Goal: Task Accomplishment & Management: Manage account settings

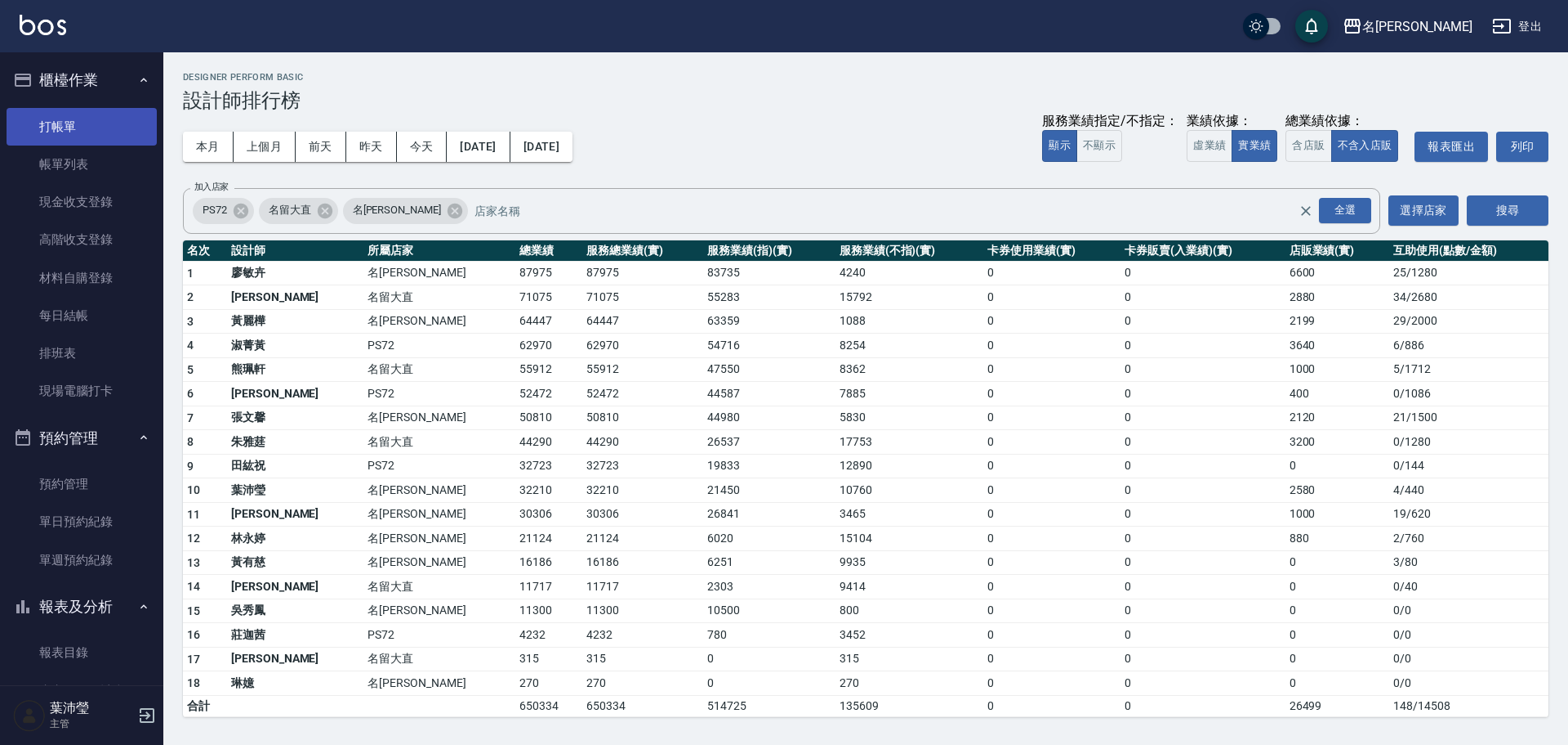
click at [93, 134] on link "打帳單" at bounding box center [82, 127] width 151 height 37
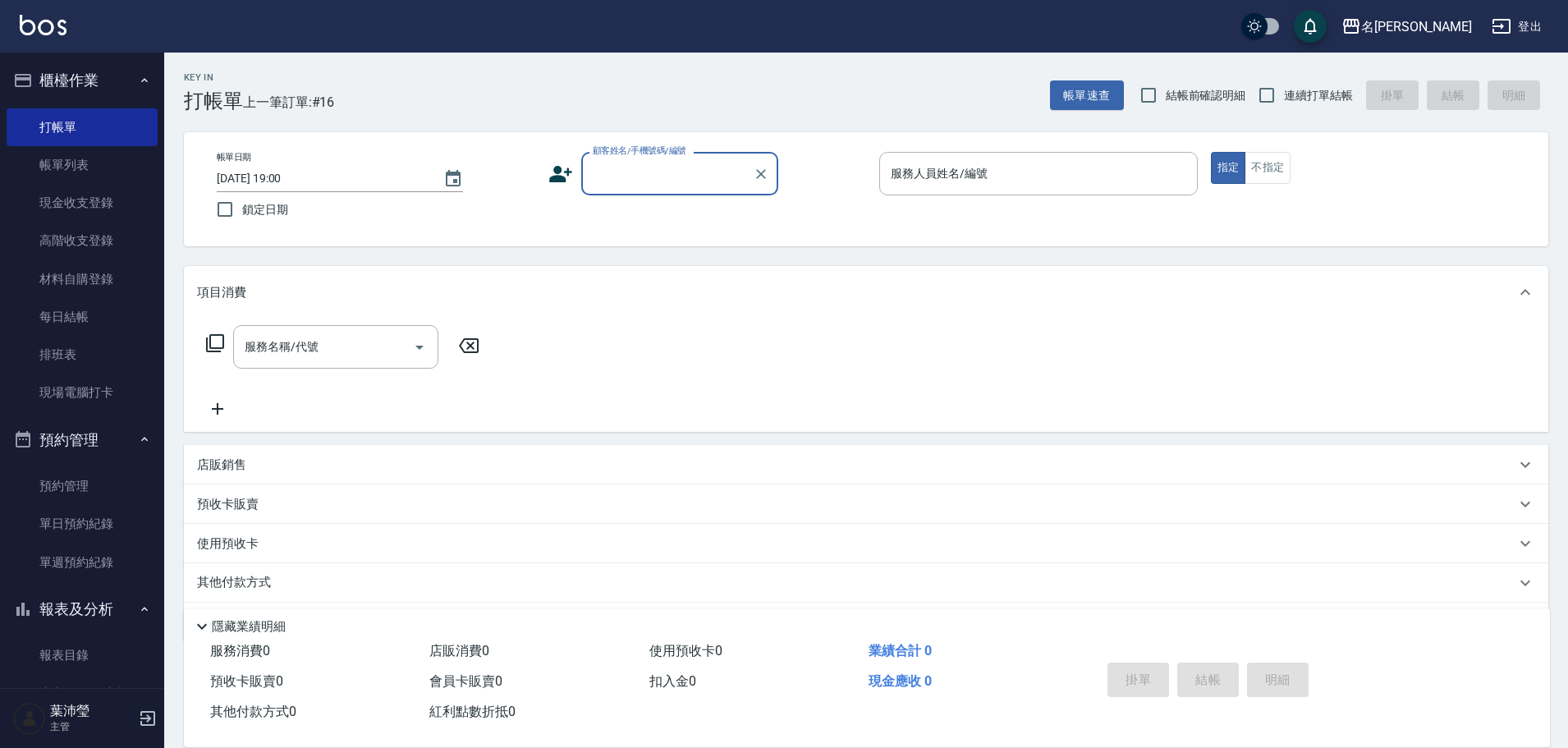
click at [711, 162] on input "顧客姓名/手機號碼/編號" at bounding box center [666, 173] width 157 height 29
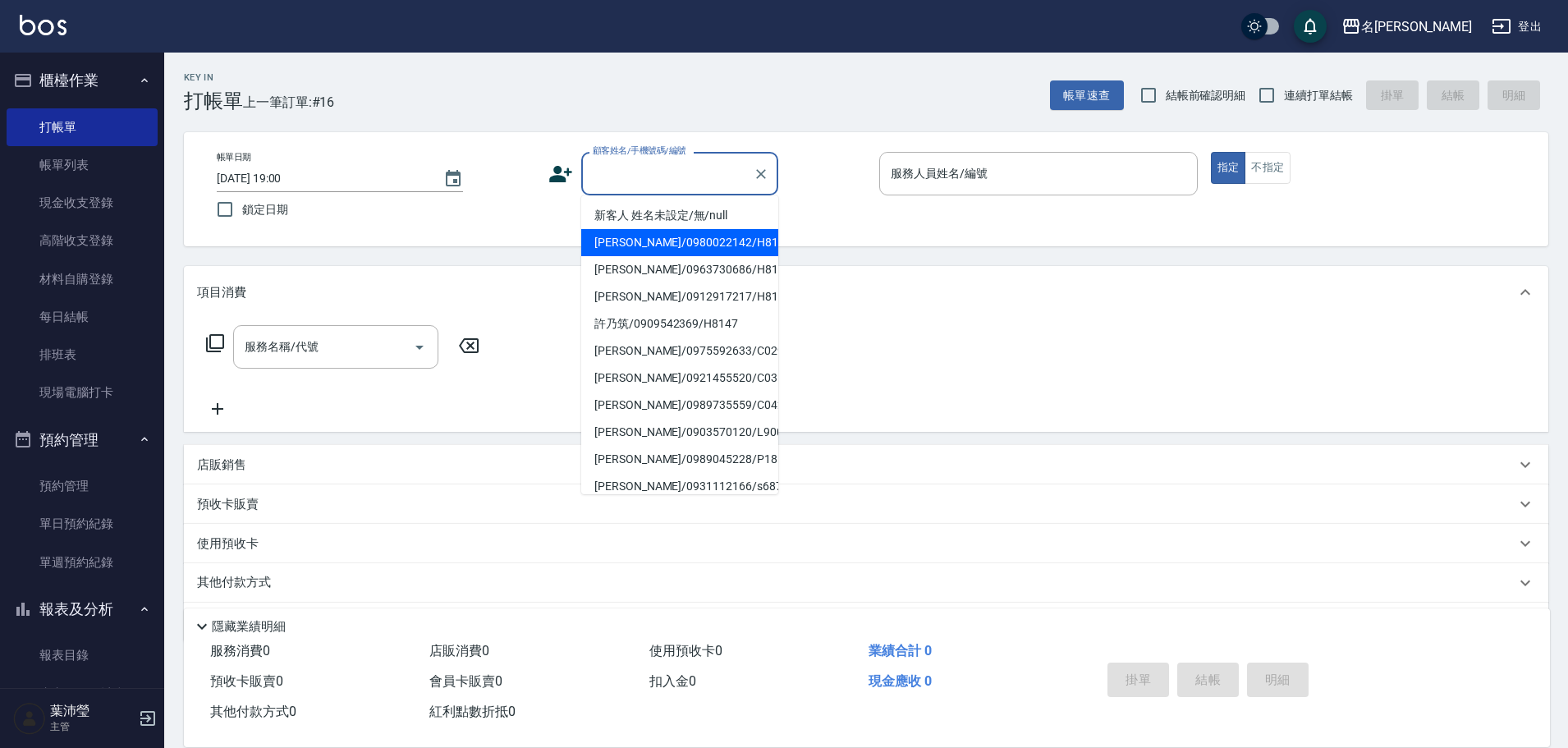
click at [677, 212] on li "新客人 姓名未設定/無/null" at bounding box center [679, 214] width 197 height 27
type input "新客人 姓名未設定/無/null"
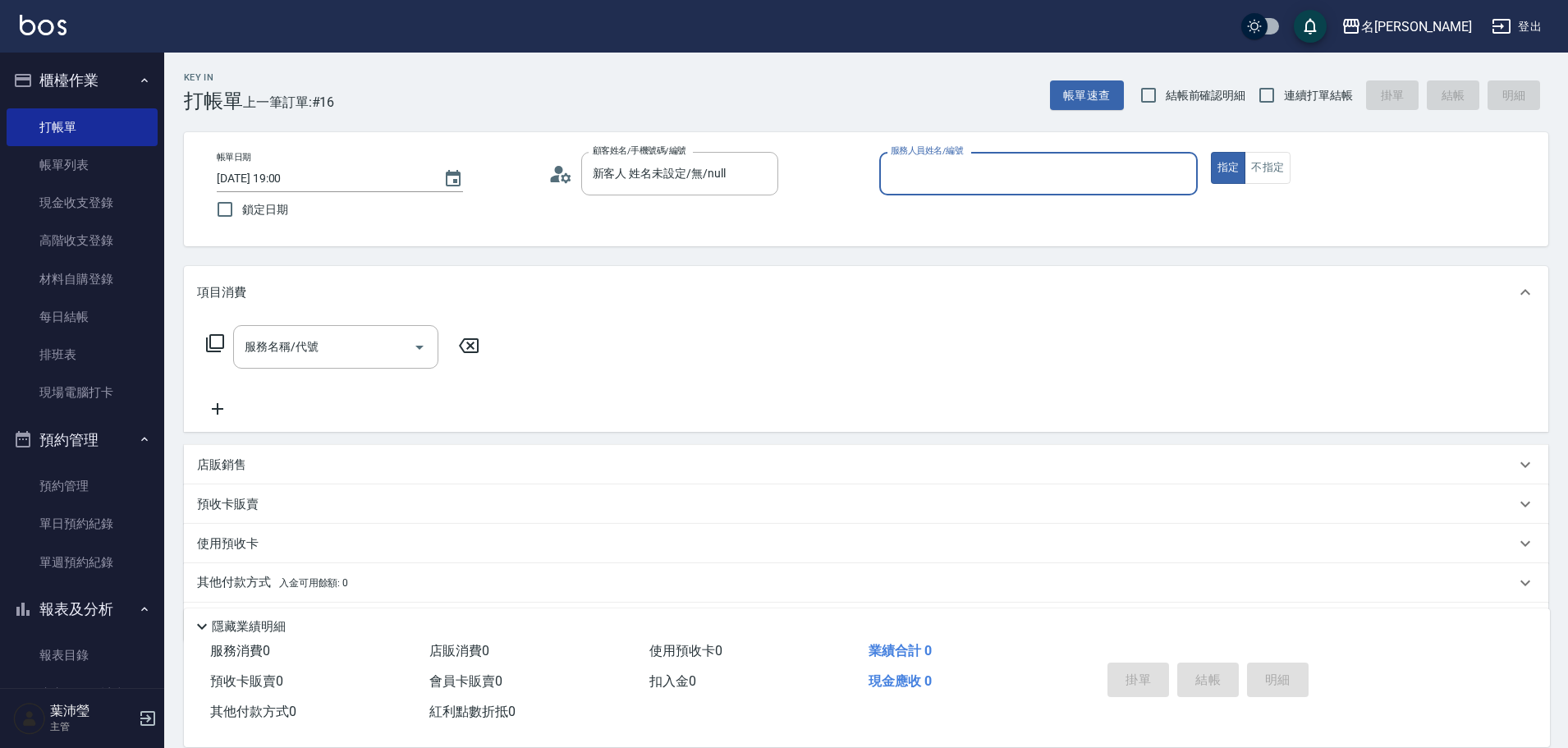
click at [1145, 165] on input "服務人員姓名/編號" at bounding box center [1038, 173] width 304 height 29
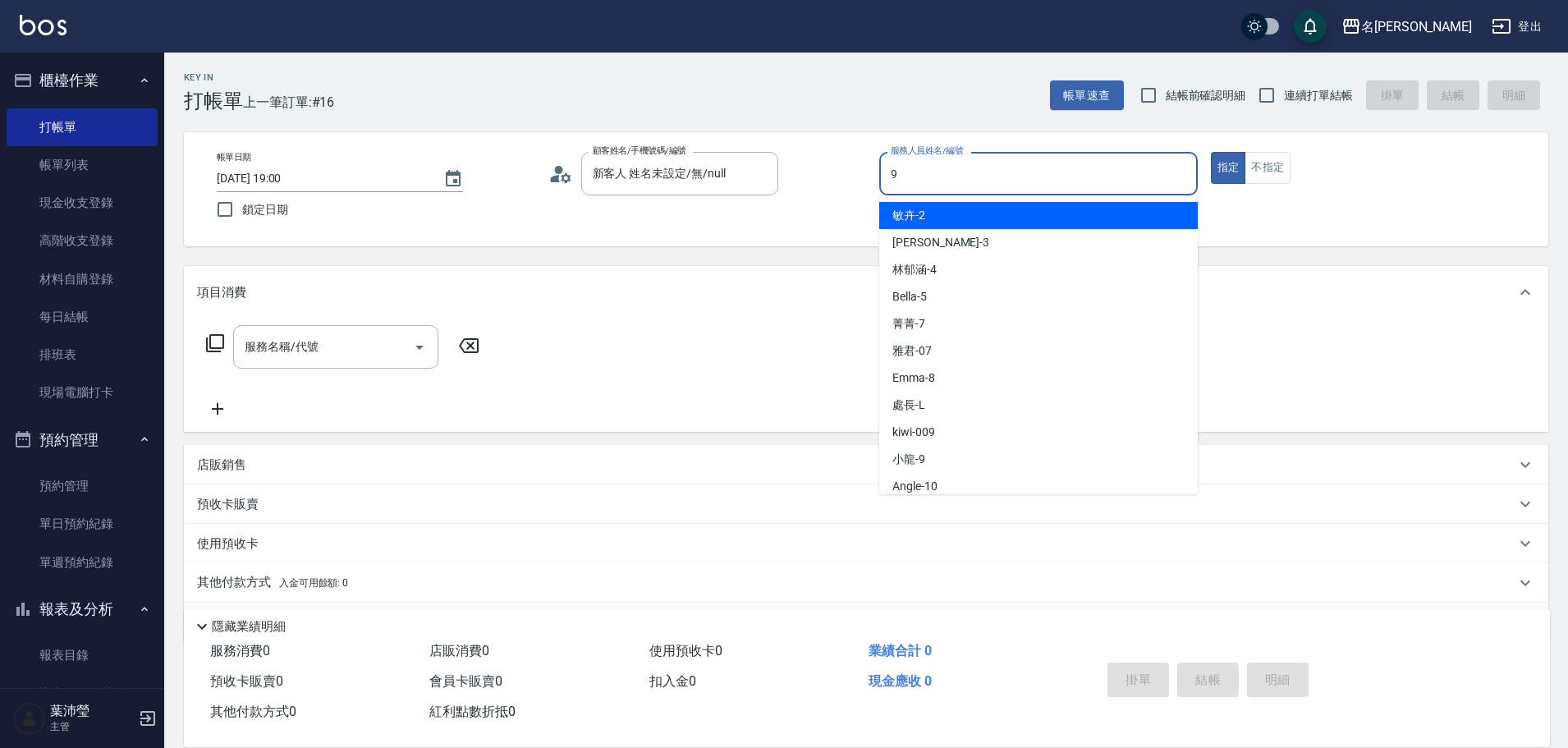
type input "小龍-9"
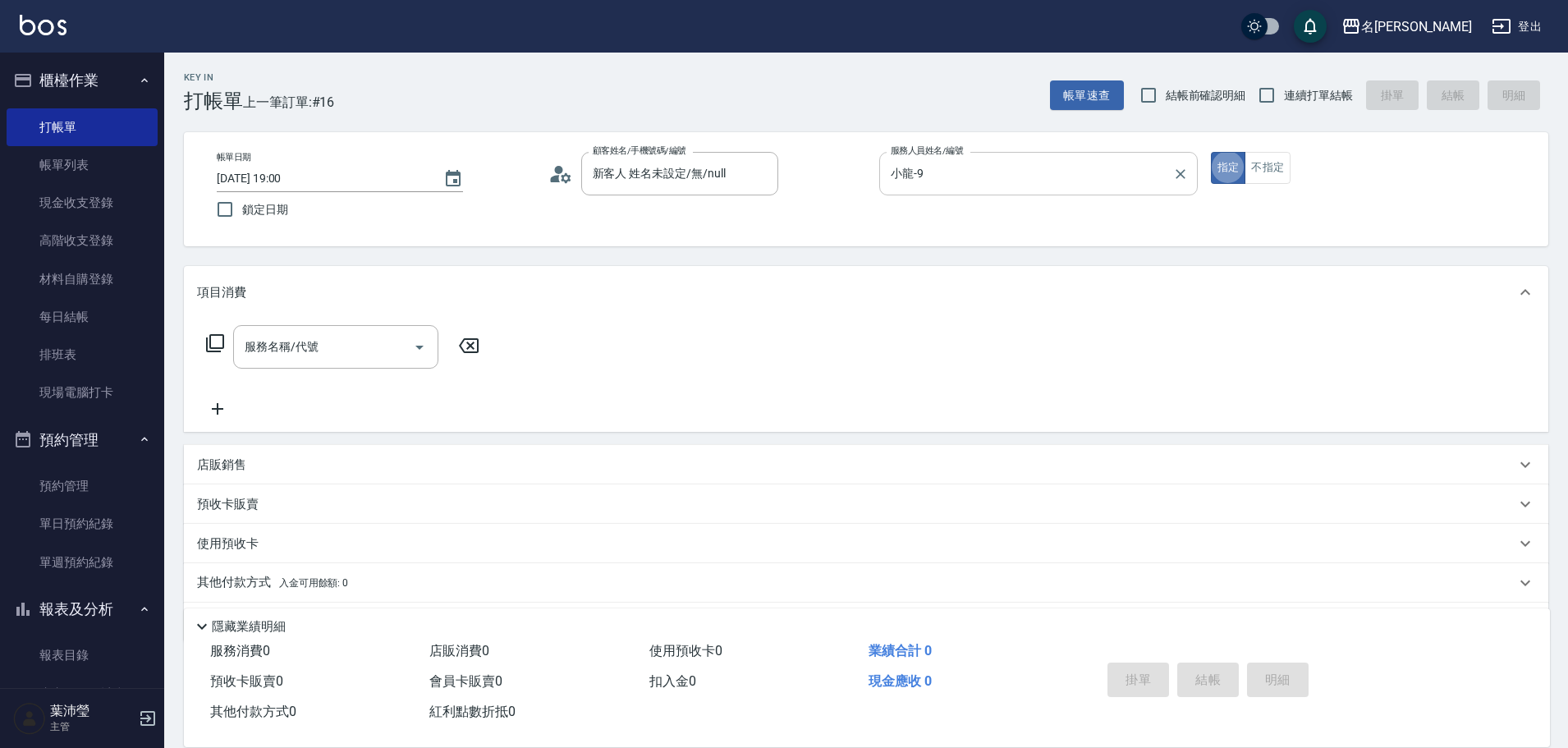
type button "true"
type input "5"
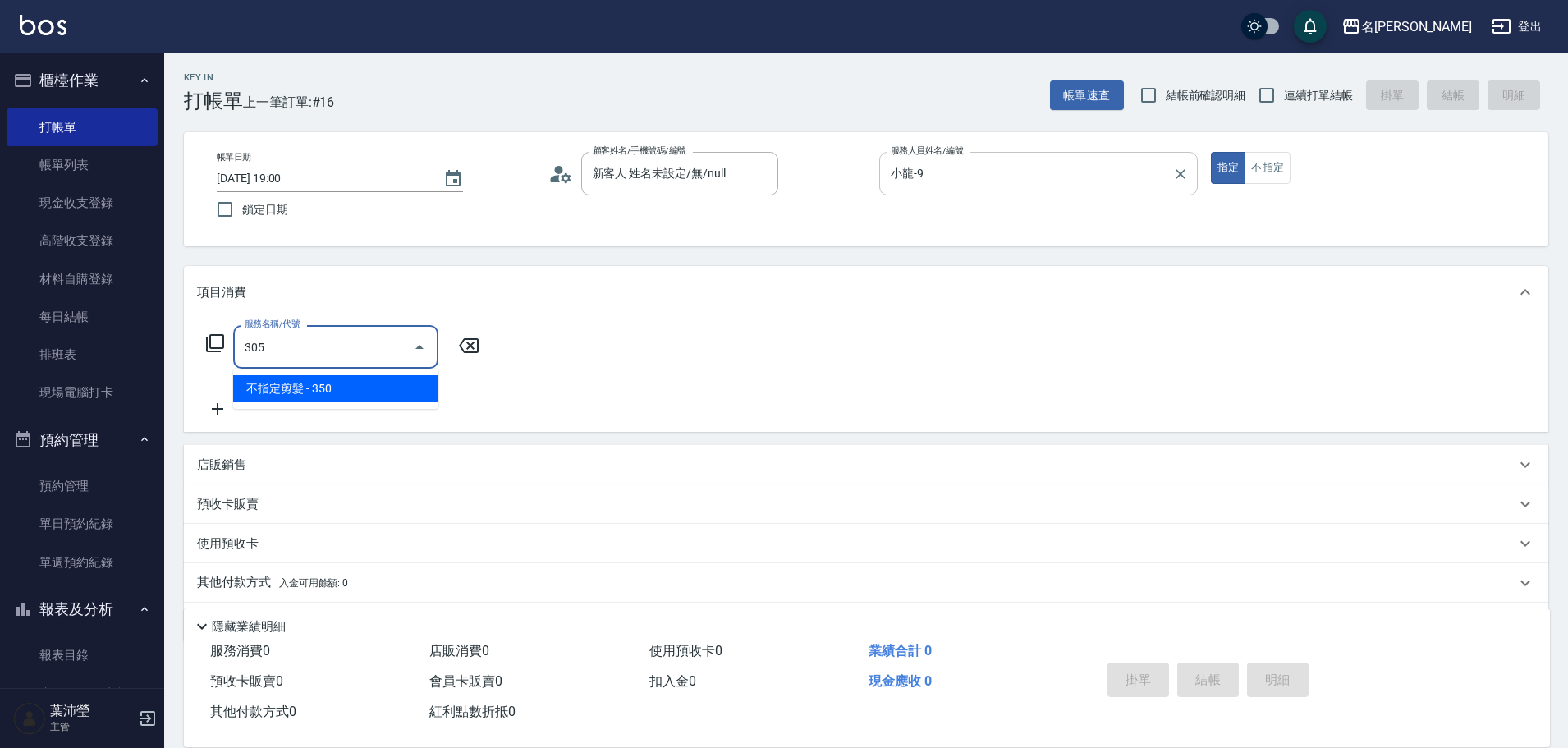
type input "不指定剪髮(305)"
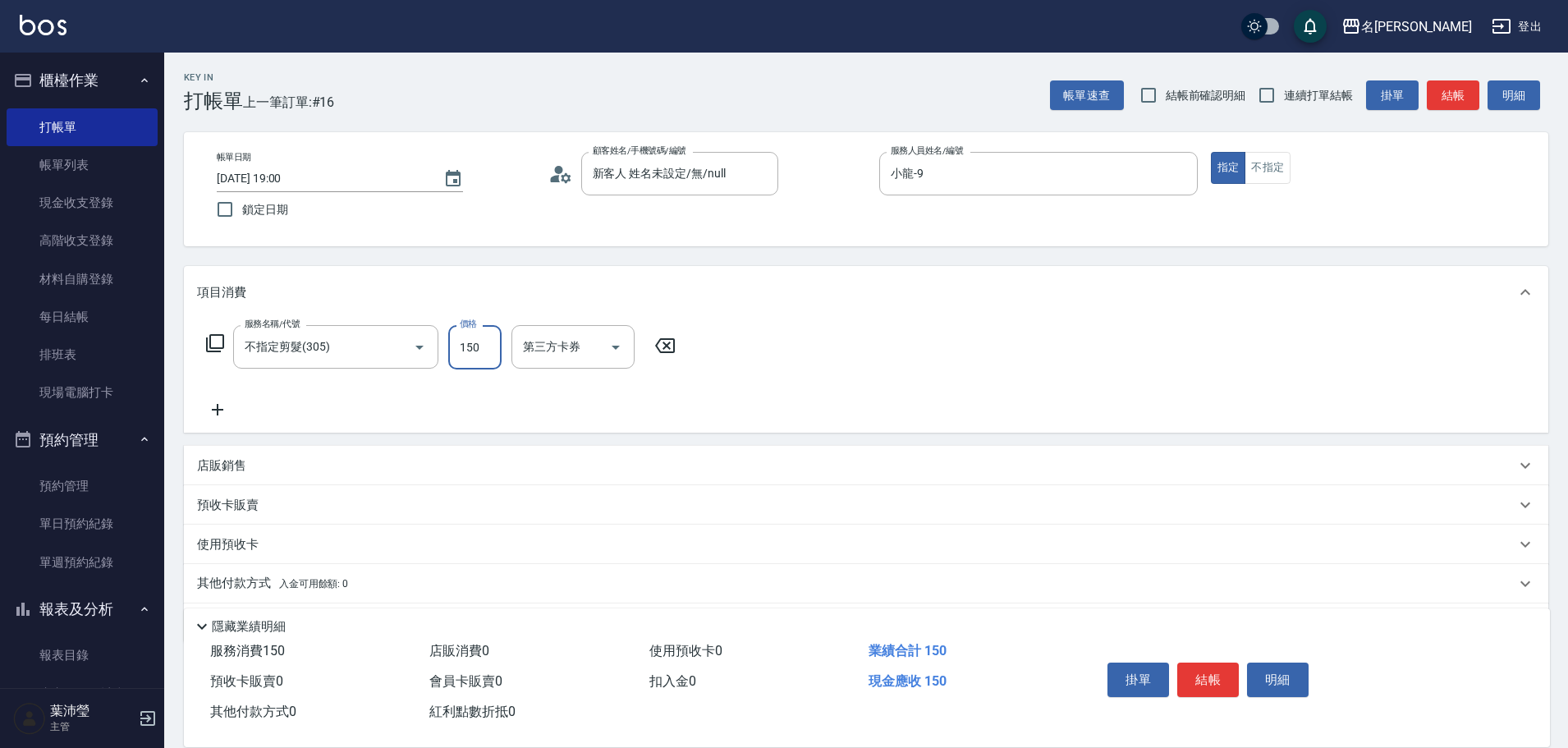
type input "150"
click at [762, 171] on icon "Clear" at bounding box center [761, 174] width 10 height 10
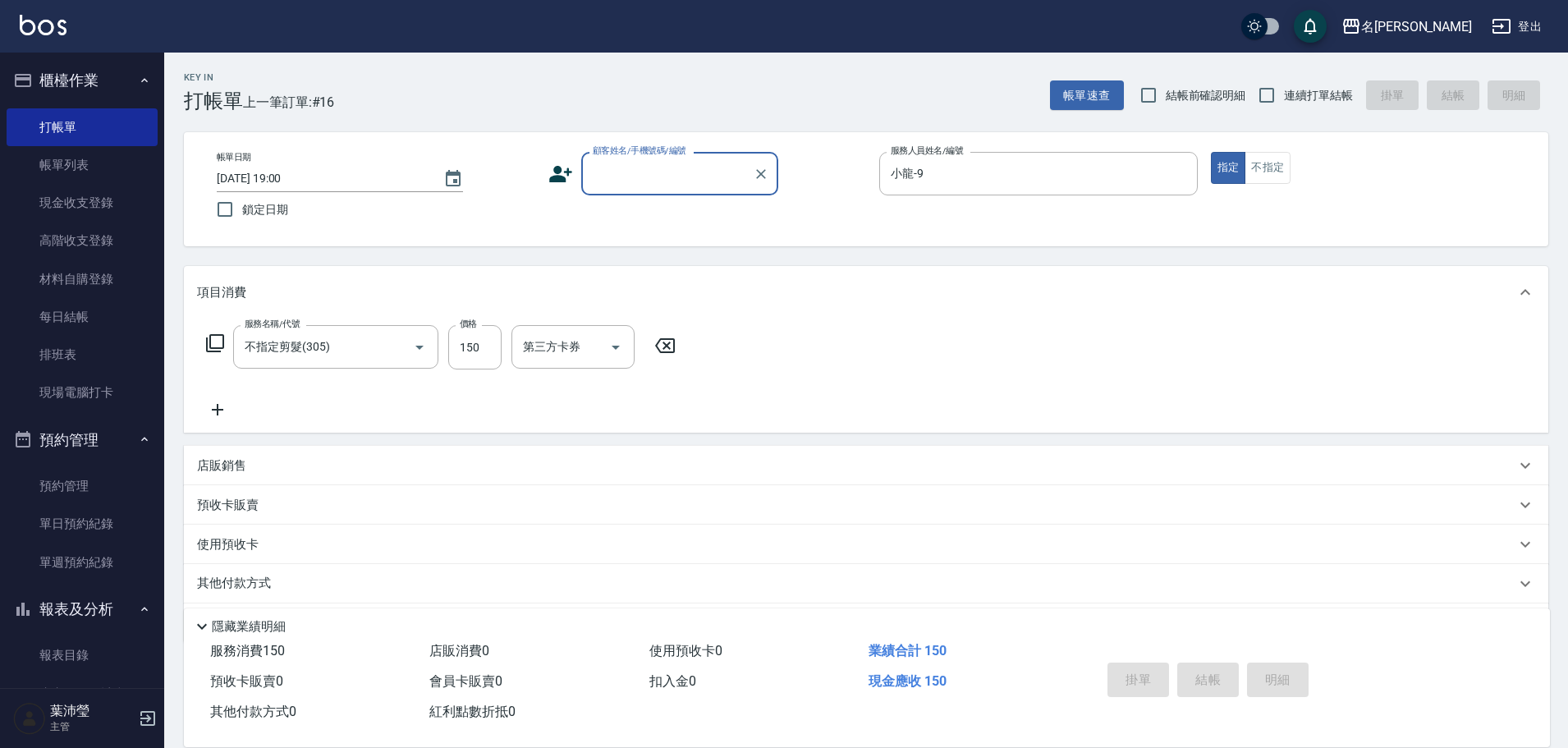
click at [677, 156] on label "顧客姓名/手機號碼/編號" at bounding box center [640, 150] width 94 height 12
click at [677, 159] on input "顧客姓名/手機號碼/編號" at bounding box center [666, 173] width 157 height 29
click at [669, 163] on input "顧客姓名/手機號碼/編號" at bounding box center [666, 173] width 157 height 29
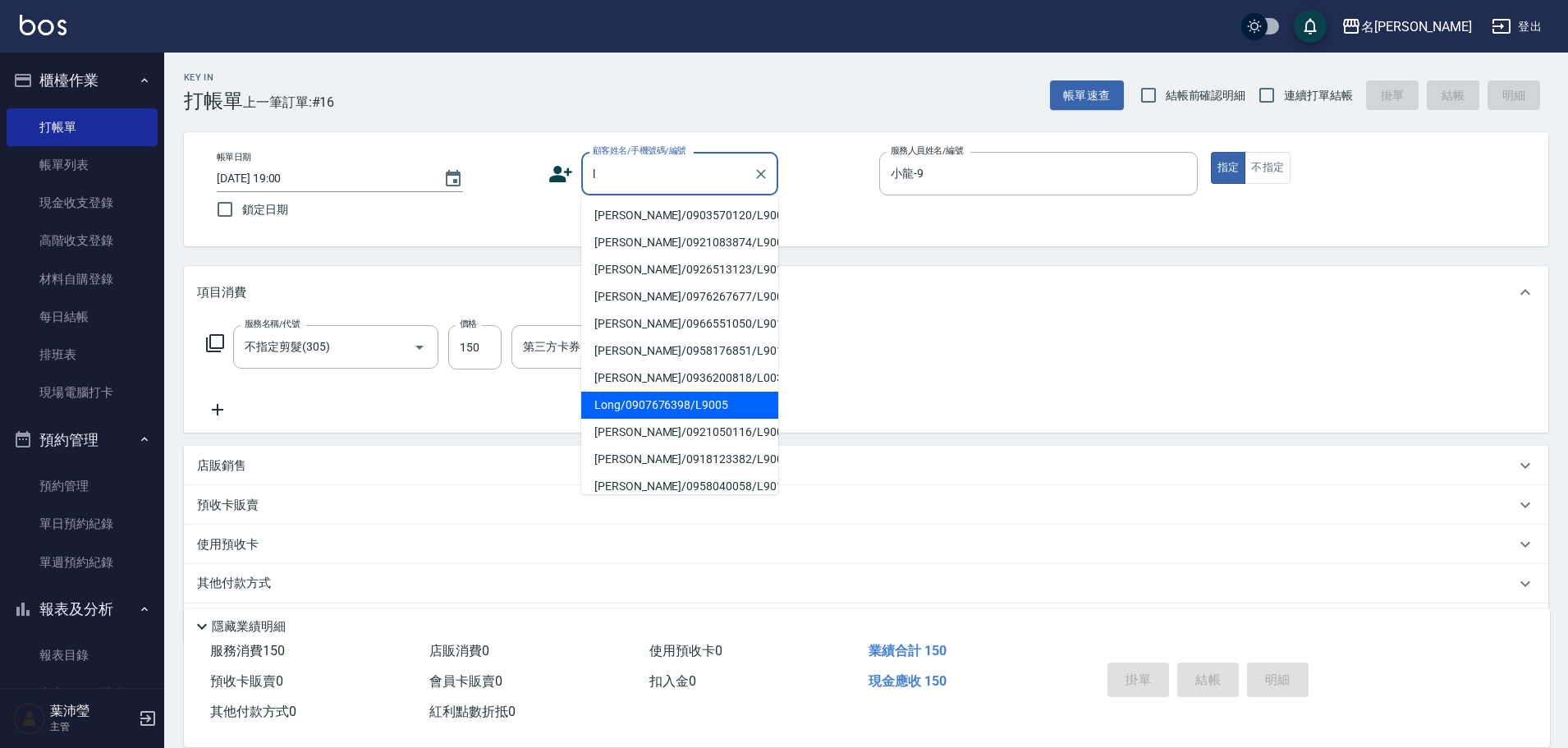
click at [636, 414] on li "Long/0907676398/L9005" at bounding box center [679, 404] width 197 height 27
type input "Long/0907676398/L9005"
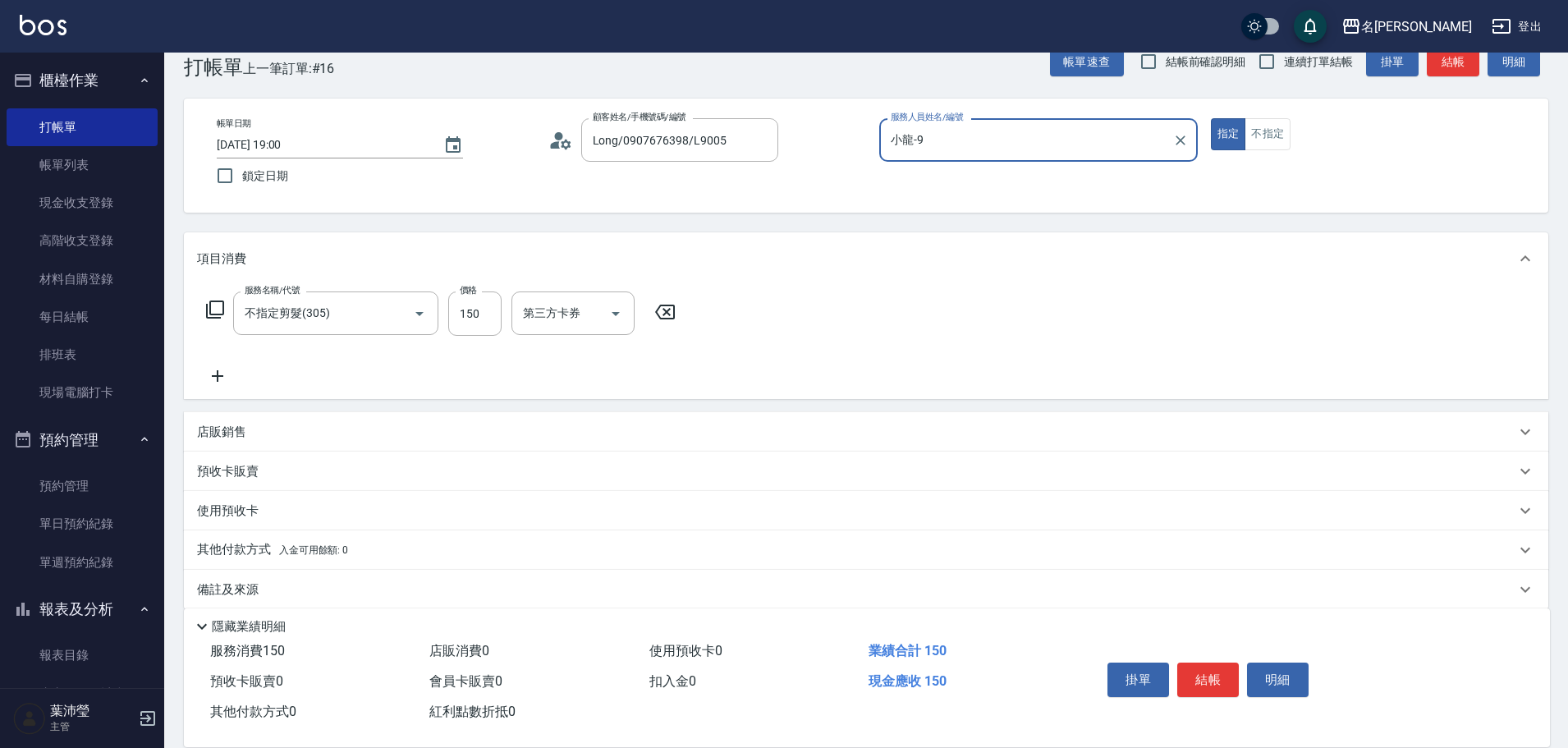
scroll to position [52, 0]
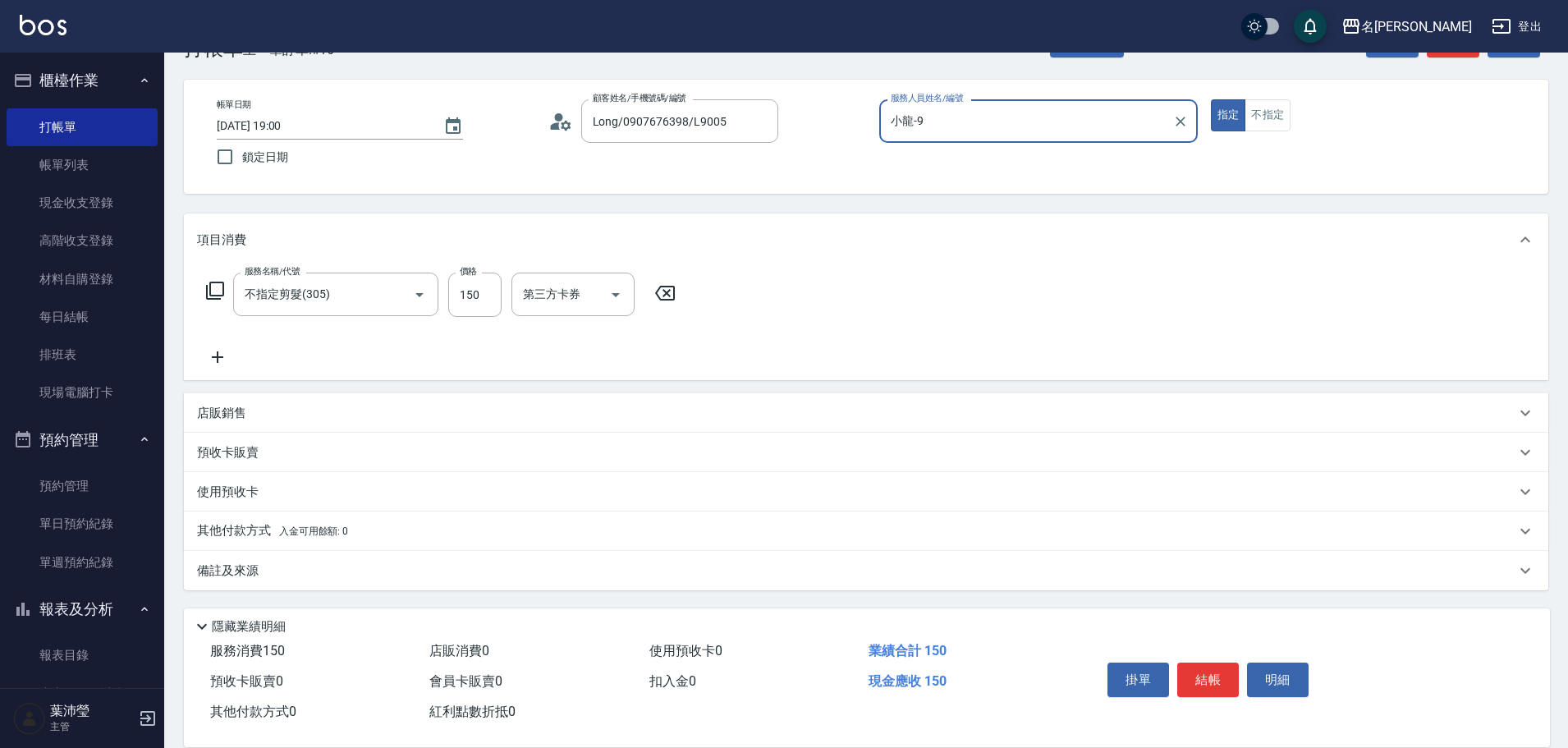
click at [262, 581] on div "備註及來源" at bounding box center [866, 570] width 1364 height 40
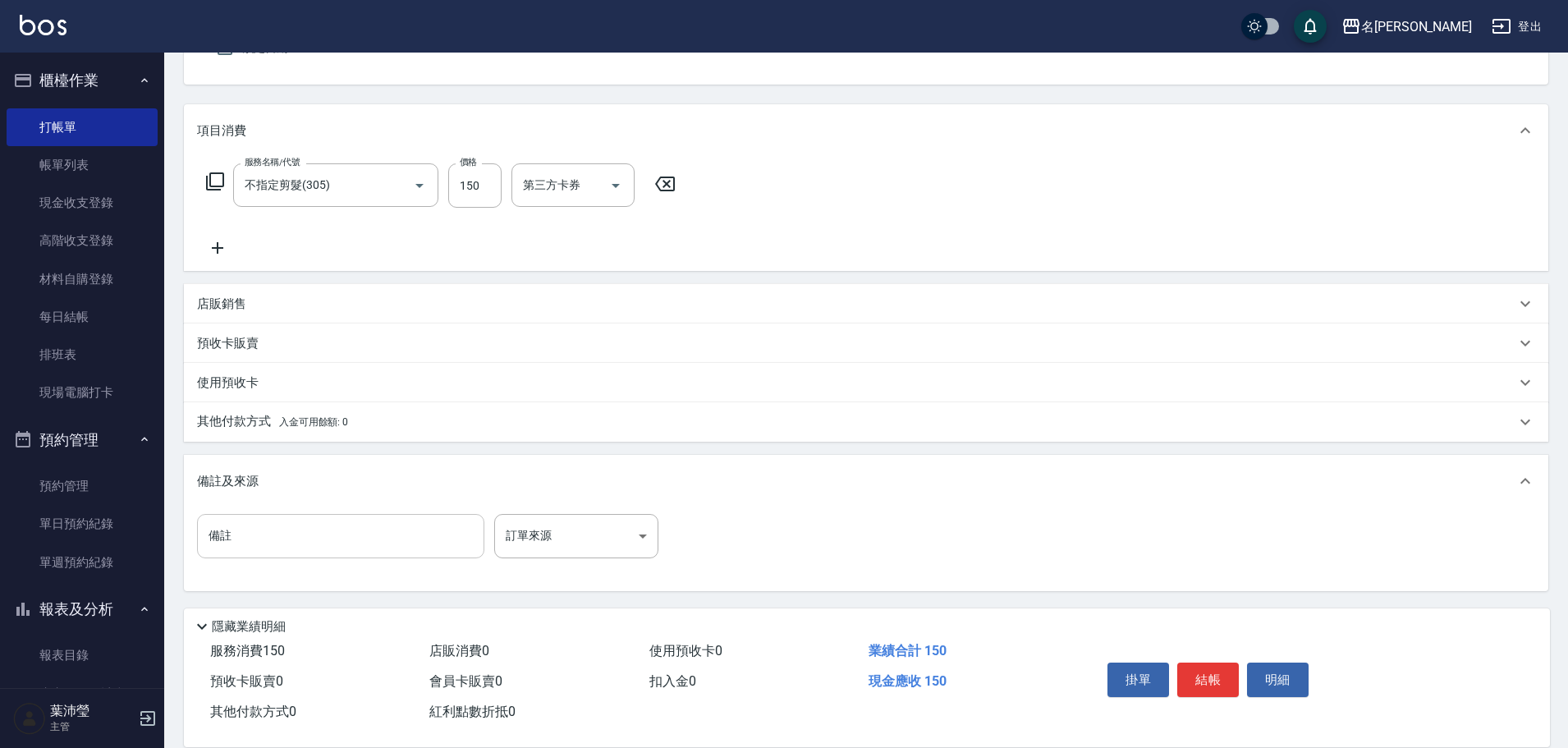
scroll to position [162, 0]
click at [327, 531] on input "備註" at bounding box center [340, 535] width 288 height 44
type input "炳哥老婆"
click at [1208, 680] on button "結帳" at bounding box center [1208, 679] width 61 height 35
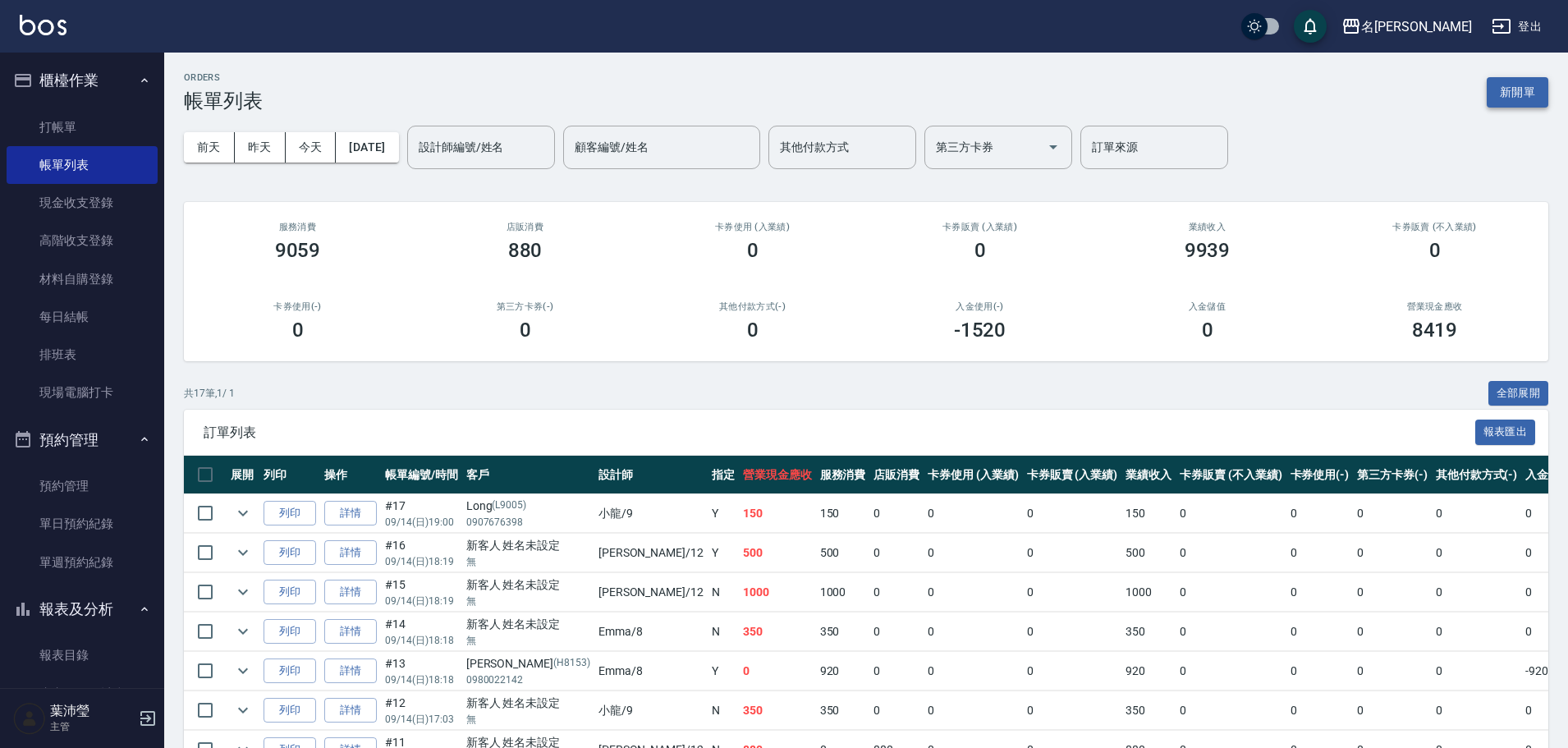
click at [1502, 91] on button "新開單" at bounding box center [1518, 92] width 61 height 31
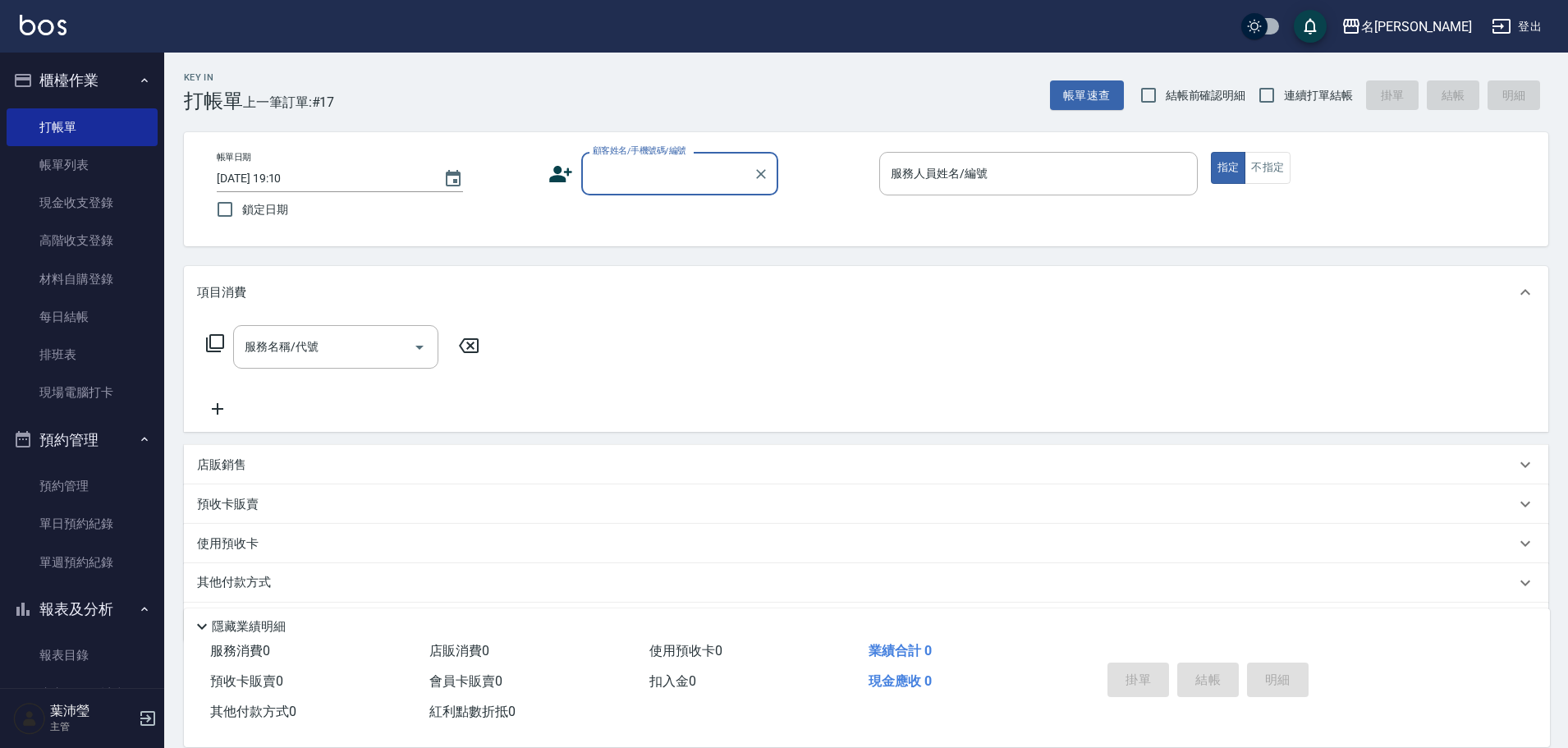
click at [714, 162] on input "顧客姓名/手機號碼/編號" at bounding box center [666, 173] width 157 height 29
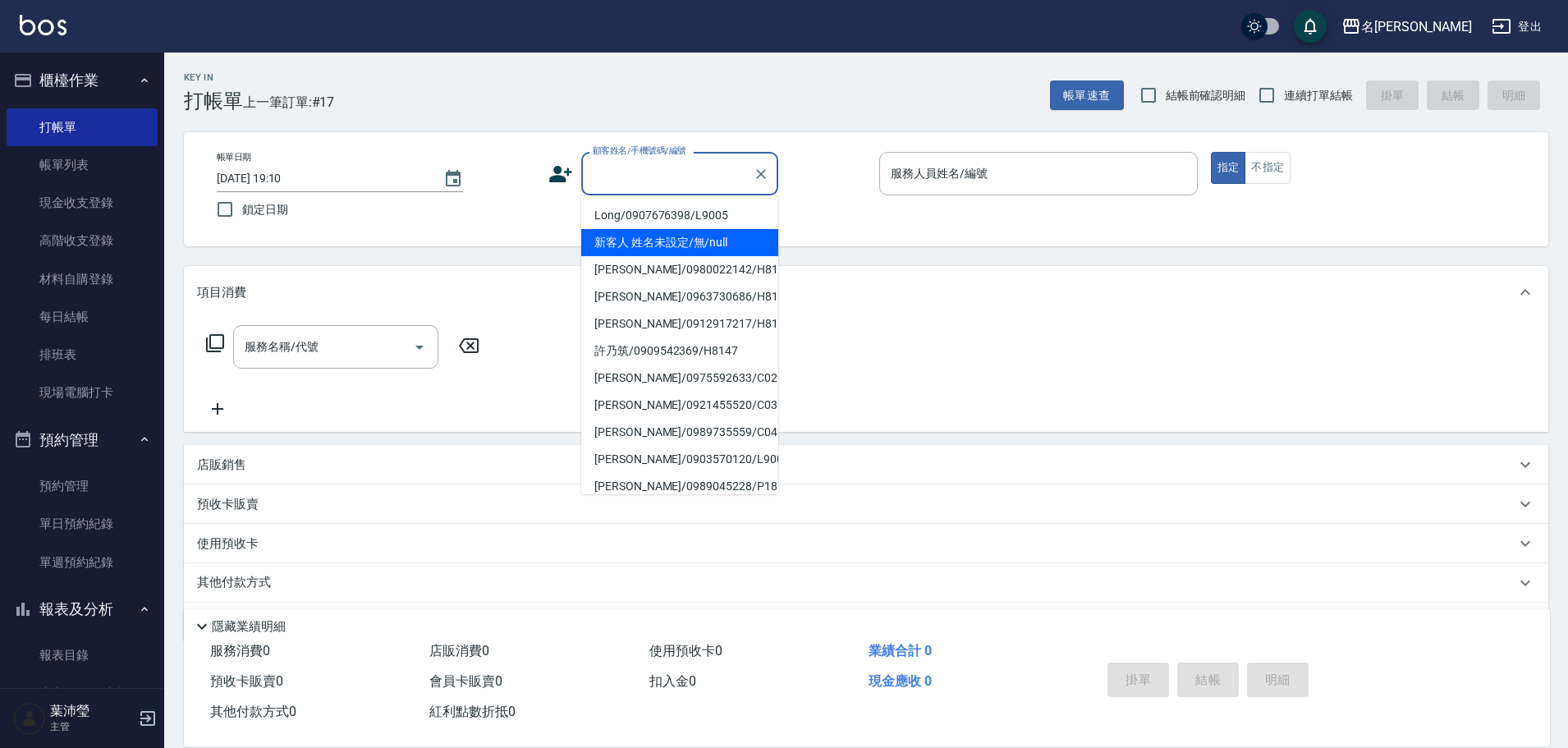
click at [676, 231] on li "新客人 姓名未設定/無/null" at bounding box center [679, 242] width 197 height 27
type input "新客人 姓名未設定/無/null"
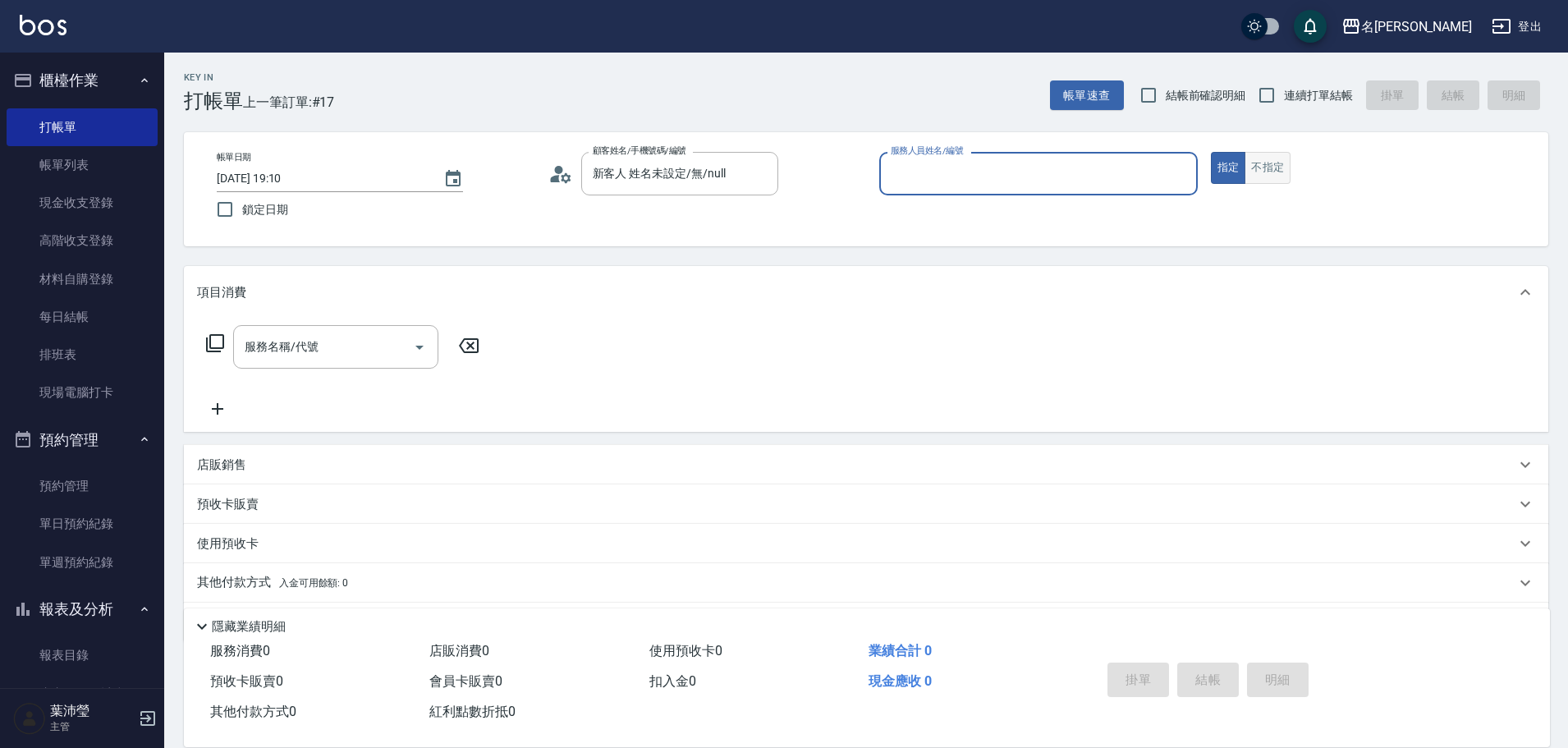
click at [1254, 163] on button "不指定" at bounding box center [1267, 168] width 46 height 32
click at [1052, 157] on div "服務人員姓名/編號" at bounding box center [1038, 174] width 318 height 43
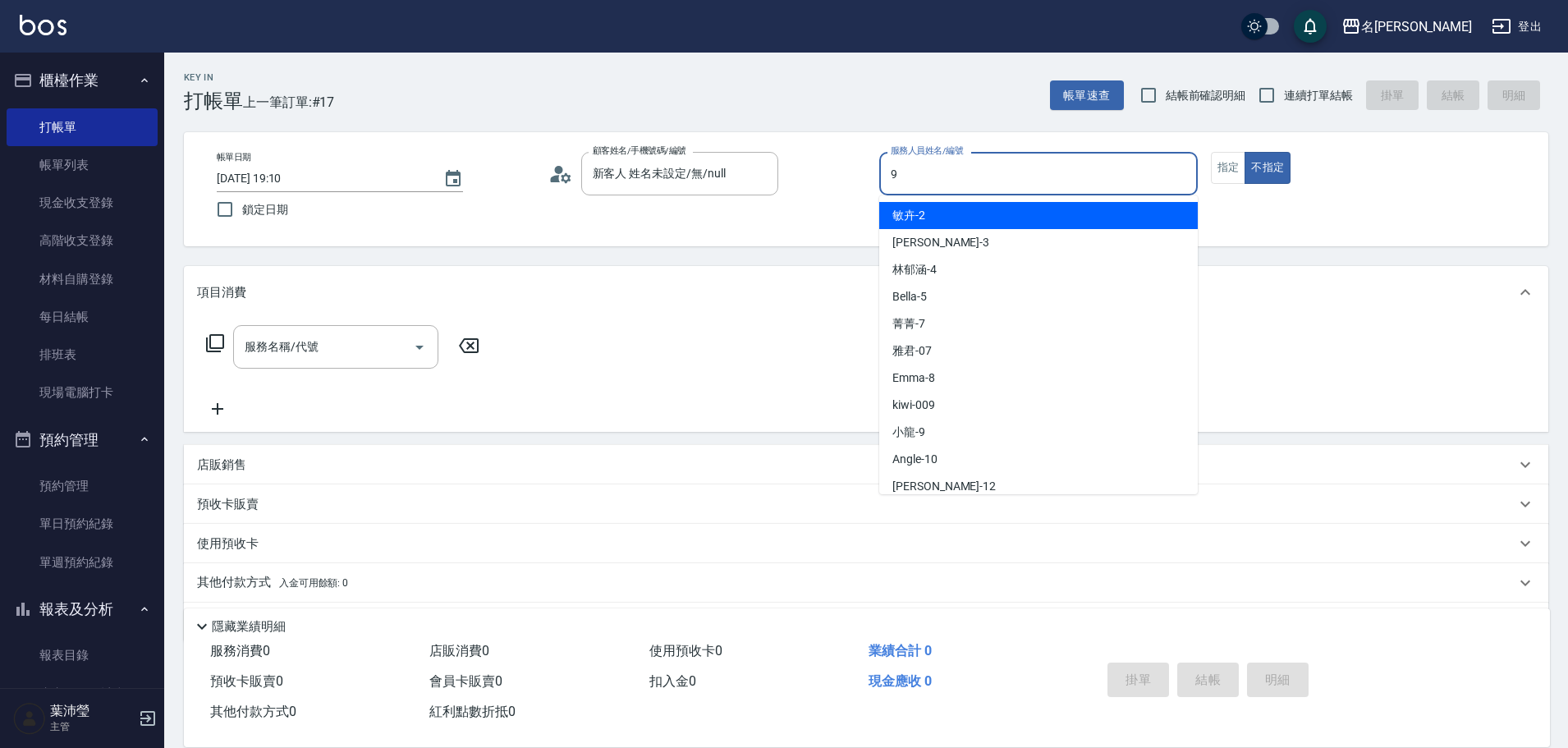
type input "小龍-9"
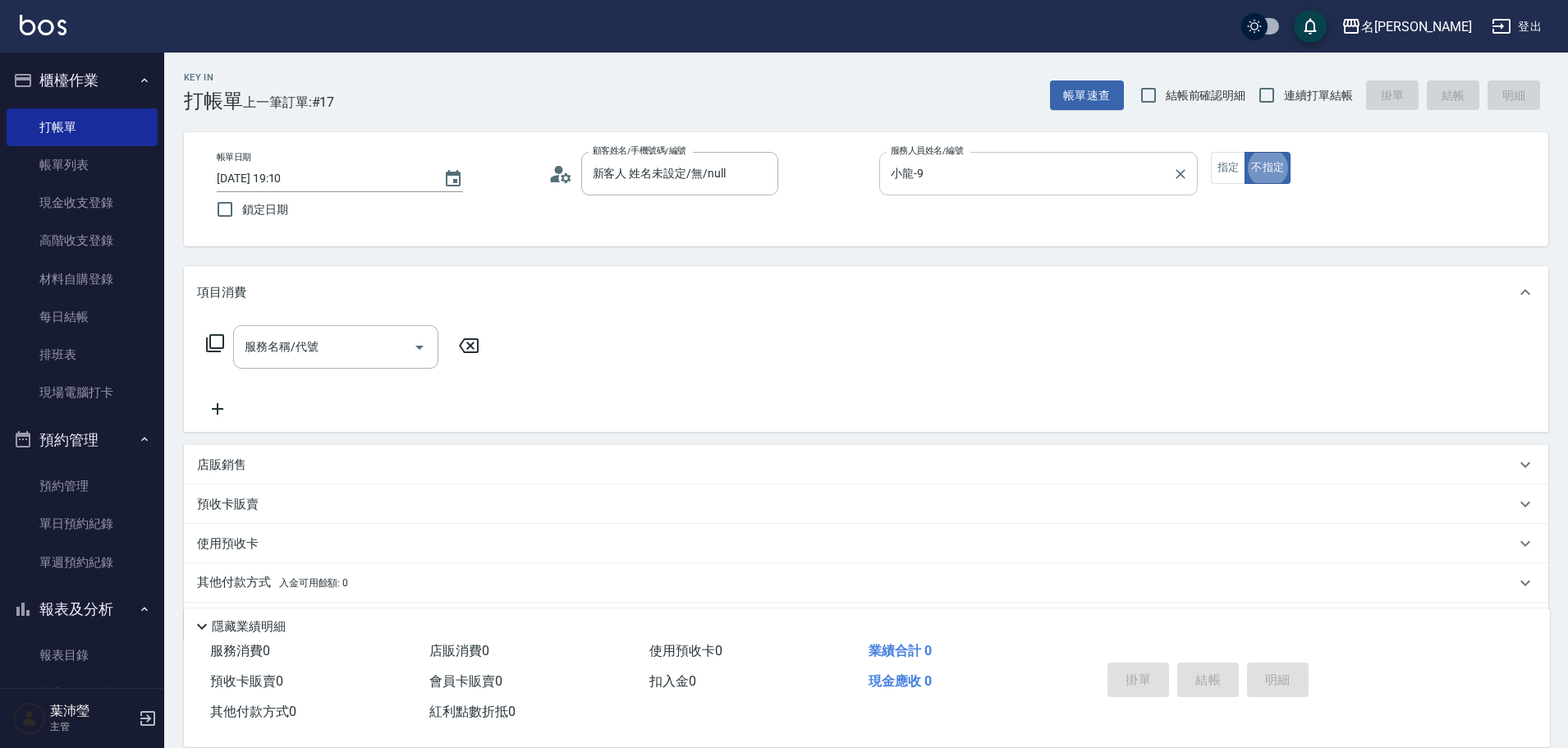
type button "false"
click at [223, 336] on icon at bounding box center [215, 343] width 18 height 18
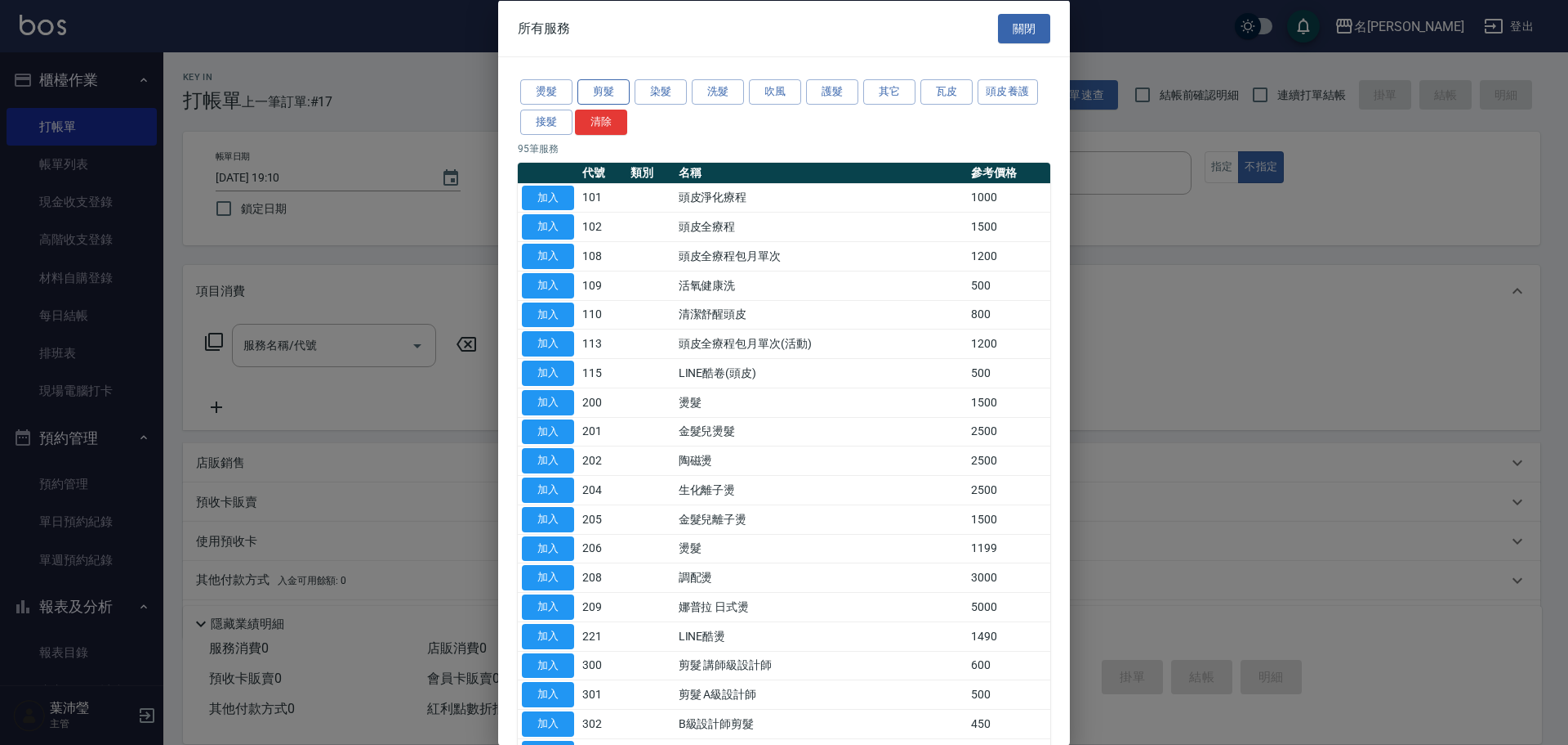
click at [615, 99] on button "剪髮" at bounding box center [603, 93] width 52 height 26
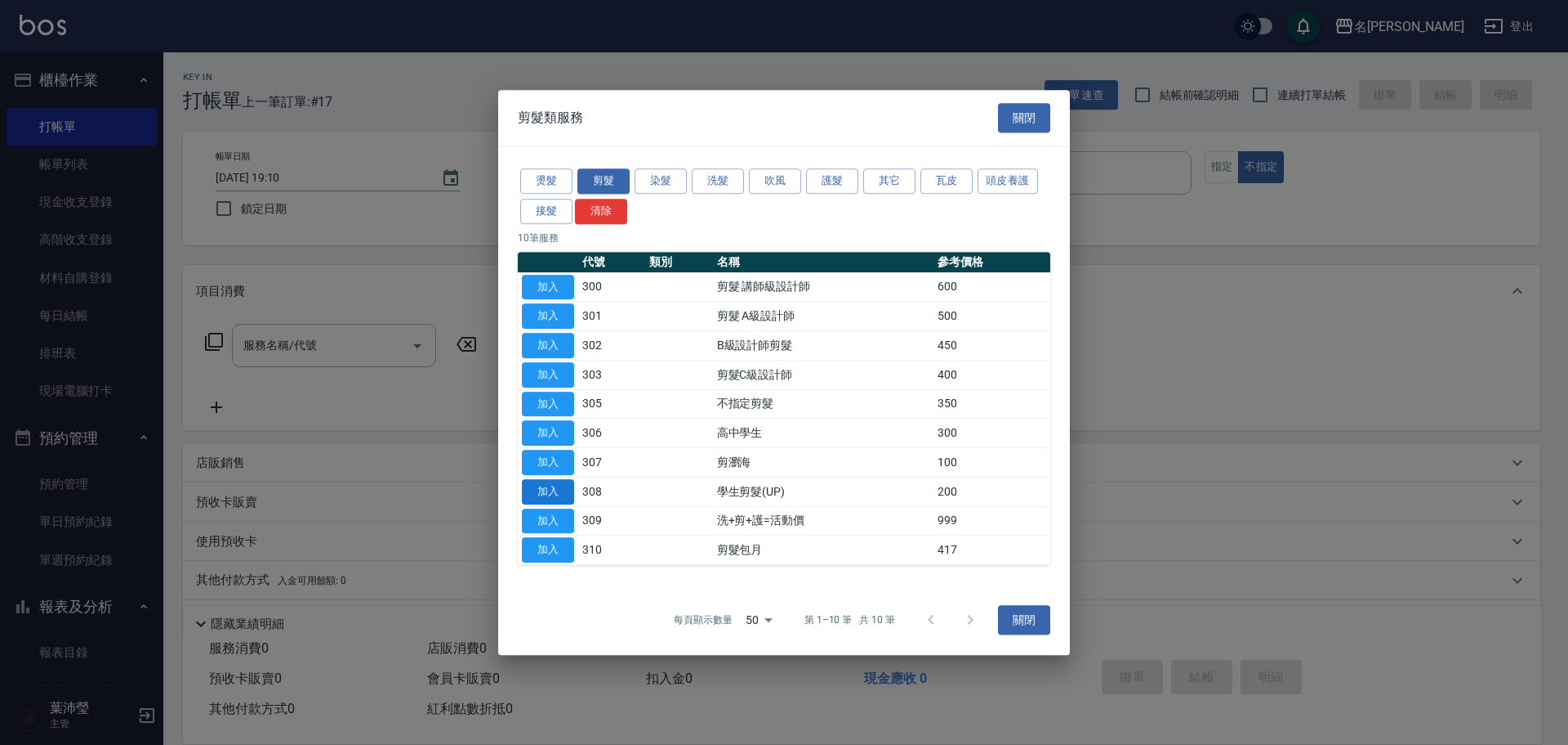
click at [557, 489] on button "加入" at bounding box center [548, 492] width 52 height 26
type input "學生剪髮(UP)(308)"
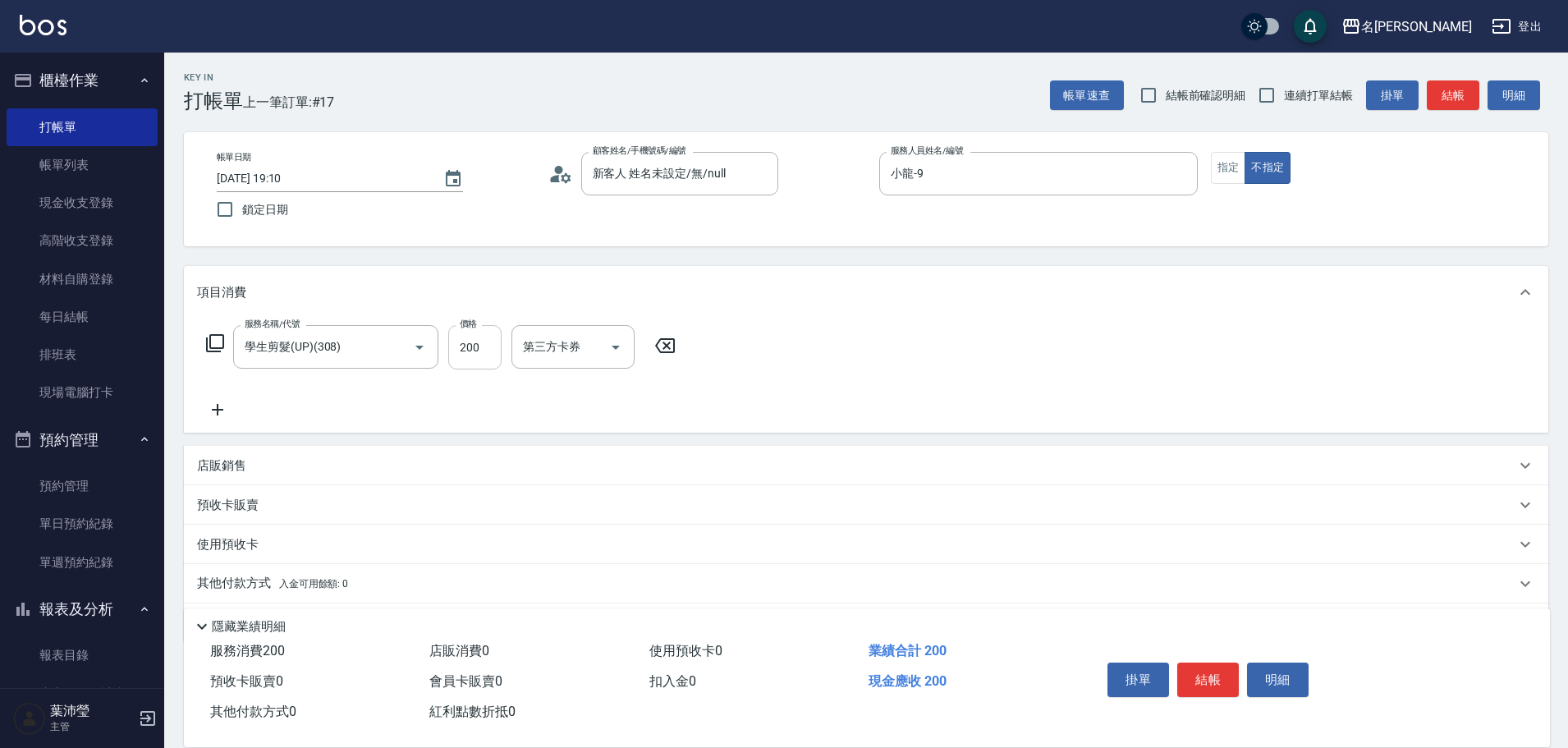
click at [486, 341] on input "200" at bounding box center [475, 347] width 53 height 44
type input "250"
click at [1188, 664] on button "結帳" at bounding box center [1208, 679] width 61 height 35
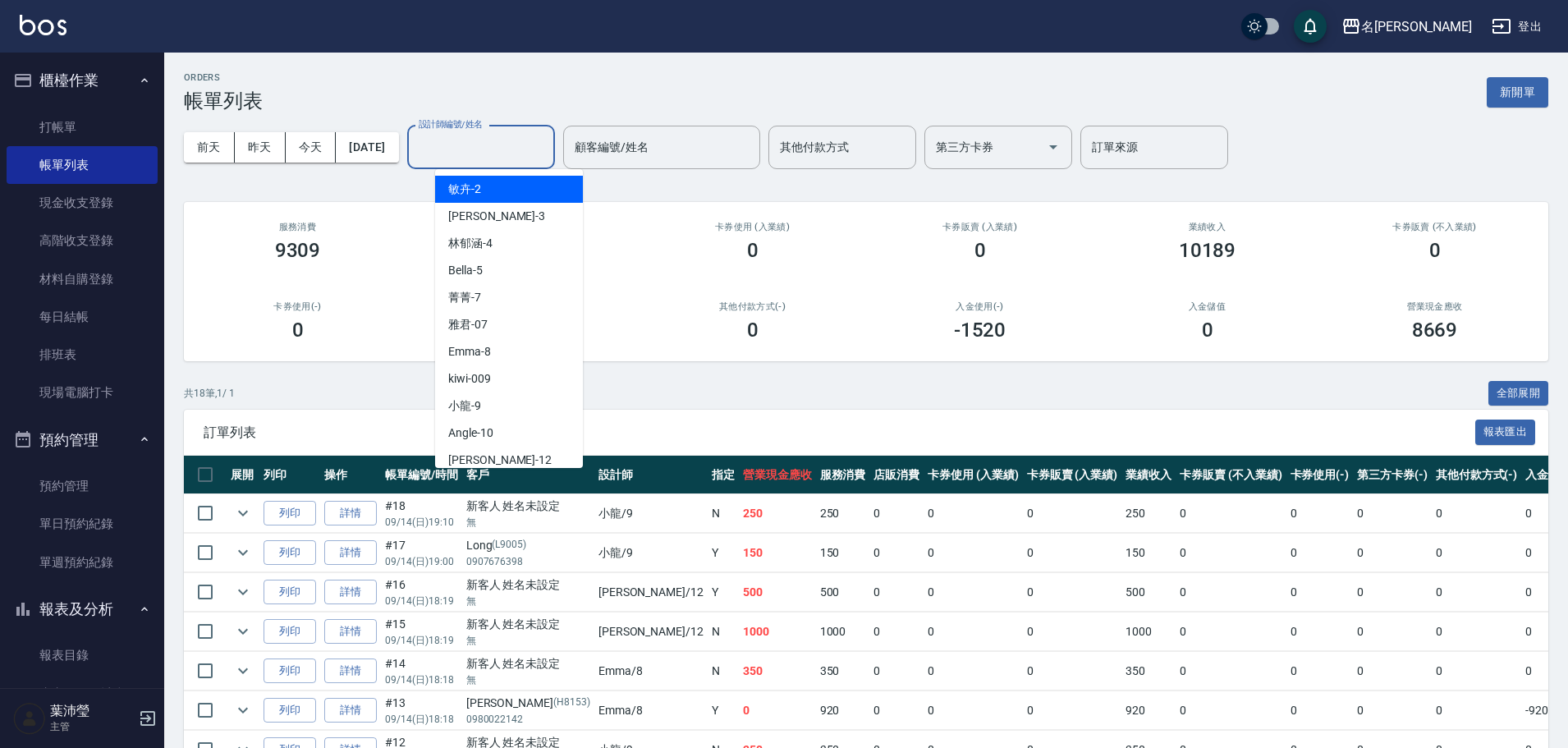
click at [473, 134] on input "設計師編號/姓名" at bounding box center [480, 147] width 133 height 29
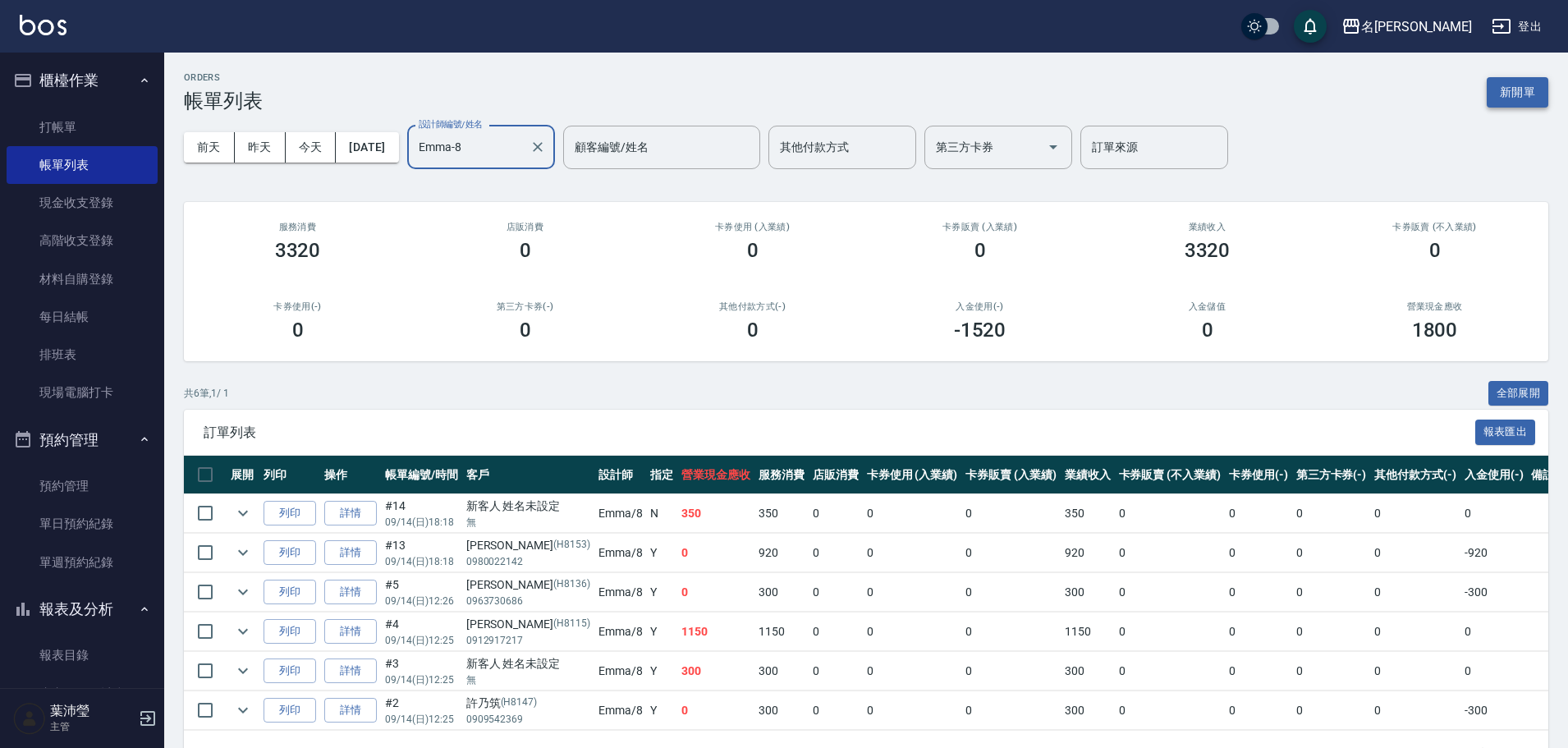
type input "Emma-8"
click at [1487, 105] on button "新開單" at bounding box center [1518, 92] width 61 height 31
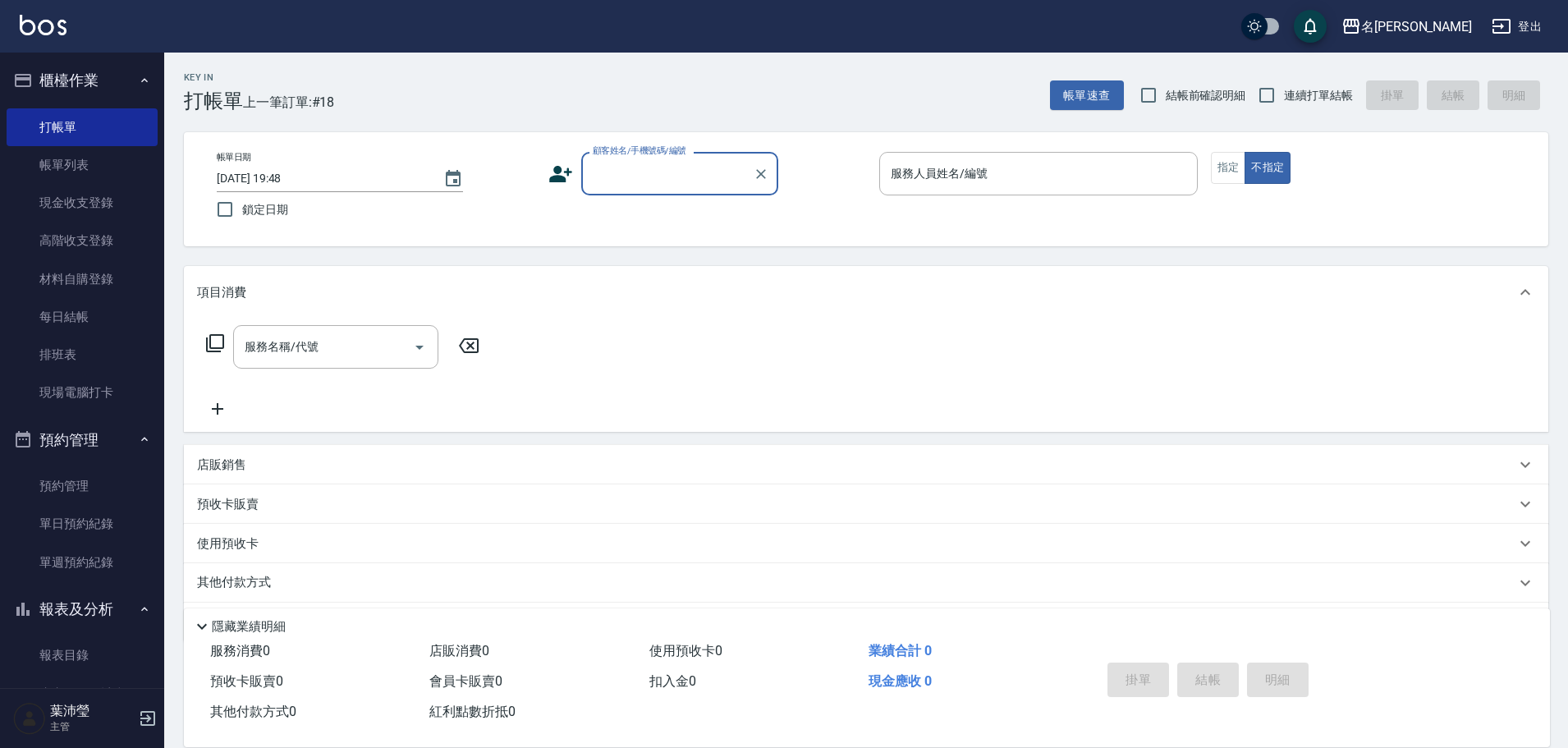
click at [675, 170] on input "顧客姓名/手機號碼/編號" at bounding box center [666, 173] width 157 height 29
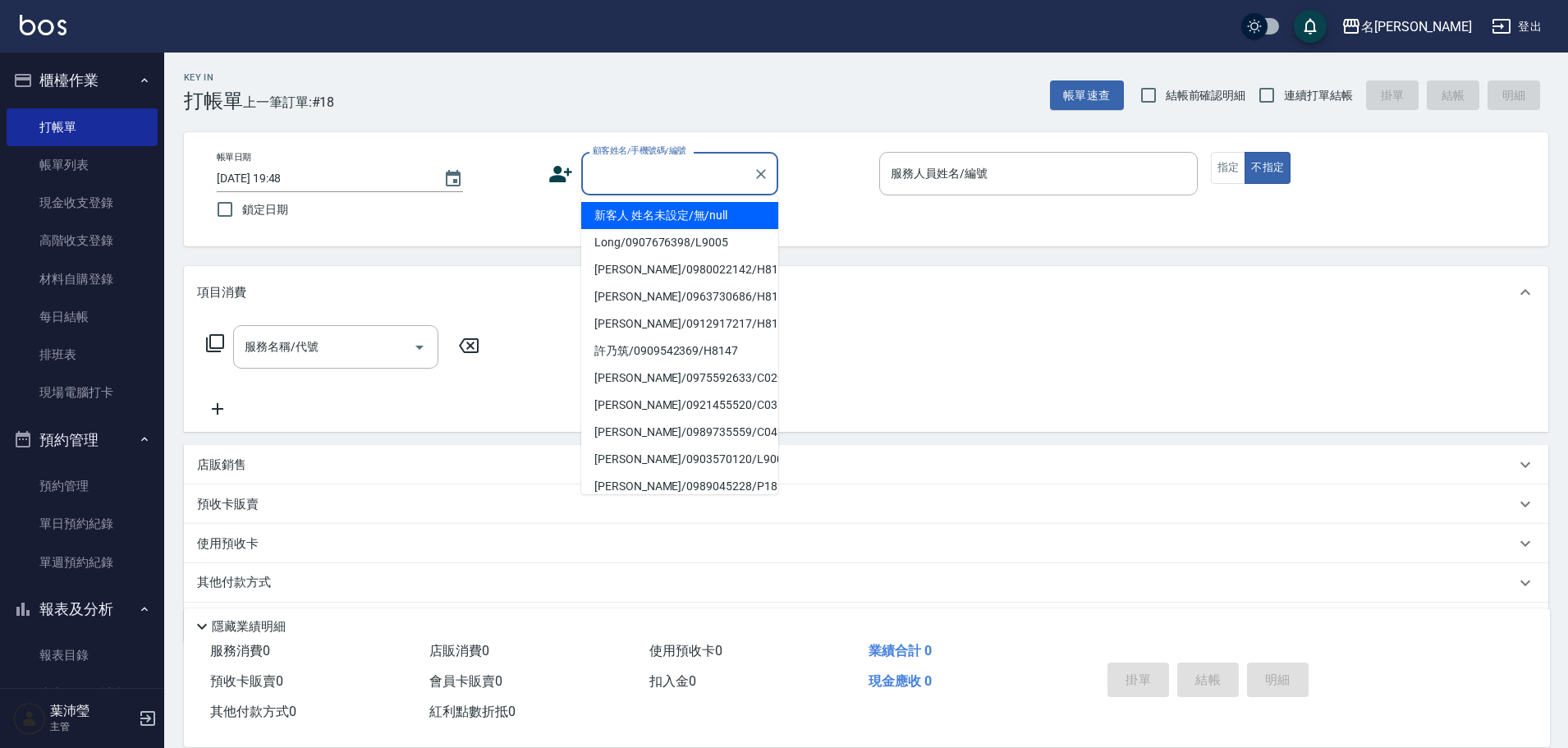
click at [687, 219] on li "新客人 姓名未設定/無/null" at bounding box center [679, 214] width 197 height 27
type input "新客人 姓名未設定/無/null"
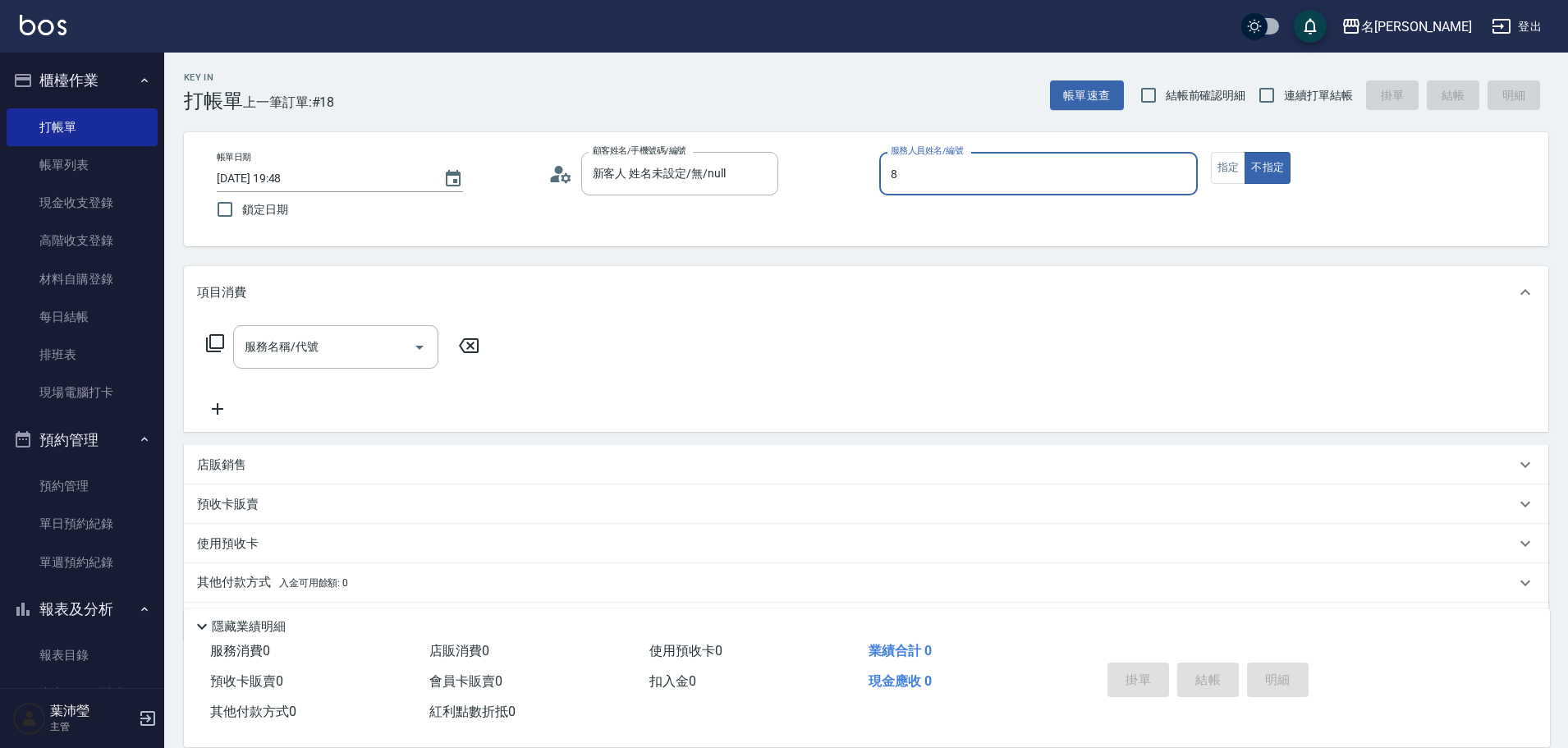
type input "Emma-8"
type button "false"
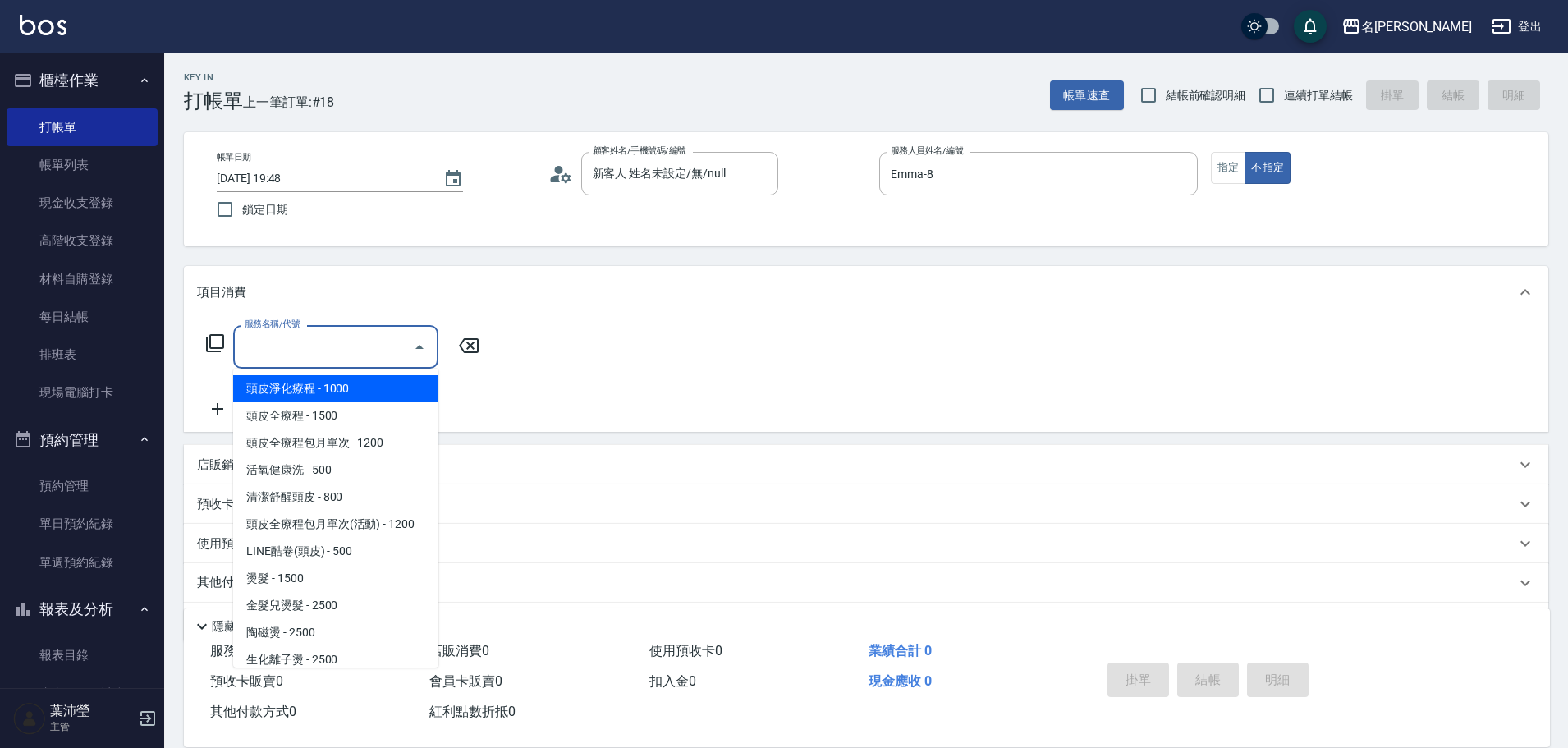
click at [376, 339] on input "服務名稱/代號" at bounding box center [323, 346] width 166 height 29
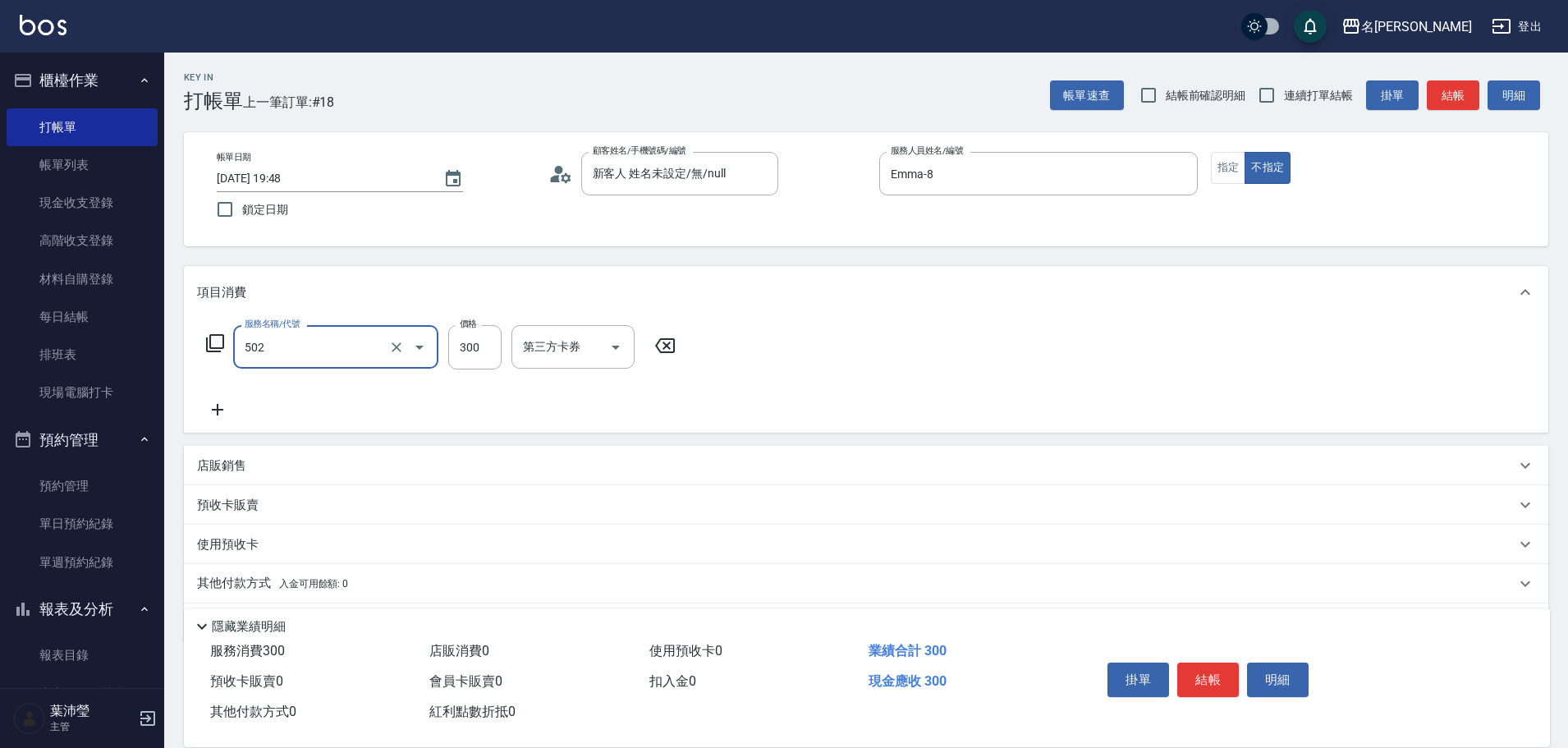
type input "洗髮(502)"
click at [603, 344] on div "洗-1" at bounding box center [561, 347] width 99 height 43
type input "[PERSON_NAME]-19"
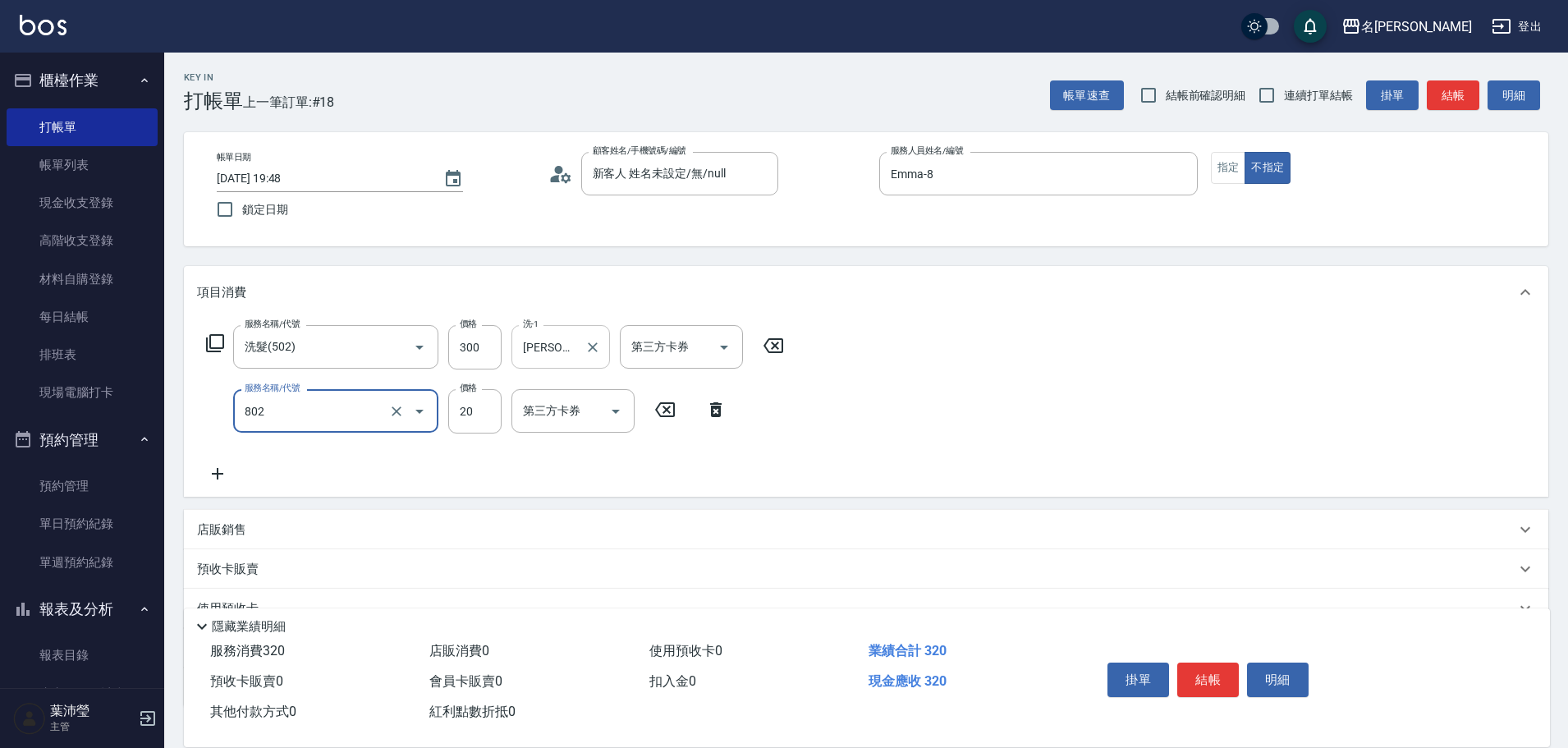
type input "潤絲(802)"
type input "[PERSON_NAME]-19"
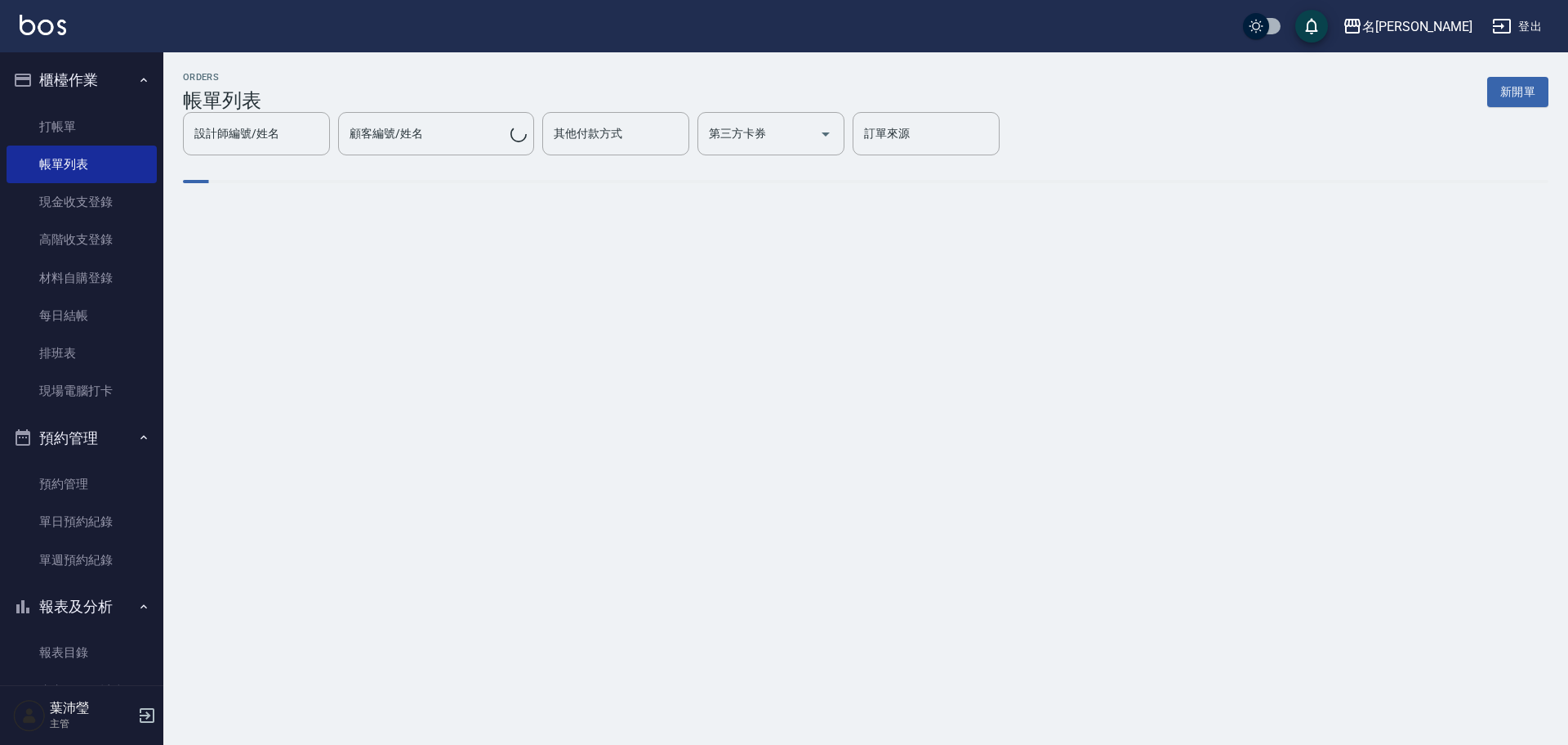
click at [1510, 94] on button "新開單" at bounding box center [1518, 92] width 61 height 31
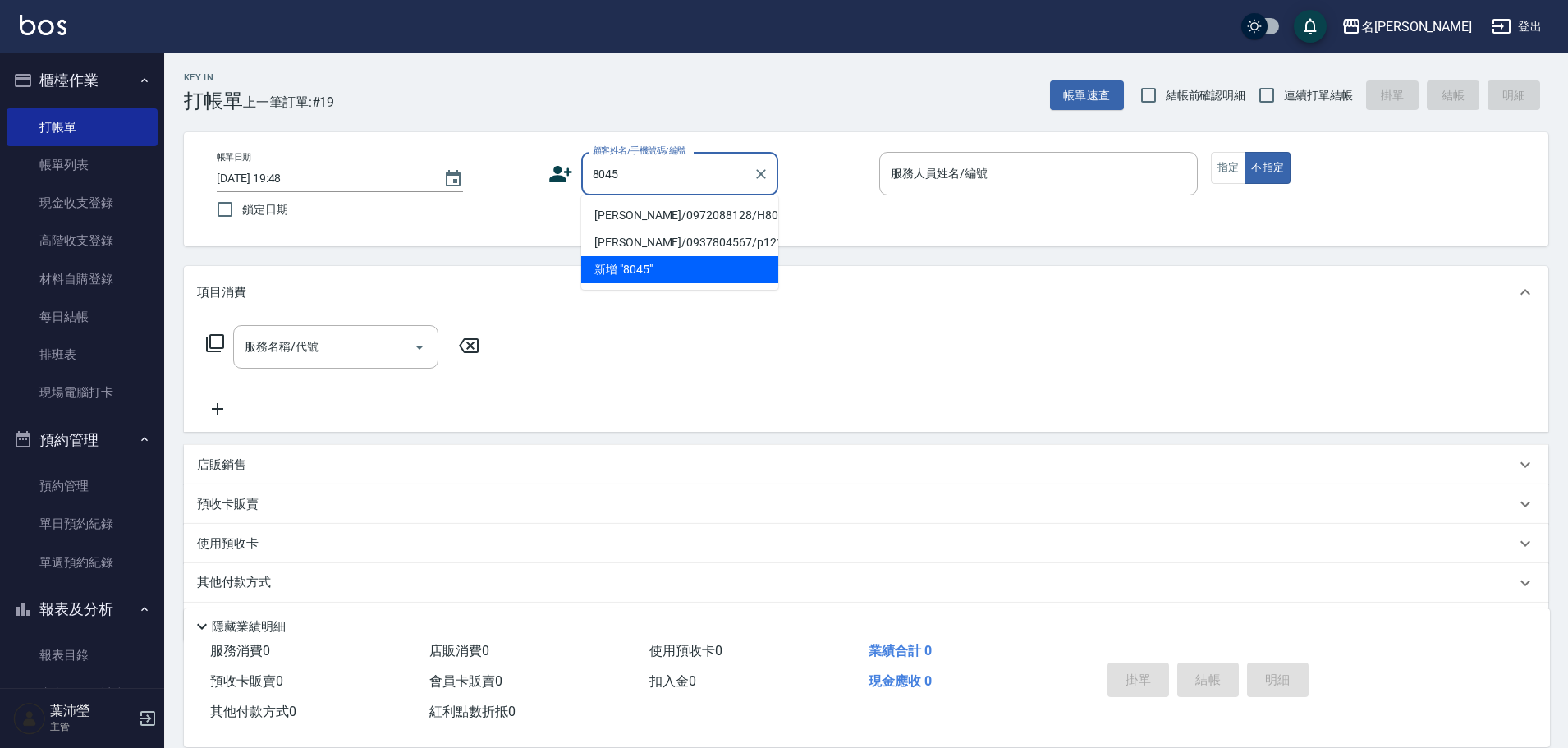
click at [662, 209] on li "[PERSON_NAME]/0972088128/H8045" at bounding box center [679, 214] width 197 height 27
type input "[PERSON_NAME]/0972088128/H8045"
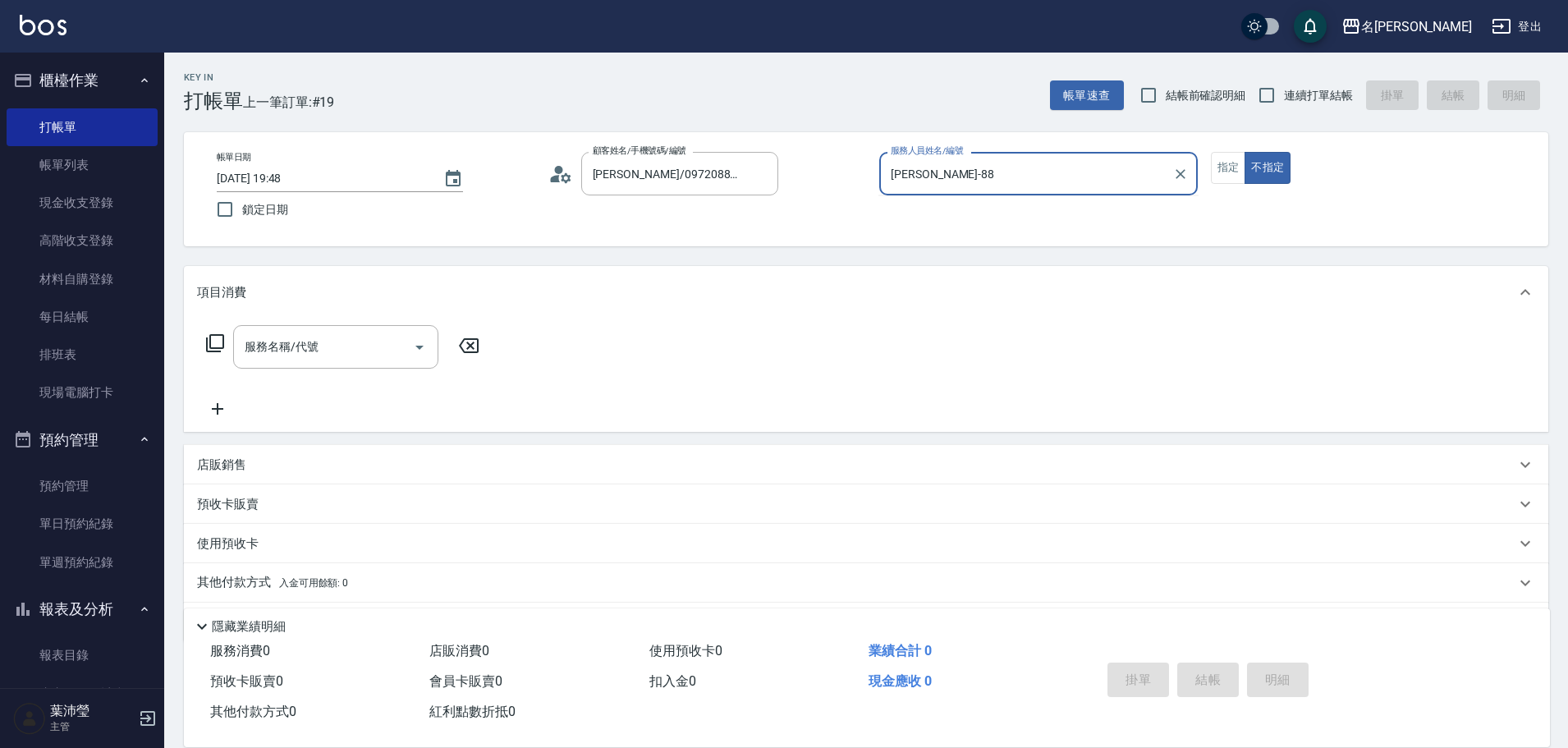
click at [1245, 152] on button "不指定" at bounding box center [1267, 168] width 46 height 32
type input "Emma-8"
type button "false"
click at [1244, 164] on button "指定" at bounding box center [1229, 168] width 36 height 32
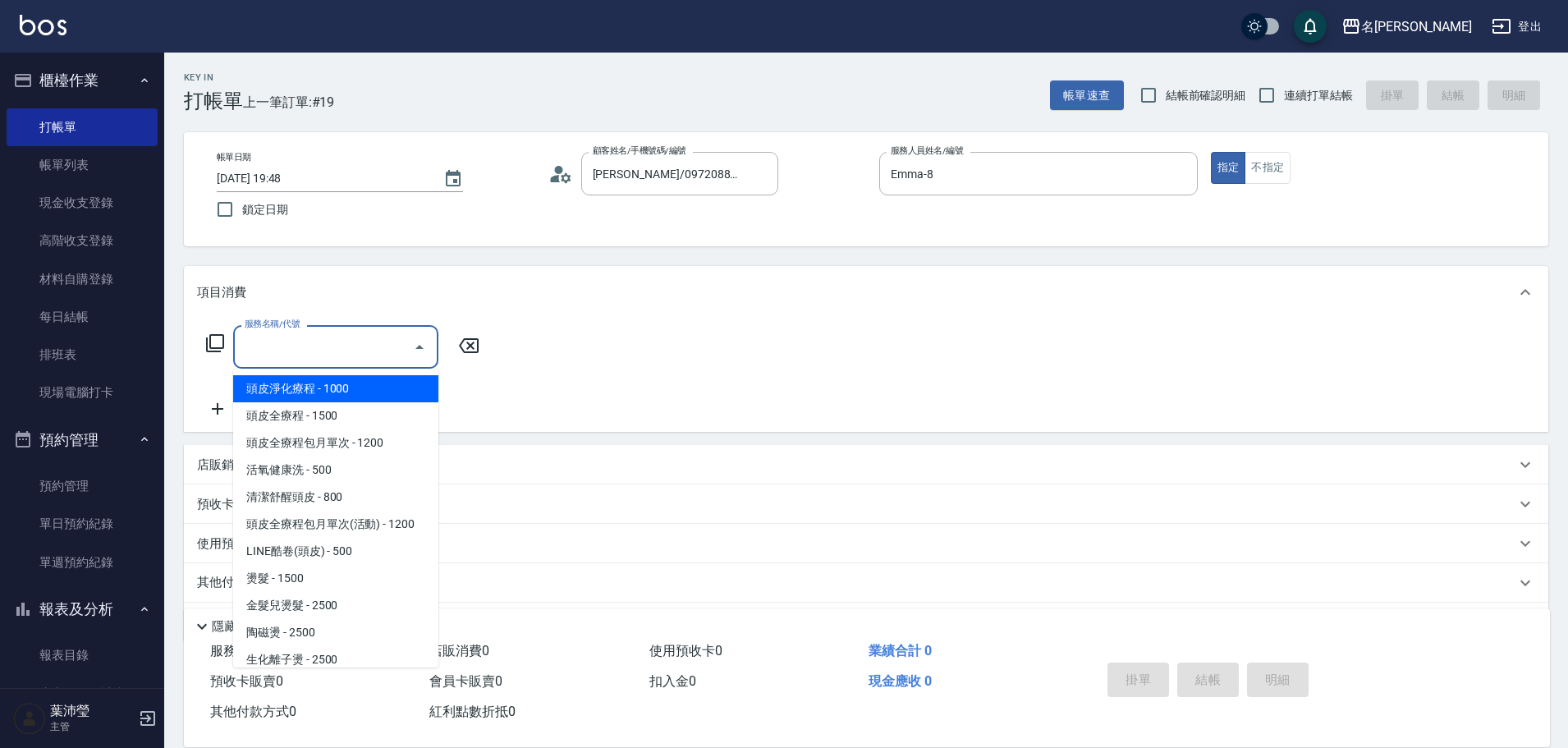
click at [377, 352] on input "服務名稱/代號" at bounding box center [323, 346] width 166 height 29
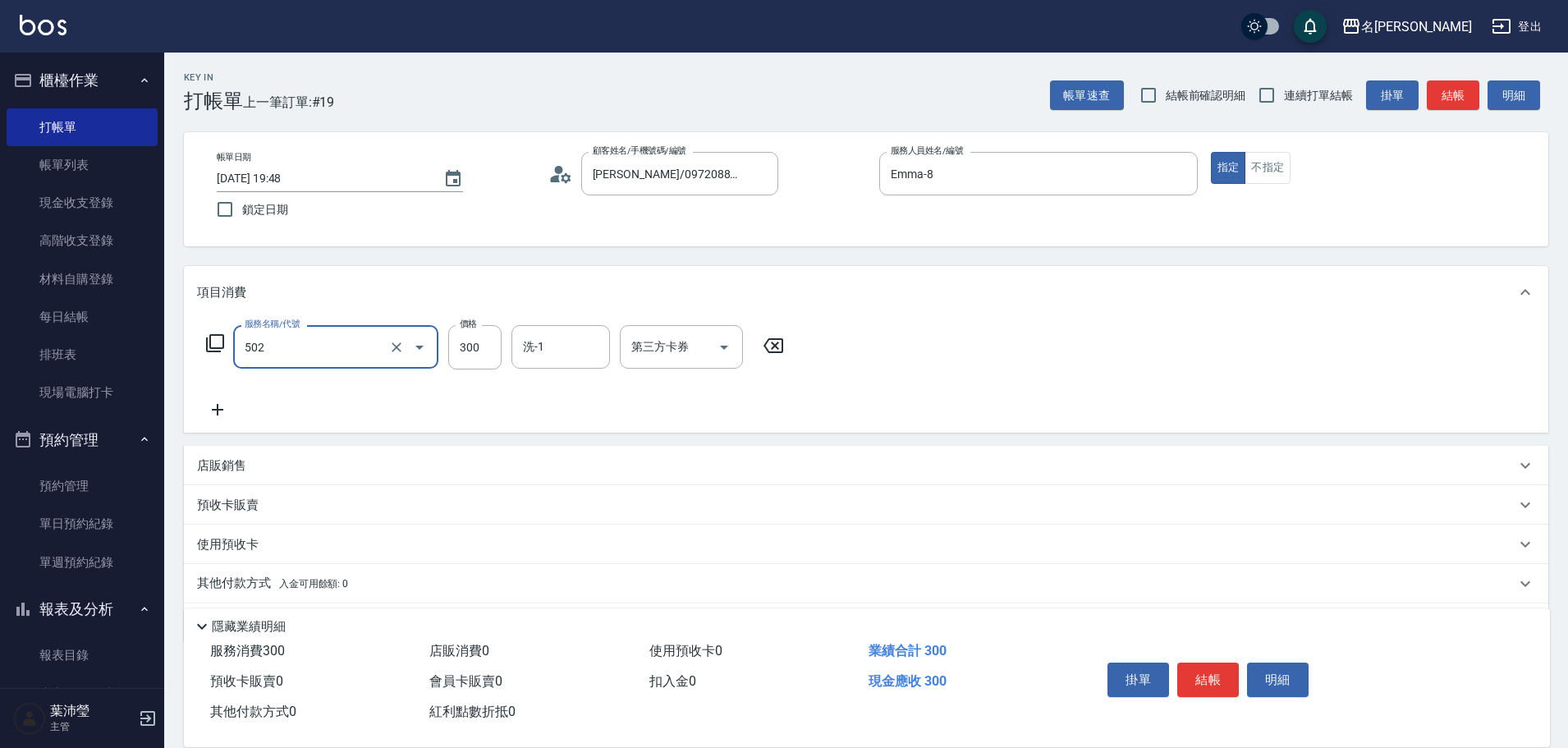
type input "洗髮(502)"
type input "雅君-07"
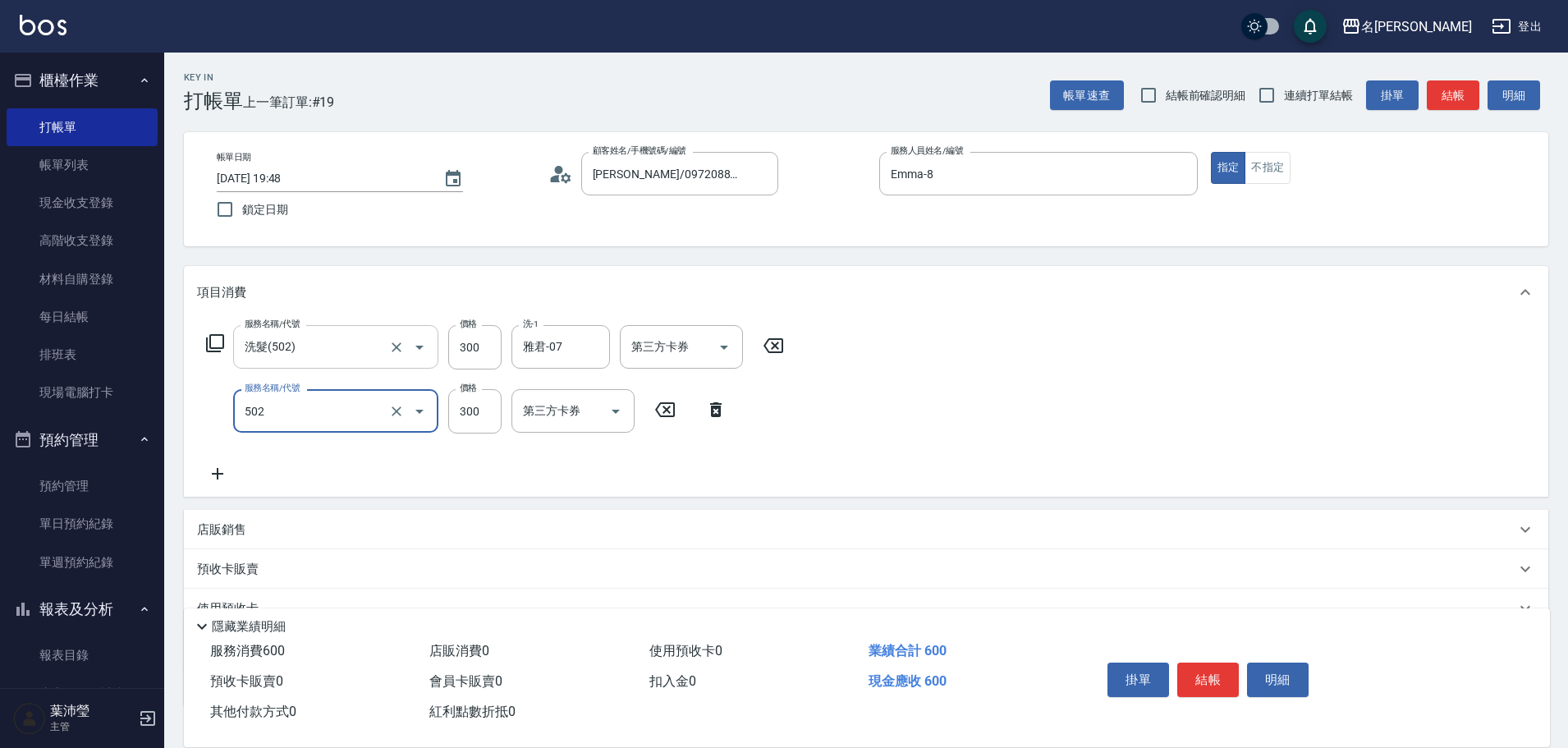
type input "洗髮(502)"
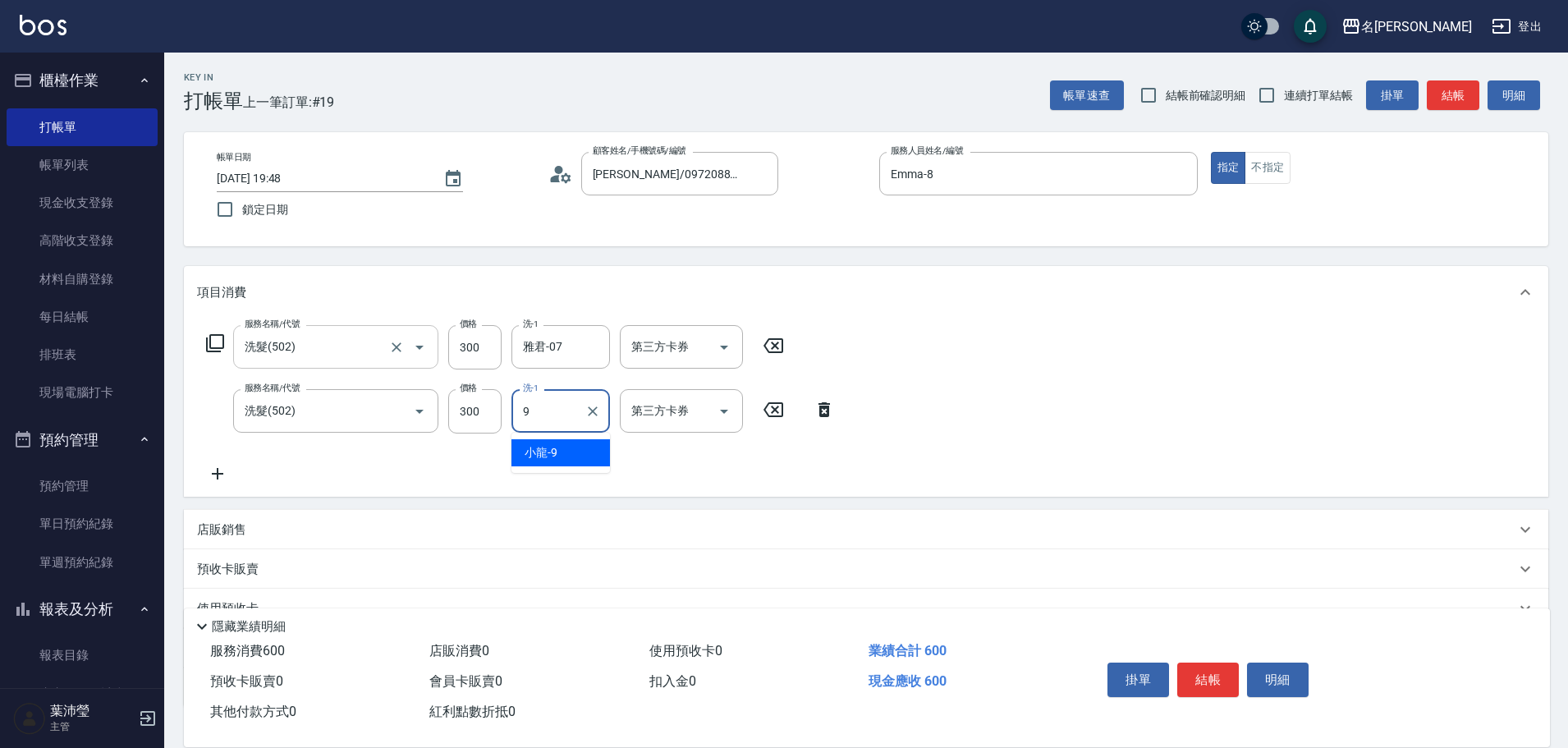
type input "小龍-9"
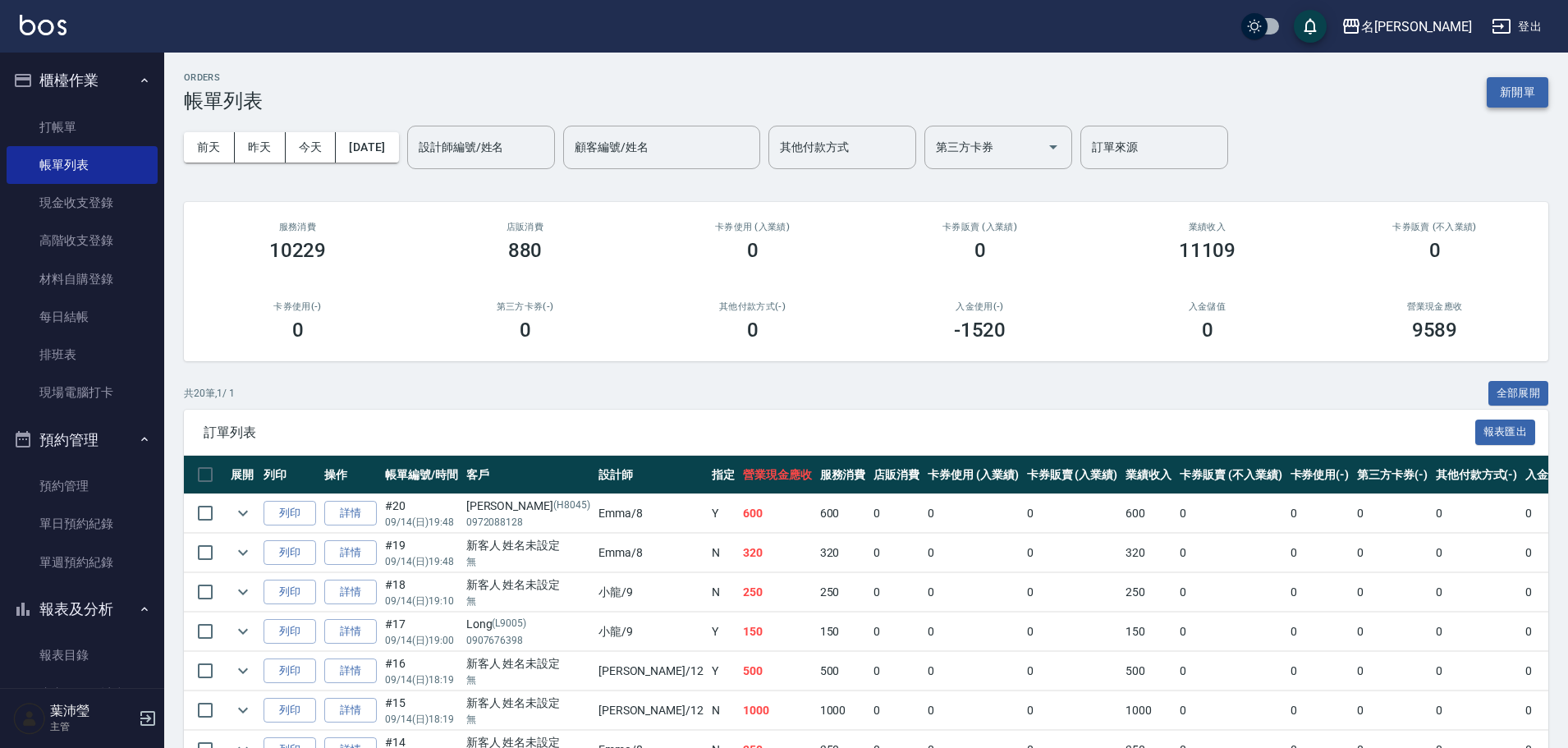
click at [1529, 83] on button "新開單" at bounding box center [1518, 92] width 61 height 31
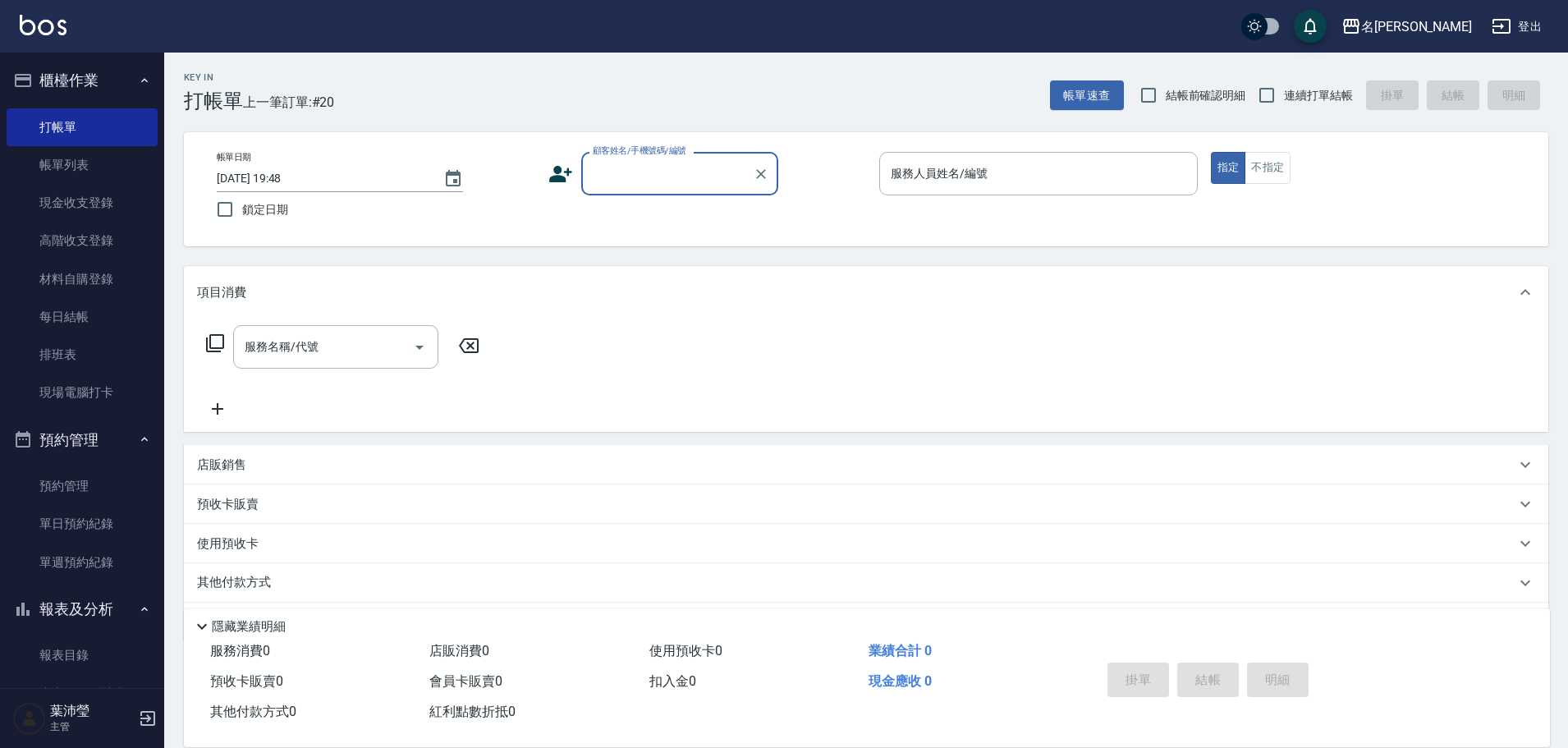
click at [708, 186] on input "顧客姓名/手機號碼/編號" at bounding box center [666, 173] width 157 height 29
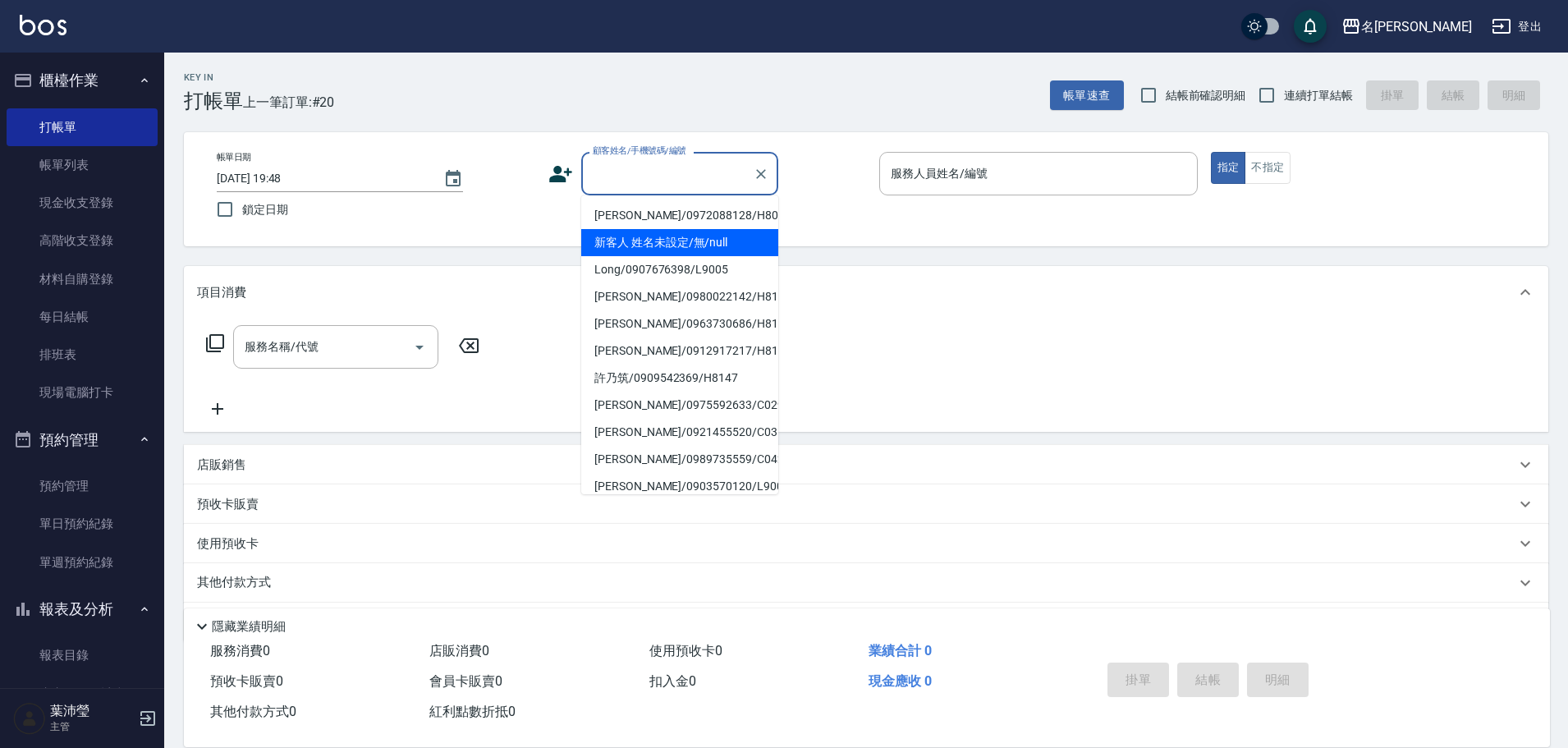
click at [719, 235] on li "新客人 姓名未設定/無/null" at bounding box center [679, 242] width 197 height 27
type input "新客人 姓名未設定/無/null"
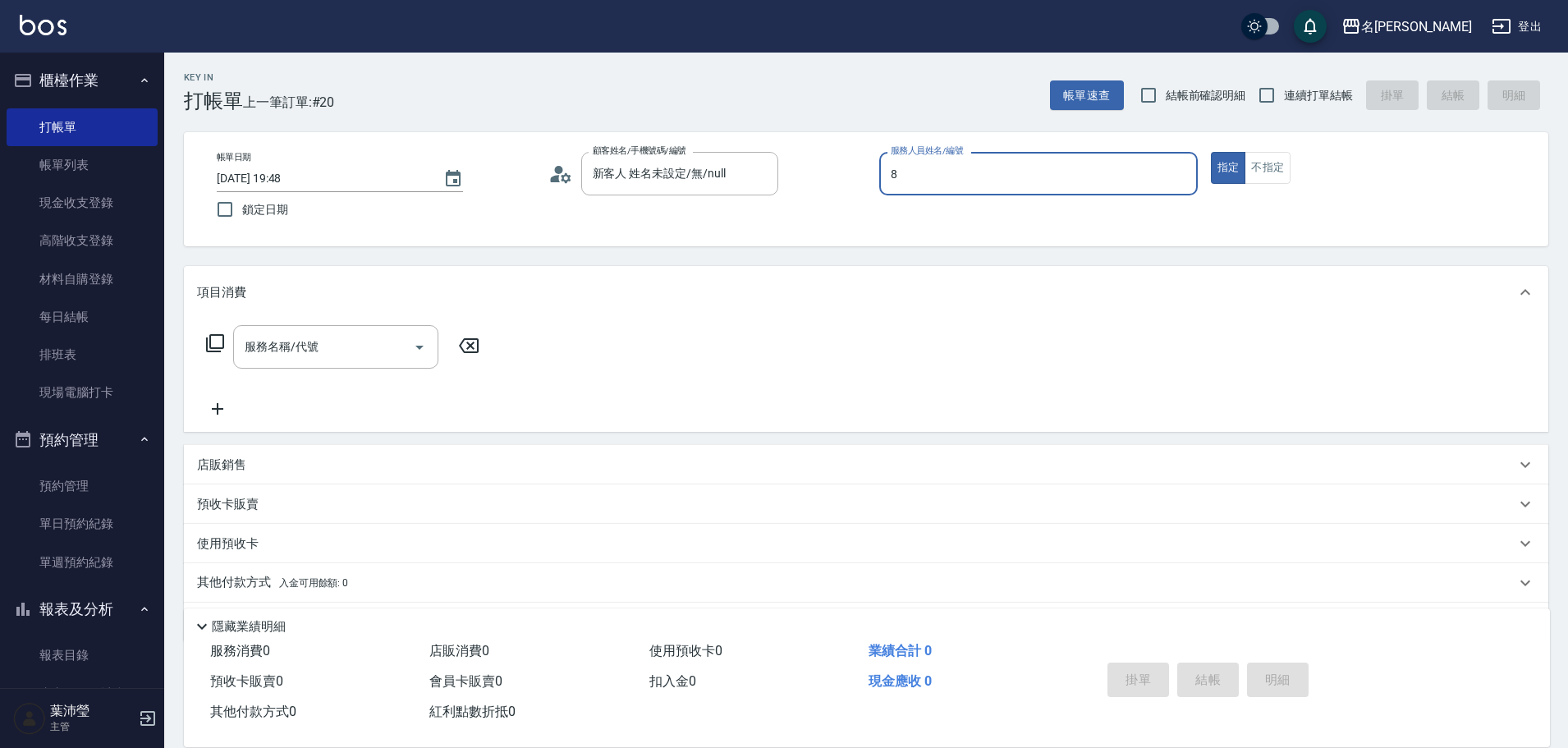
type input "Emma-8"
type button "true"
click at [298, 351] on input "服務名稱/代號" at bounding box center [323, 346] width 166 height 29
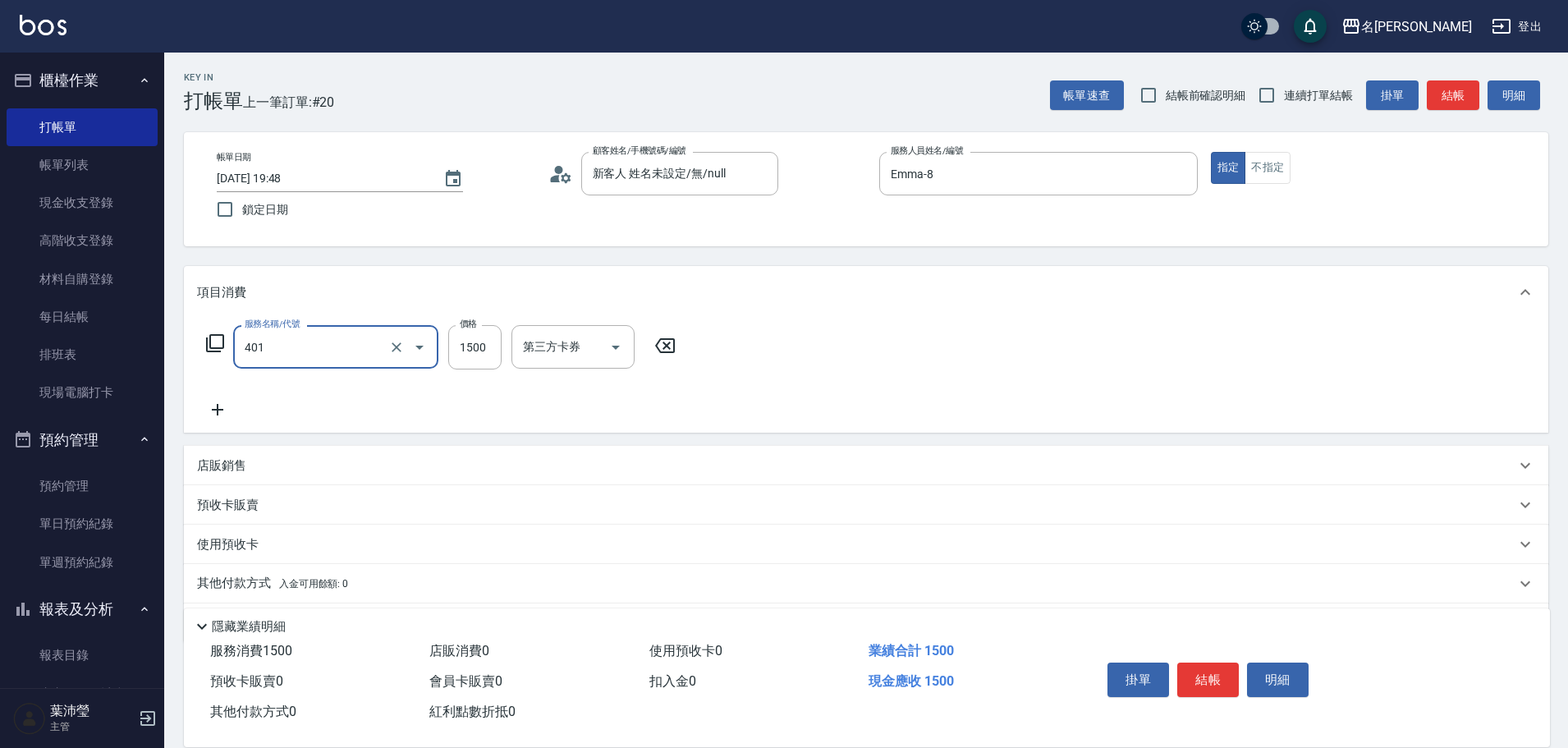
type input "染髮(401)"
type input "1000"
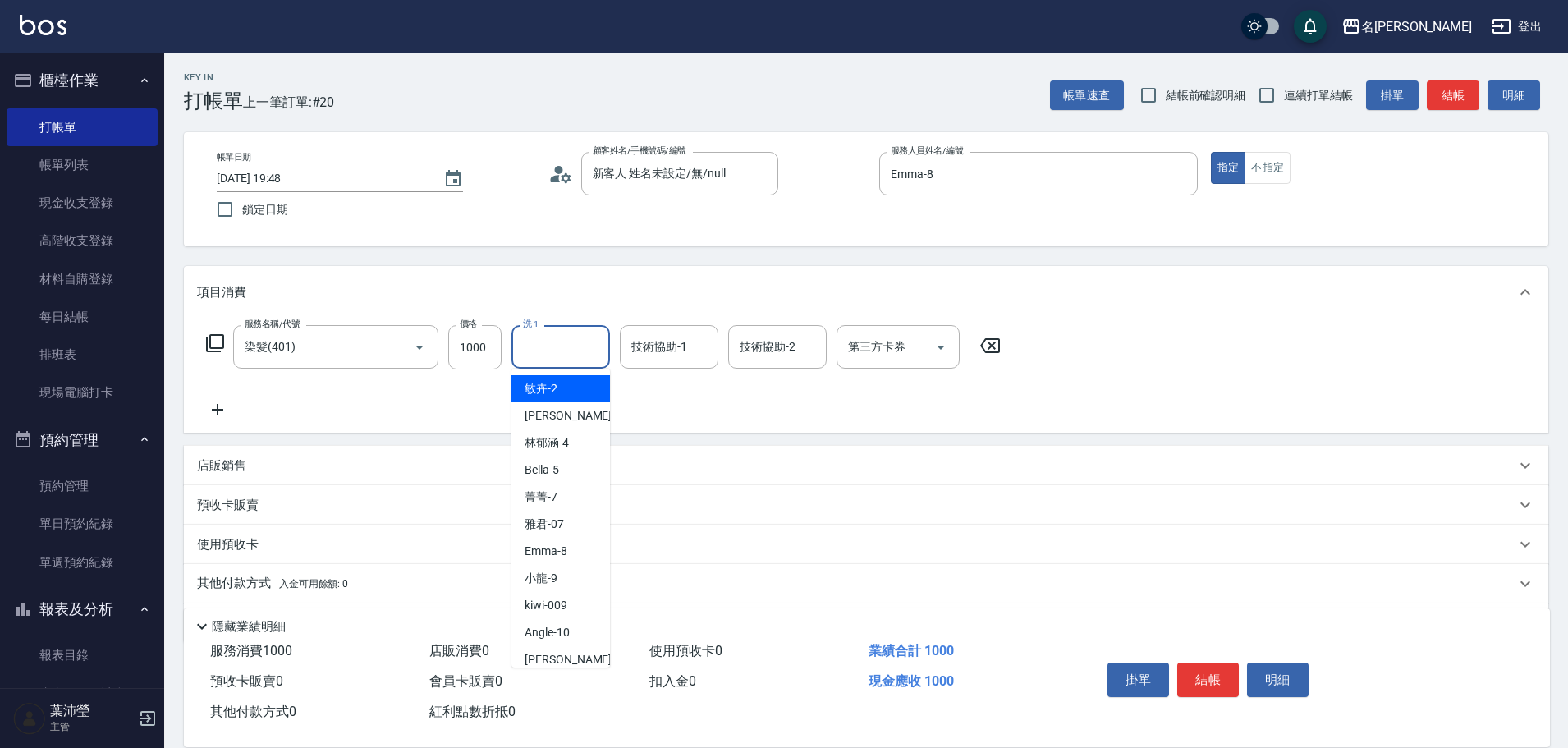
click at [560, 351] on input "洗-1" at bounding box center [561, 346] width 84 height 29
click at [656, 353] on input "技術協助-1" at bounding box center [668, 346] width 84 height 29
click at [545, 352] on input "洗-1" at bounding box center [561, 346] width 84 height 29
type input "[PERSON_NAME]-19"
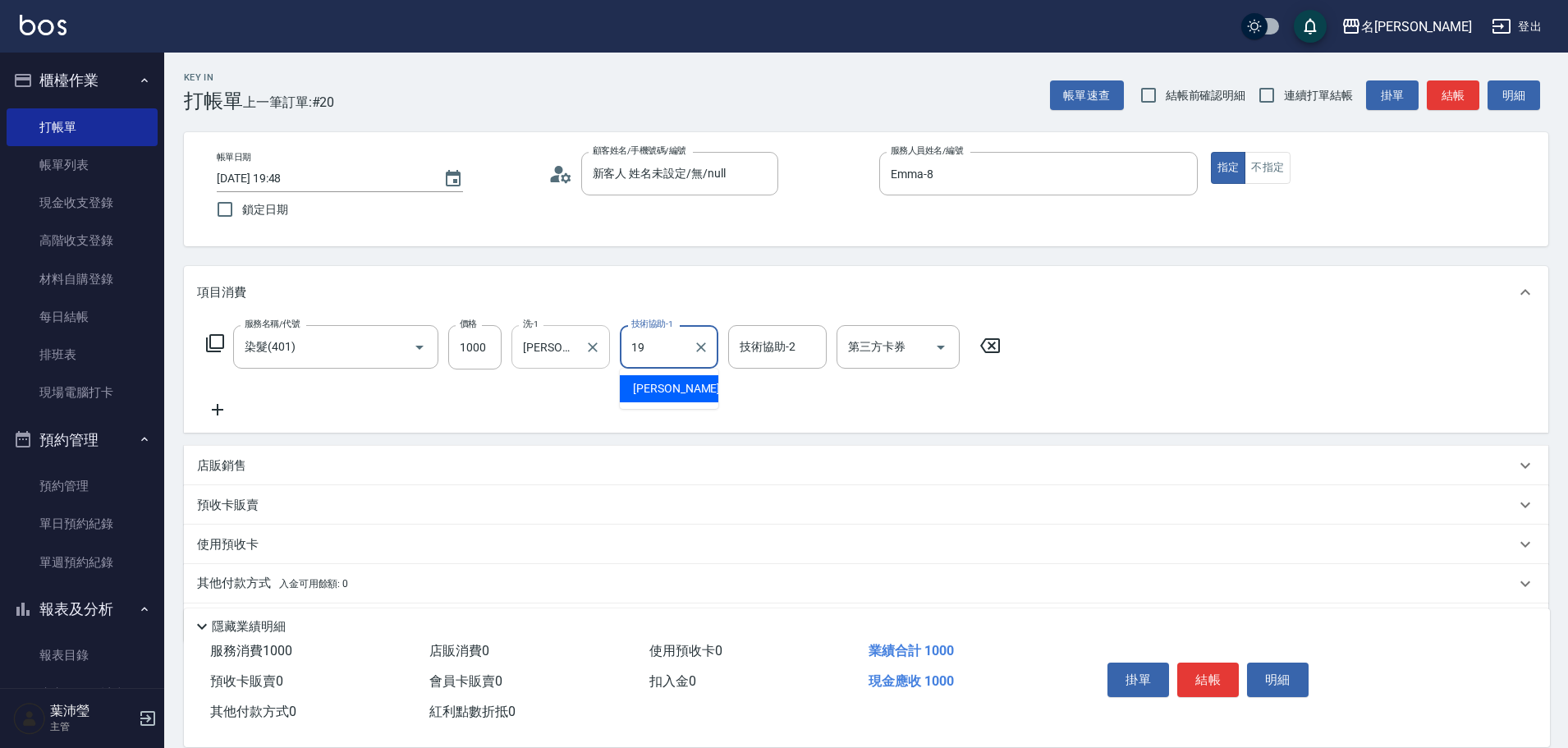
type input "[PERSON_NAME]-19"
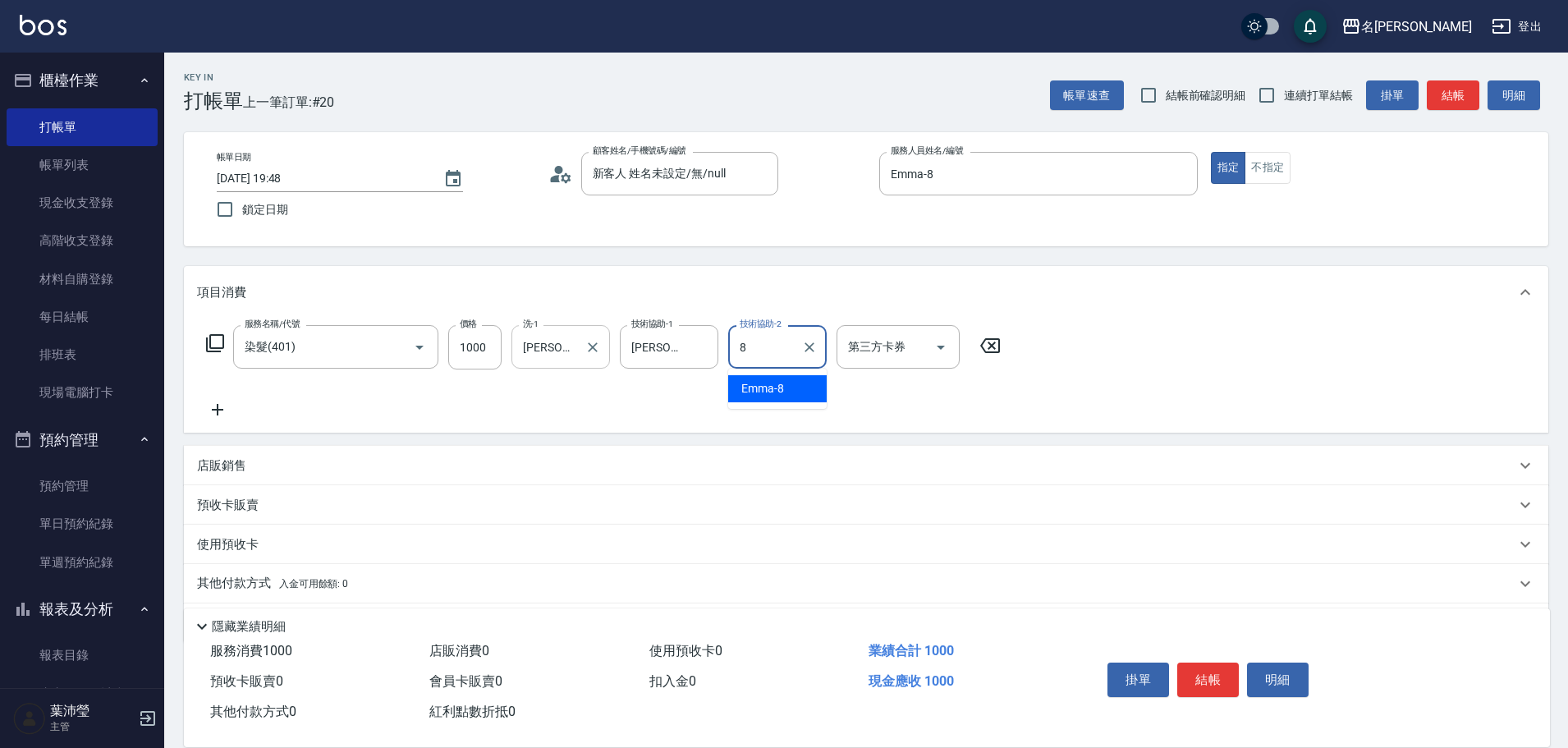
type input "Emma-8"
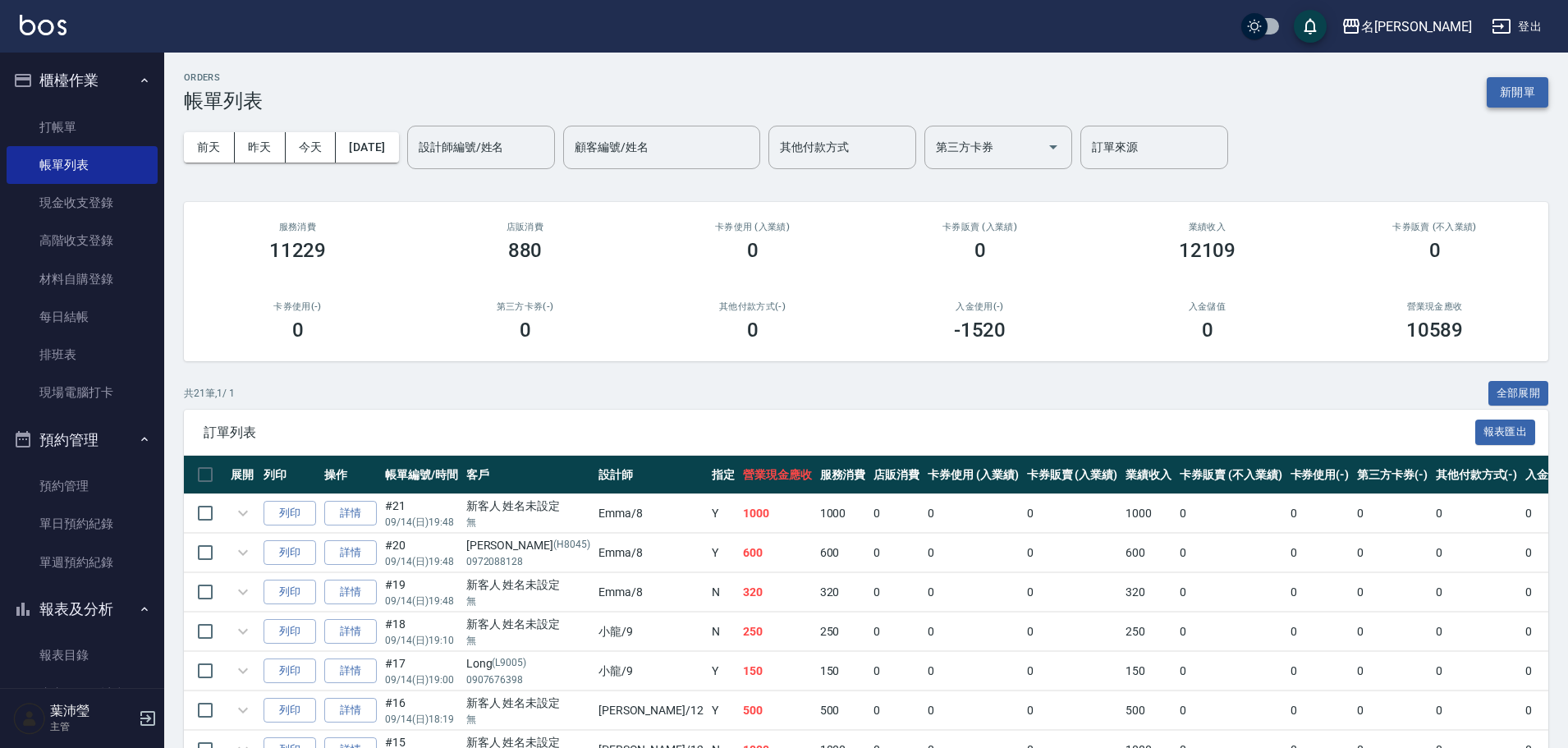
click at [1505, 95] on button "新開單" at bounding box center [1518, 92] width 61 height 31
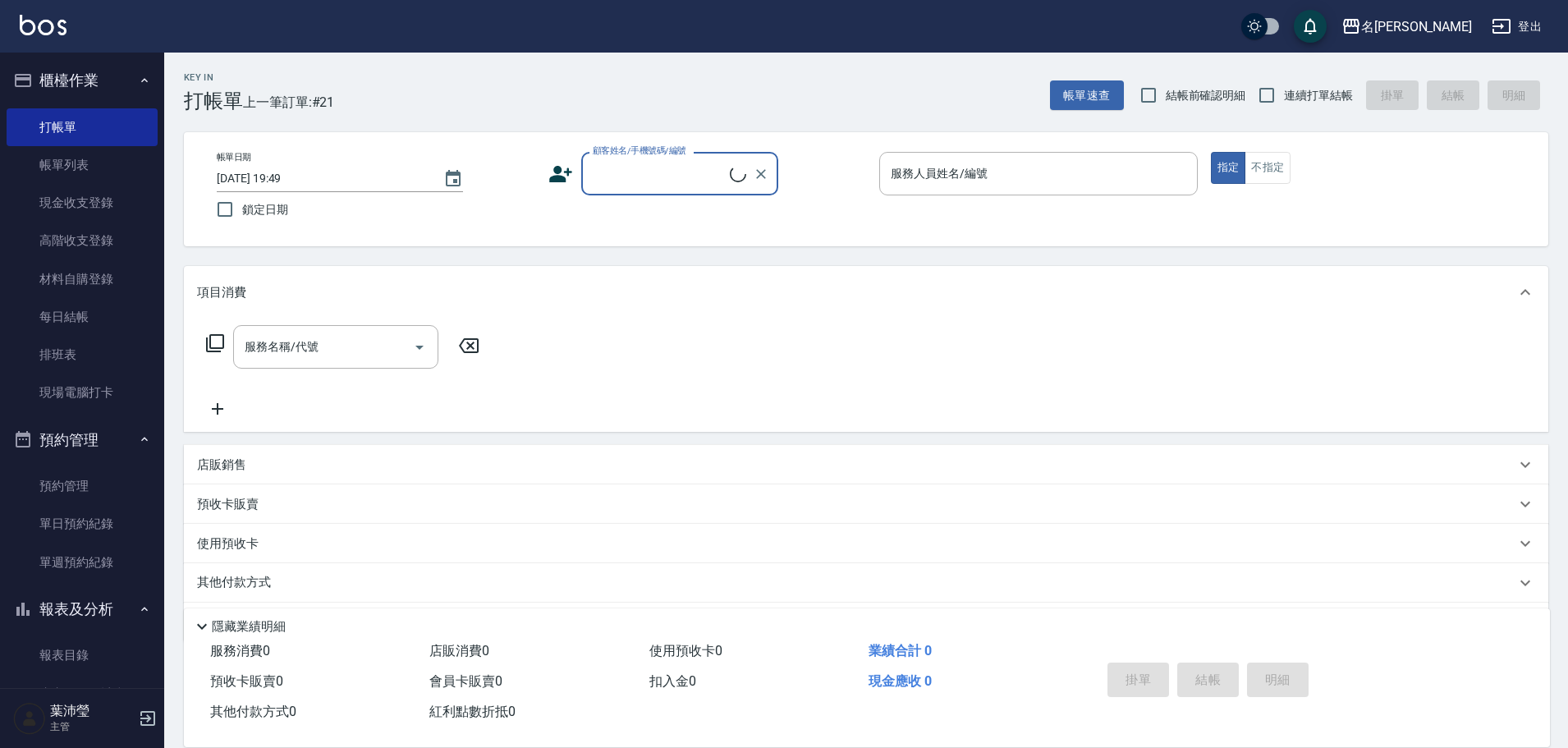
click at [684, 187] on input "顧客姓名/手機號碼/編號" at bounding box center [658, 173] width 141 height 29
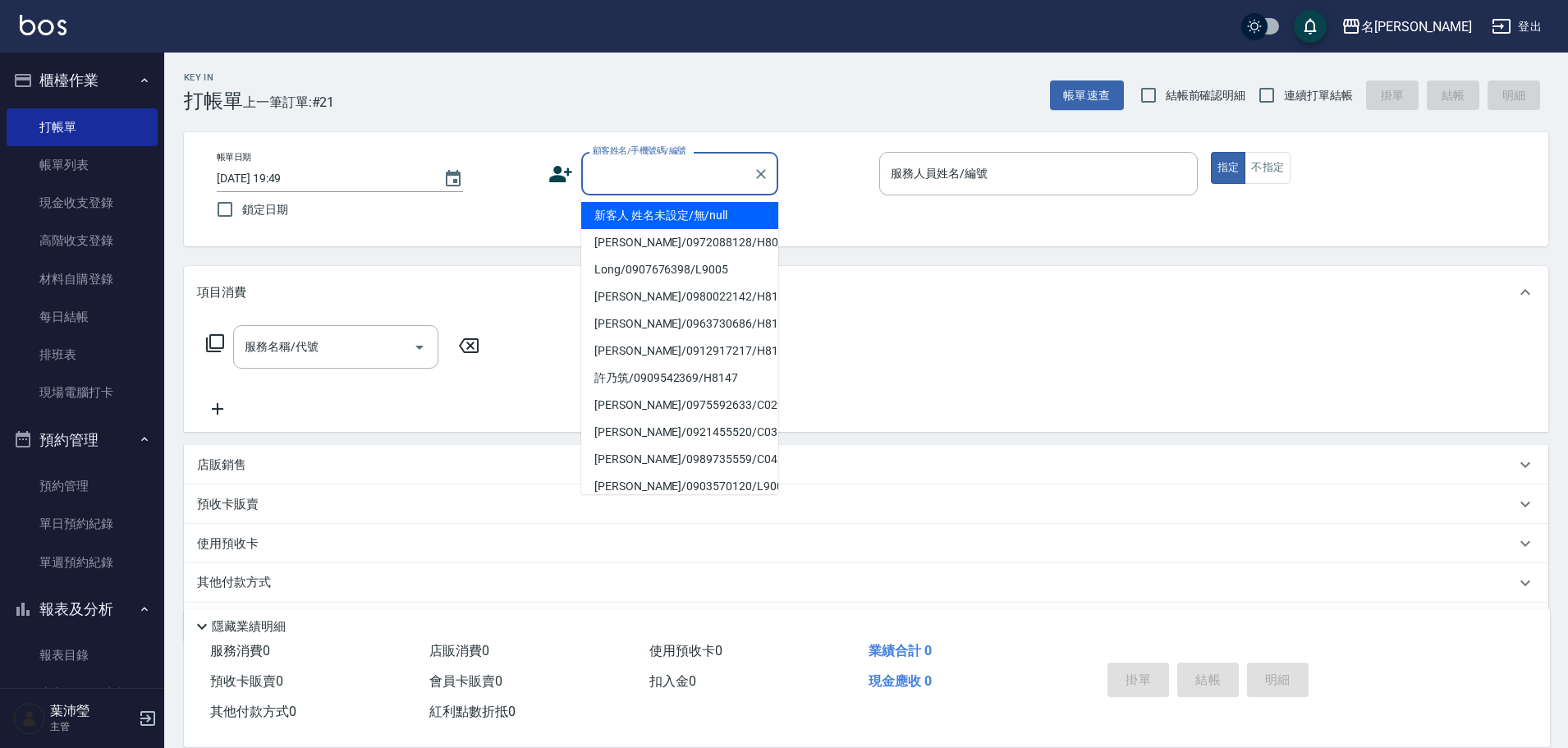
click at [700, 223] on li "新客人 姓名未設定/無/null" at bounding box center [679, 214] width 197 height 27
type input "新客人 姓名未設定/無/null"
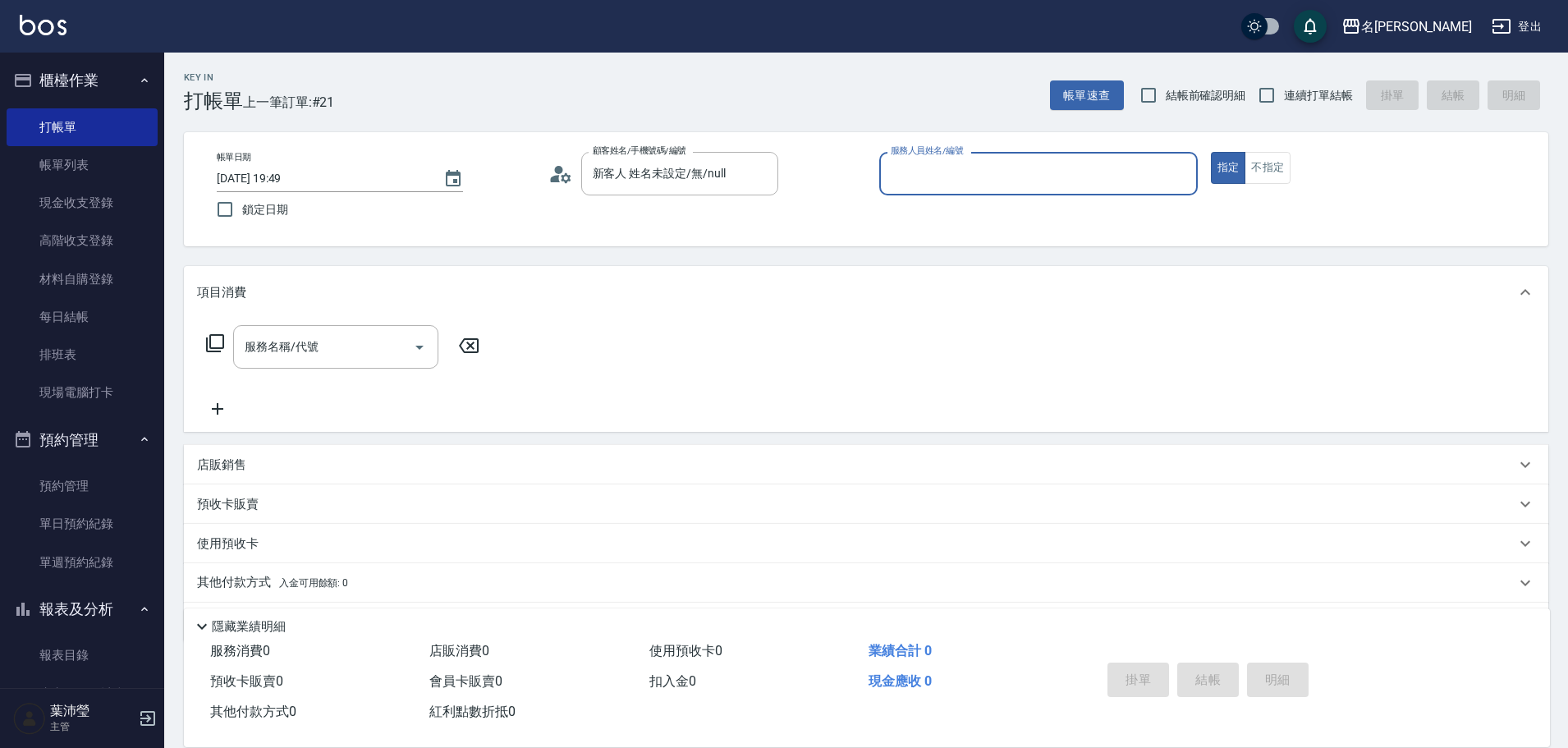
click at [927, 177] on input "服務人員姓名/編號" at bounding box center [1038, 173] width 304 height 29
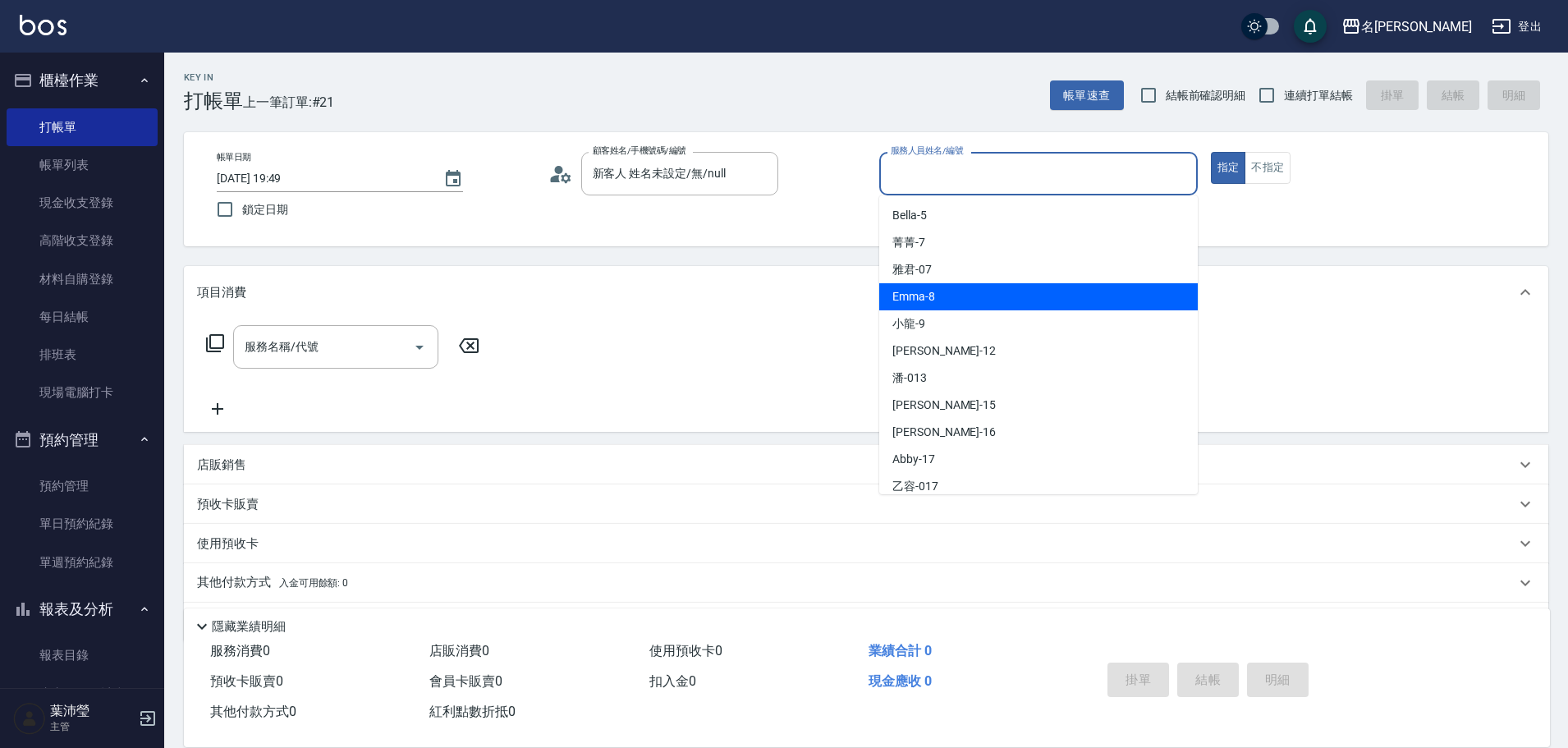
click at [961, 295] on div "Emma -8" at bounding box center [1038, 296] width 318 height 27
type input "Emma-8"
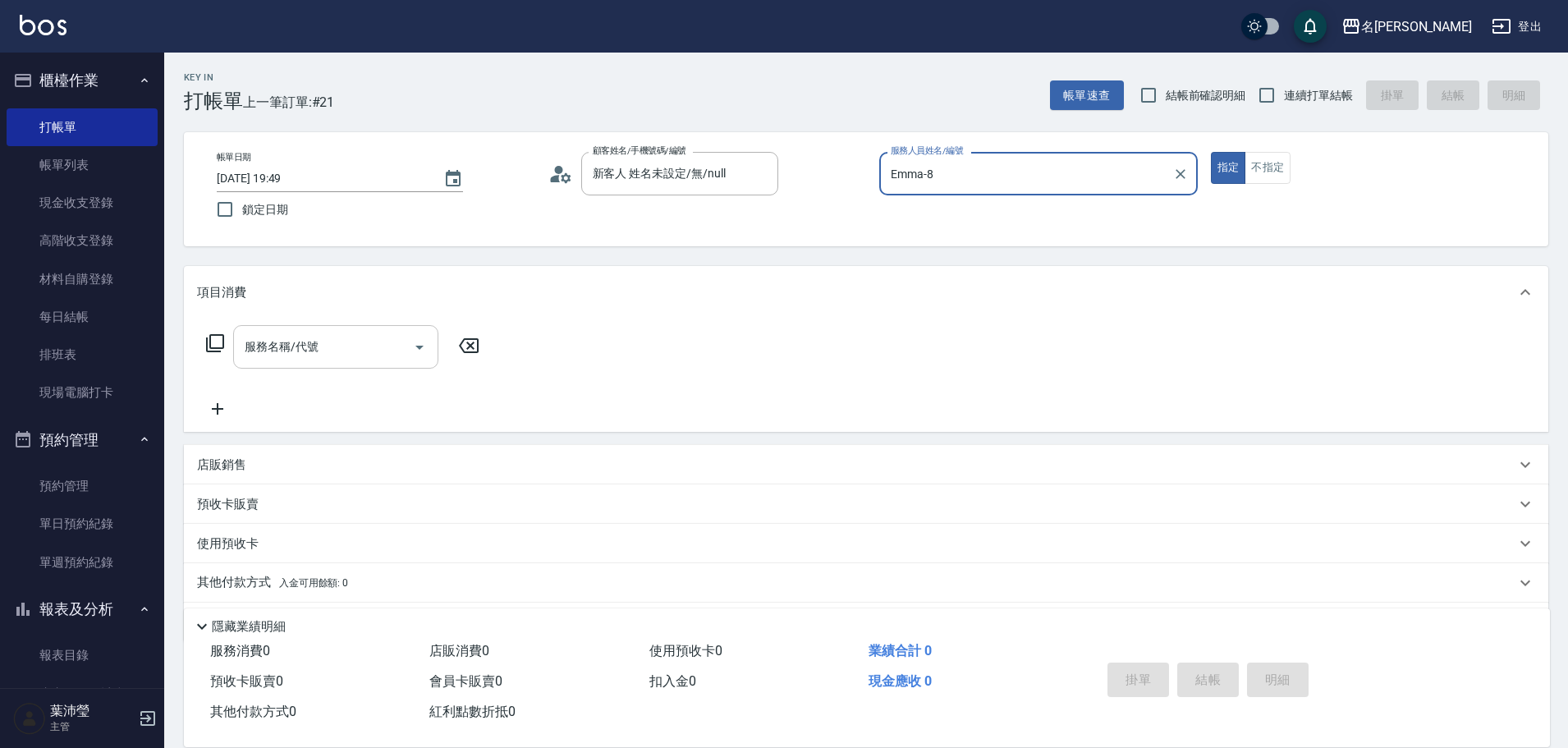
click at [338, 339] on input "服務名稱/代號" at bounding box center [323, 346] width 166 height 29
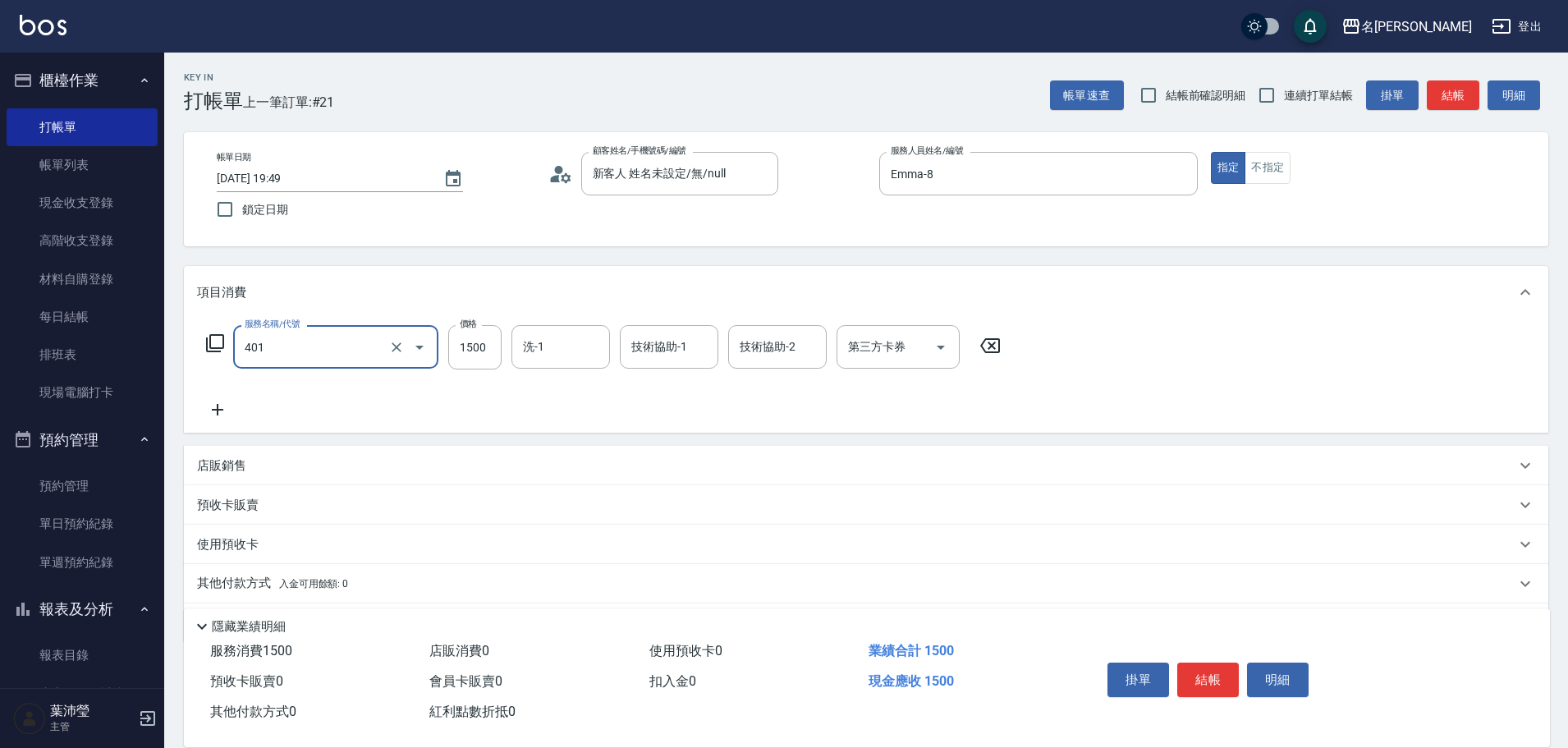
type input "染髮(401)"
type input "1200"
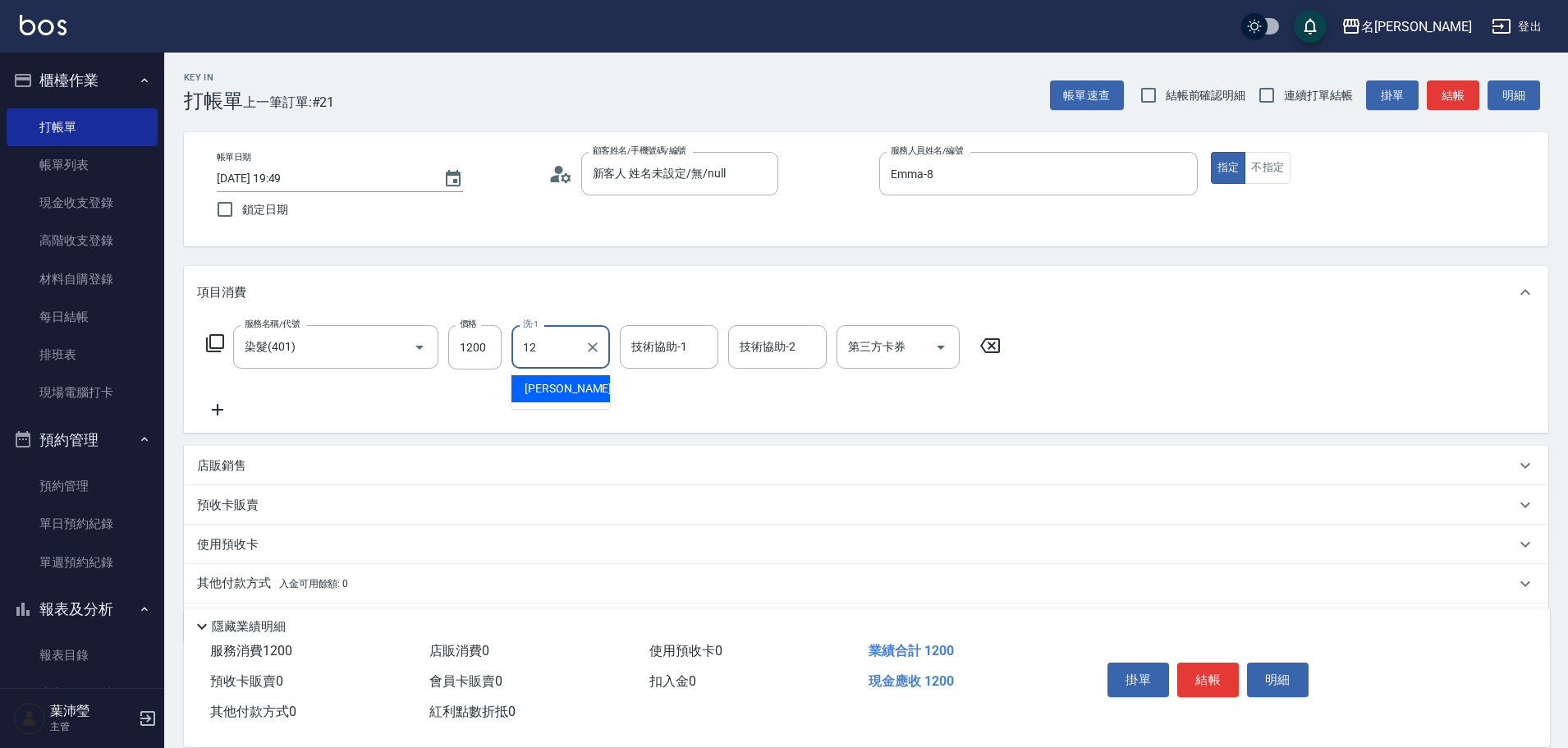
type input "[PERSON_NAME]-12"
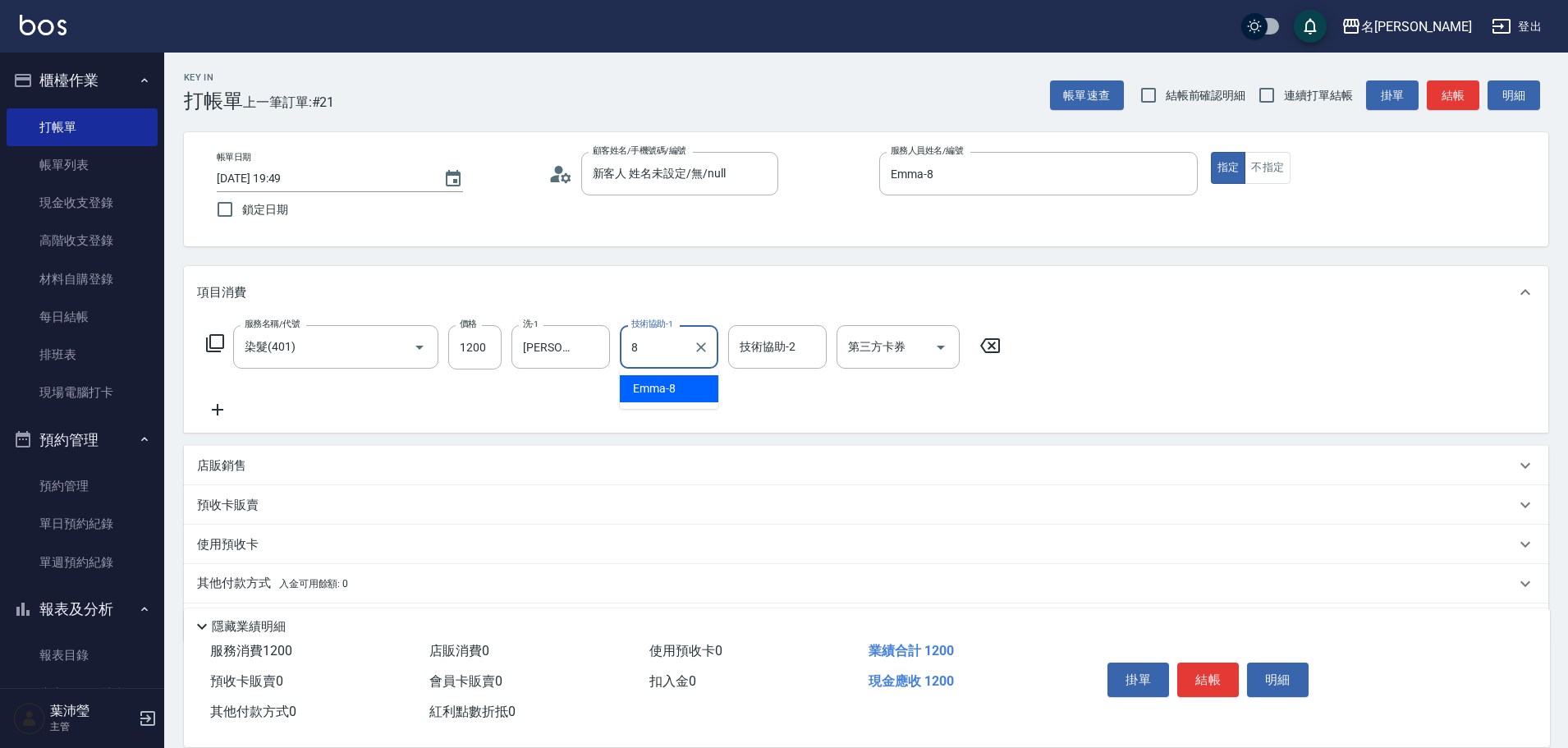
type input "Emma-8"
type input "4"
type input "49"
click at [767, 357] on input "技術協助-2" at bounding box center [777, 346] width 84 height 29
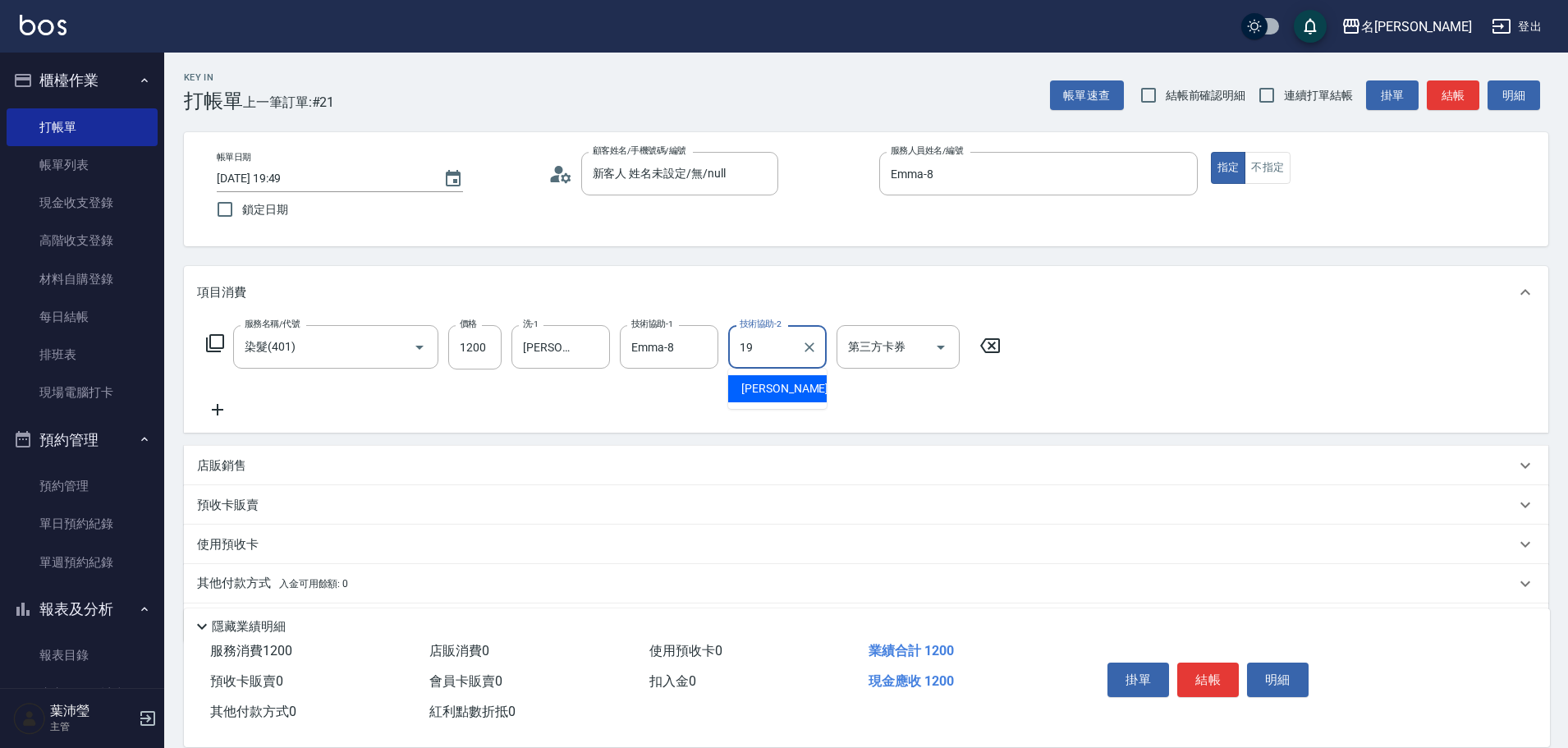
type input "[PERSON_NAME]-19"
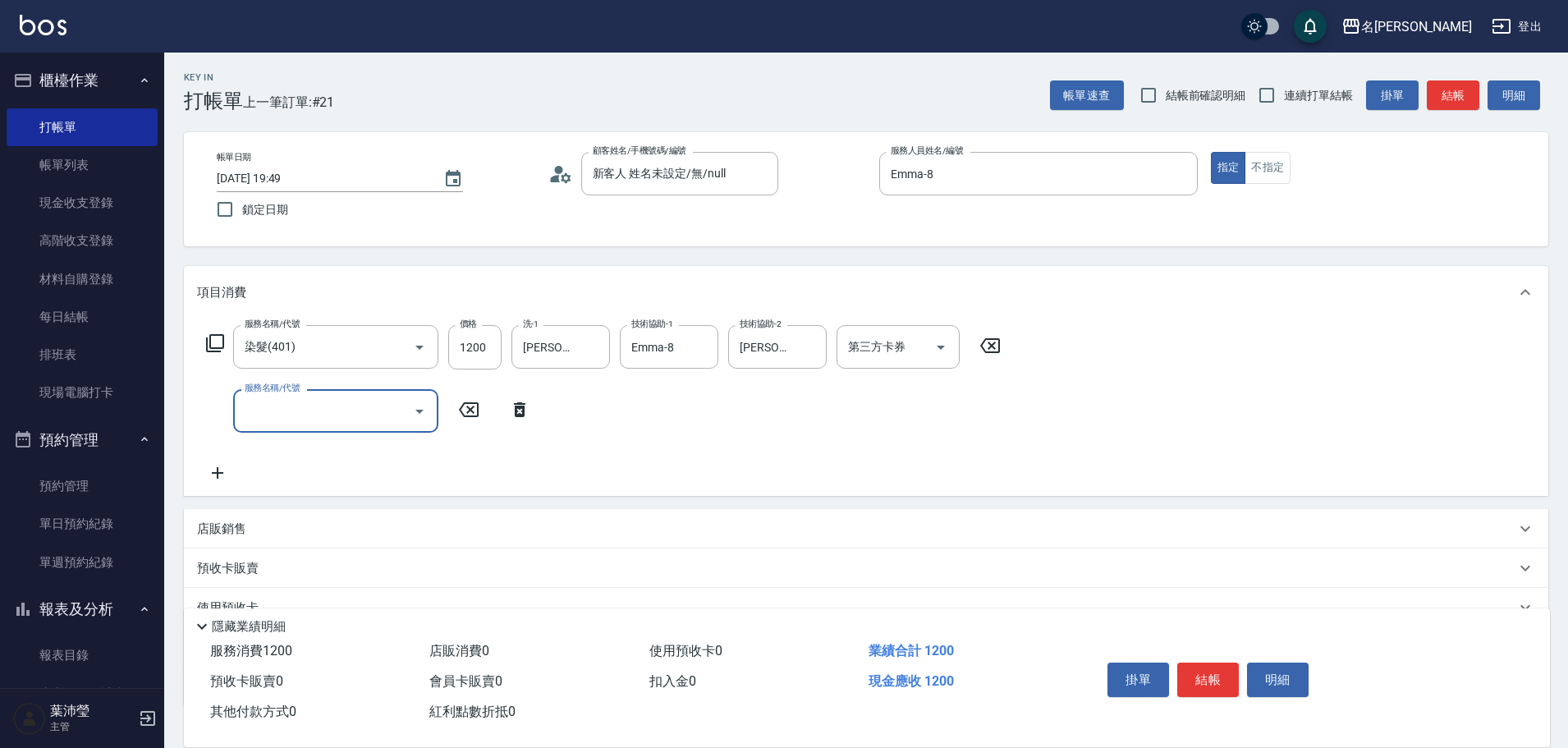
click at [396, 523] on div "店販銷售" at bounding box center [856, 529] width 1319 height 17
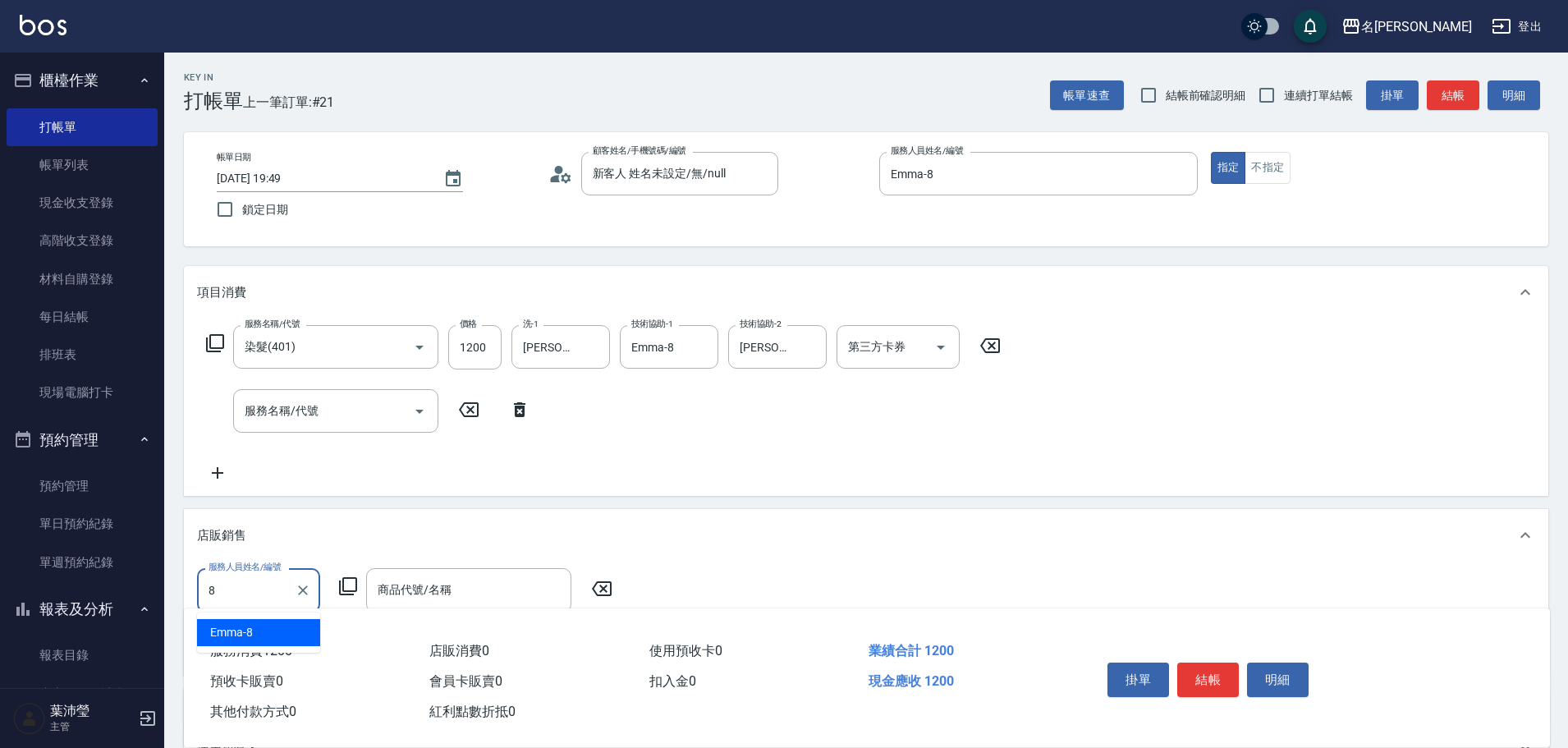
type input "Emma-8"
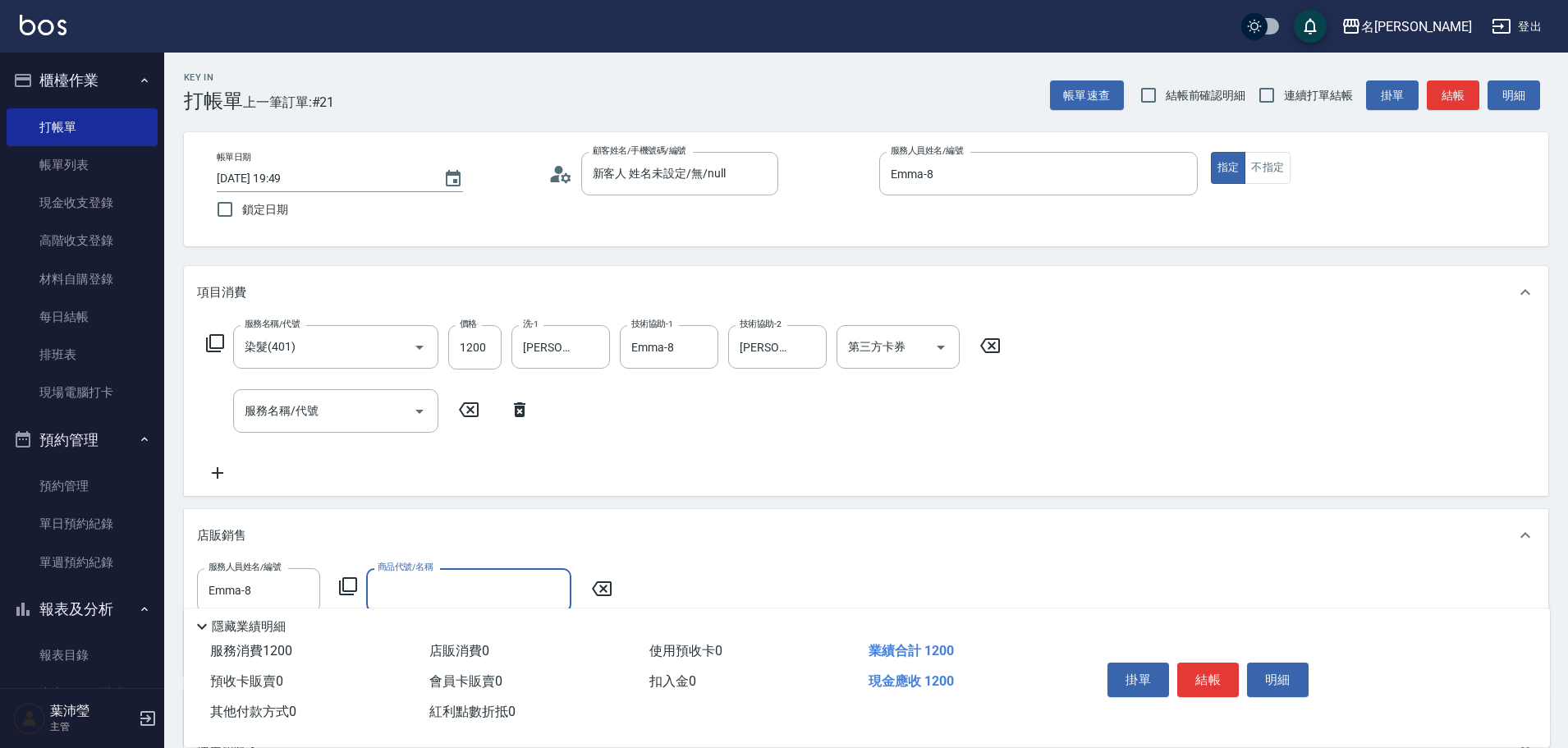
click at [356, 582] on icon at bounding box center [348, 586] width 18 height 18
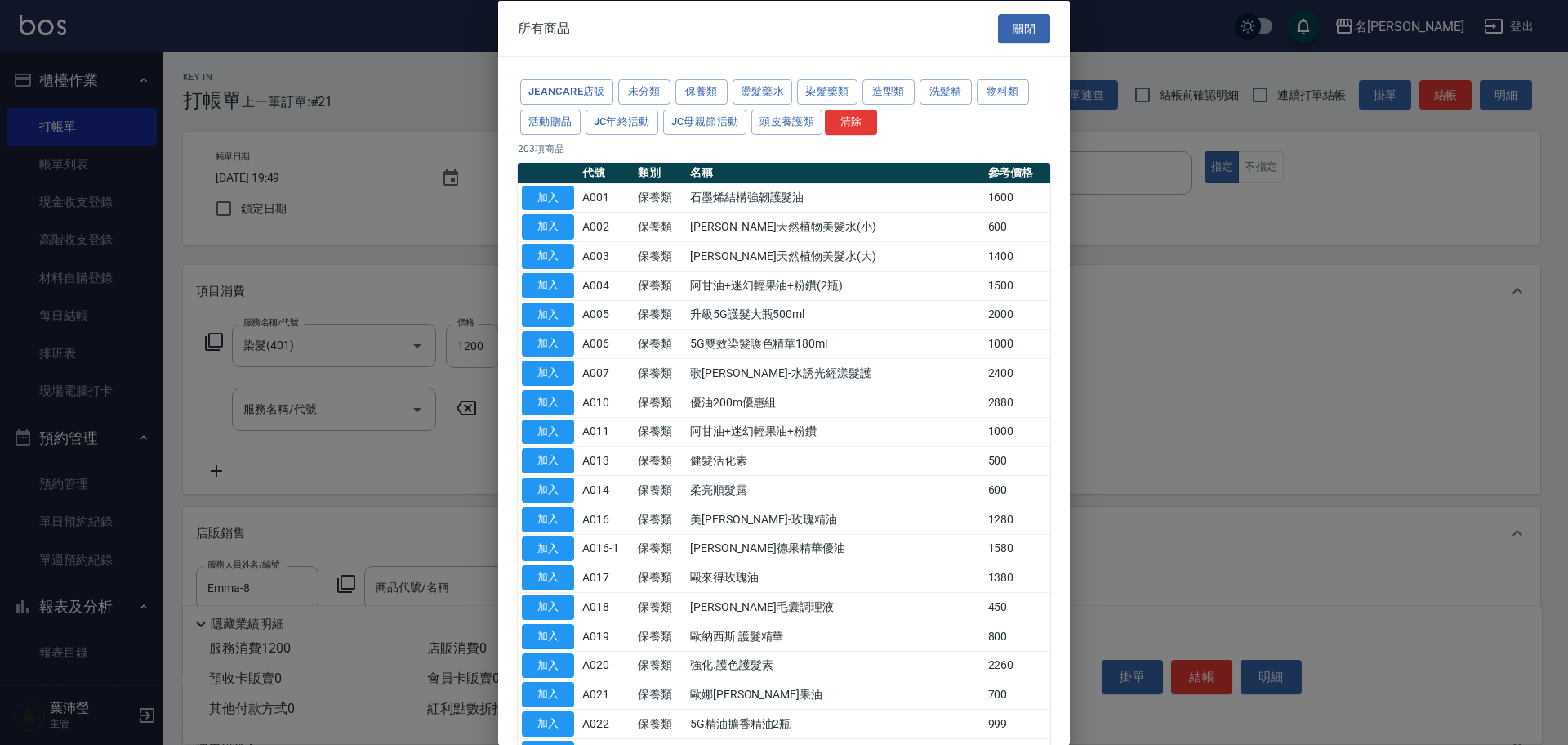
click at [1012, 10] on div "所有商品 關閉" at bounding box center [784, 28] width 572 height 56
click at [1005, 40] on button "關閉" at bounding box center [1024, 28] width 52 height 31
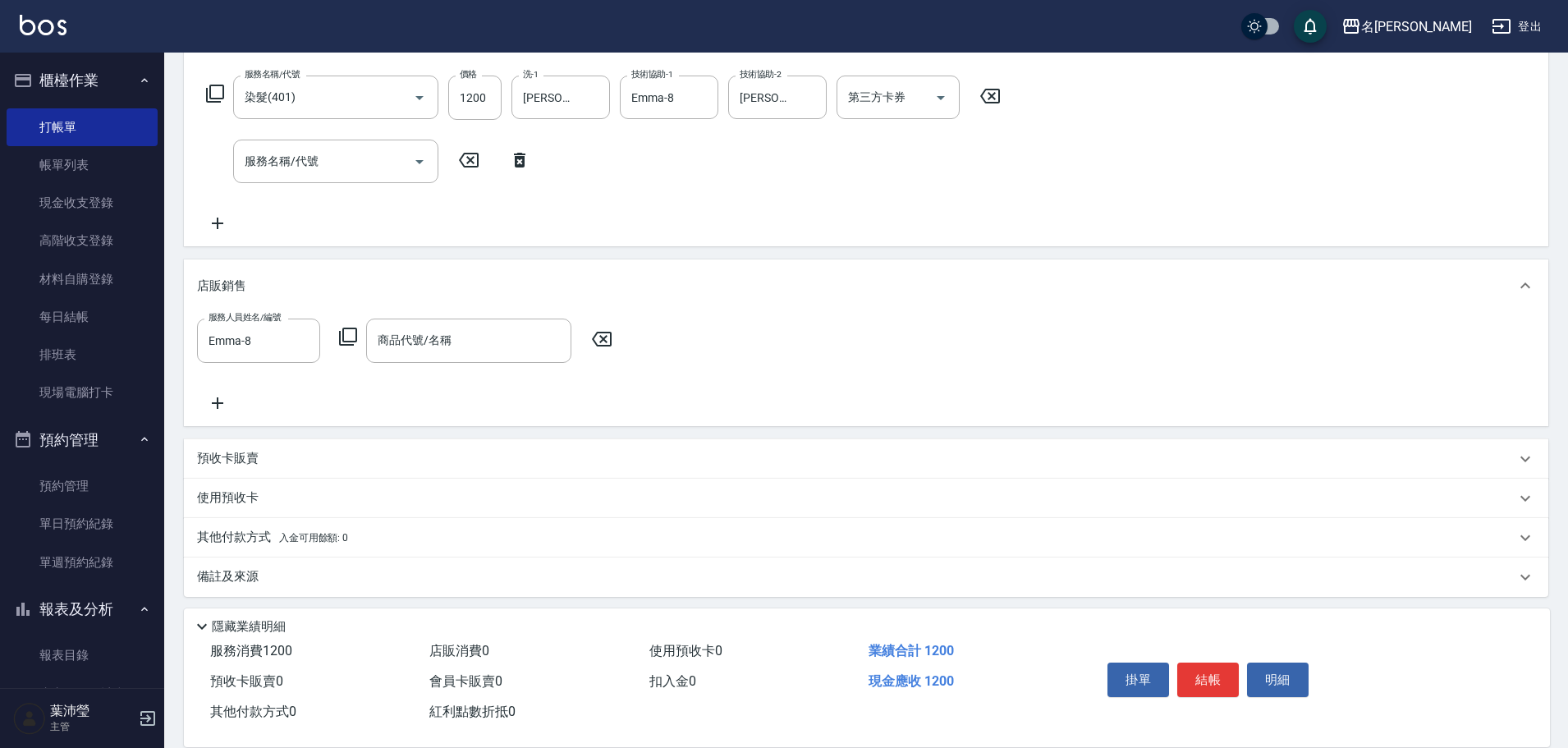
scroll to position [256, 0]
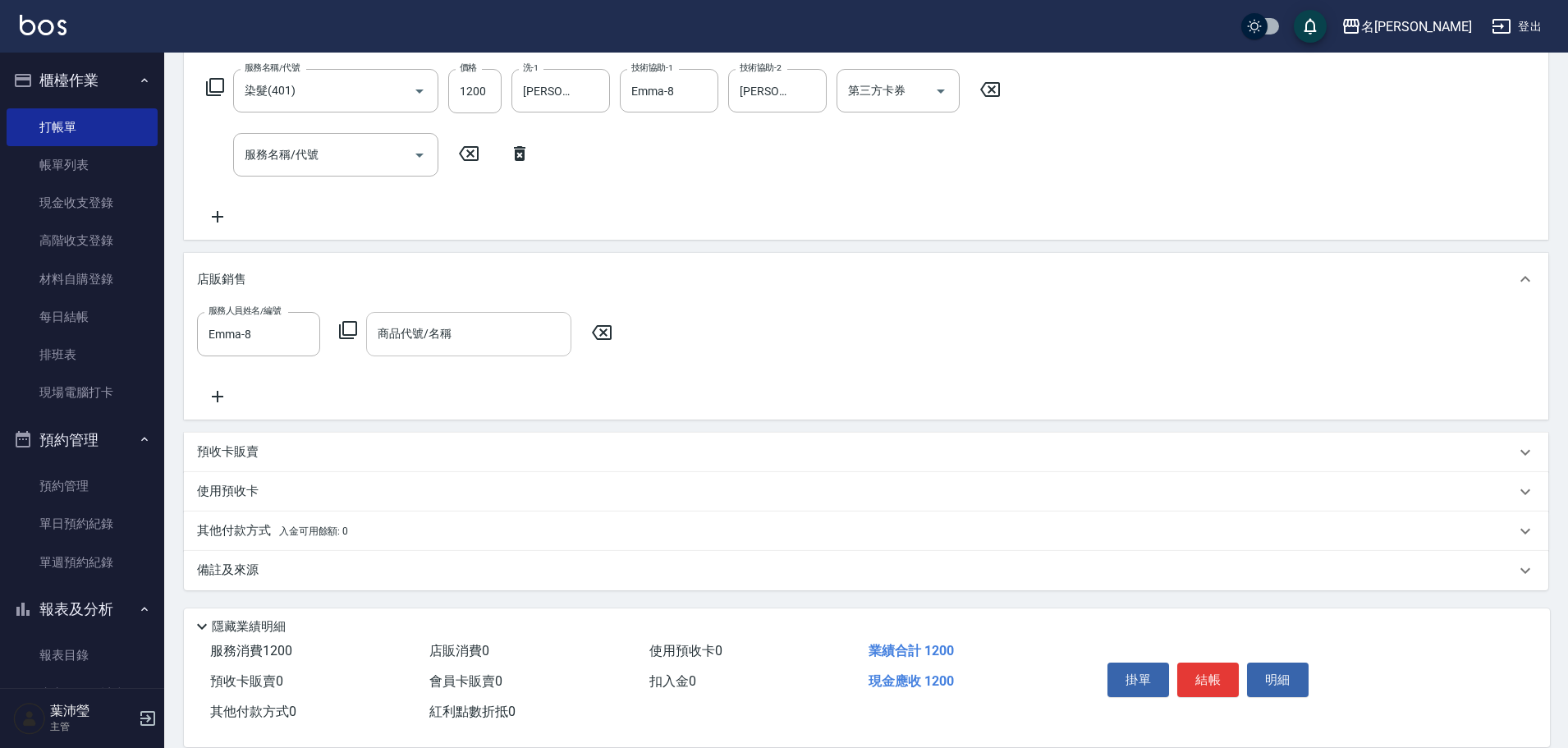
click at [510, 332] on input "商品代號/名稱" at bounding box center [469, 333] width 191 height 29
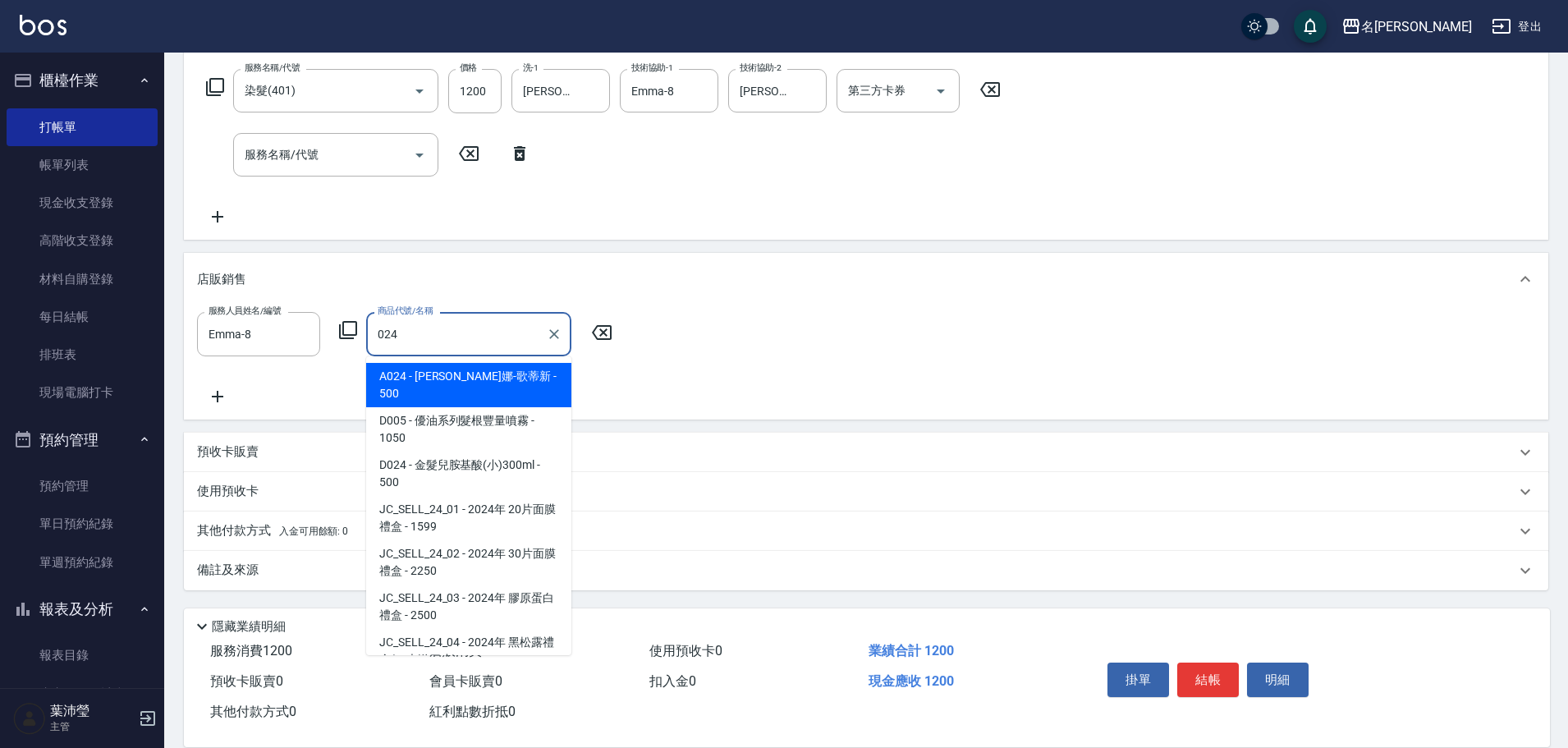
type input "威娜-歌蒂新"
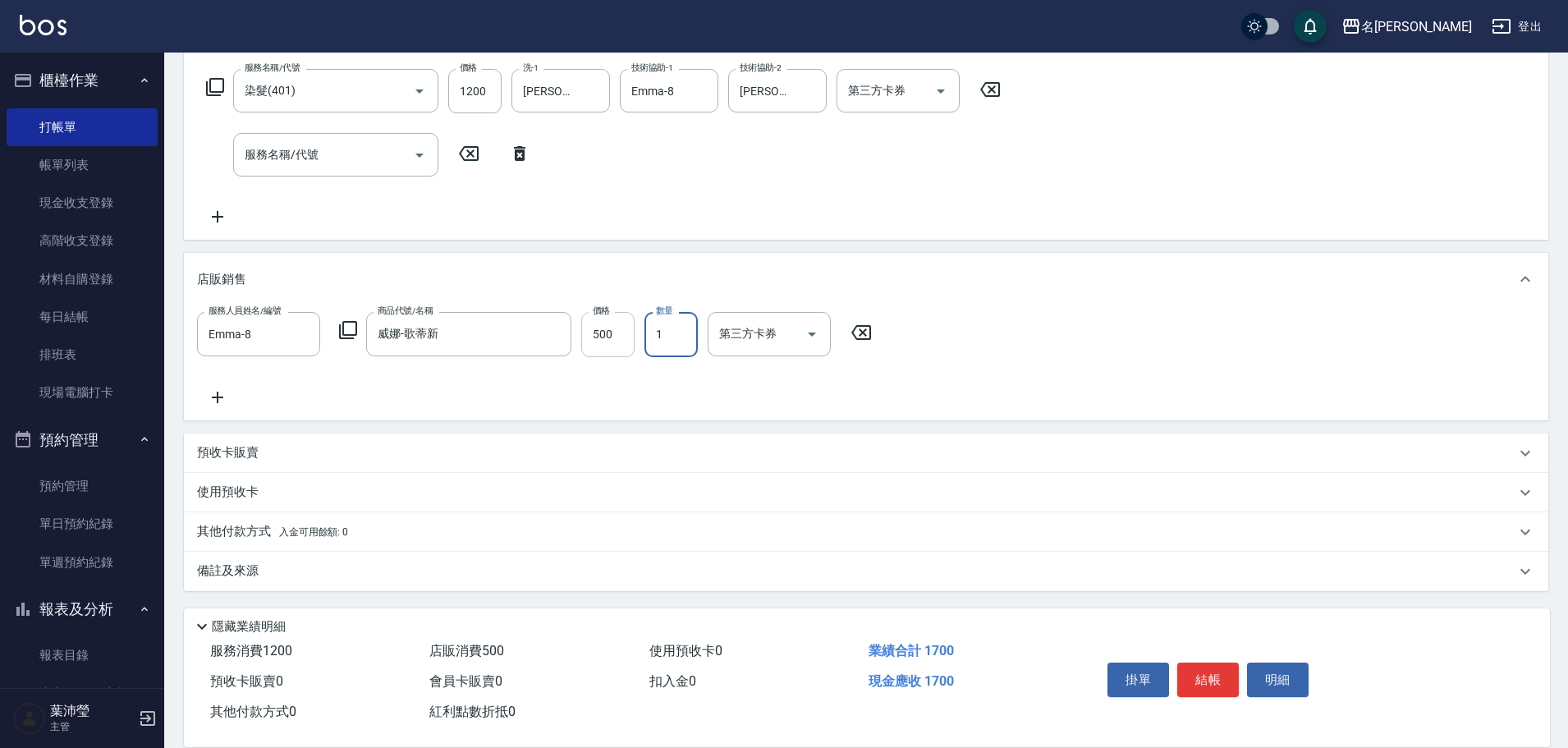
click at [609, 338] on input "500" at bounding box center [608, 334] width 53 height 44
type input "300"
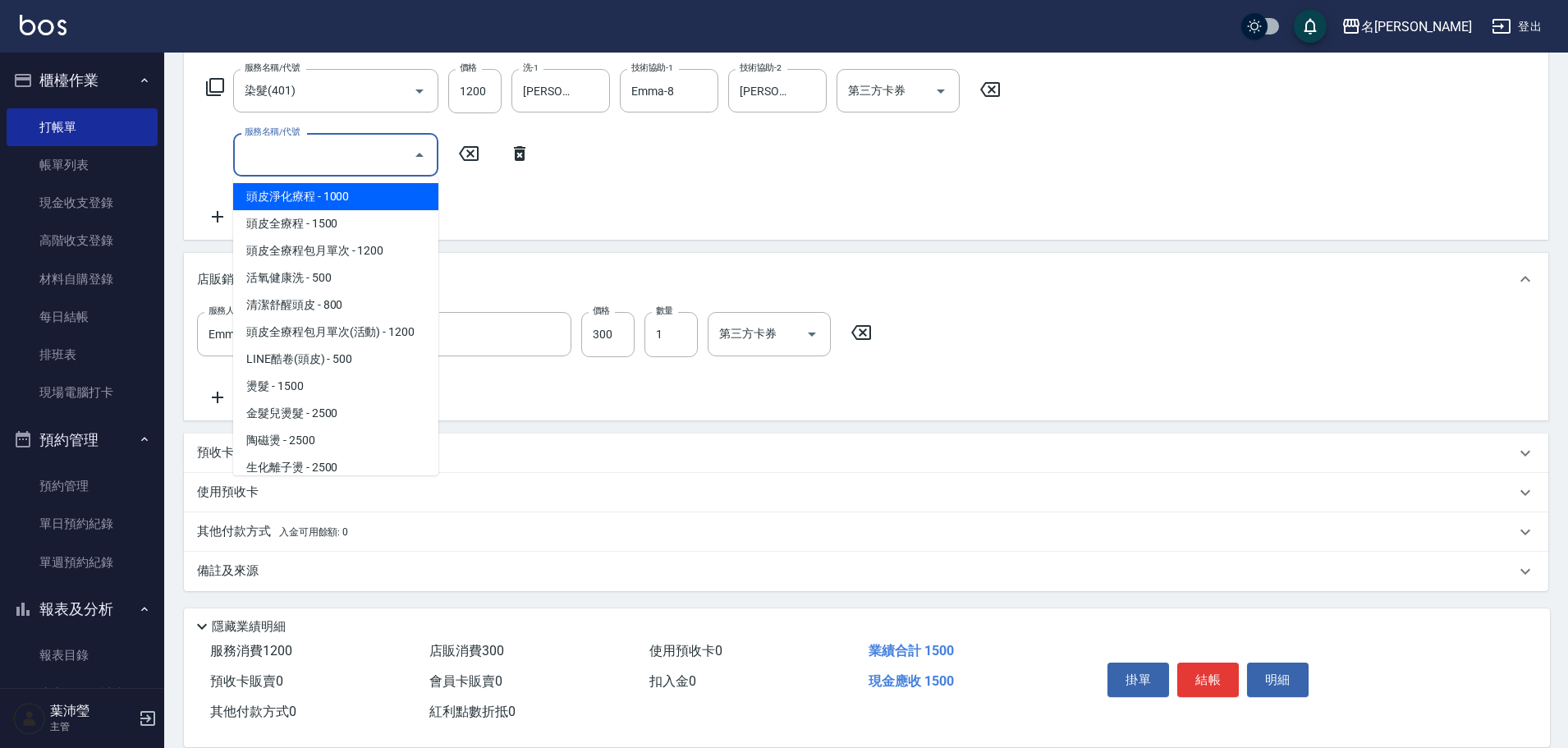
click at [365, 145] on input "服務名稱/代號" at bounding box center [323, 154] width 166 height 29
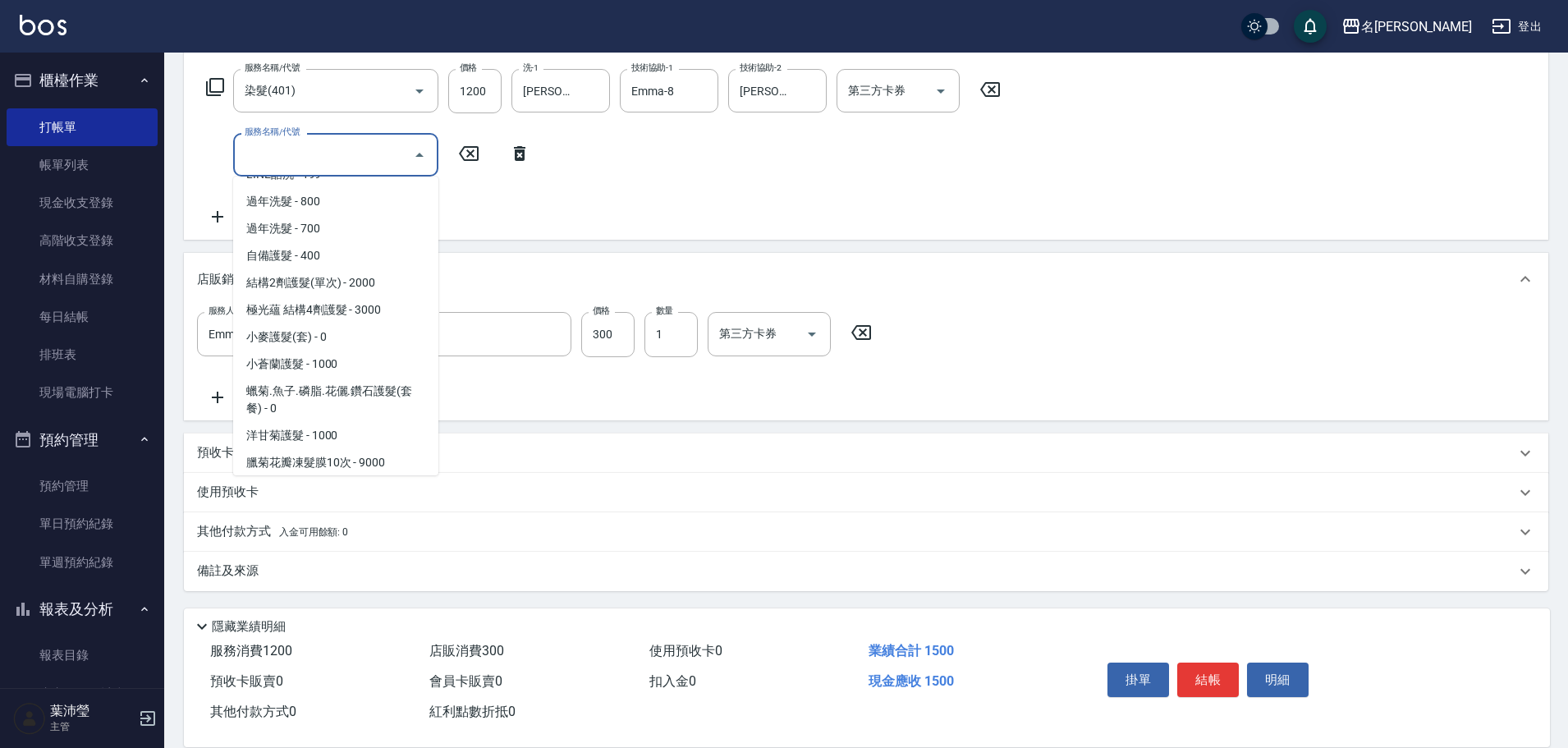
scroll to position [985, 0]
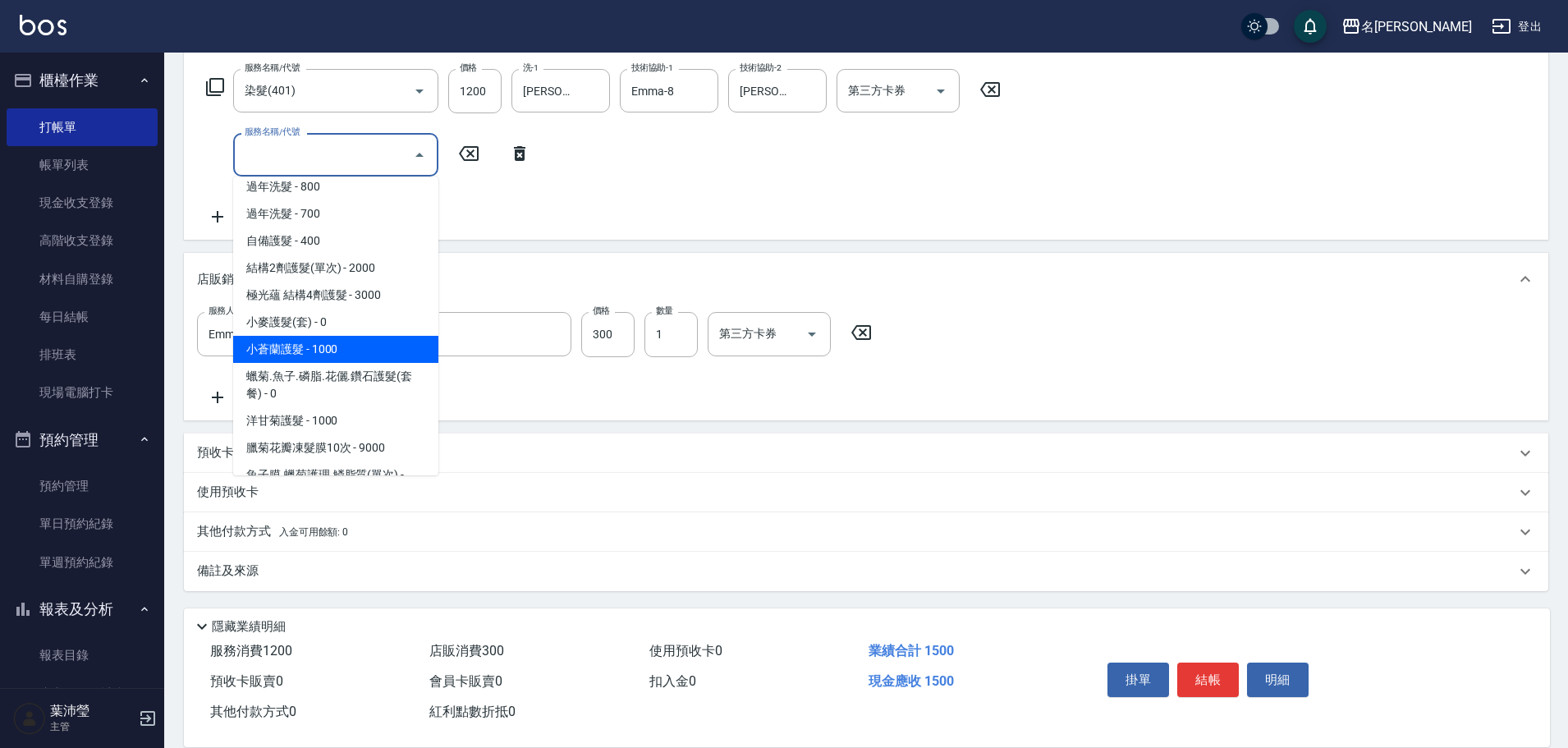
click at [344, 342] on span "小蒼蘭護髮 - 1000" at bounding box center [336, 349] width 206 height 27
type input "小蒼蘭護髮(605)"
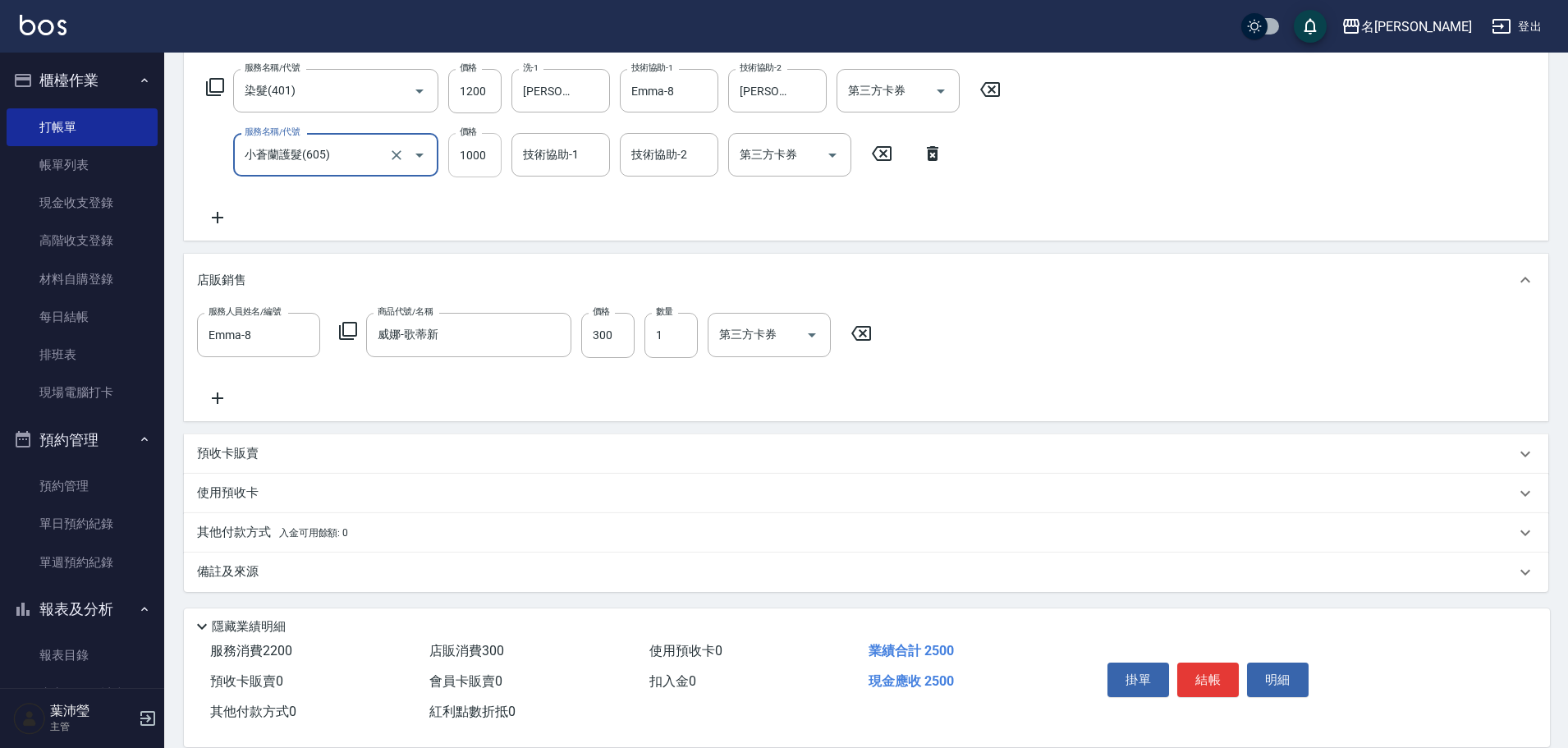
click at [473, 166] on input "1000" at bounding box center [475, 155] width 53 height 44
type input "800"
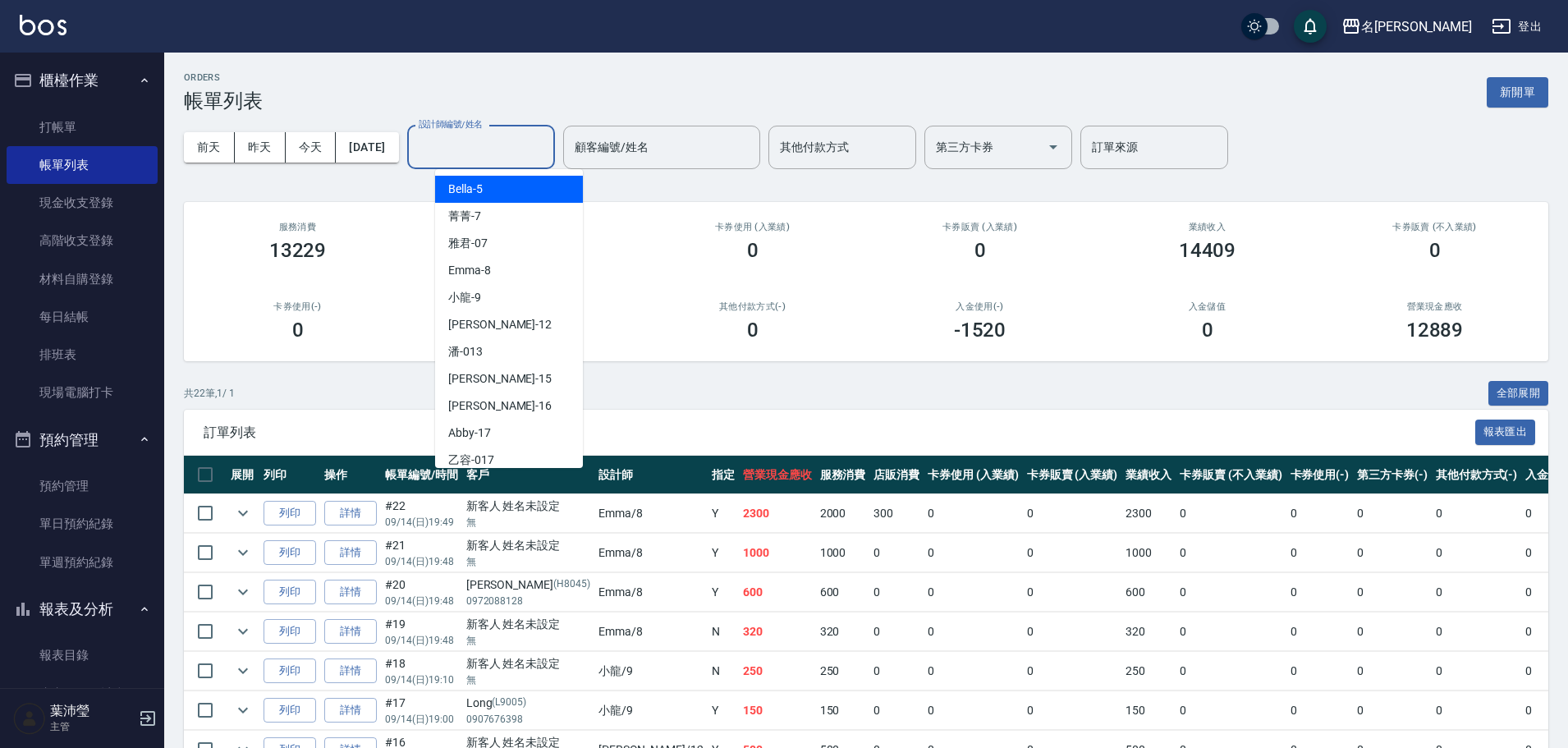
click at [502, 156] on input "設計師編號/姓名" at bounding box center [480, 147] width 133 height 29
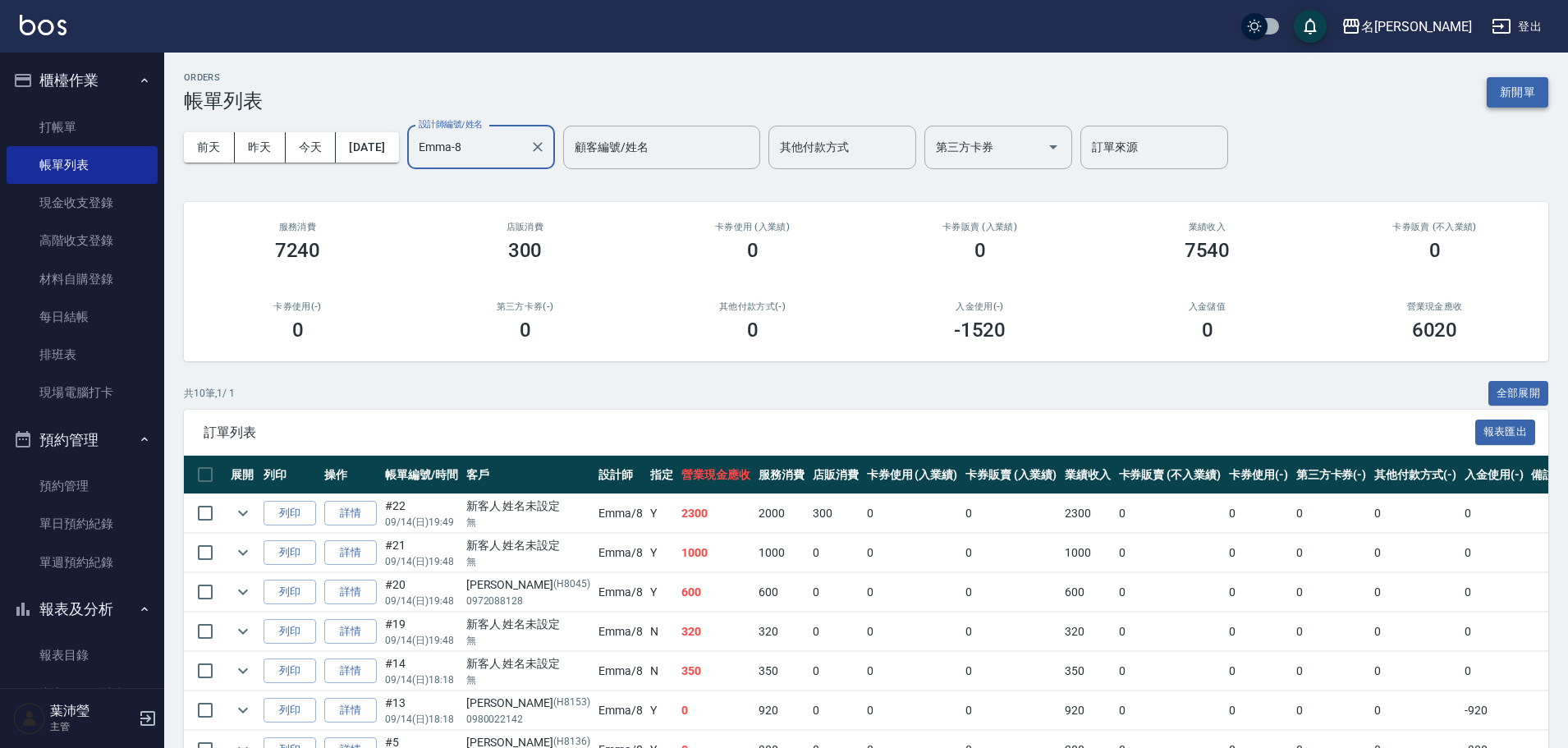
type input "Emma-8"
click at [1494, 97] on button "新開單" at bounding box center [1518, 92] width 61 height 31
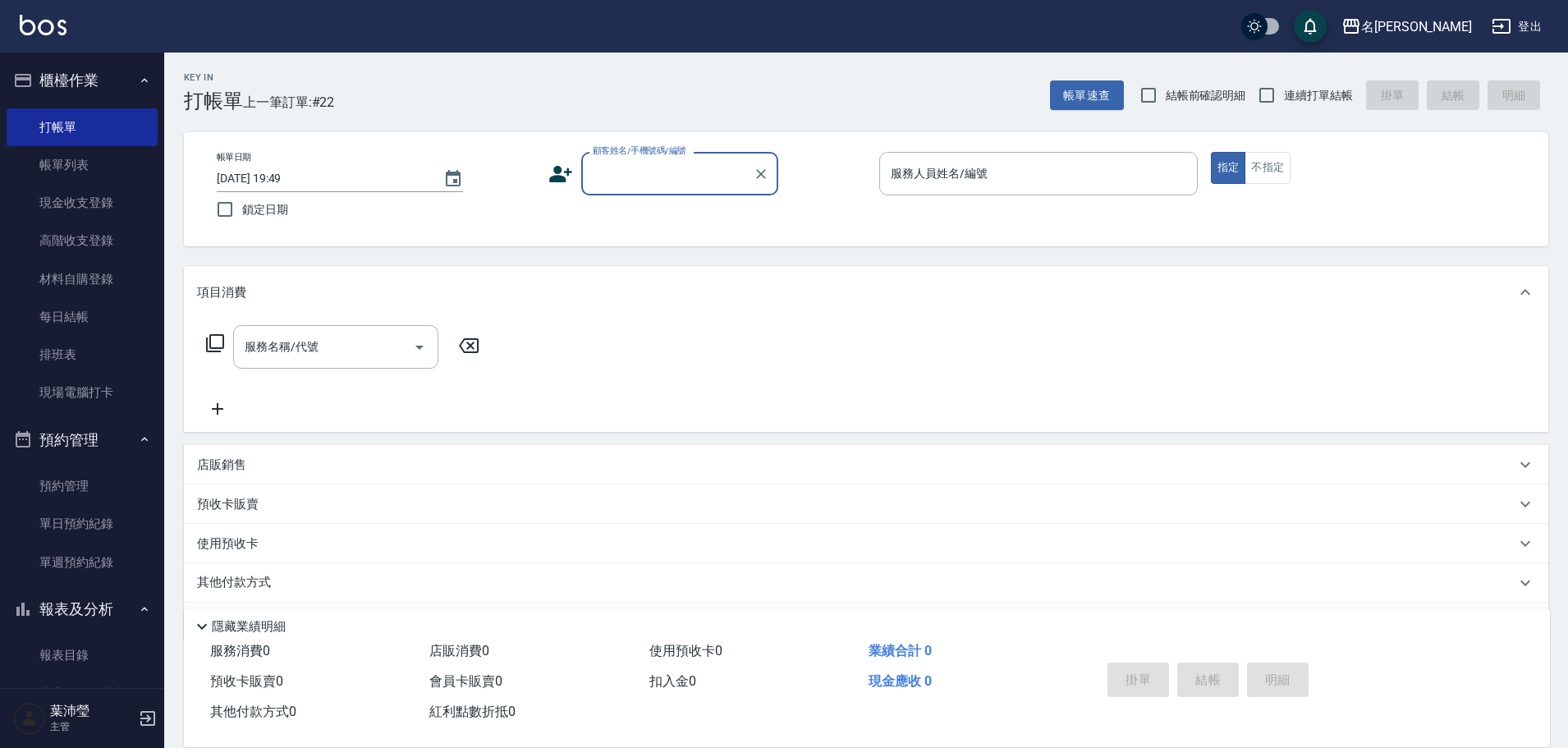
click at [647, 177] on input "顧客姓名/手機號碼/編號" at bounding box center [666, 173] width 157 height 29
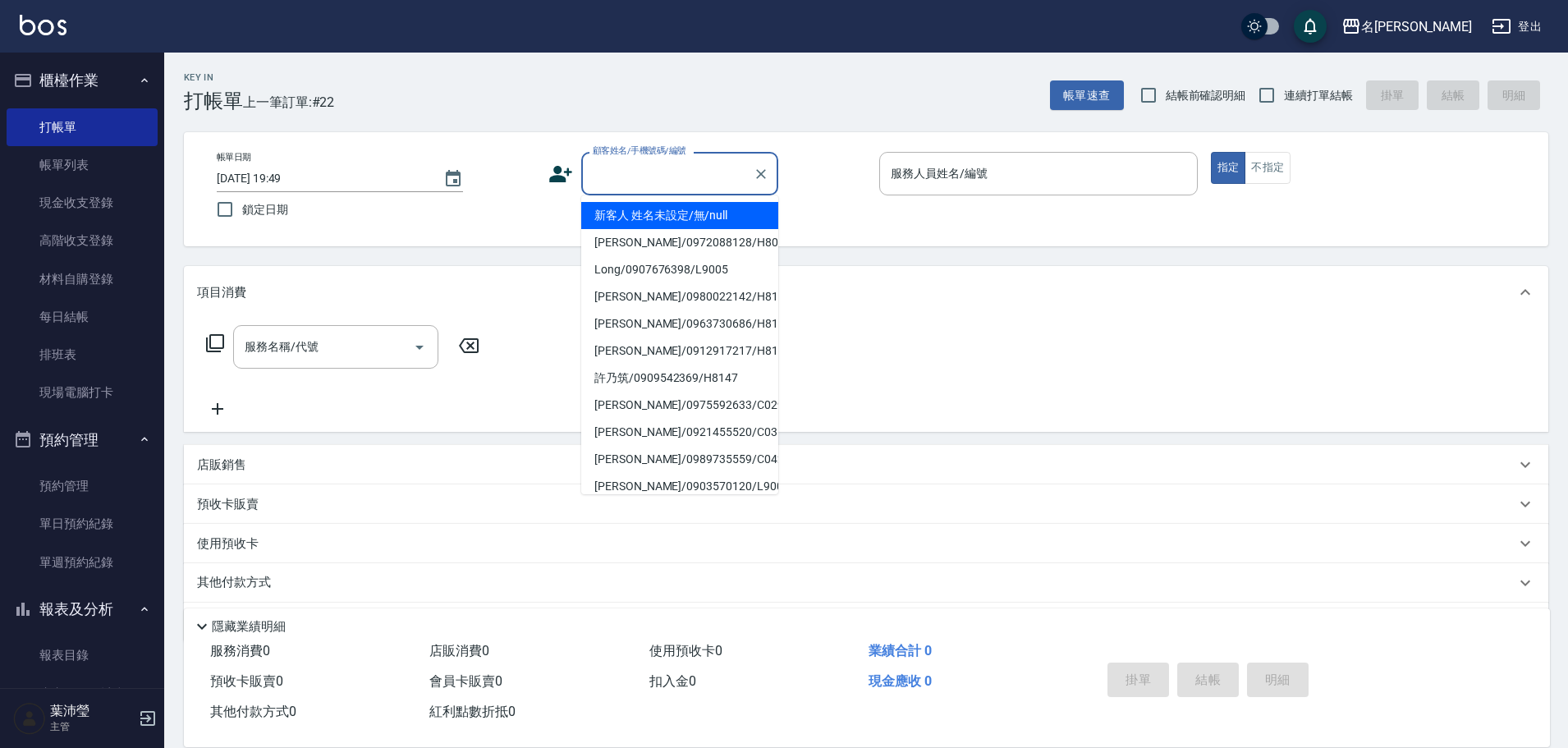
click at [647, 225] on li "新客人 姓名未設定/無/null" at bounding box center [679, 214] width 197 height 27
type input "新客人 姓名未設定/無/null"
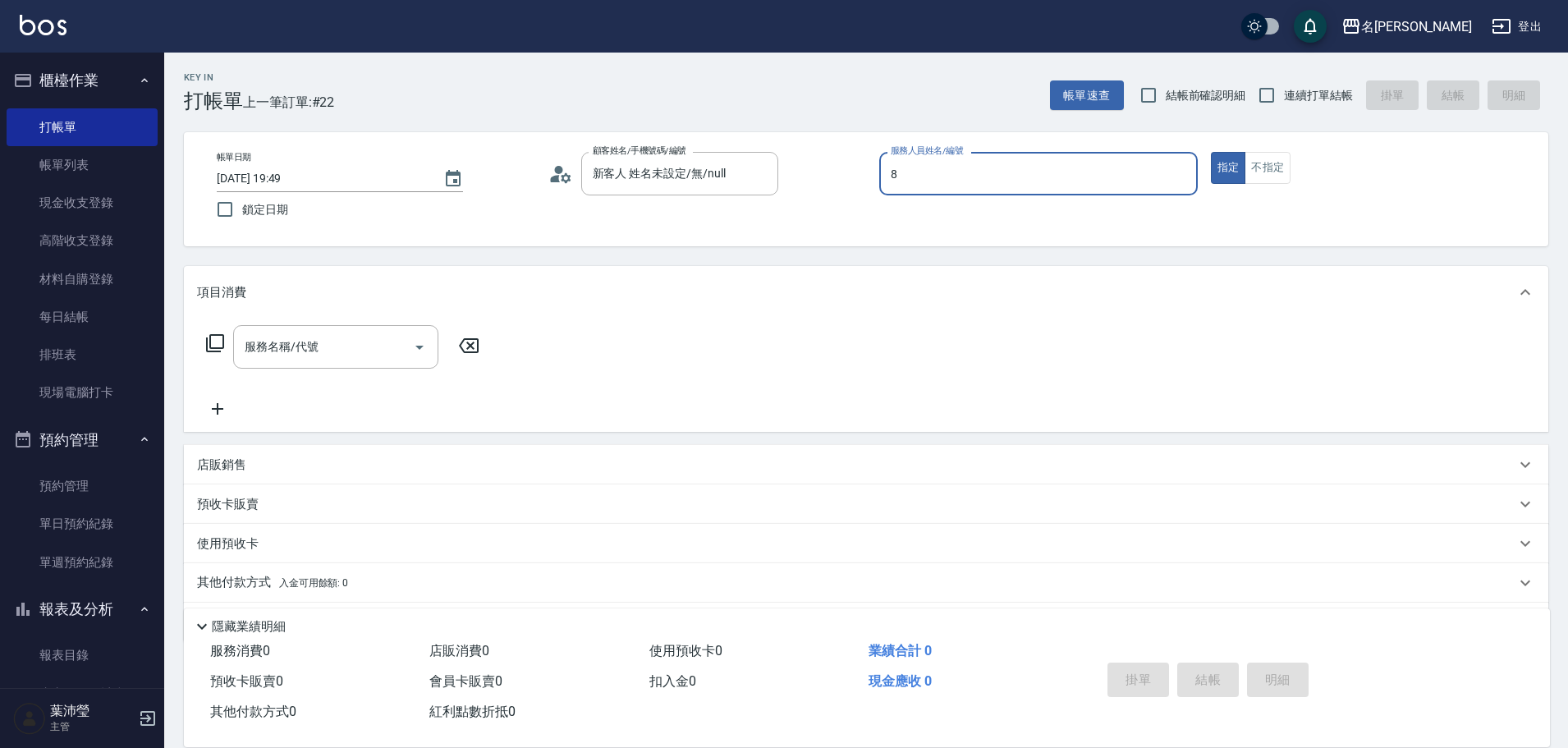
type input "Emma-8"
type button "true"
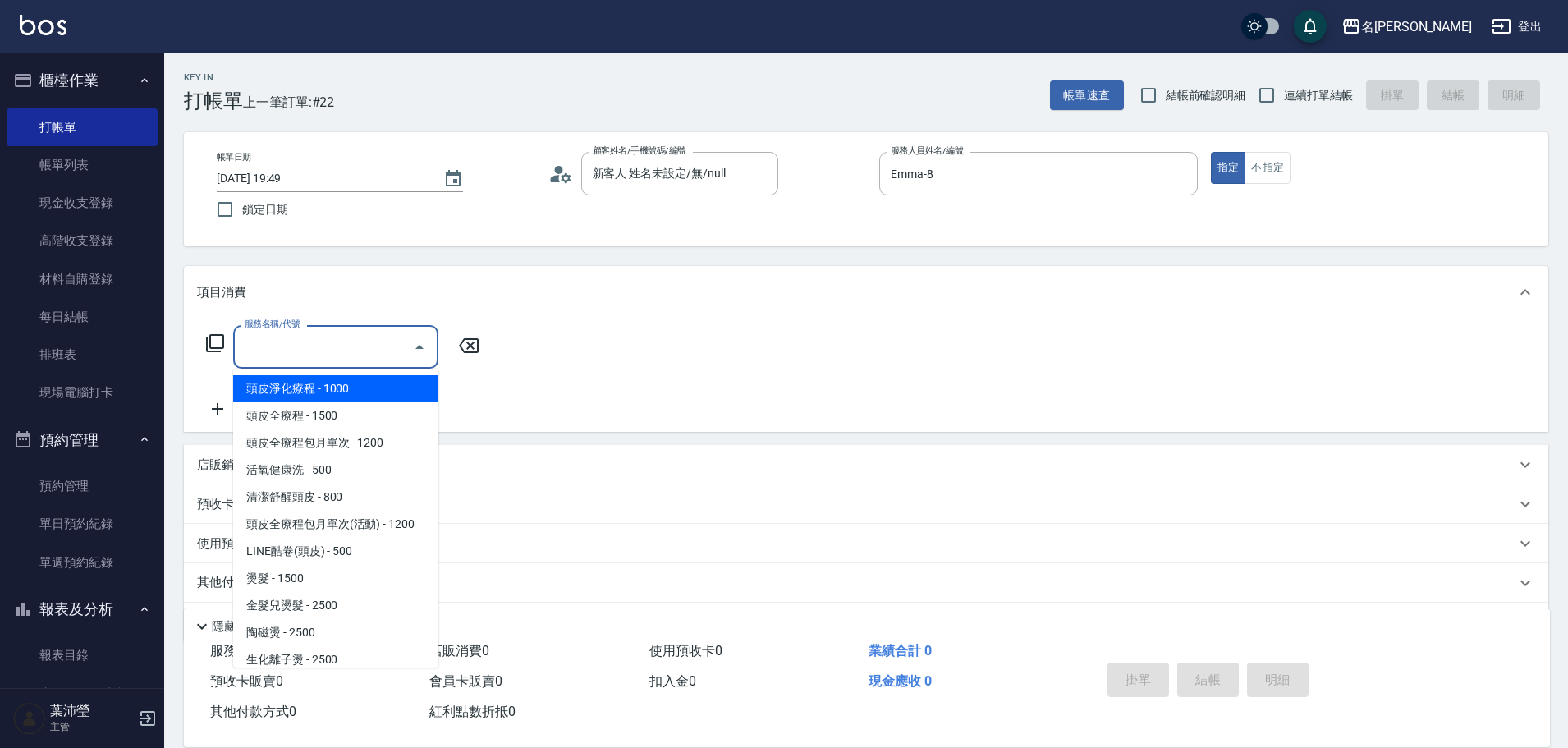
click at [258, 345] on input "服務名稱/代號" at bounding box center [323, 346] width 166 height 29
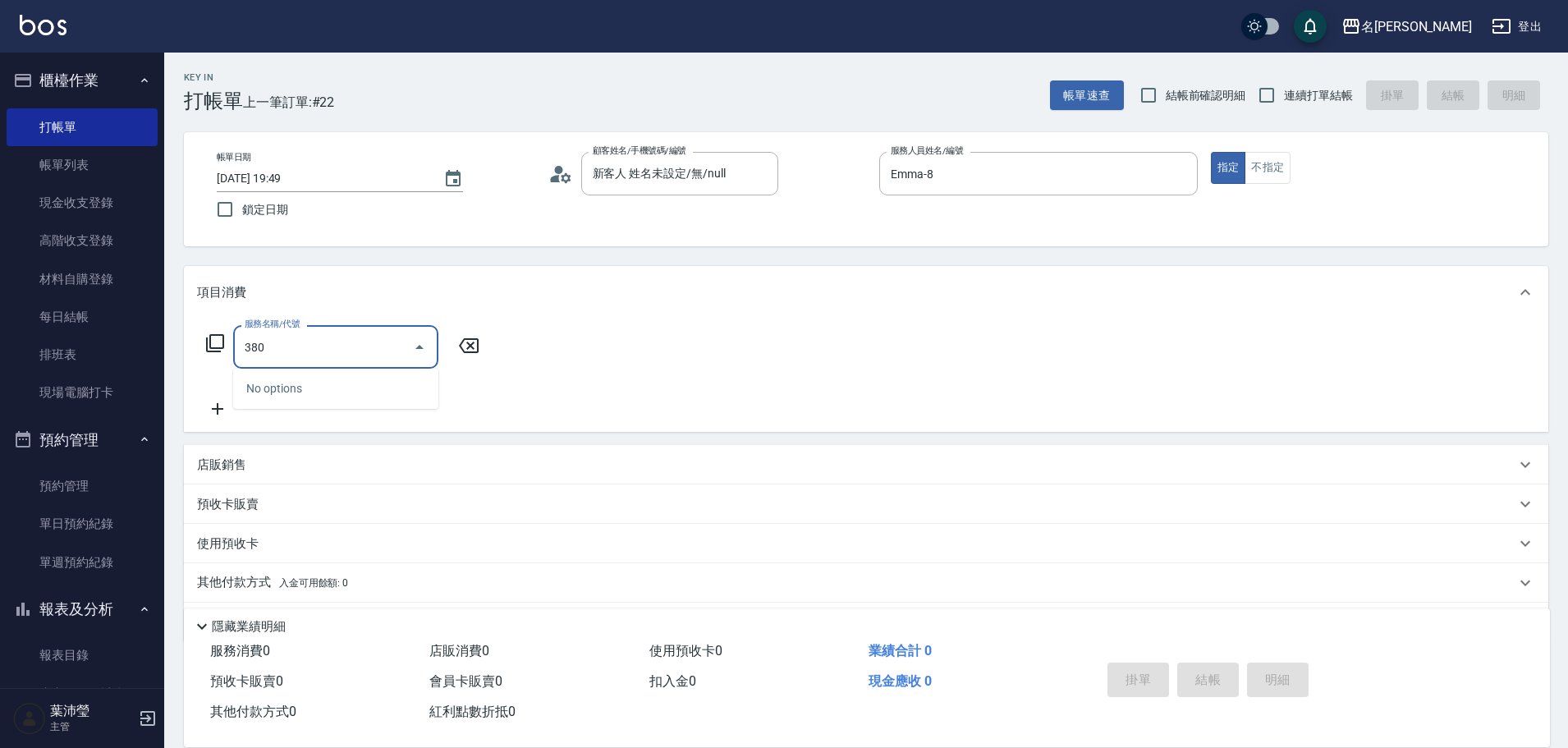
drag, startPoint x: 302, startPoint y: 341, endPoint x: 179, endPoint y: 340, distance: 123.0
click at [179, 340] on div "Key In 打帳單 上一筆訂單:#22 帳單速查 結帳前確認明細 連續打單結帳 掛單 結帳 明細 帳單日期 [DATE] 19:49 鎖定日期 顧客姓名/手…" at bounding box center [866, 426] width 1404 height 747
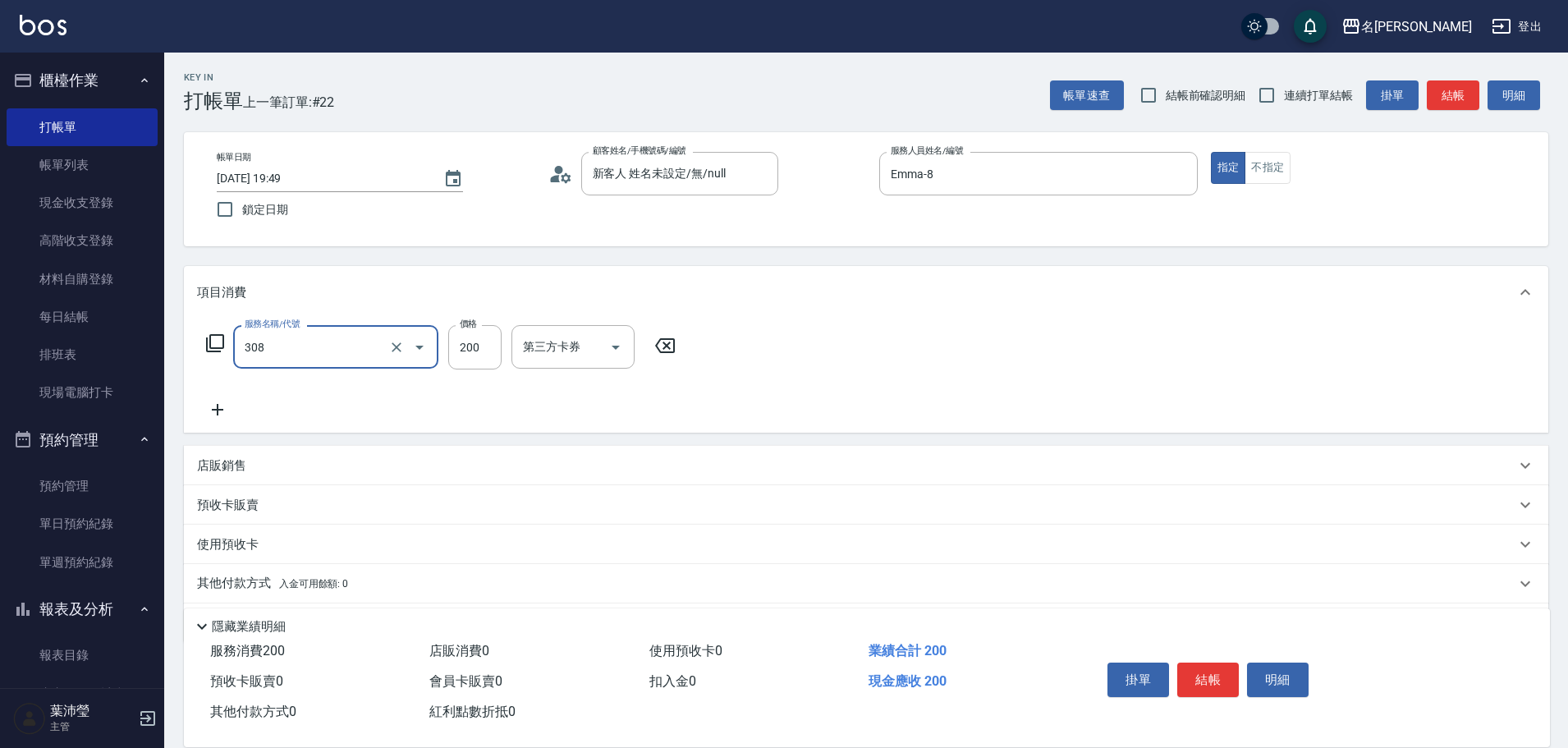
type input "學生剪髮(UP)(308)"
type input "250"
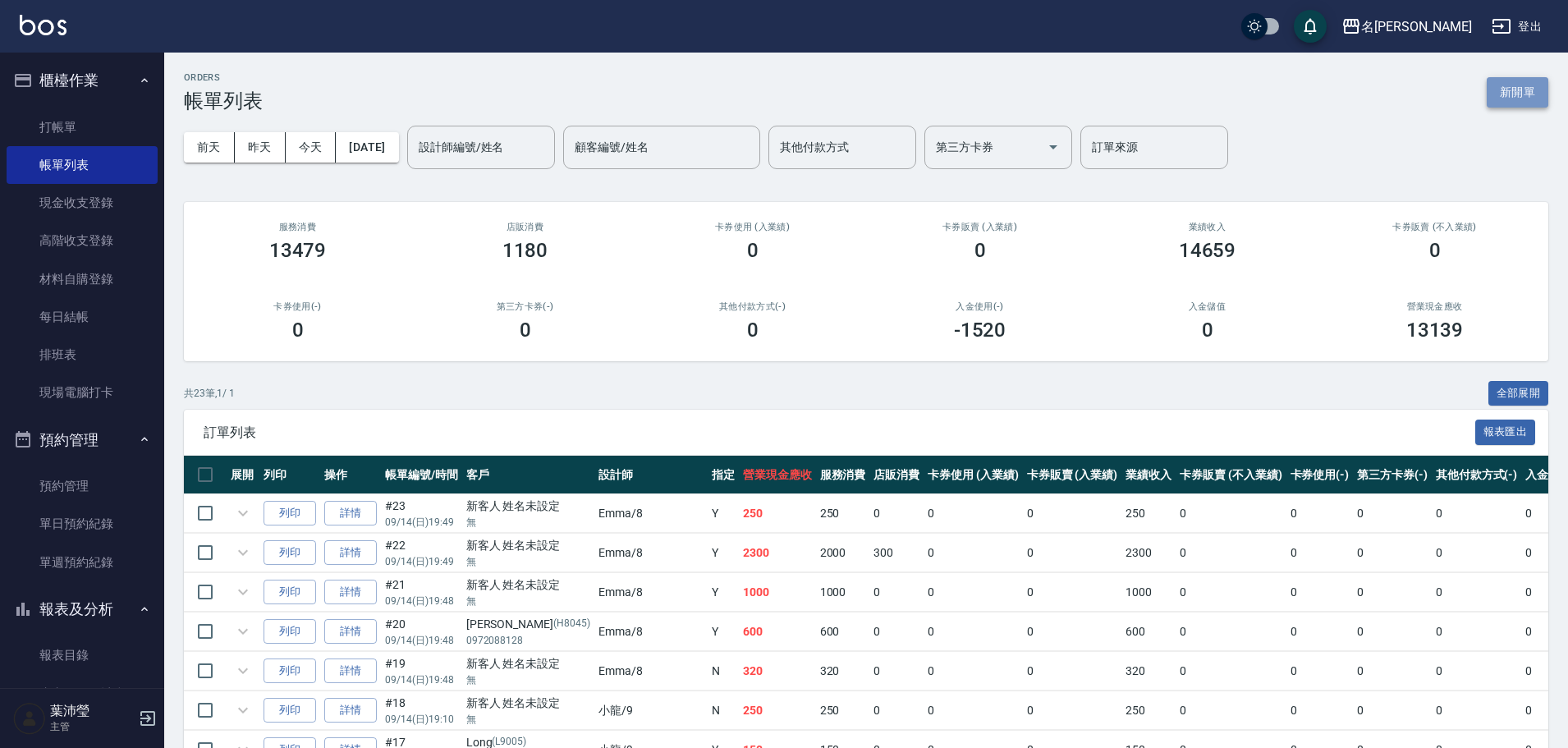
click at [1514, 84] on button "新開單" at bounding box center [1518, 92] width 61 height 31
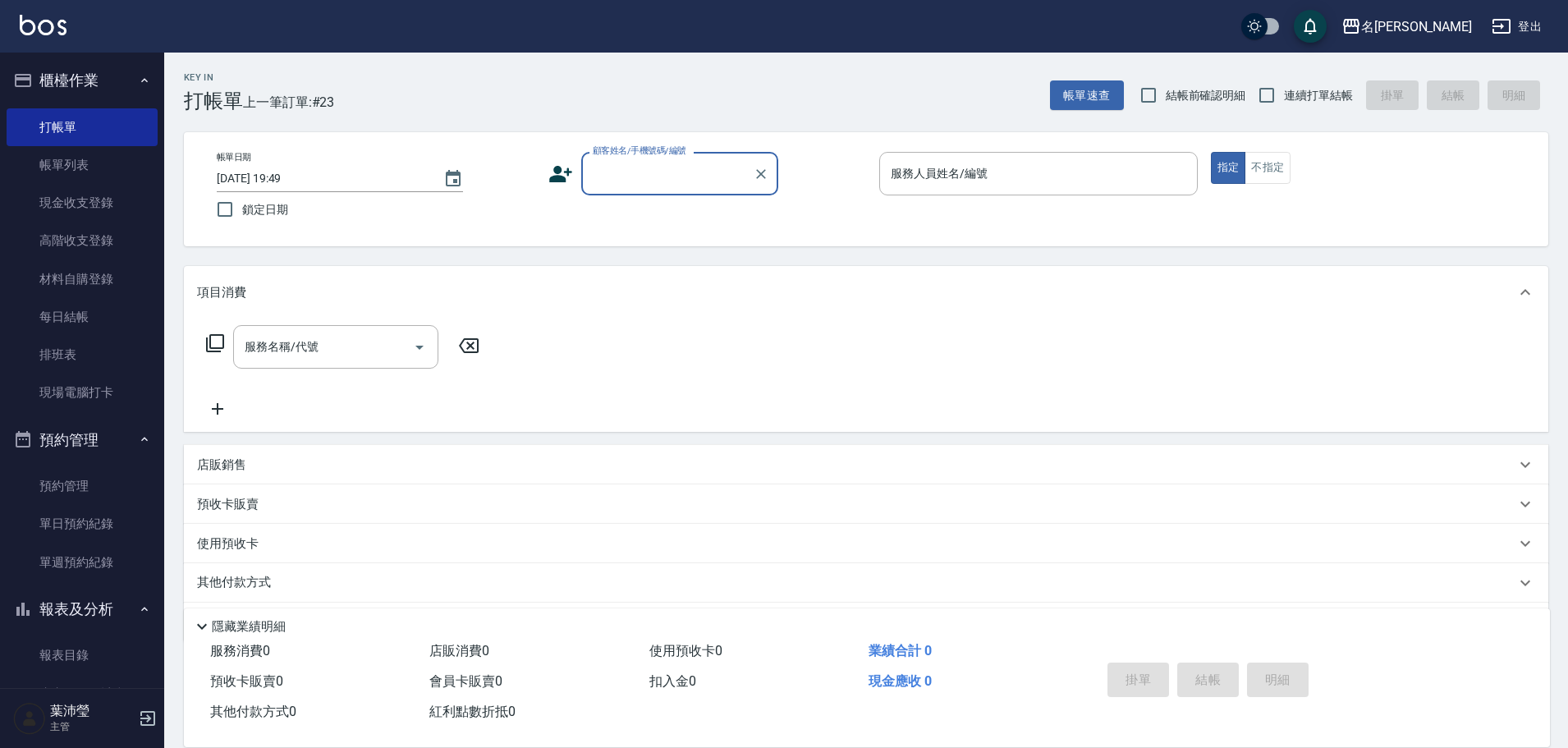
click at [676, 184] on input "顧客姓名/手機號碼/編號" at bounding box center [666, 173] width 157 height 29
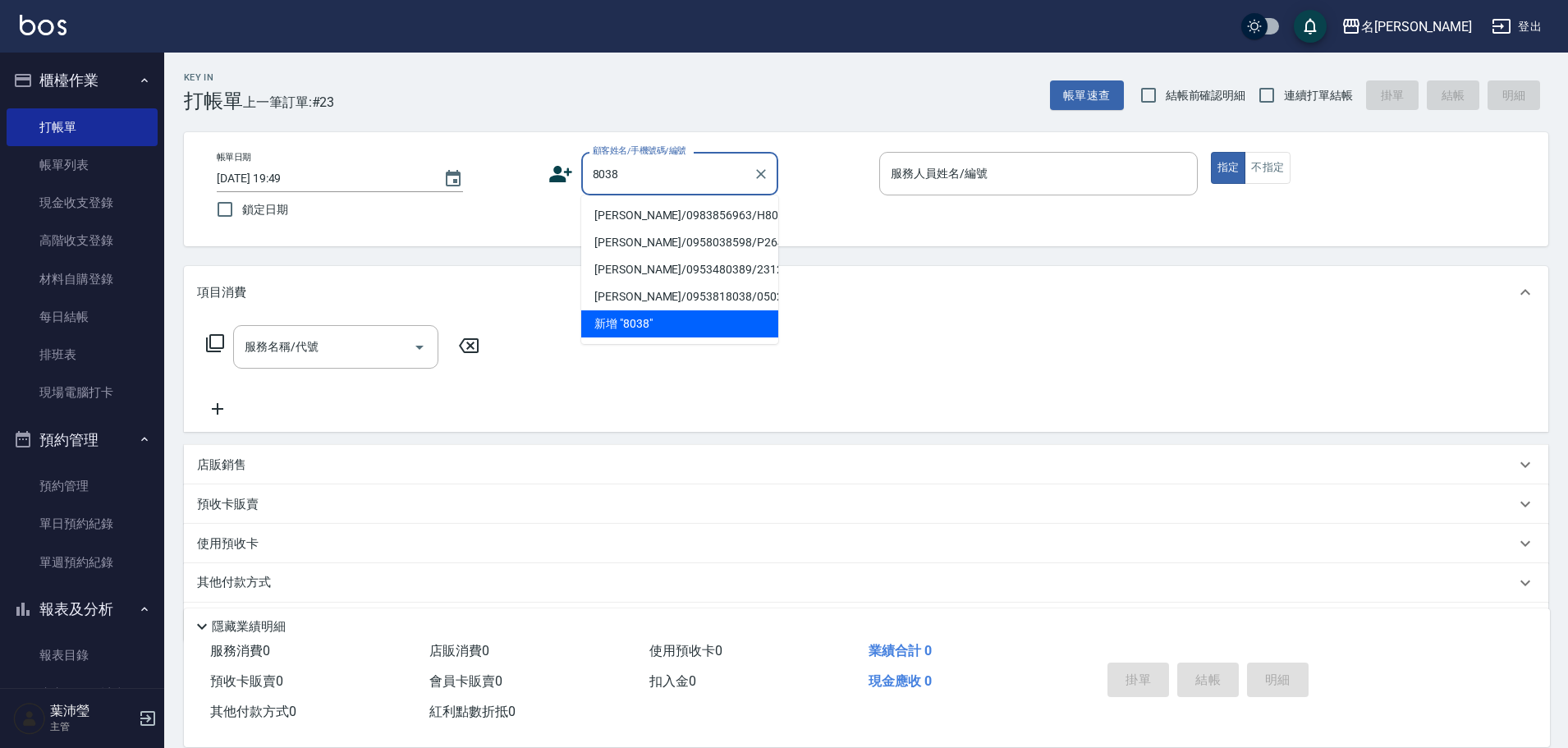
click at [689, 215] on li "[PERSON_NAME]/0983856963/H8038" at bounding box center [679, 214] width 197 height 27
type input "[PERSON_NAME]/0983856963/H8038"
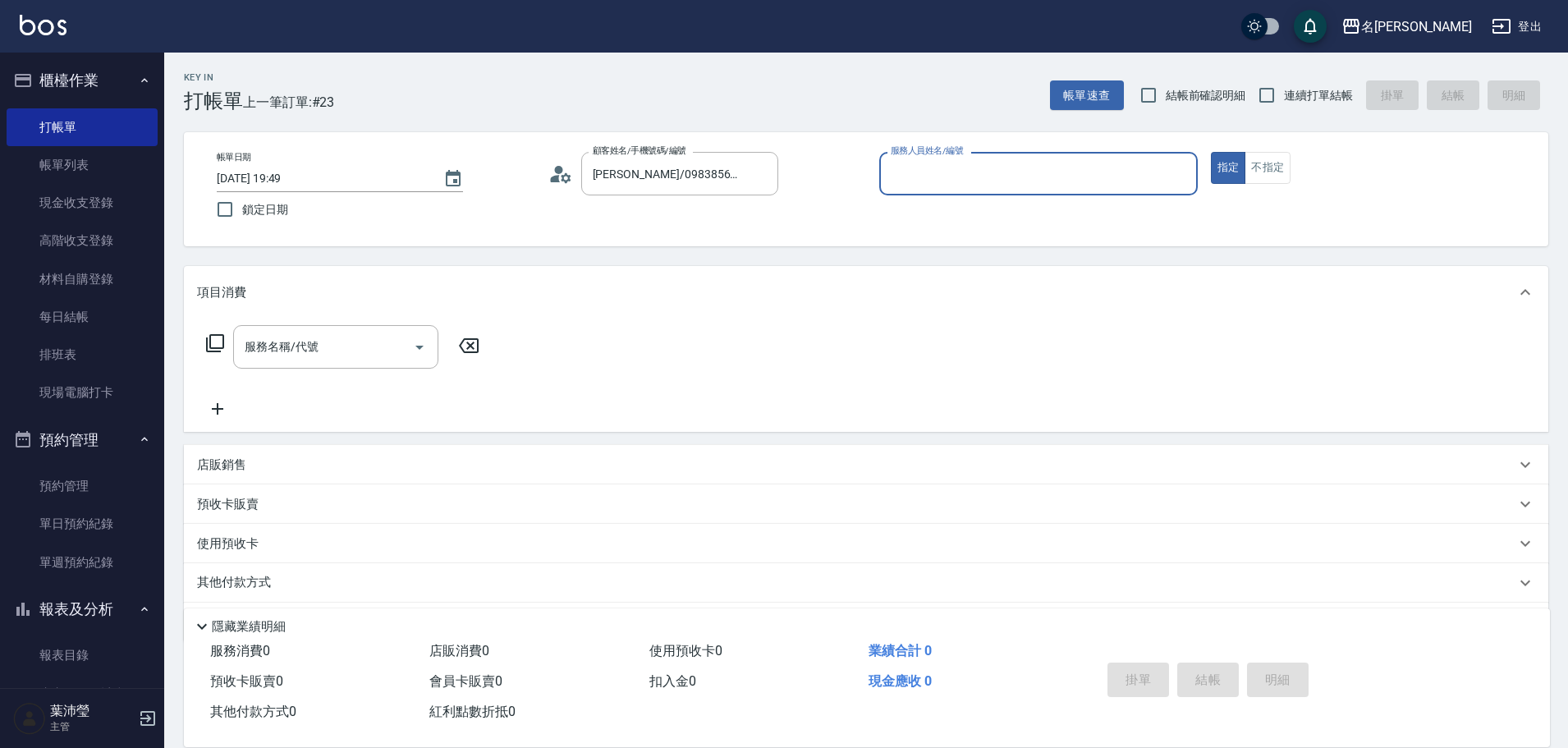
type input "Emma-8"
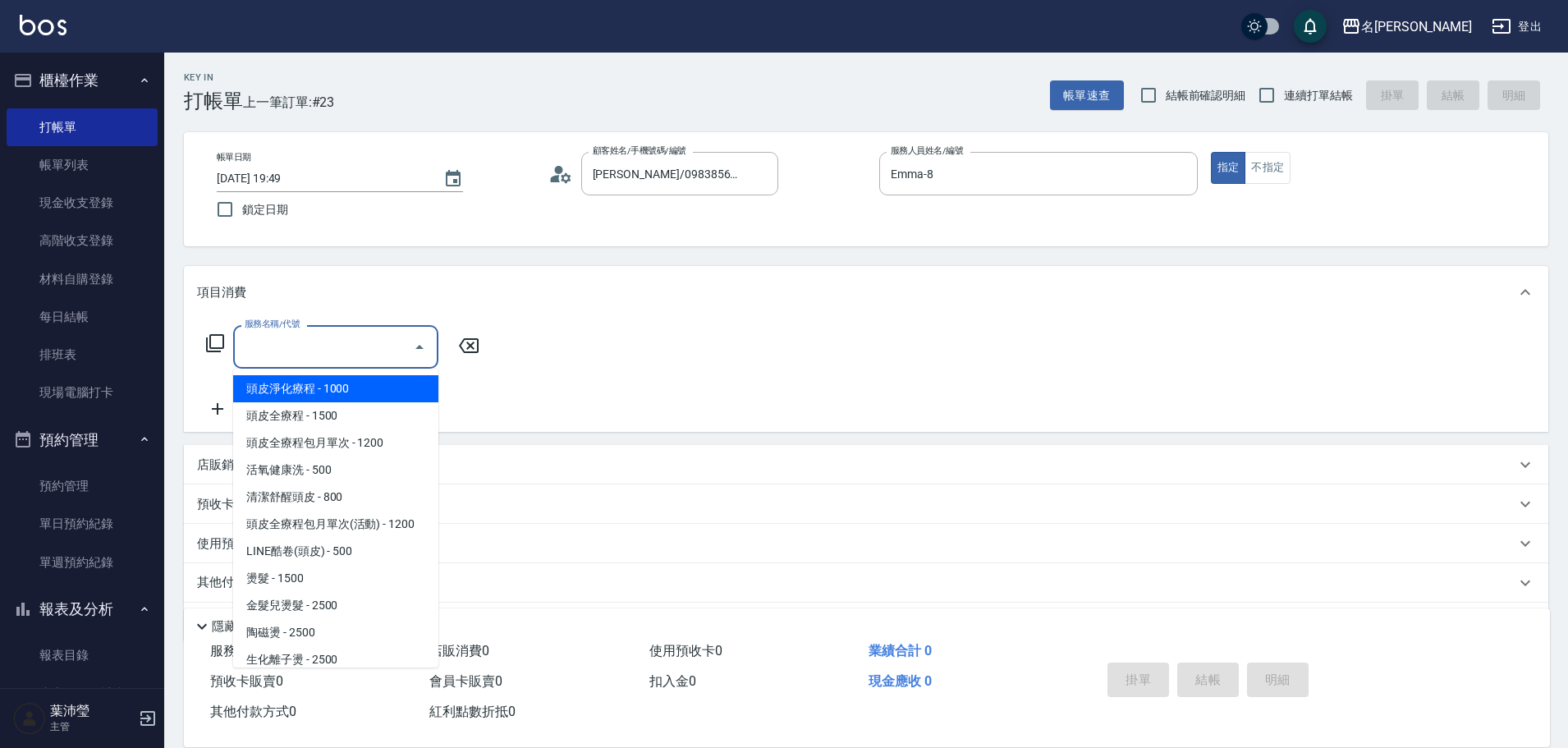
click at [316, 336] on input "服務名稱/代號" at bounding box center [323, 346] width 166 height 29
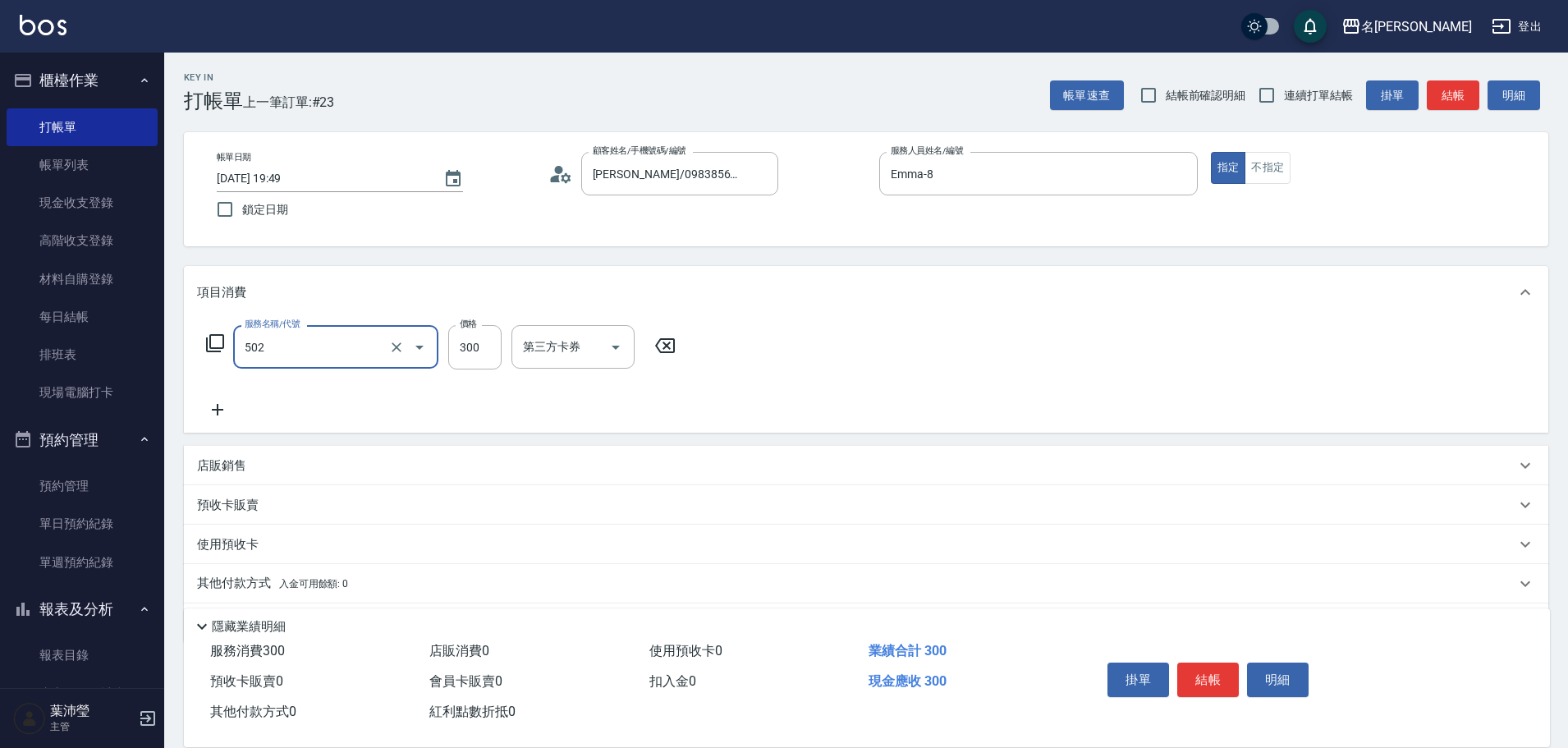
type input "洗髮(502)"
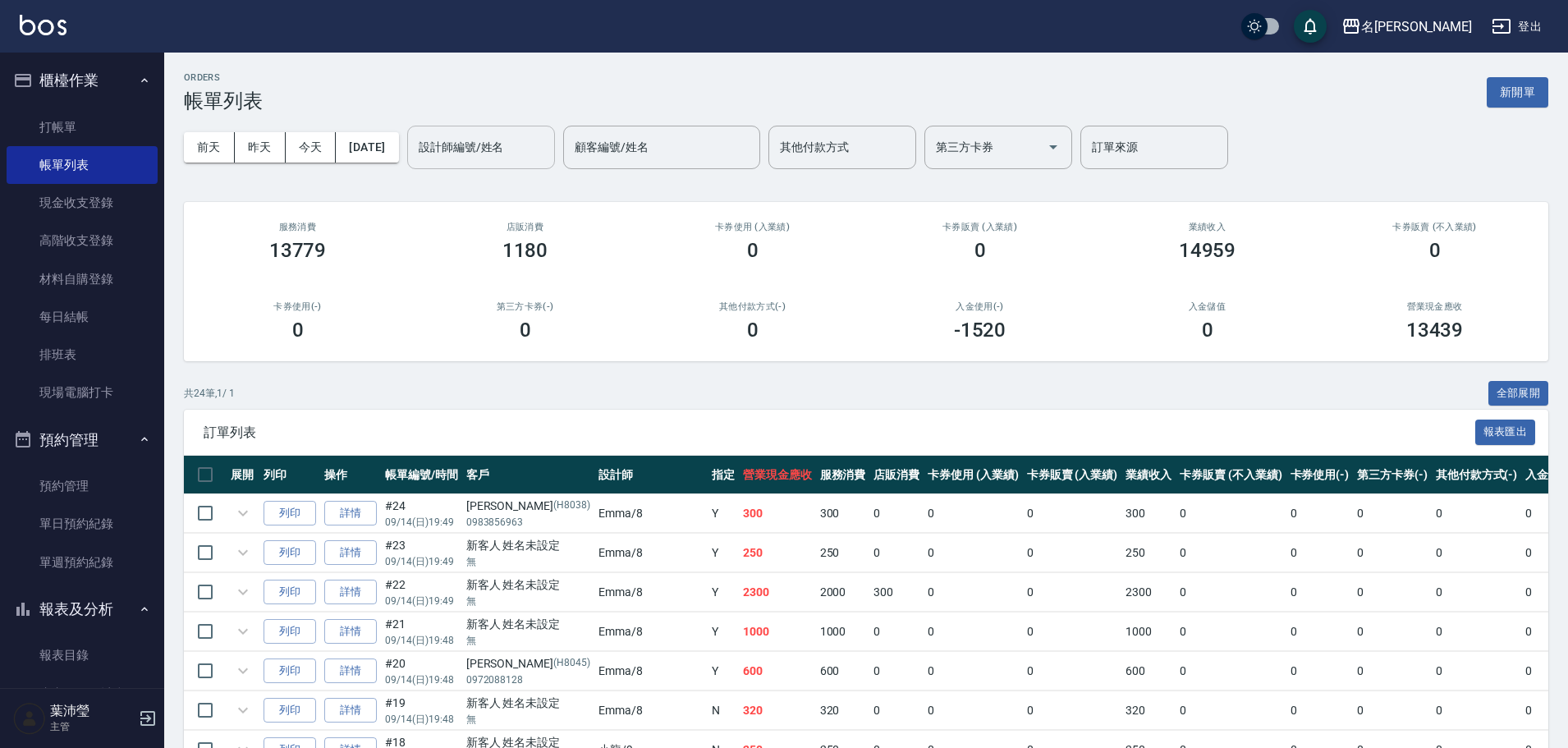
click at [442, 161] on div "設計師編號/姓名" at bounding box center [480, 147] width 147 height 43
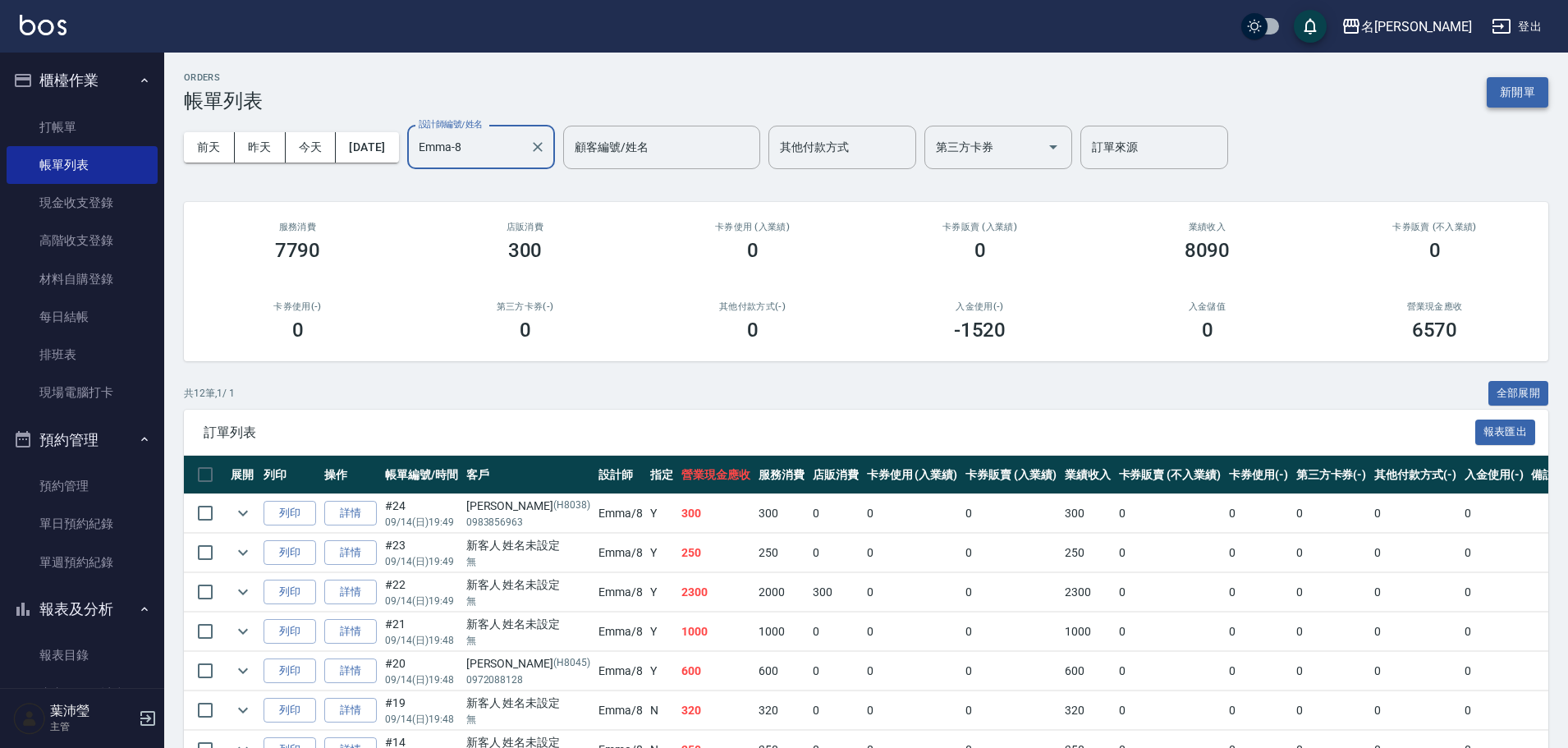
type input "Emma-8"
click at [1512, 95] on button "新開單" at bounding box center [1518, 92] width 61 height 31
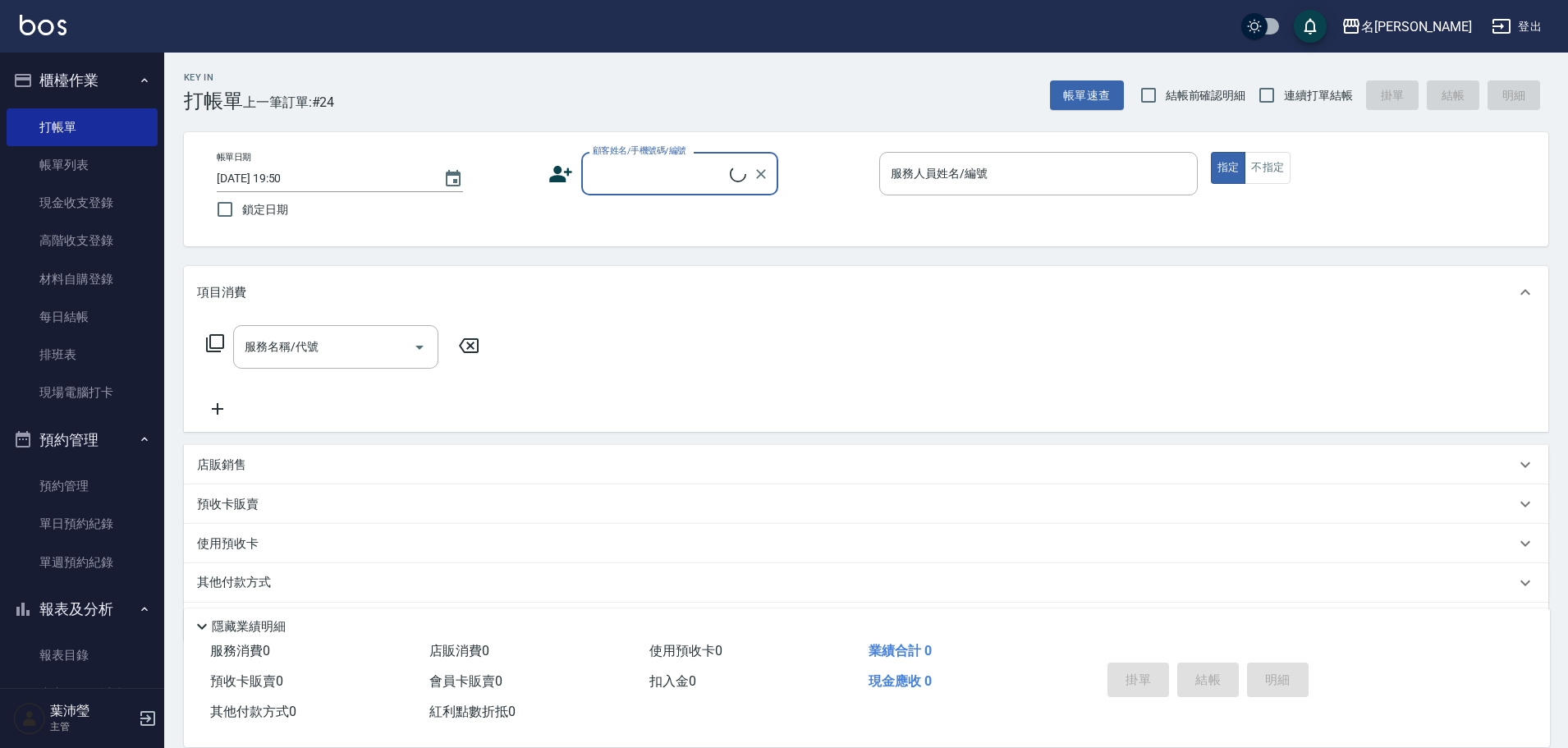
click at [644, 174] on input "顧客姓名/手機號碼/編號" at bounding box center [658, 173] width 141 height 29
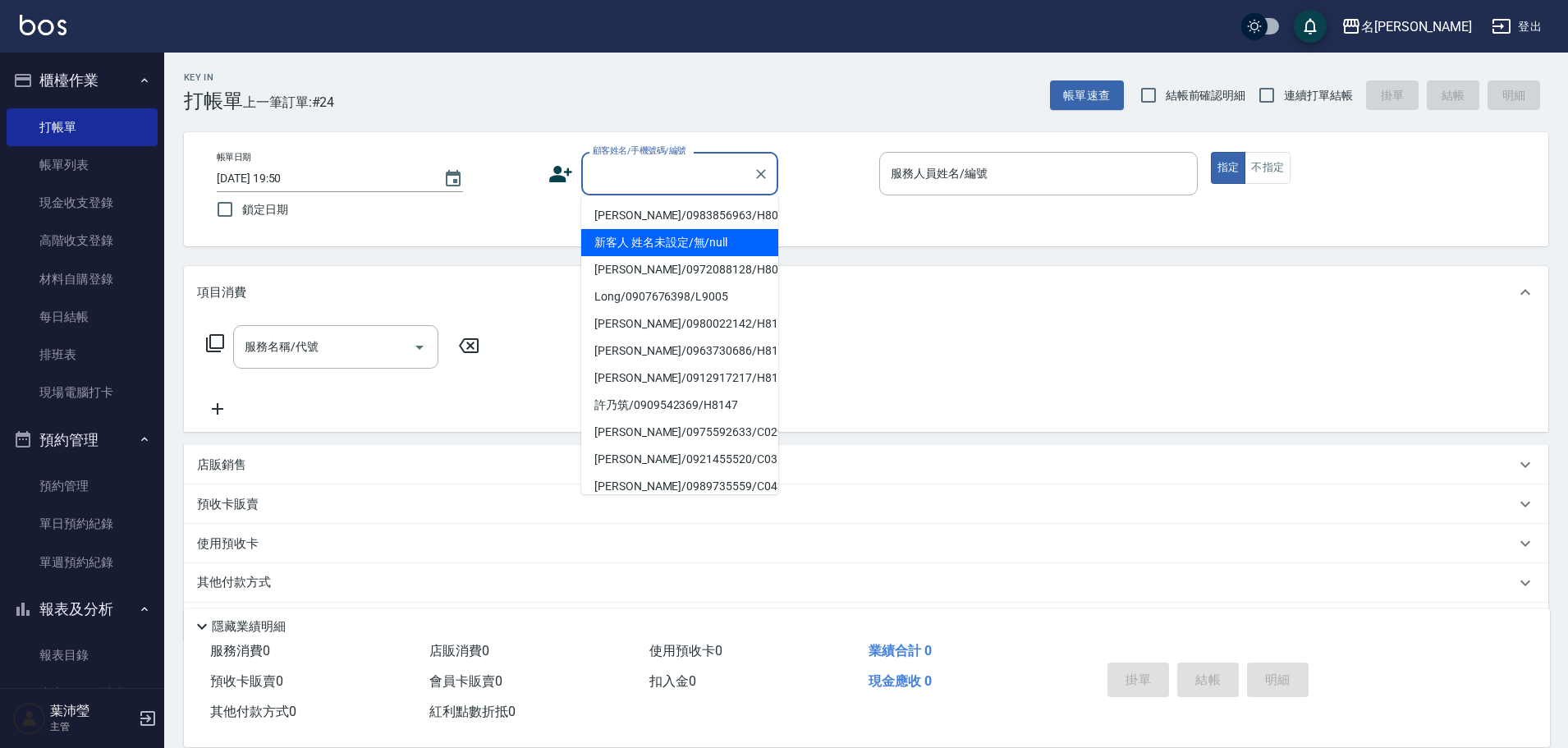
drag, startPoint x: 665, startPoint y: 239, endPoint x: 762, endPoint y: 220, distance: 98.8
click at [666, 239] on li "新客人 姓名未設定/無/null" at bounding box center [679, 242] width 197 height 27
type input "新客人 姓名未設定/無/null"
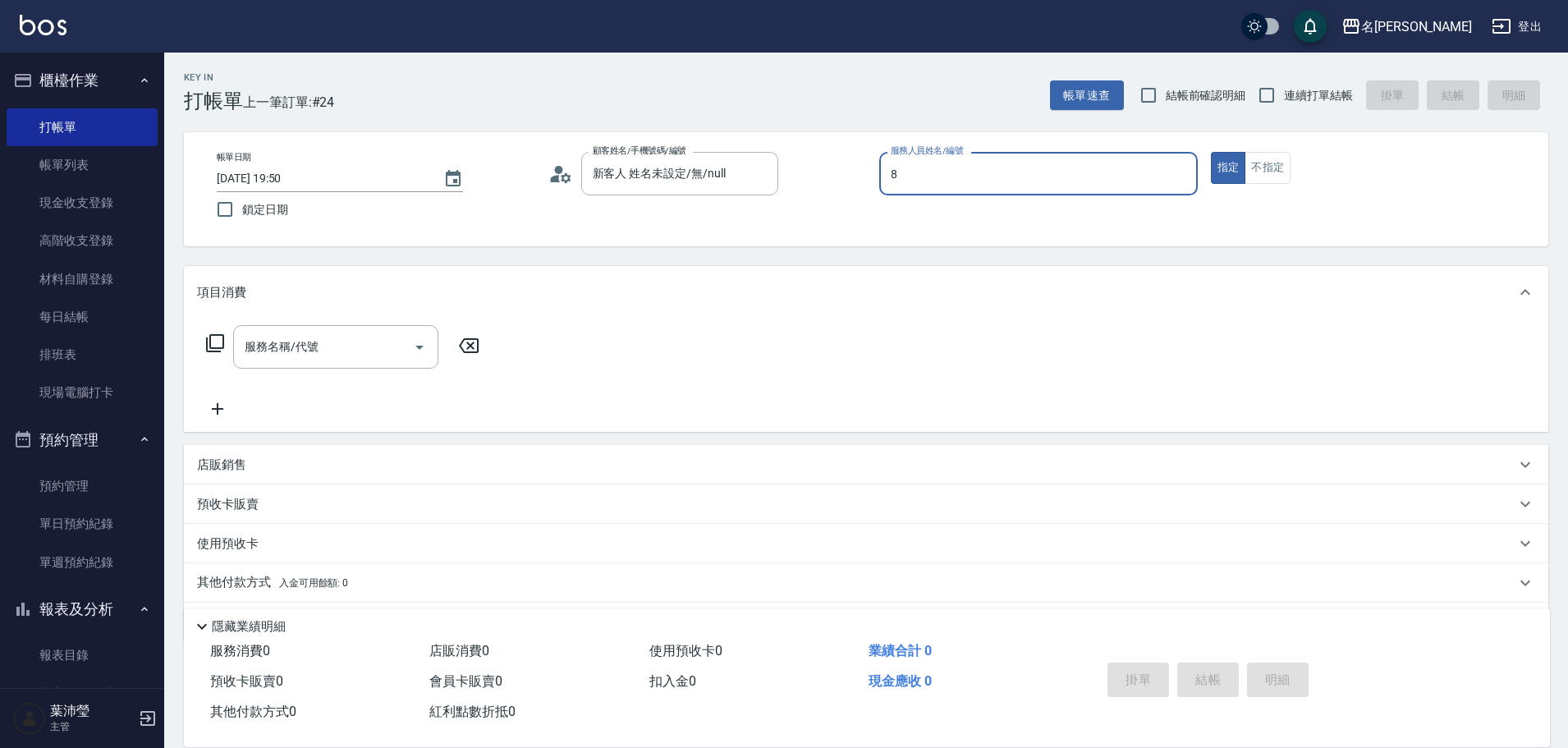
type input "Emma-8"
type button "true"
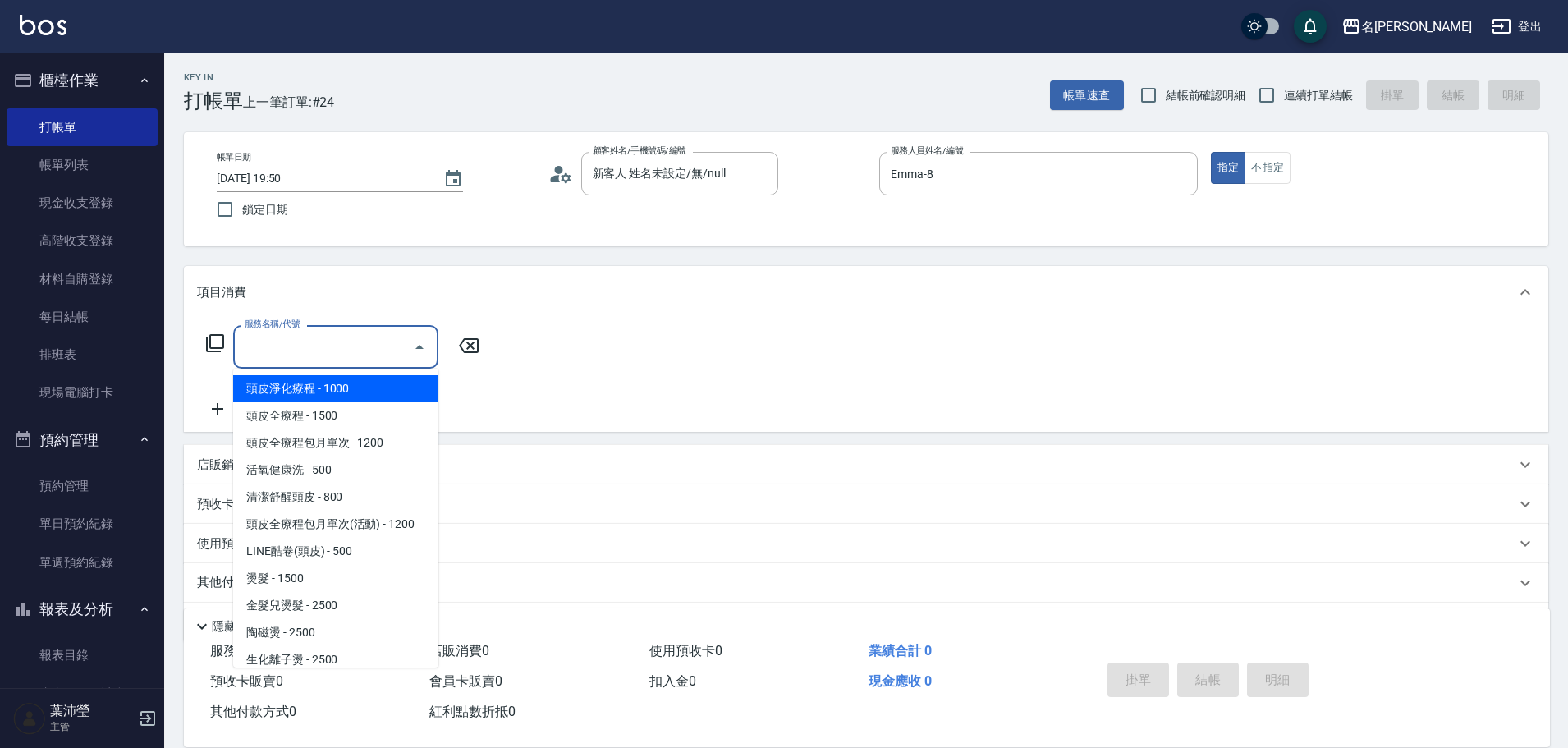
click at [276, 353] on input "服務名稱/代號" at bounding box center [323, 346] width 166 height 29
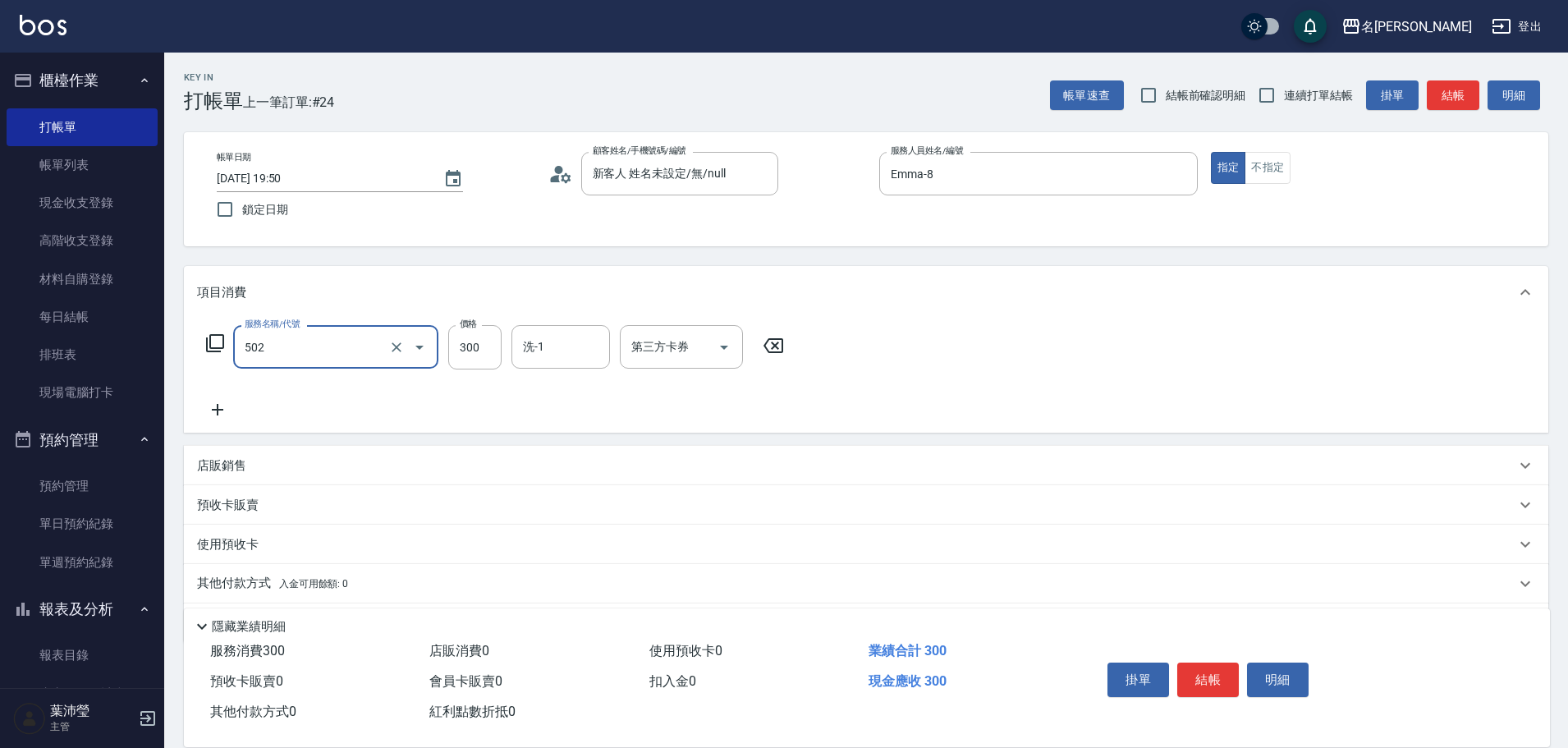
type input "洗髮(502)"
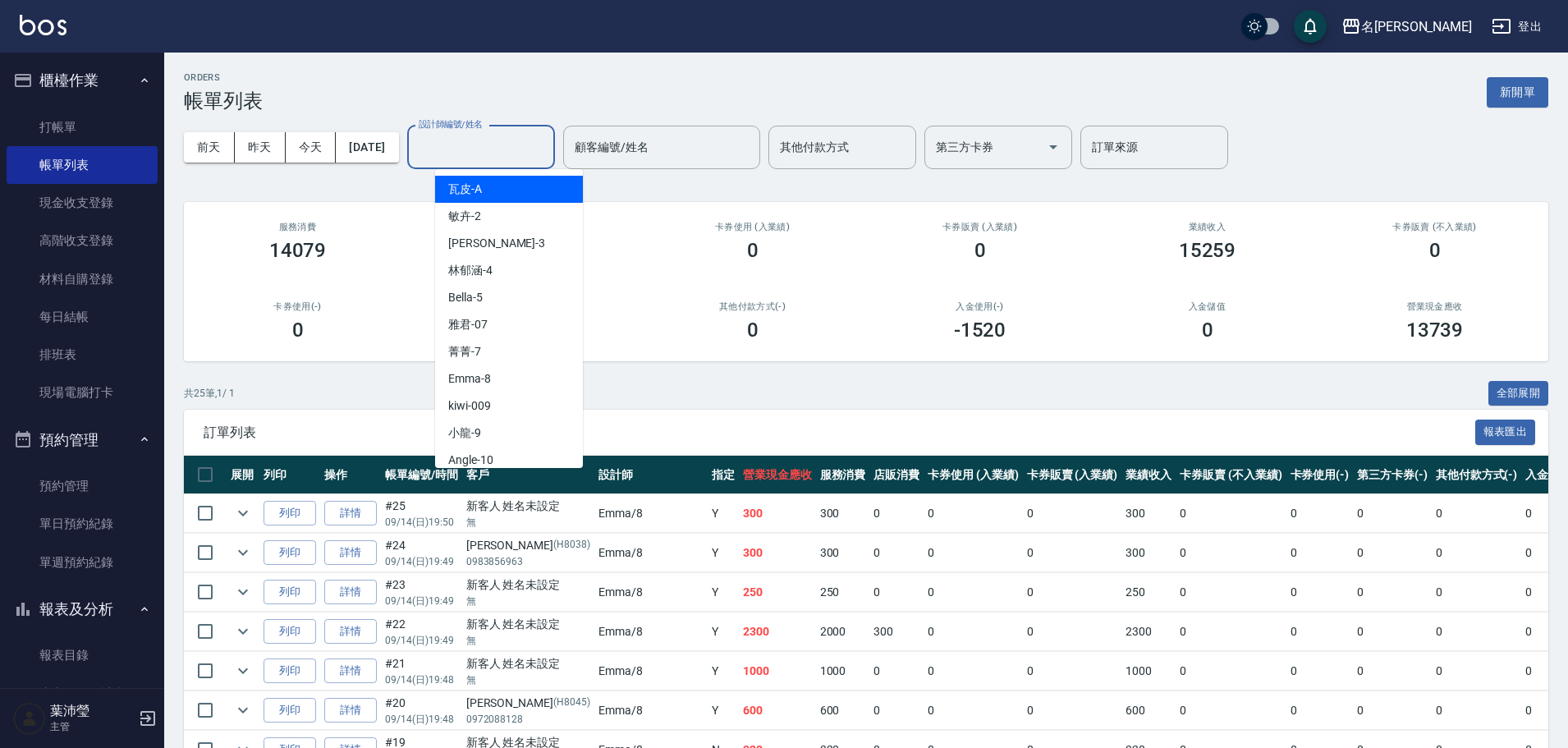
click at [533, 152] on input "設計師編號/姓名" at bounding box center [480, 147] width 133 height 29
click at [469, 374] on span "Emma -8" at bounding box center [469, 378] width 43 height 17
type input "Emma-8"
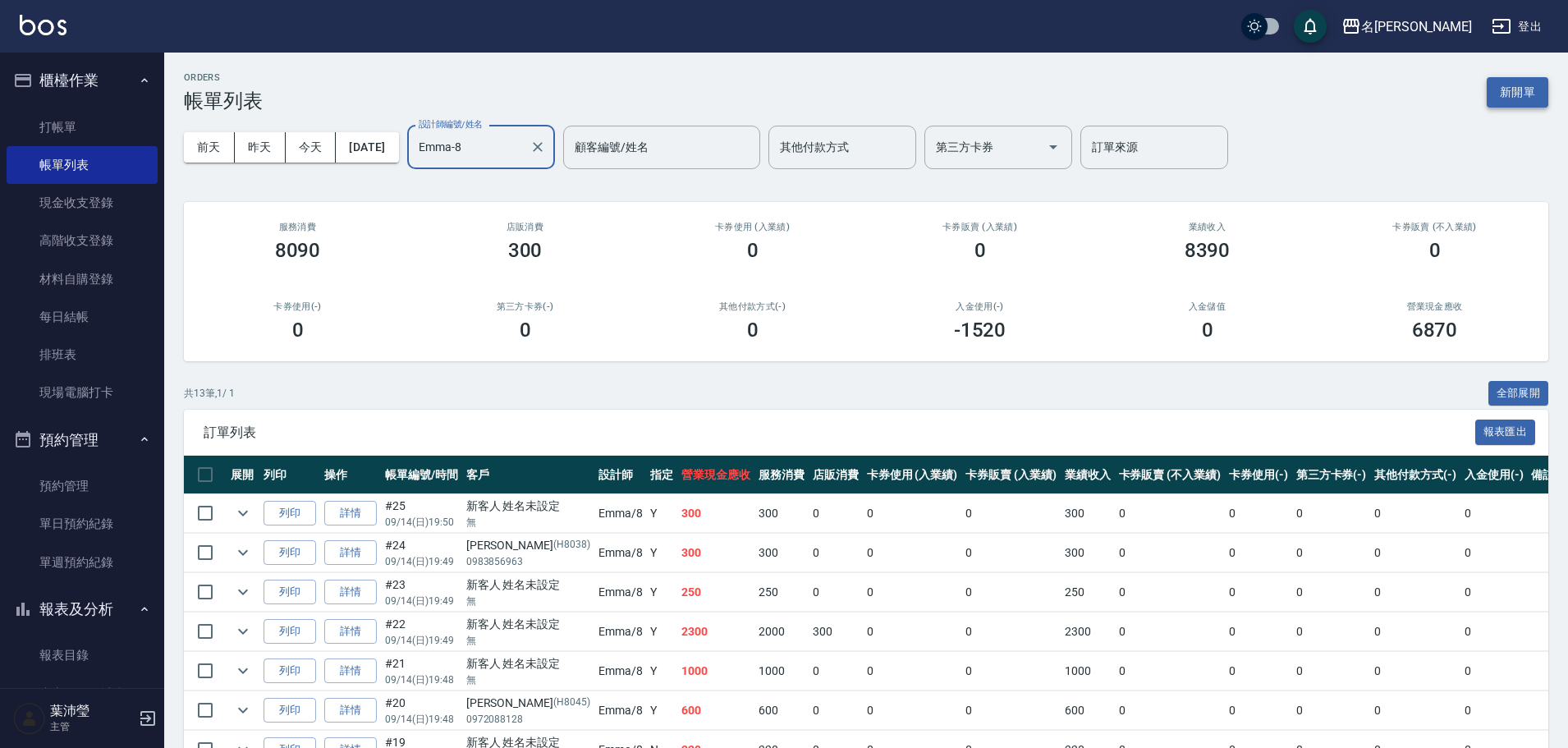
click at [1537, 79] on button "新開單" at bounding box center [1518, 92] width 61 height 31
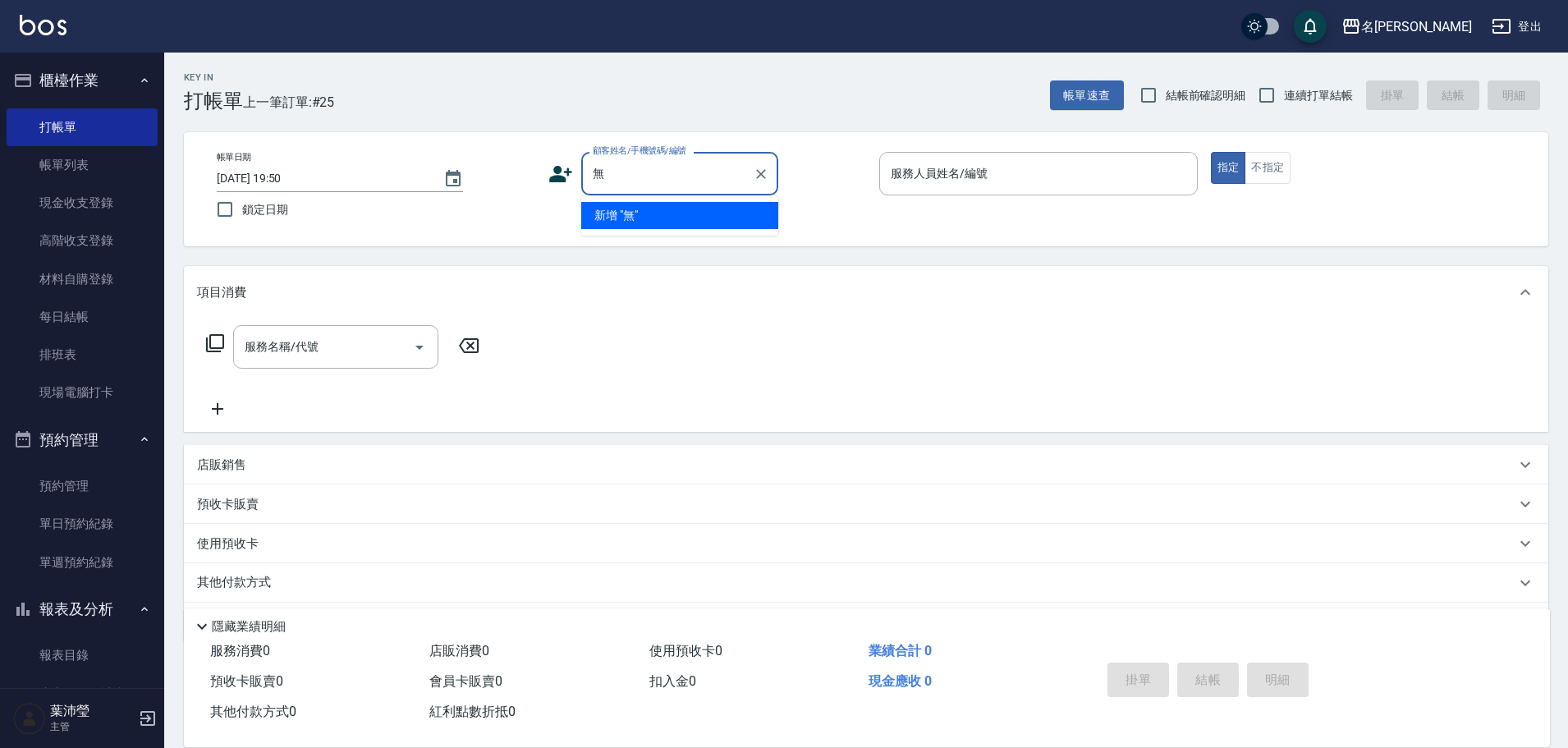
drag, startPoint x: 627, startPoint y: 175, endPoint x: 535, endPoint y: 183, distance: 92.3
click at [535, 183] on div "帳單日期 [DATE] 19:50 鎖定日期 顧客姓名/手機號碼/編號 無 顧客姓名/手機號碼/編號 服務人員姓名/編號 服務人員姓名/編號 指定 不指定" at bounding box center [866, 190] width 1325 height 75
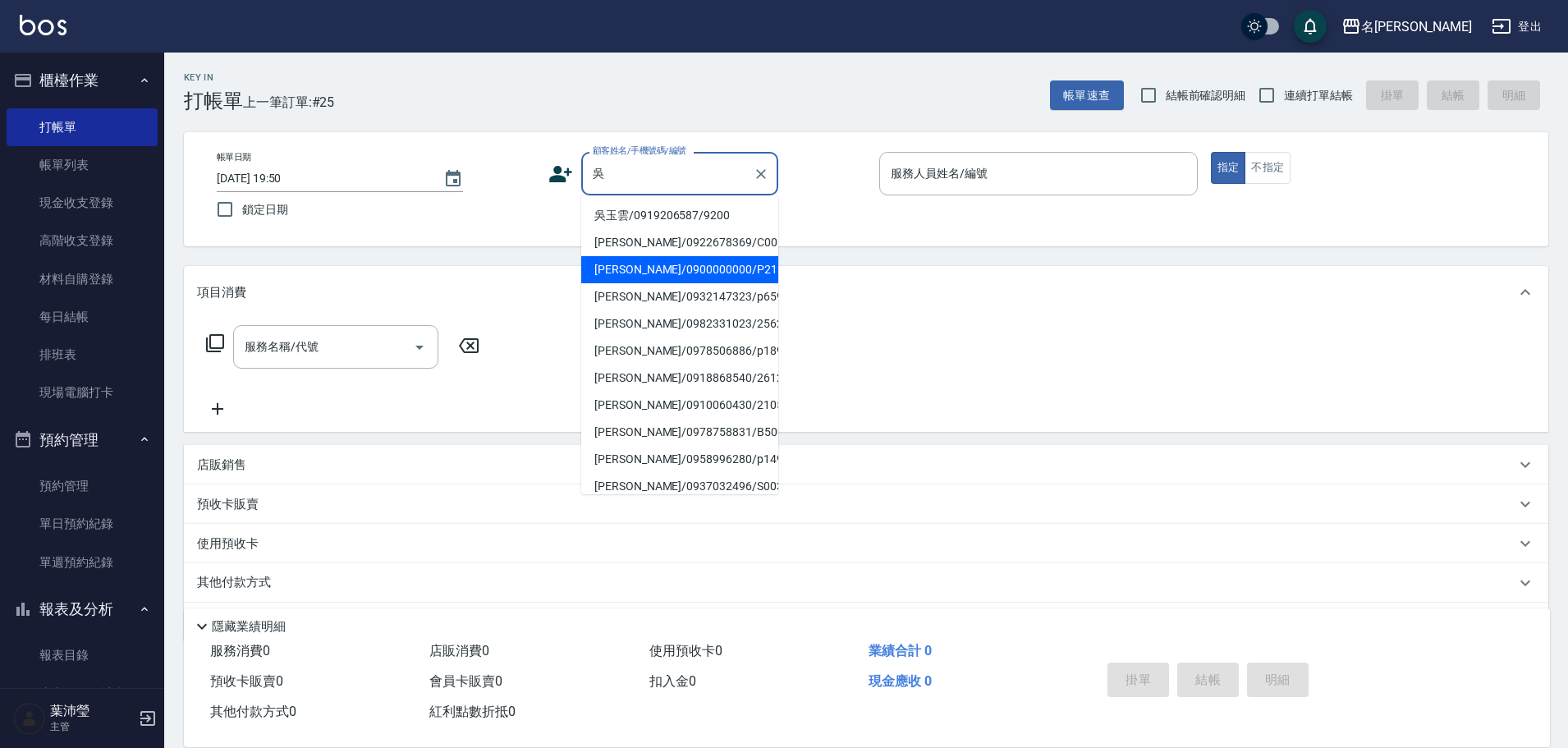
click at [659, 272] on li "[PERSON_NAME]/0900000000/P2157" at bounding box center [679, 269] width 197 height 27
type input "[PERSON_NAME]/0900000000/P2157"
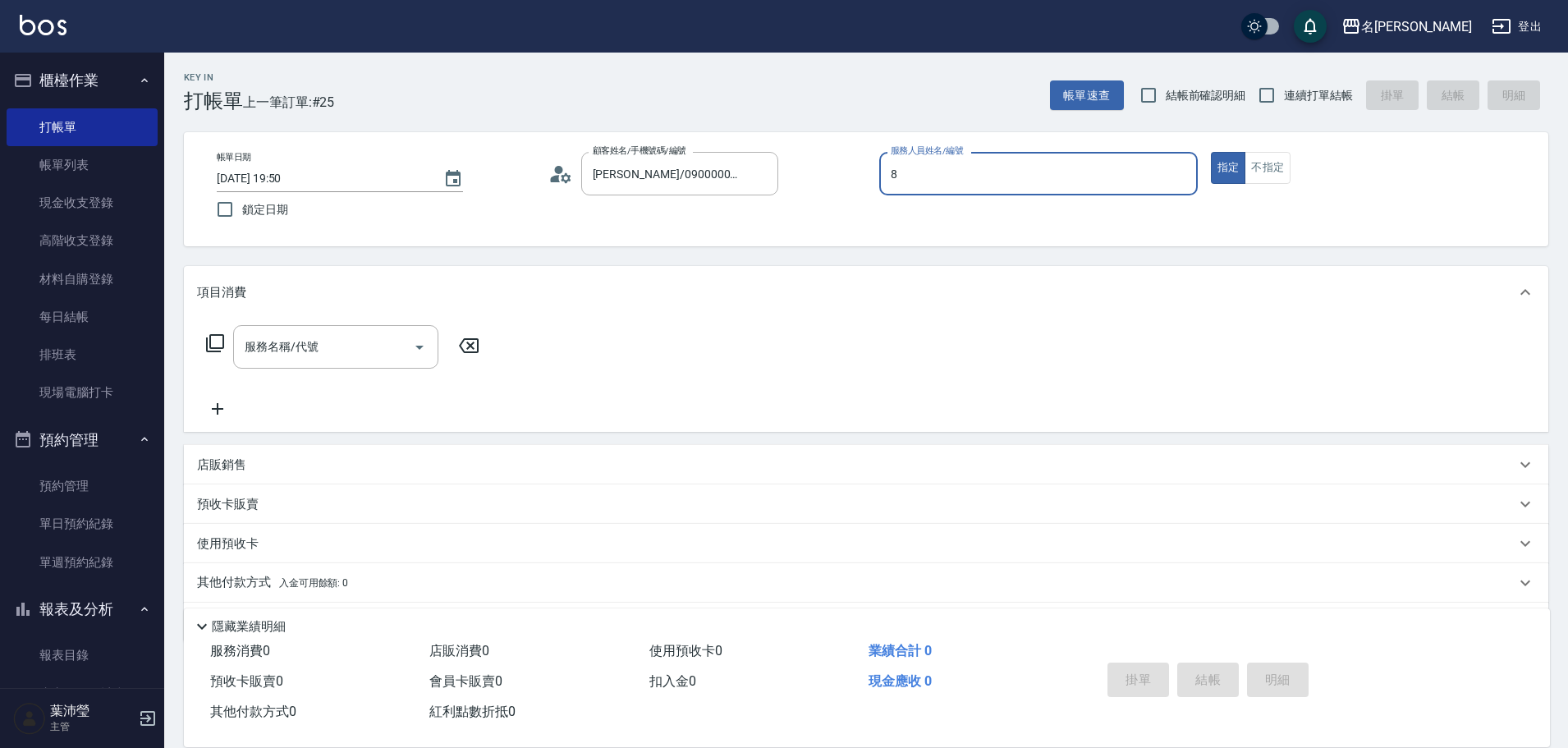
type input "Emma-8"
type button "true"
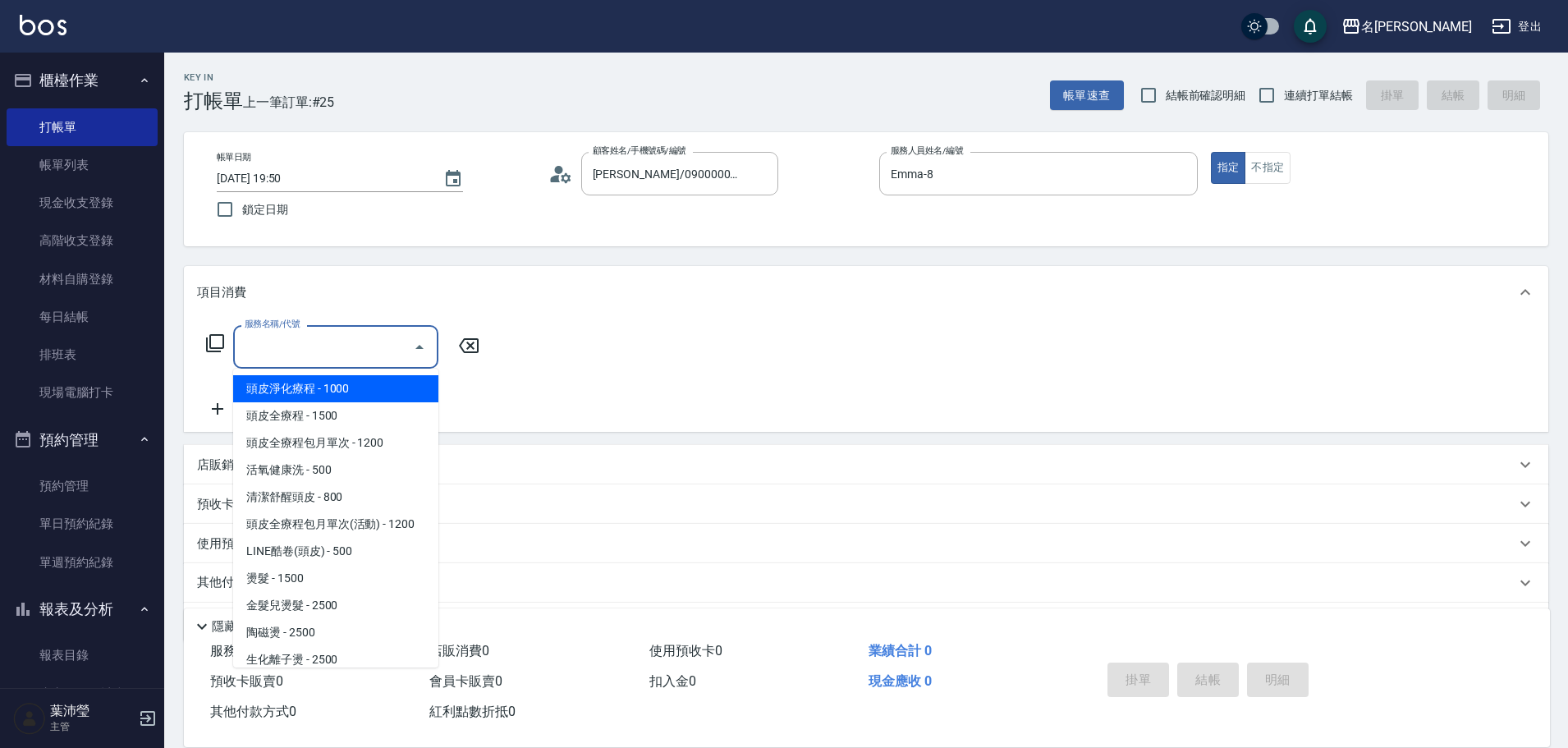
click at [295, 346] on input "服務名稱/代號" at bounding box center [323, 346] width 166 height 29
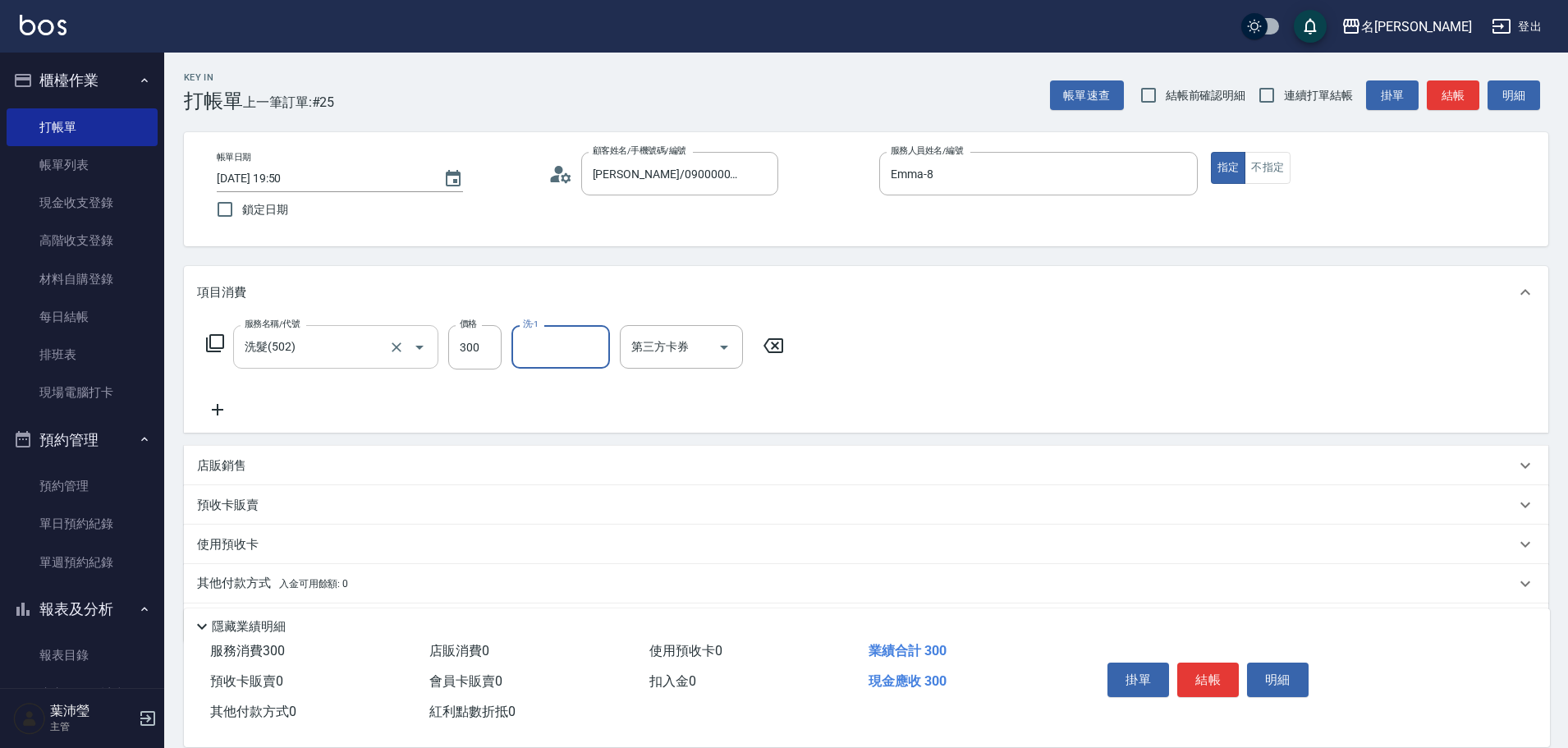
click at [315, 346] on input "洗髮(502)" at bounding box center [312, 346] width 144 height 29
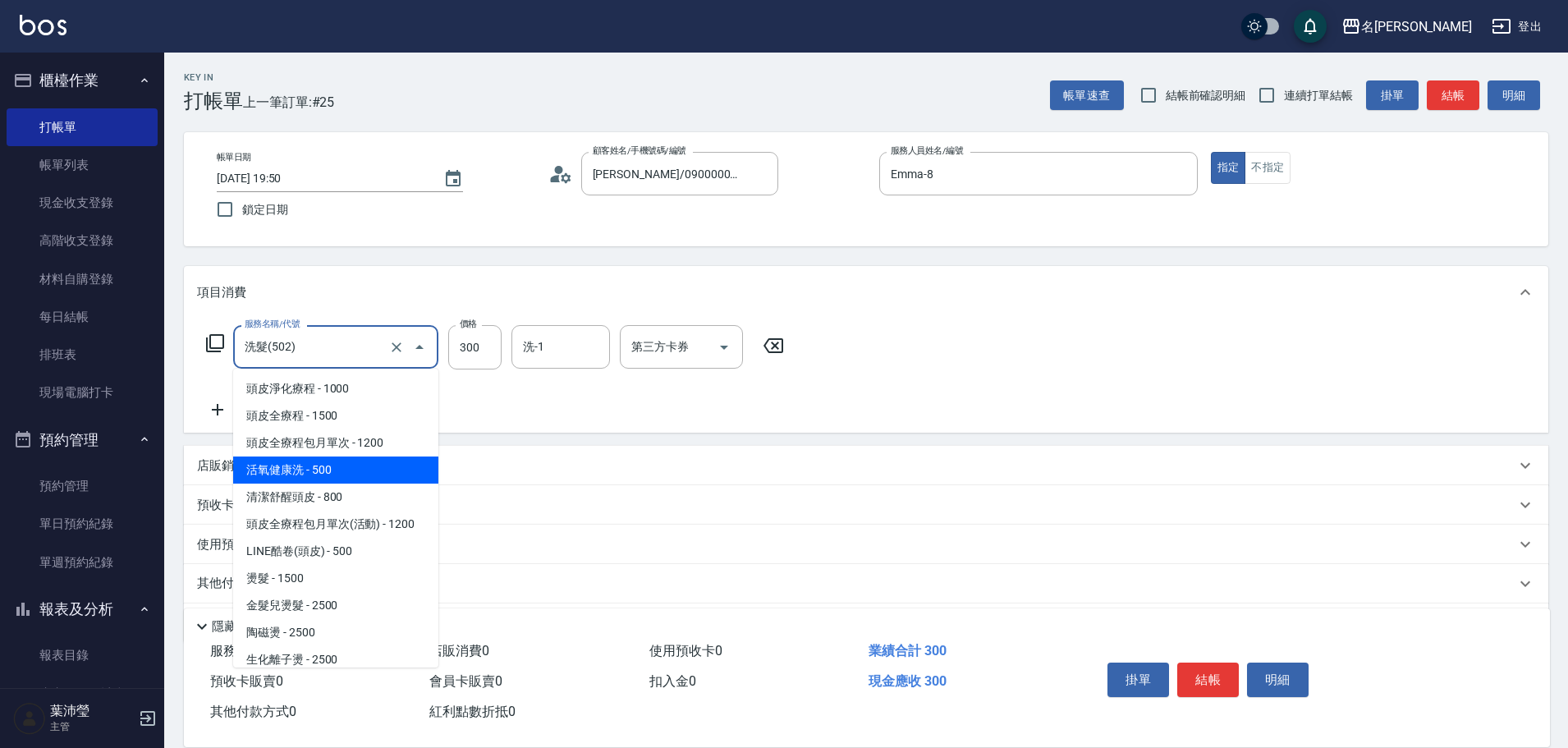
click at [341, 464] on span "活氧健康洗 - 500" at bounding box center [336, 469] width 206 height 27
type input "活氧健康洗(109)"
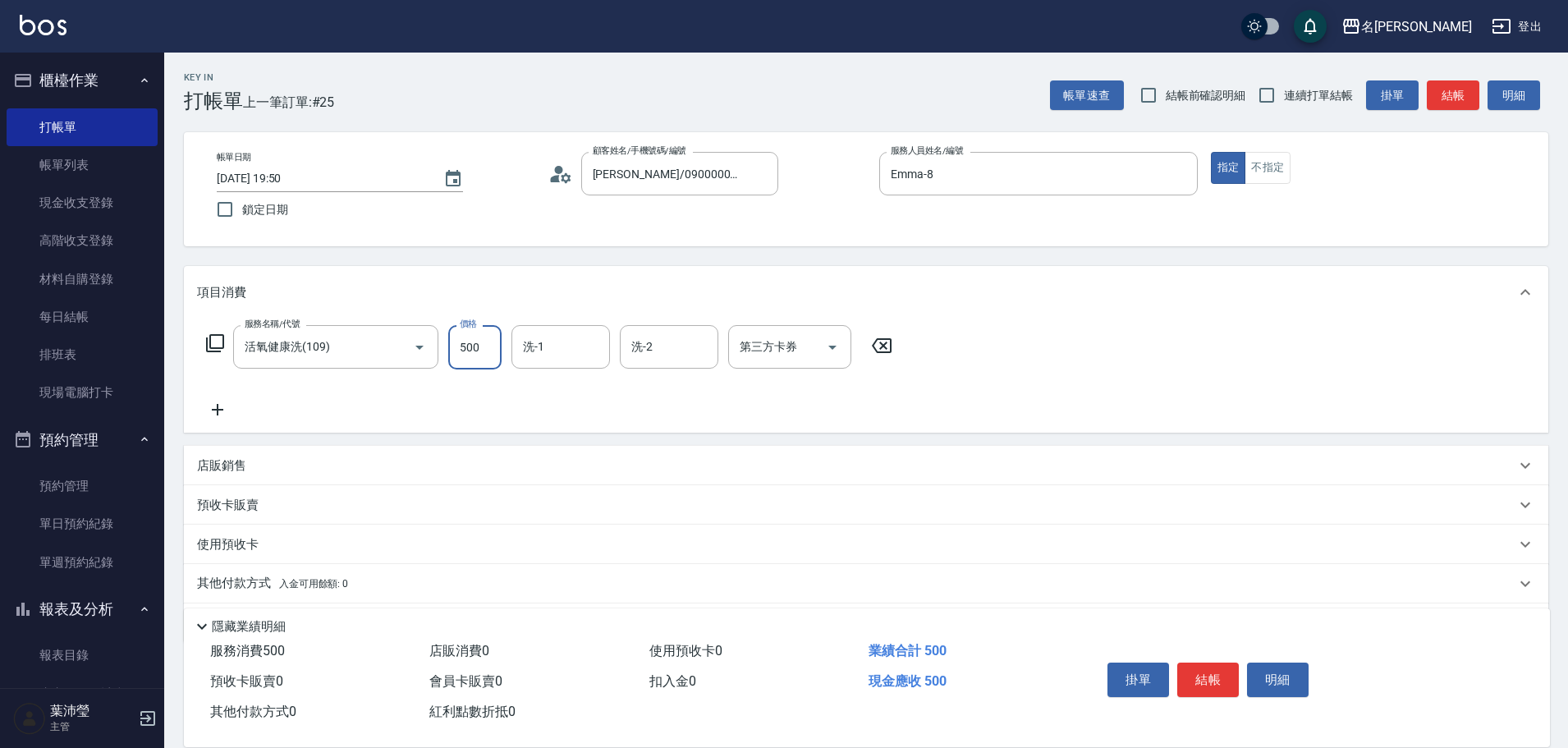
click at [488, 346] on input "500" at bounding box center [475, 347] width 53 height 44
type input "600"
drag, startPoint x: 554, startPoint y: 356, endPoint x: 511, endPoint y: 357, distance: 43.0
click at [511, 357] on div "114 洗-1" at bounding box center [561, 347] width 99 height 43
type input "[PERSON_NAME]-19"
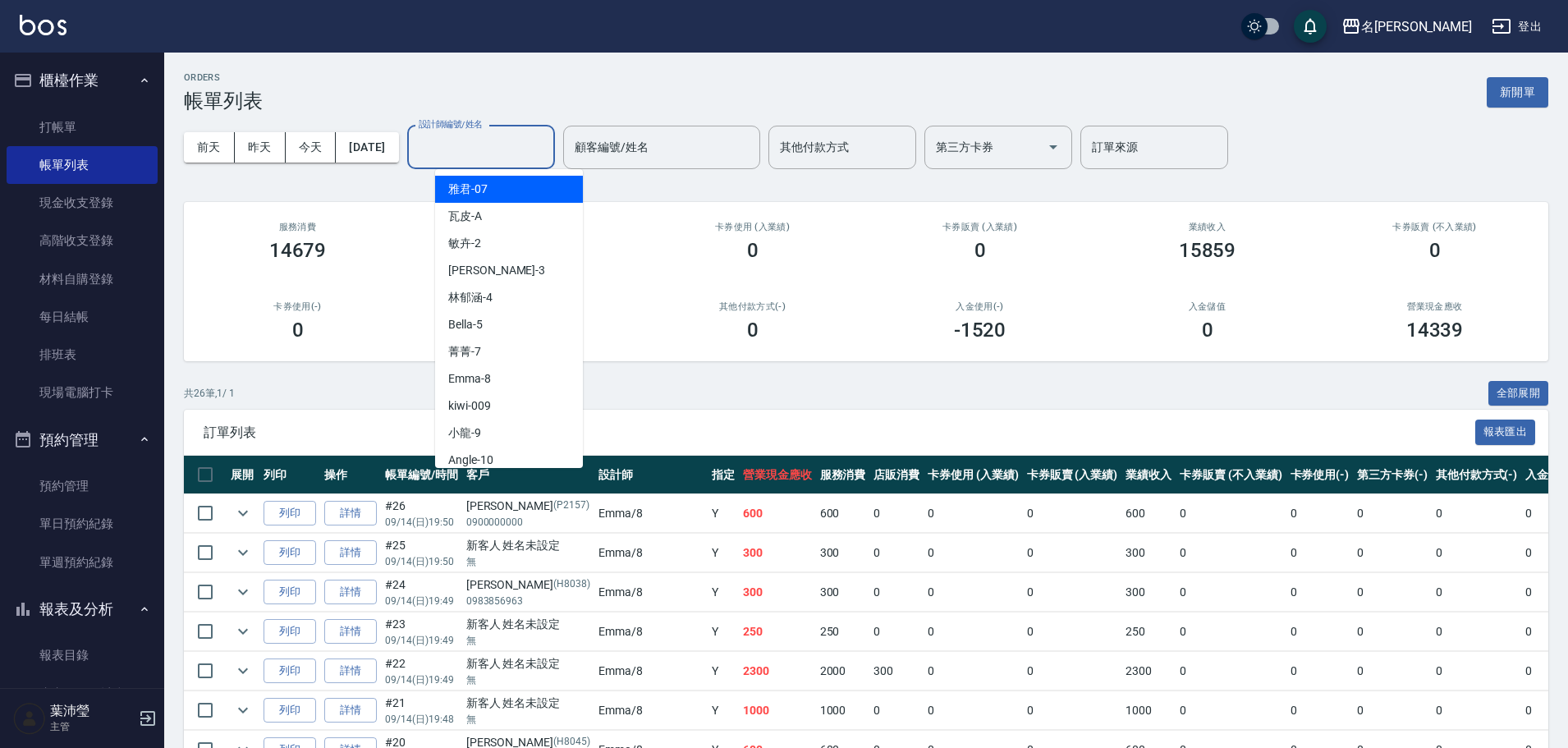
click at [486, 146] on input "設計師編號/姓名" at bounding box center [480, 147] width 133 height 29
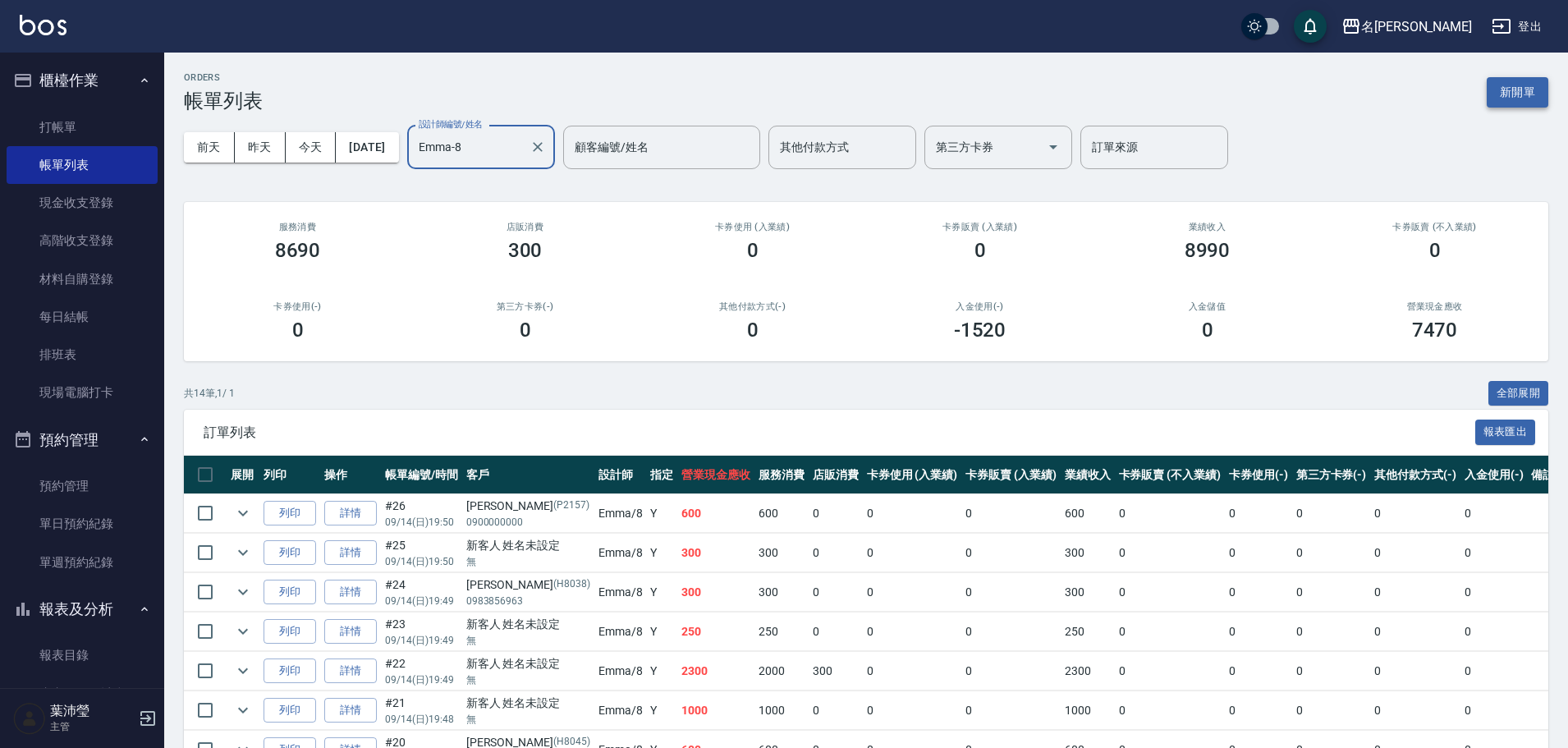
type input "Emma-8"
click at [1527, 83] on button "新開單" at bounding box center [1518, 92] width 61 height 31
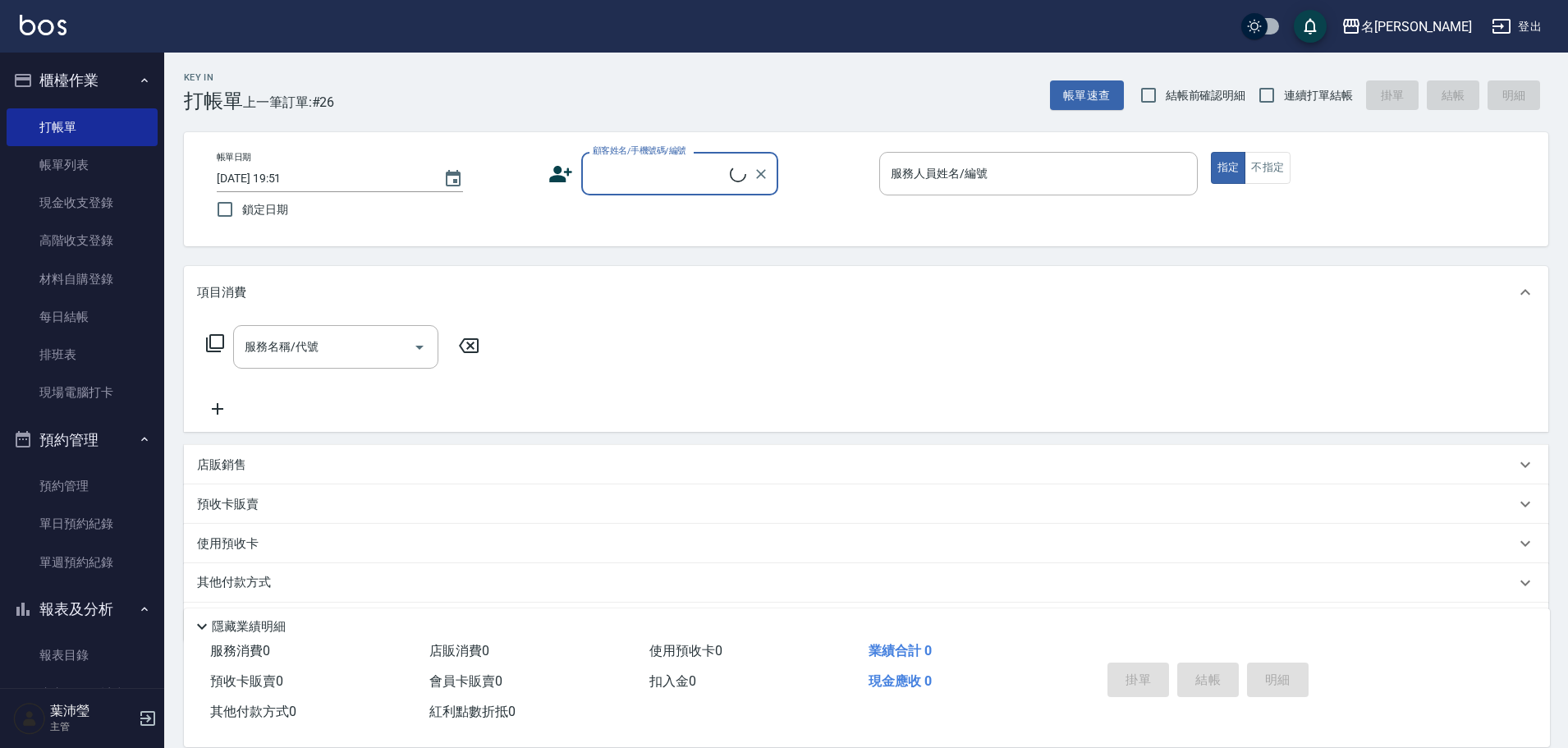
click at [634, 188] on input "顧客姓名/手機號碼/編號" at bounding box center [658, 173] width 141 height 29
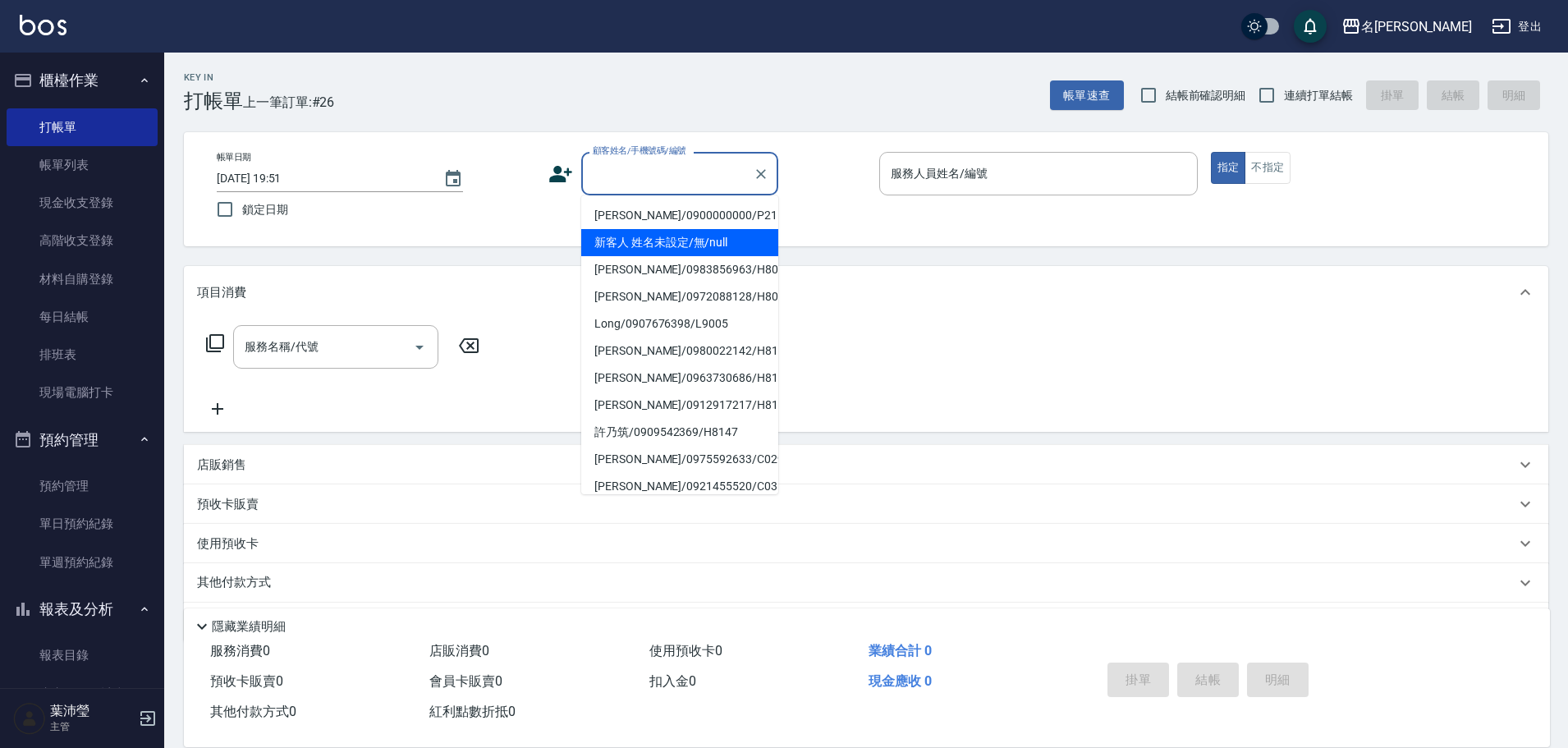
click at [665, 232] on li "新客人 姓名未設定/無/null" at bounding box center [679, 242] width 197 height 27
type input "新客人 姓名未設定/無/null"
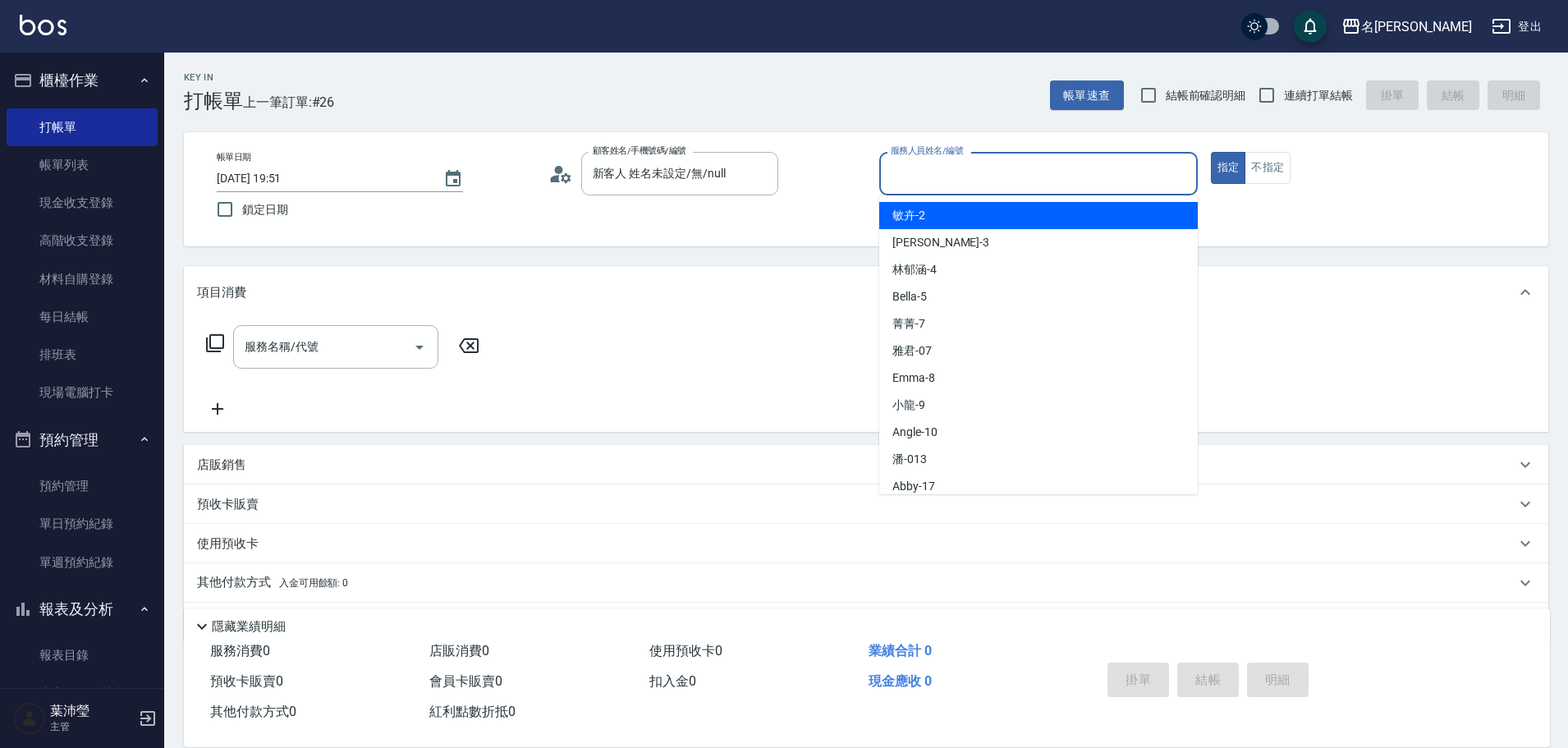
click at [1026, 184] on input "服務人員姓名/編號" at bounding box center [1038, 173] width 304 height 29
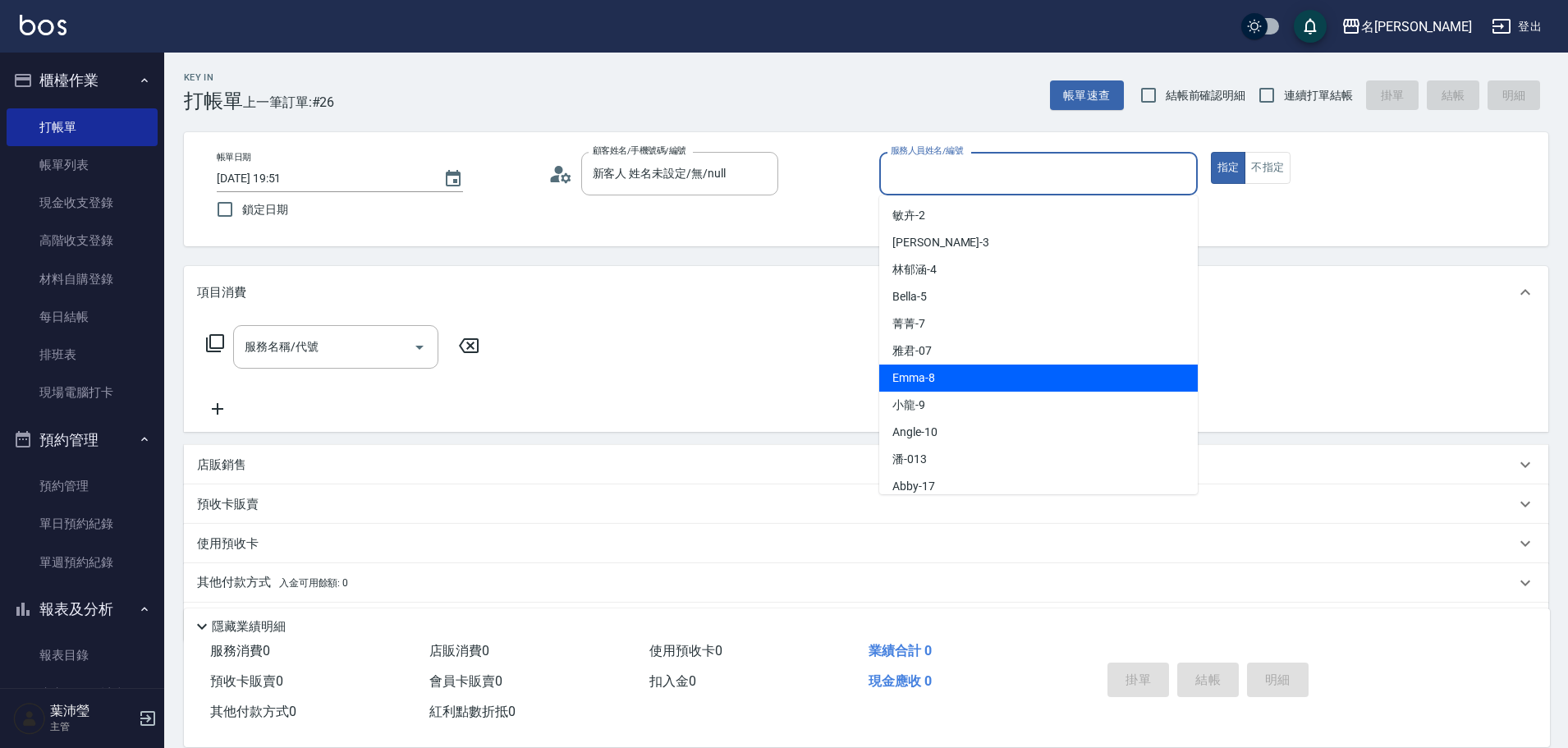
drag, startPoint x: 990, startPoint y: 375, endPoint x: 666, endPoint y: 379, distance: 324.0
click at [989, 375] on div "Emma -8" at bounding box center [1038, 377] width 318 height 27
type input "Emma-8"
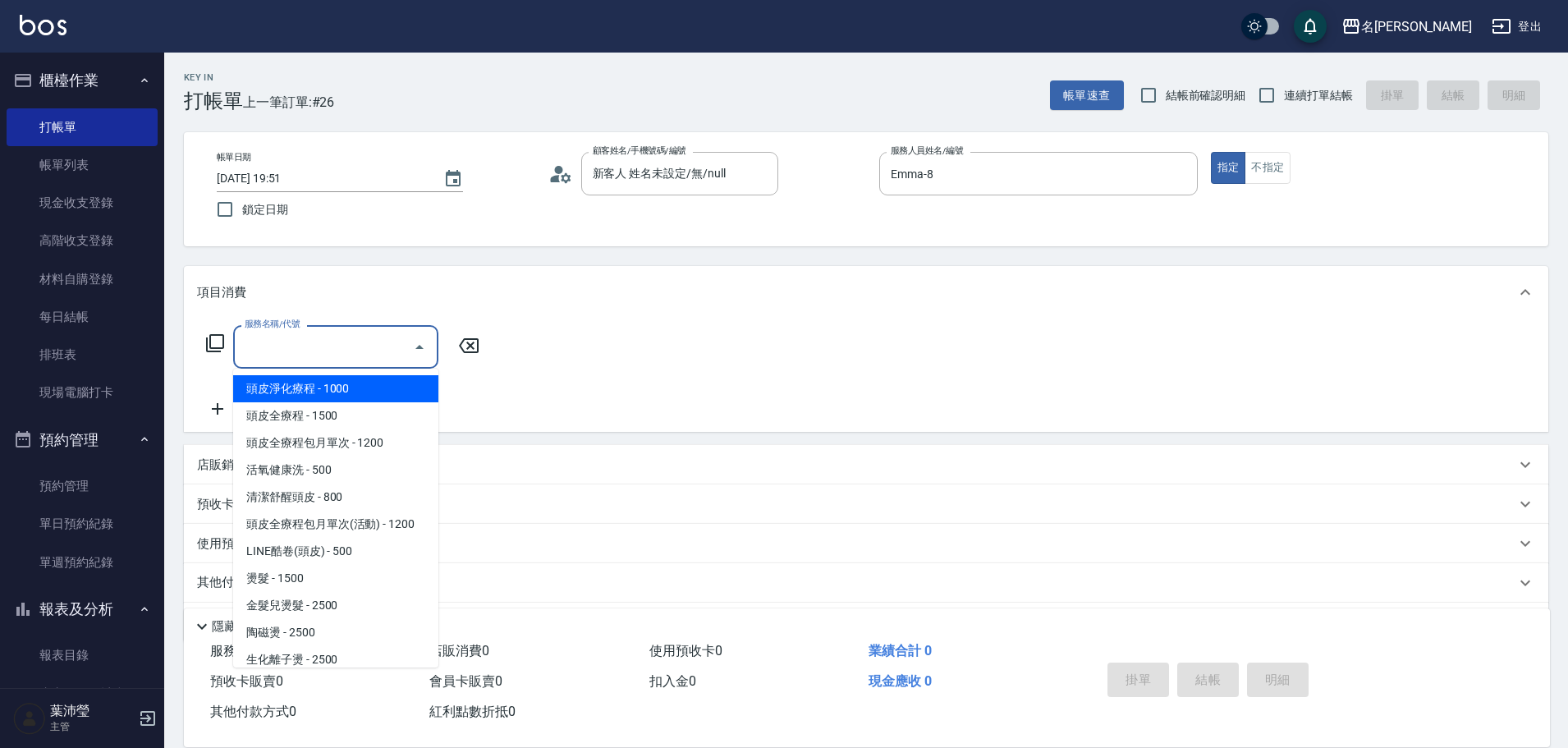
click at [365, 360] on input "服務名稱/代號" at bounding box center [323, 346] width 166 height 29
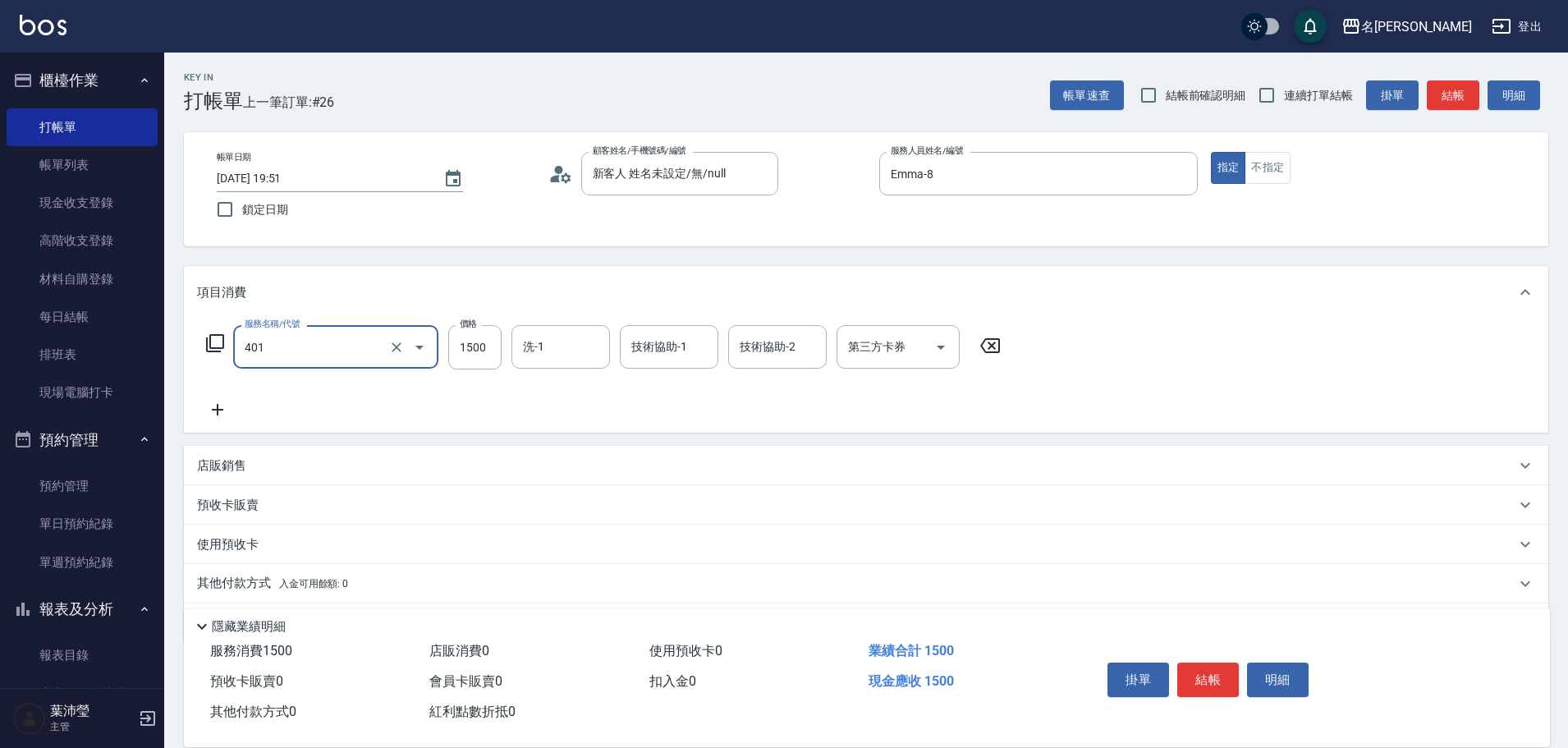
type input "染髮(401)"
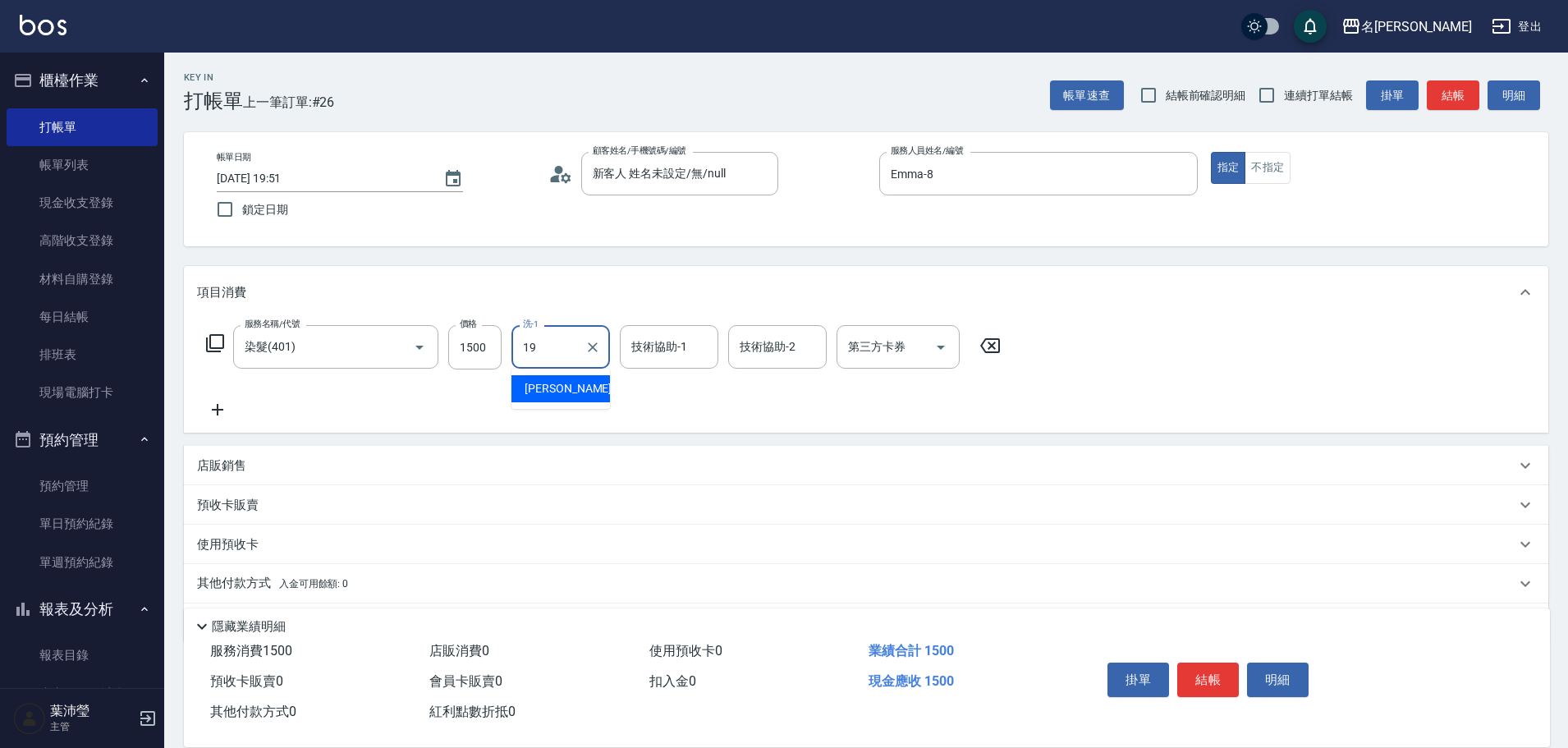
type input "[PERSON_NAME]-19"
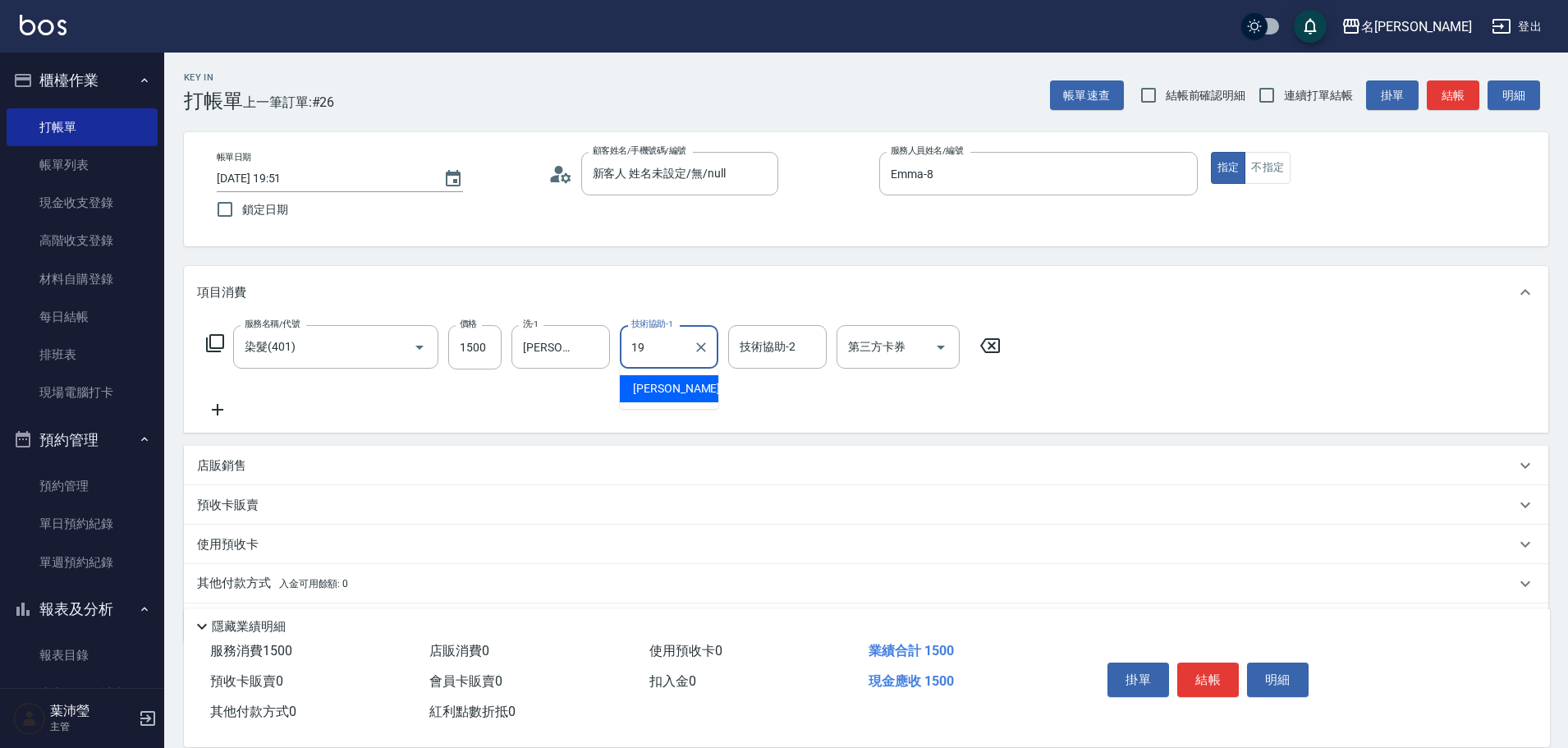
type input "[PERSON_NAME]-19"
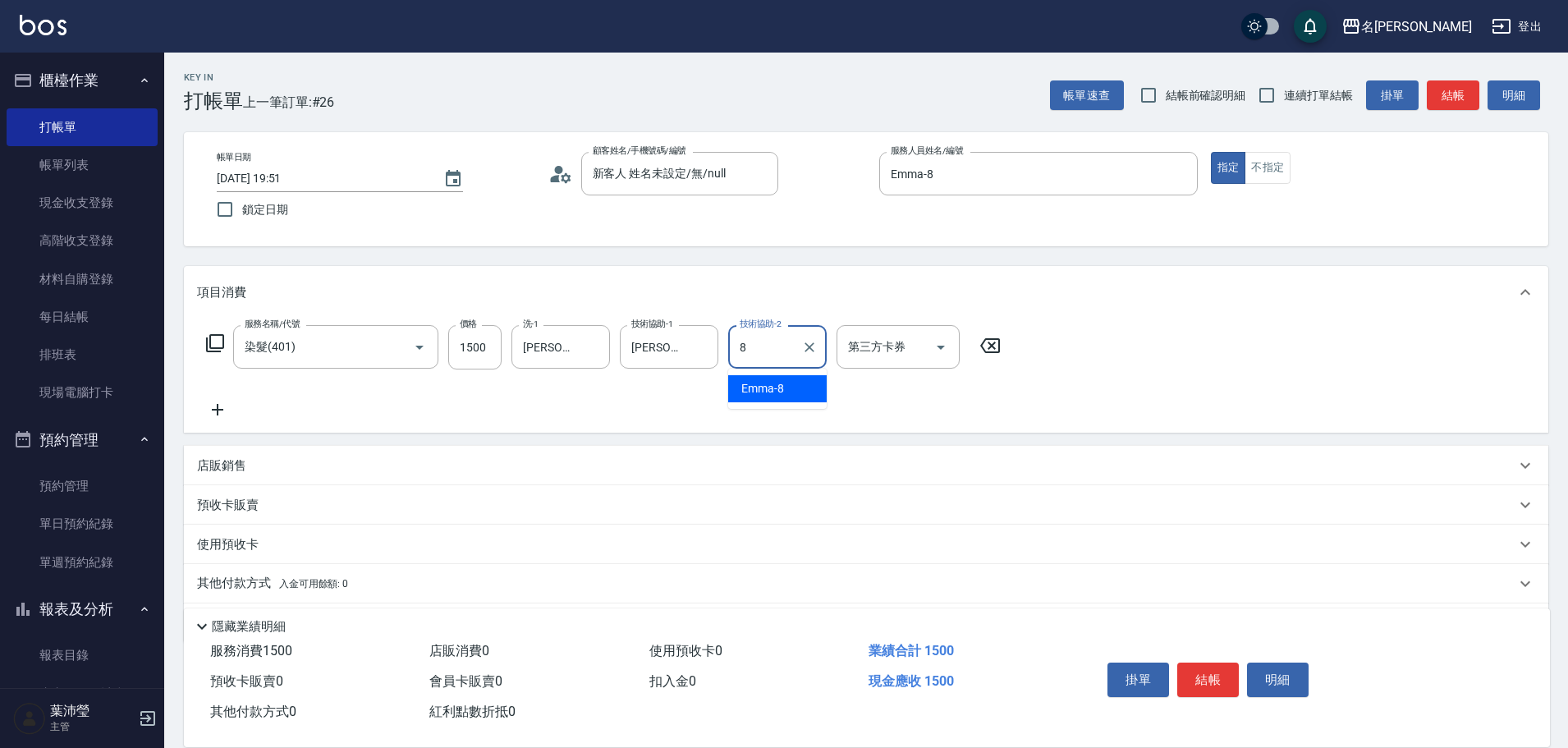
type input "Emma-8"
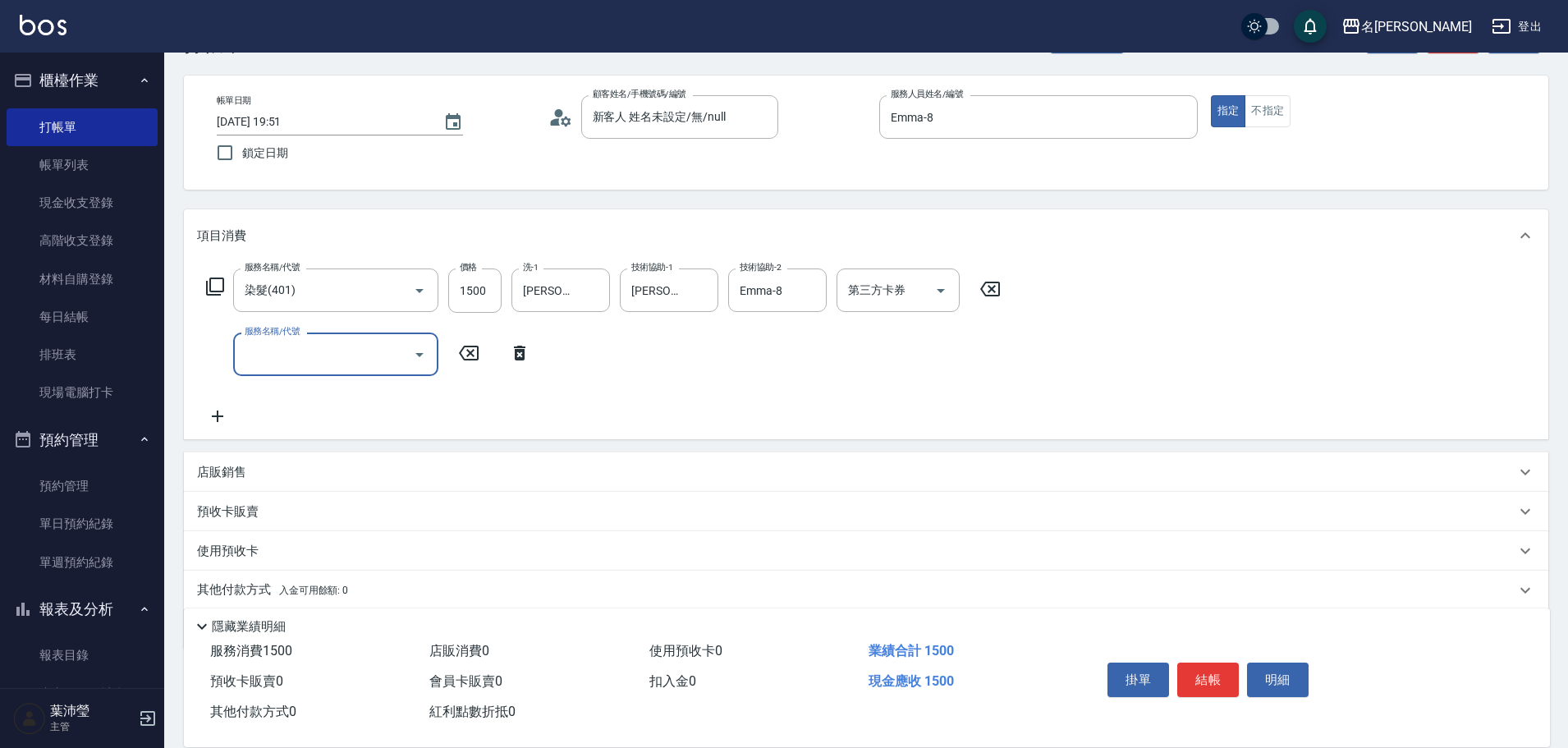
scroll to position [116, 0]
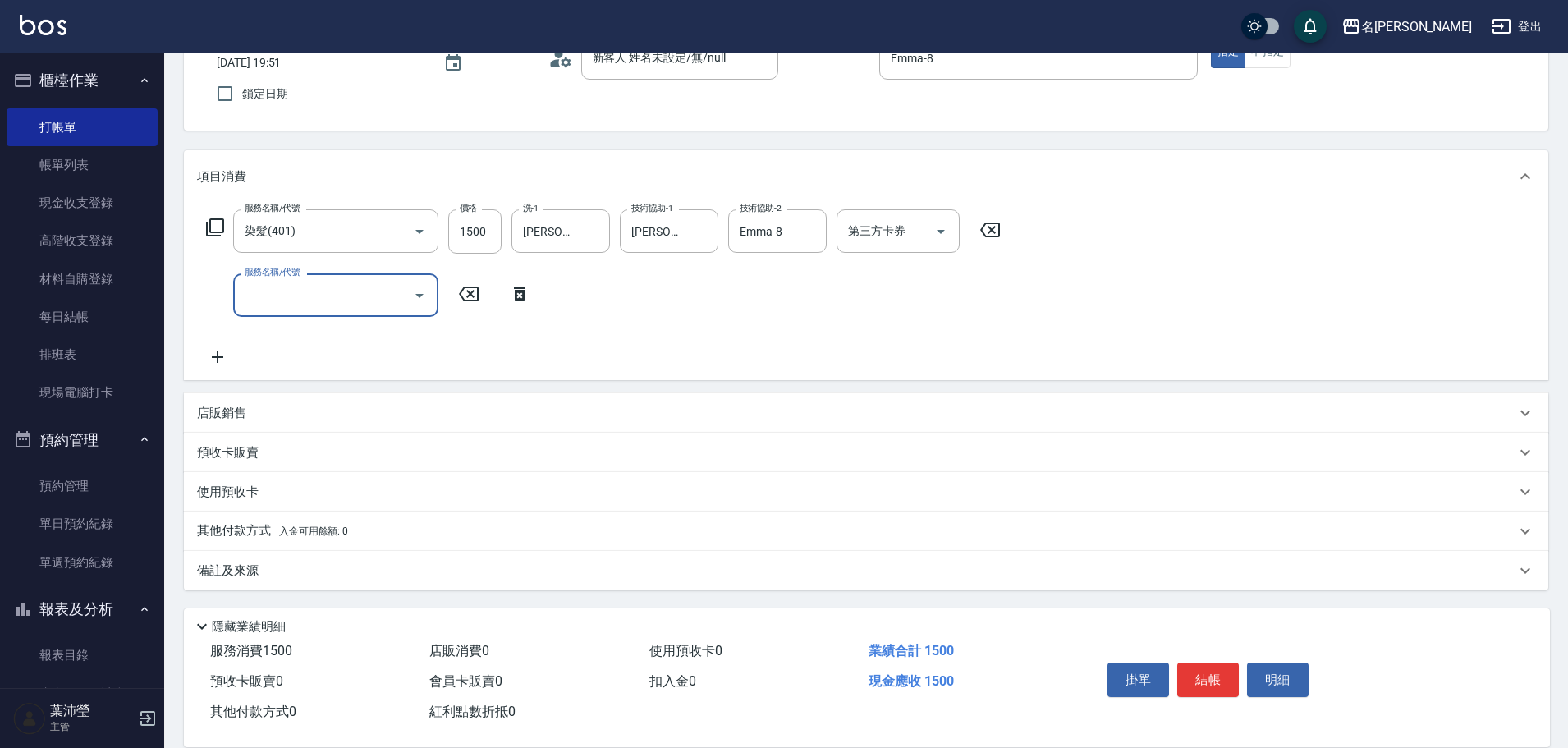
click at [372, 410] on div "店販銷售" at bounding box center [856, 412] width 1319 height 17
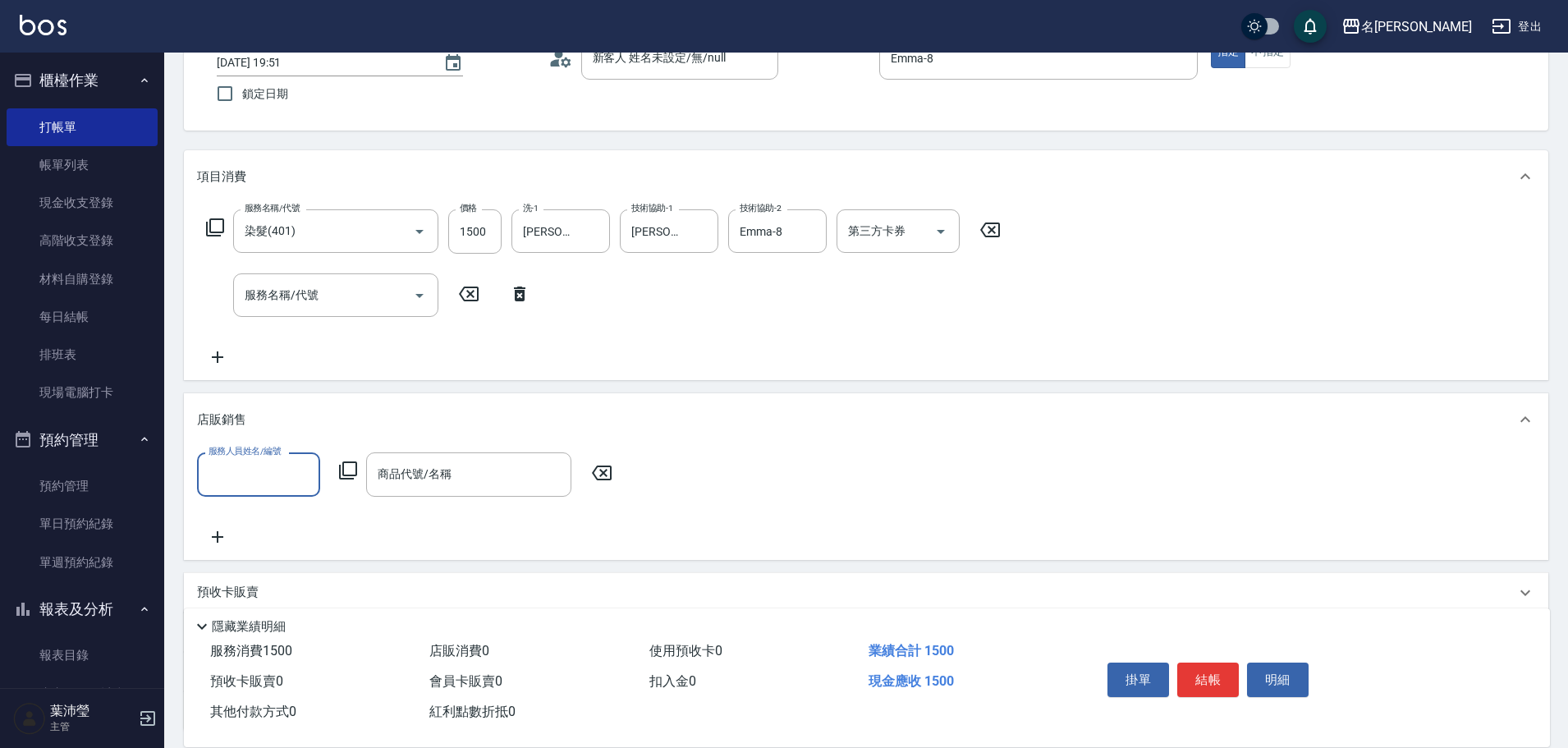
scroll to position [0, 0]
type input "Emma-8"
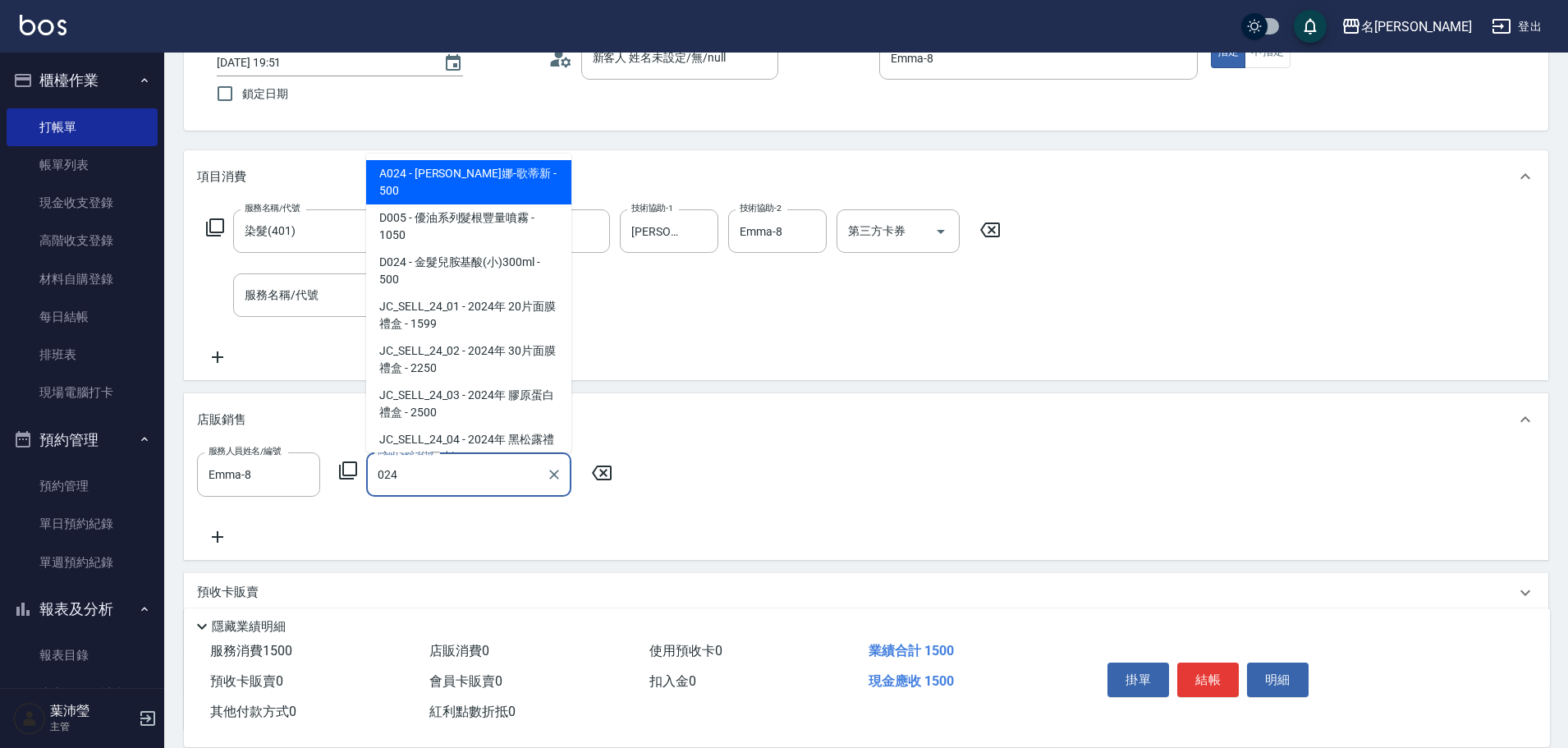
type input "威娜-歌蒂新"
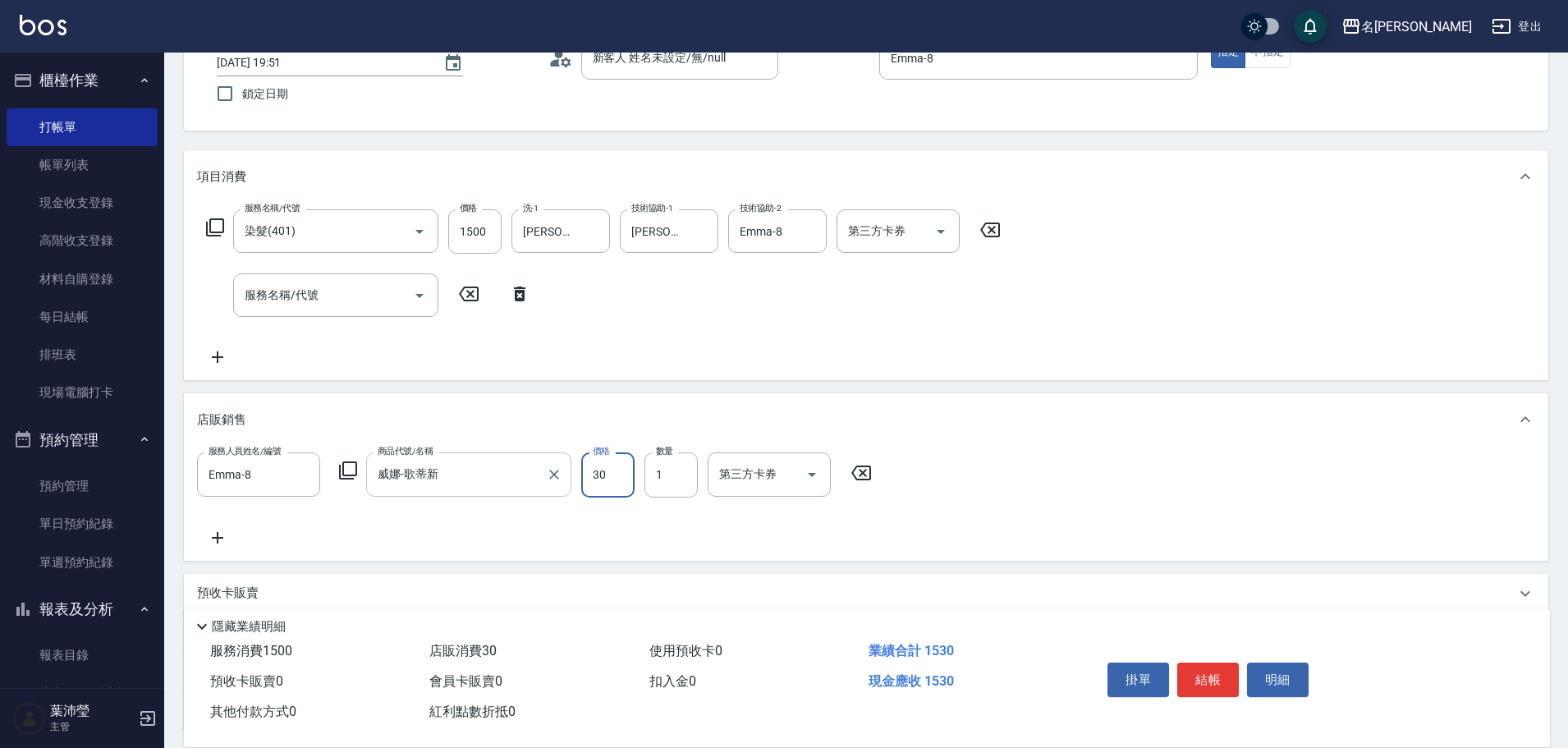
type input "300"
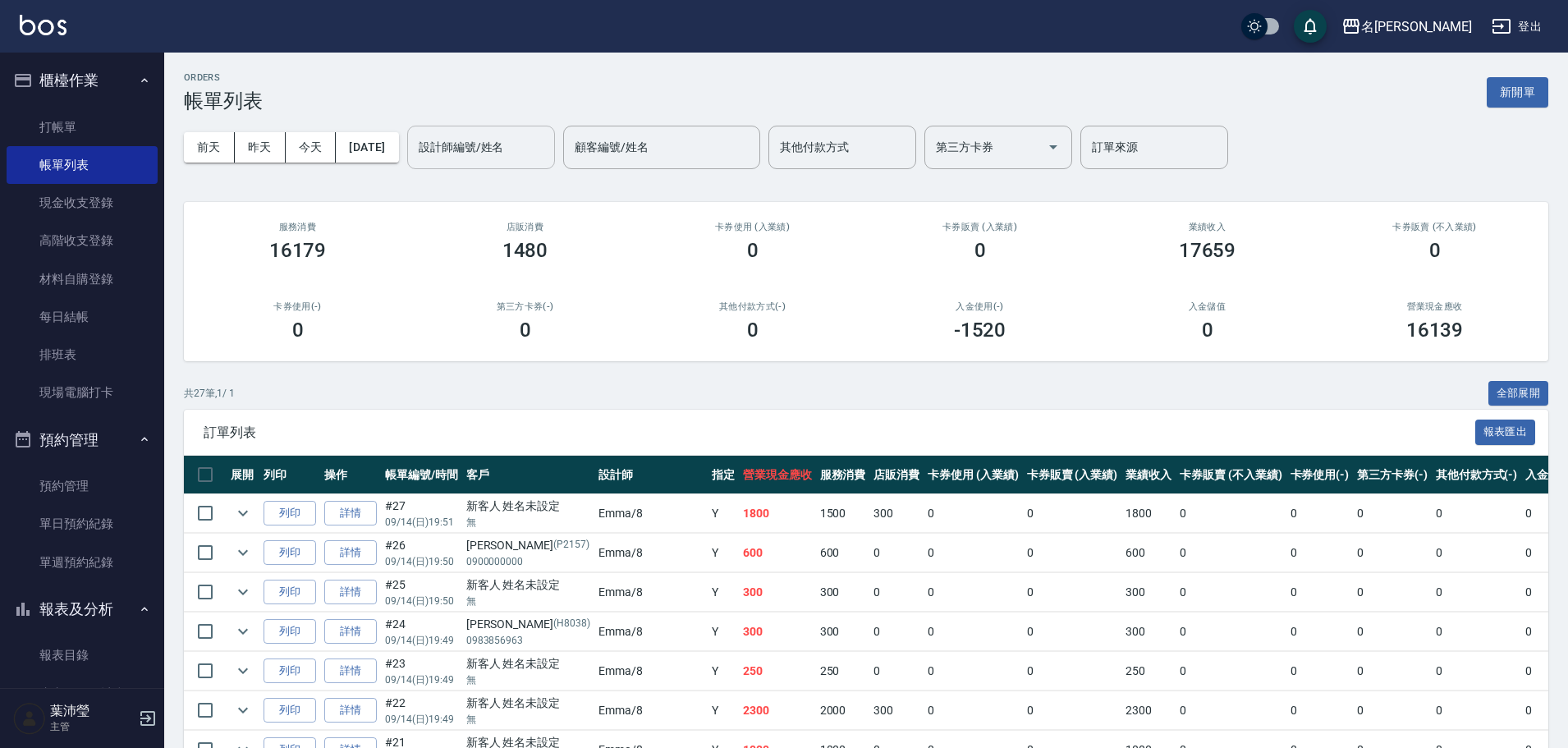
click at [534, 157] on input "設計師編號/姓名" at bounding box center [480, 147] width 133 height 29
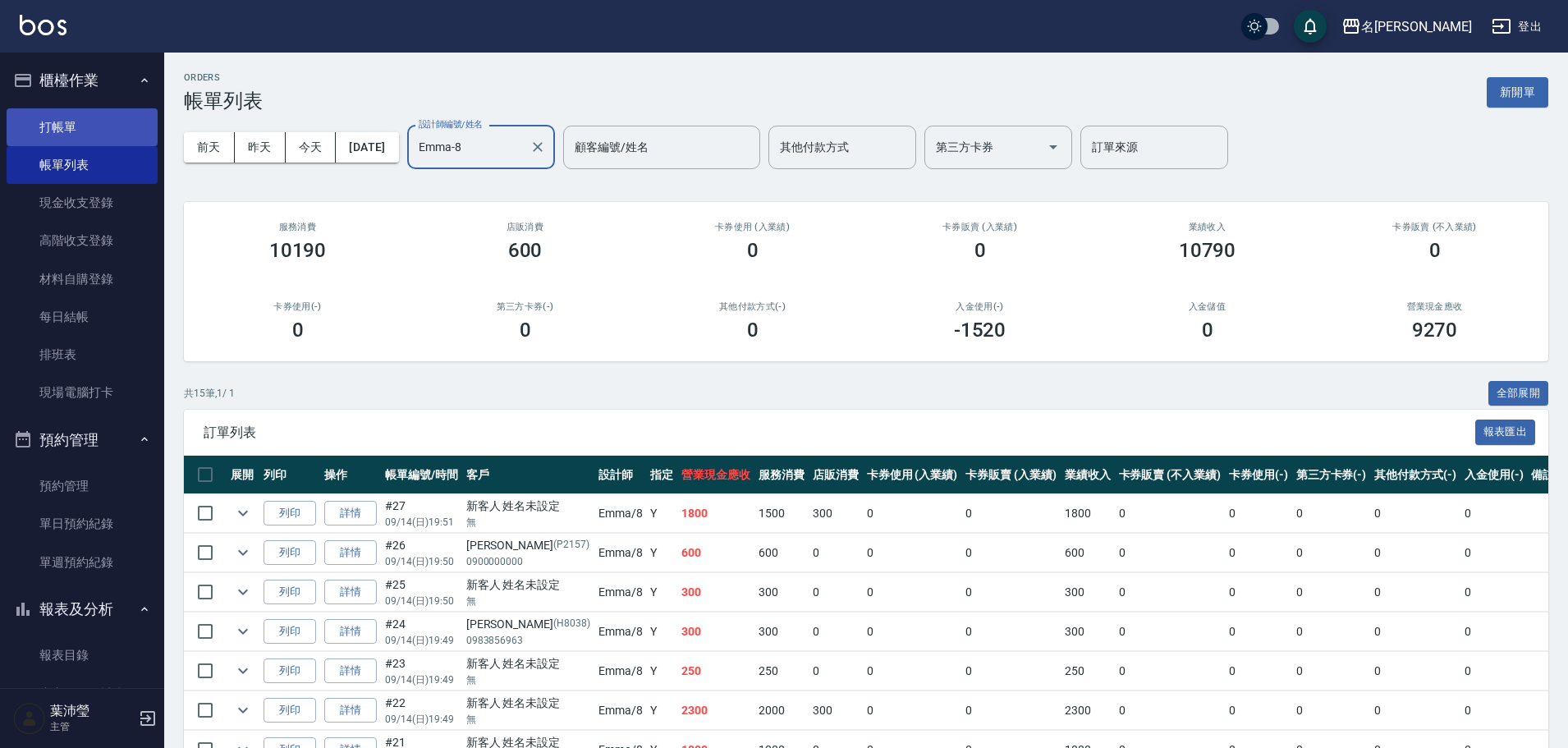
type input "Emma-8"
click at [107, 127] on link "打帳單" at bounding box center [82, 127] width 151 height 38
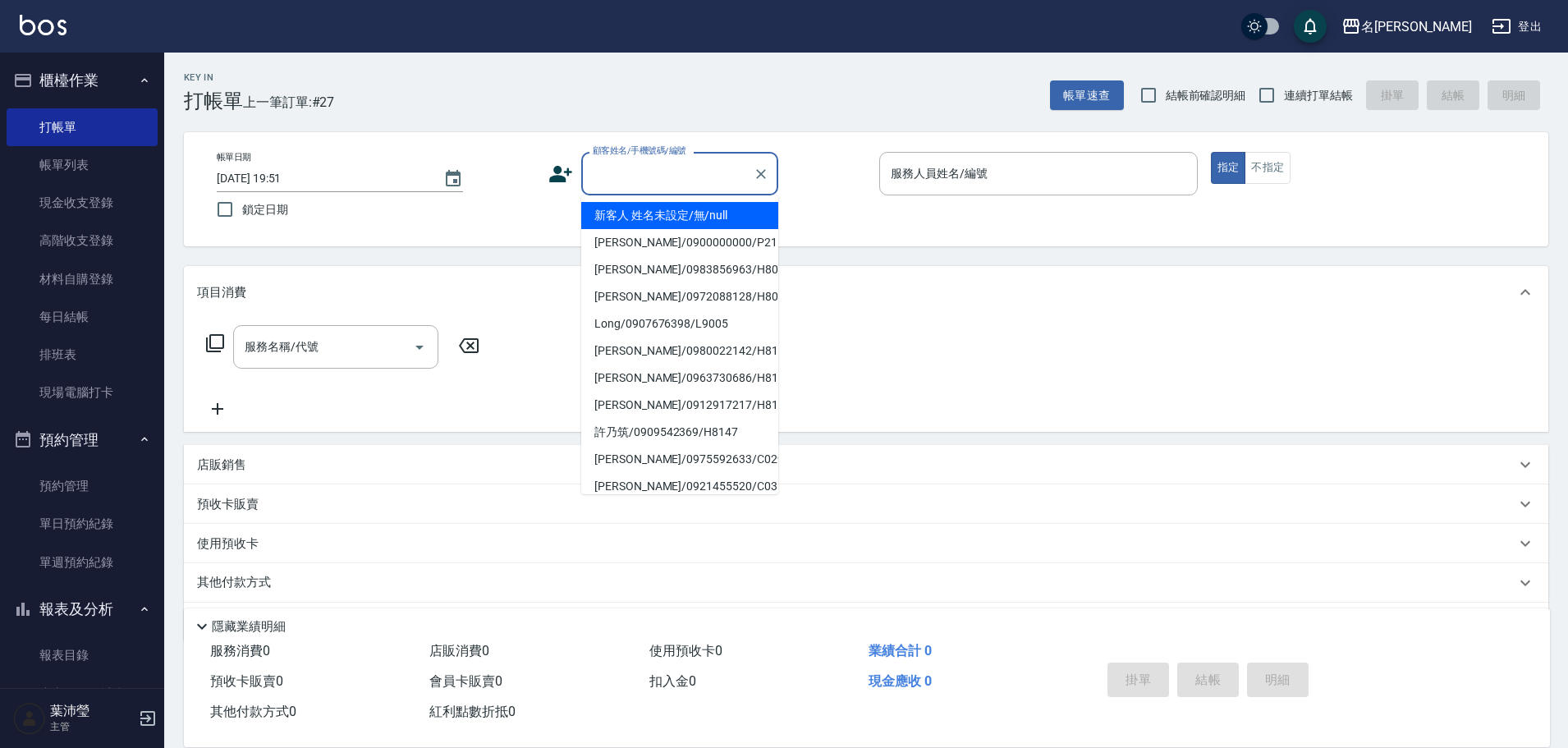
click at [700, 167] on input "顧客姓名/手機號碼/編號" at bounding box center [666, 173] width 157 height 29
click at [630, 213] on li "新客人 姓名未設定/無/null" at bounding box center [679, 214] width 197 height 27
type input "新客人 姓名未設定/無/null"
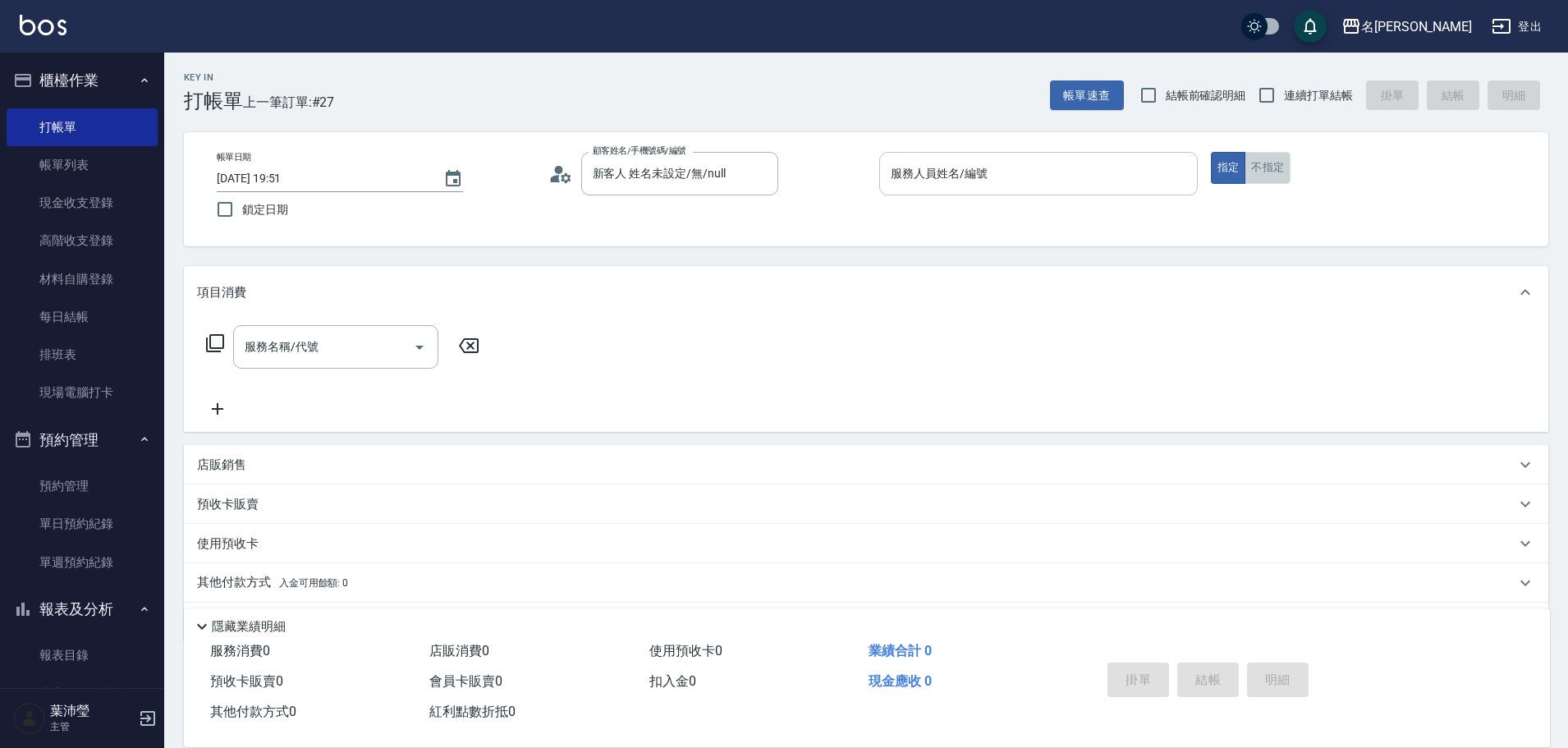
drag, startPoint x: 1283, startPoint y: 182, endPoint x: 1185, endPoint y: 176, distance: 98.2
click at [1283, 181] on button "不指定" at bounding box center [1267, 168] width 46 height 32
click at [1165, 170] on input "服務人員姓名/編號" at bounding box center [1038, 173] width 304 height 29
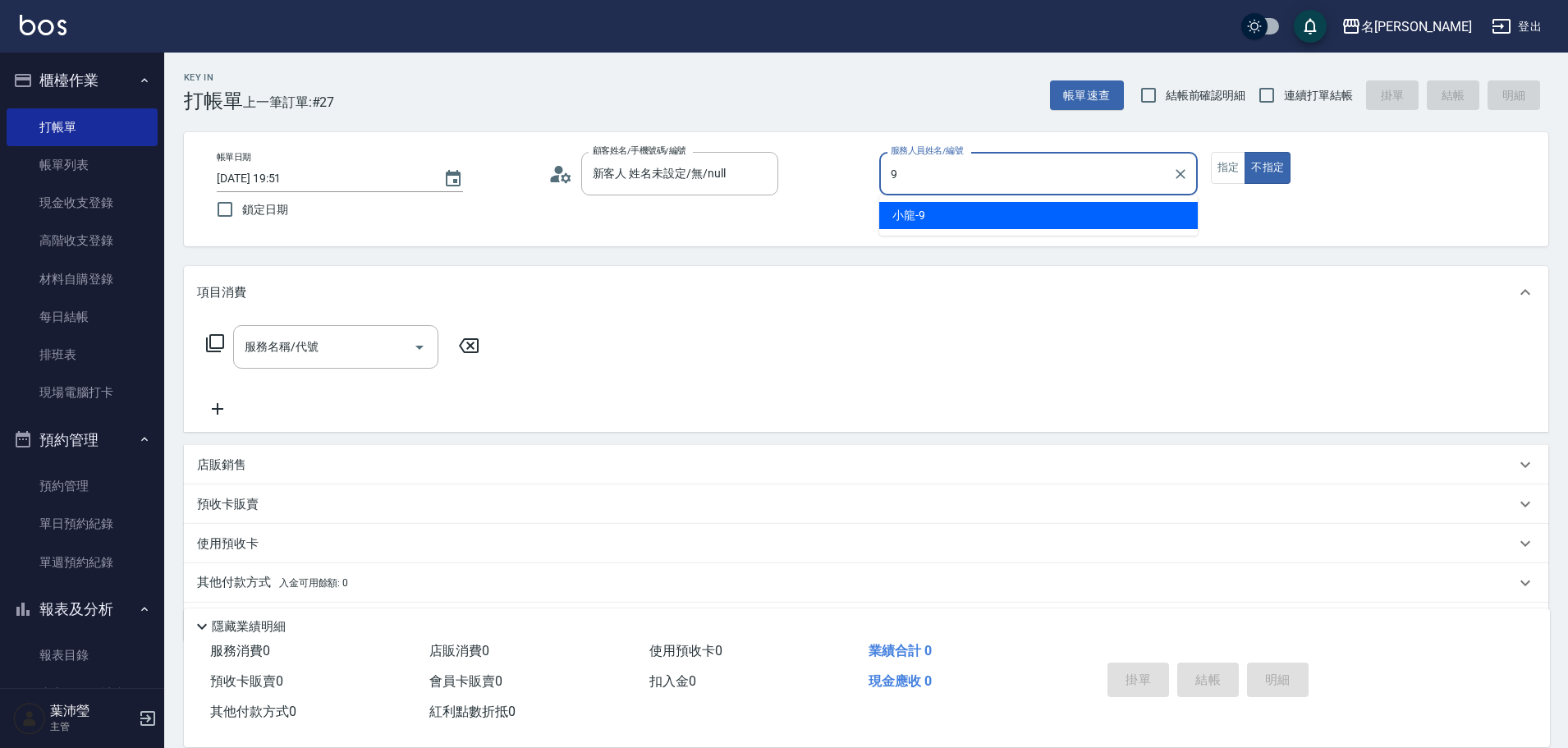
type input "小龍-9"
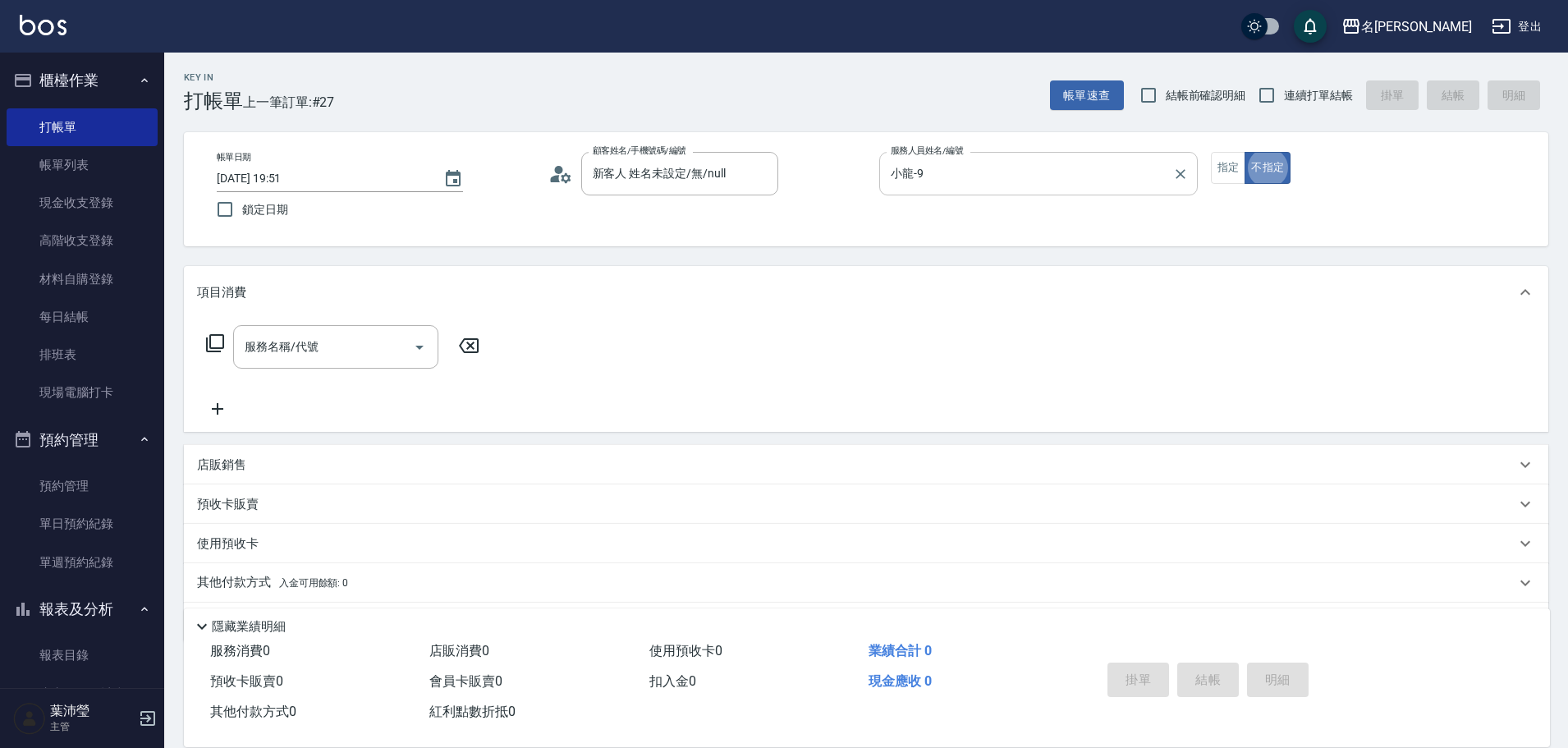
type button "false"
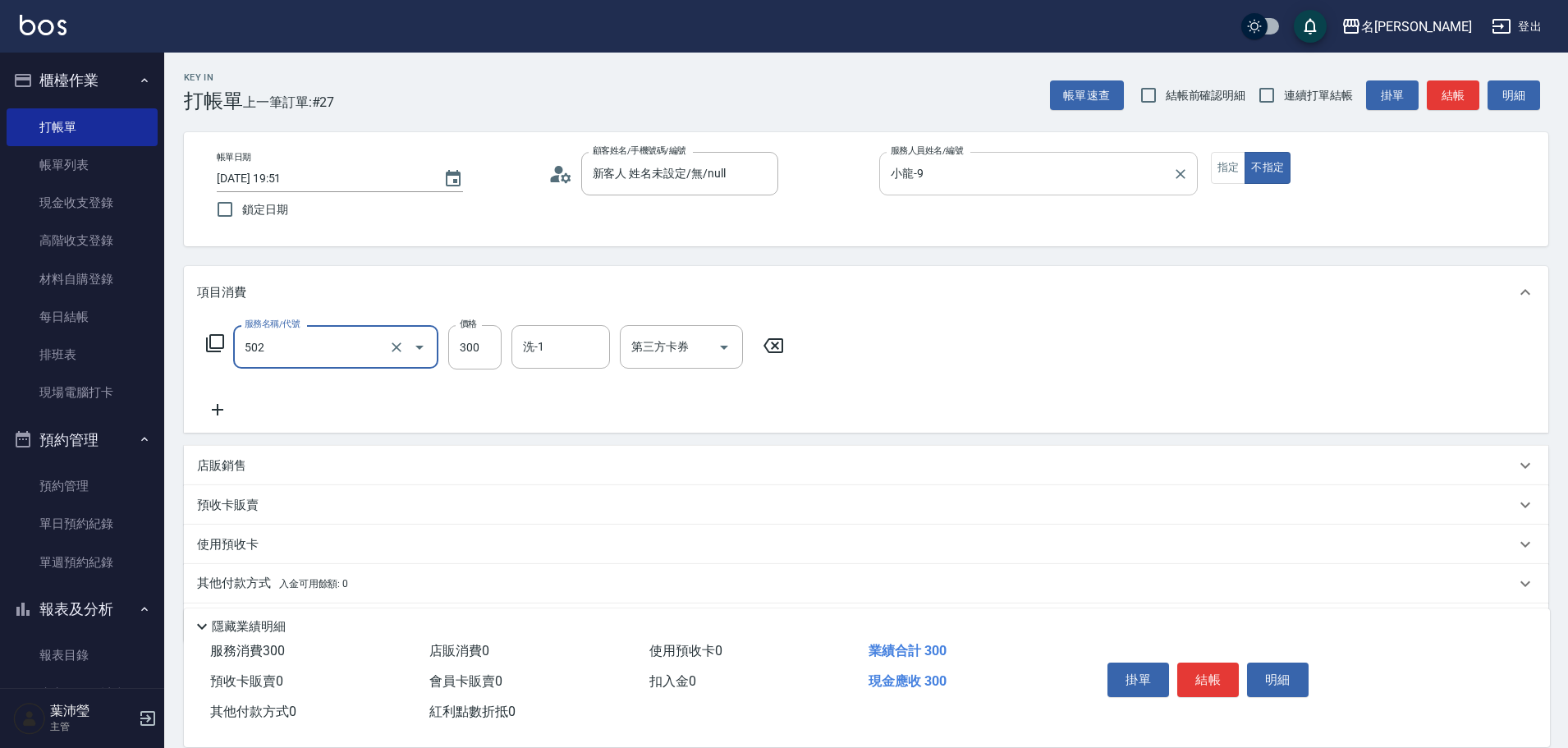
type input "洗髮(502)"
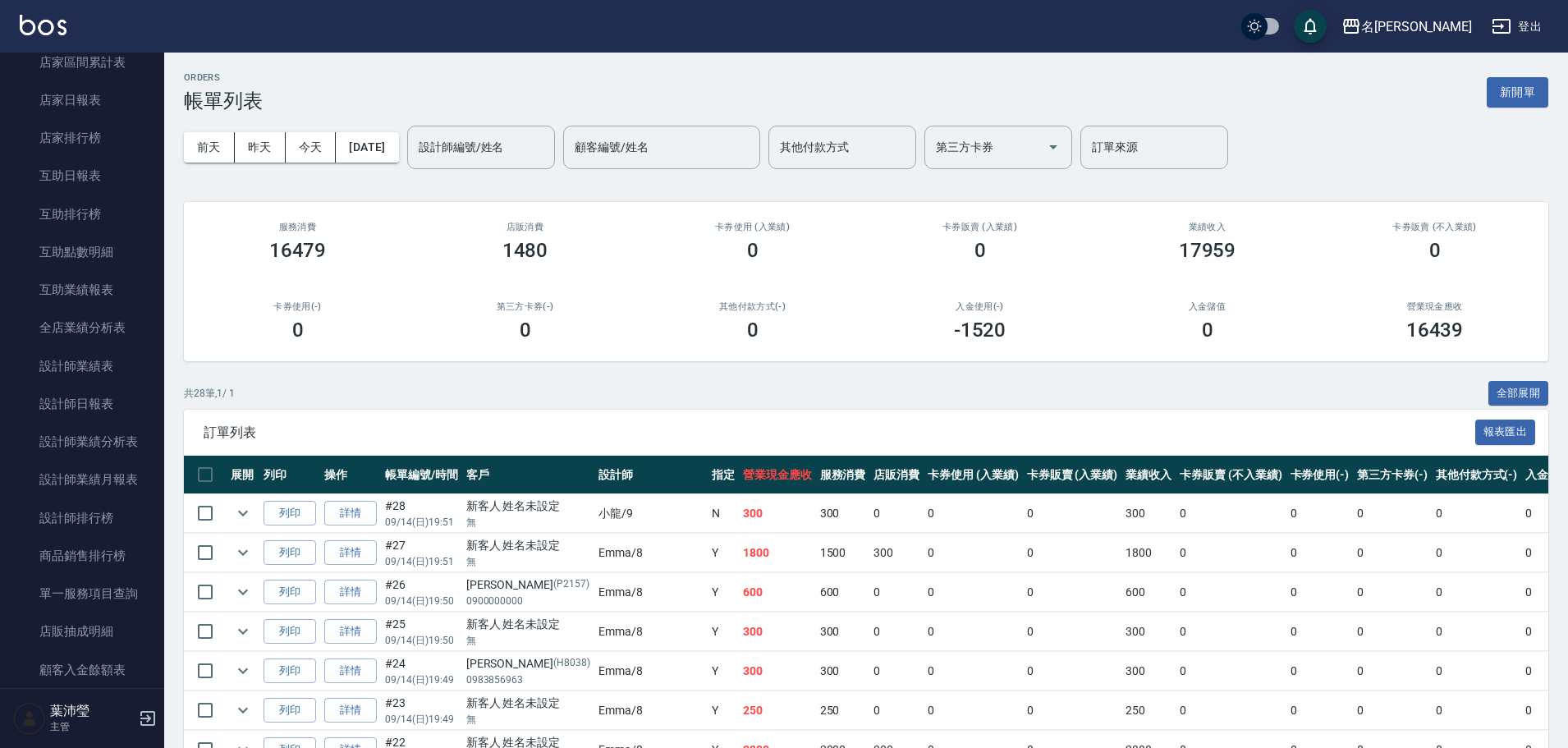
scroll to position [631, 0]
click at [114, 101] on link "店家日報表" at bounding box center [82, 99] width 151 height 38
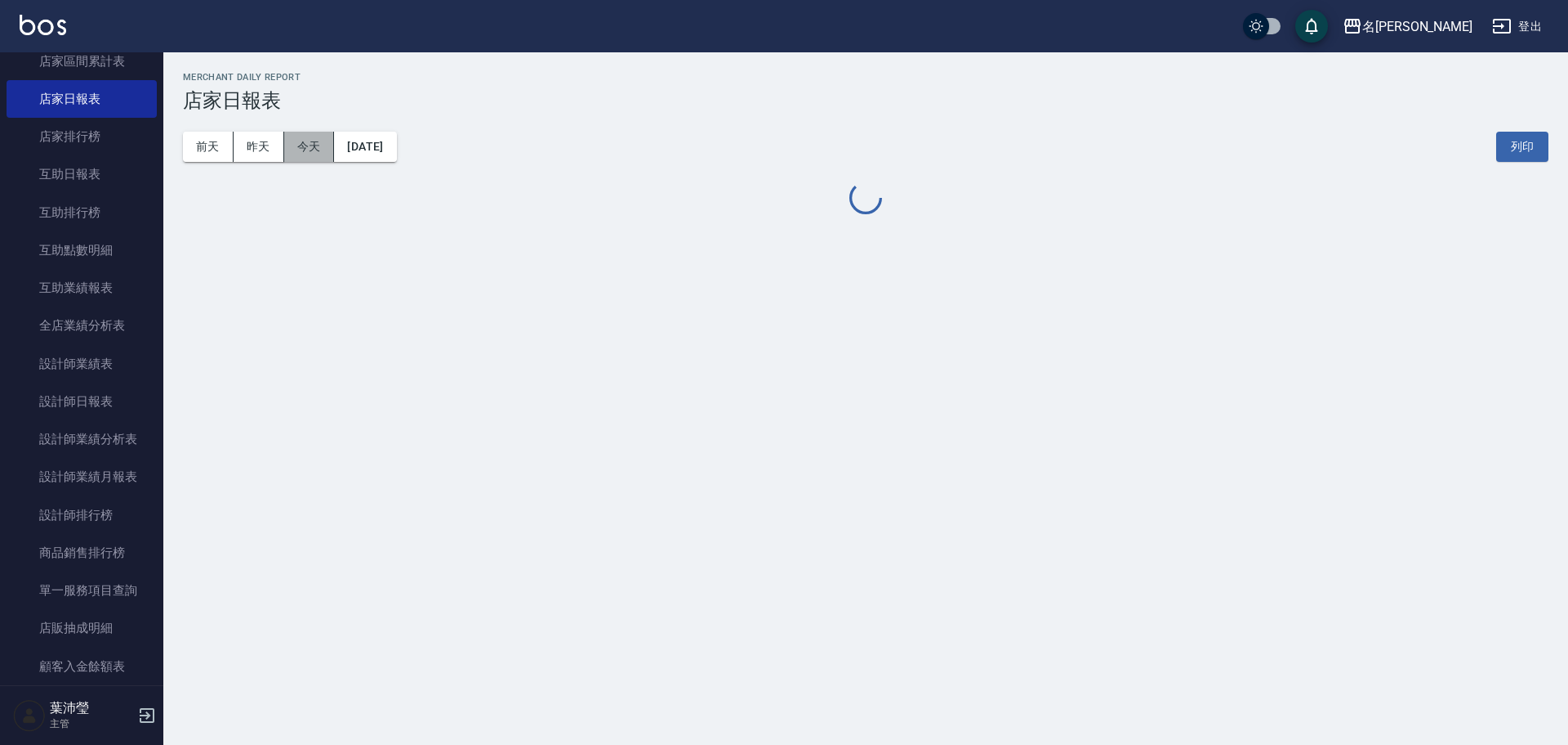
click at [316, 149] on button "今天" at bounding box center [309, 147] width 50 height 31
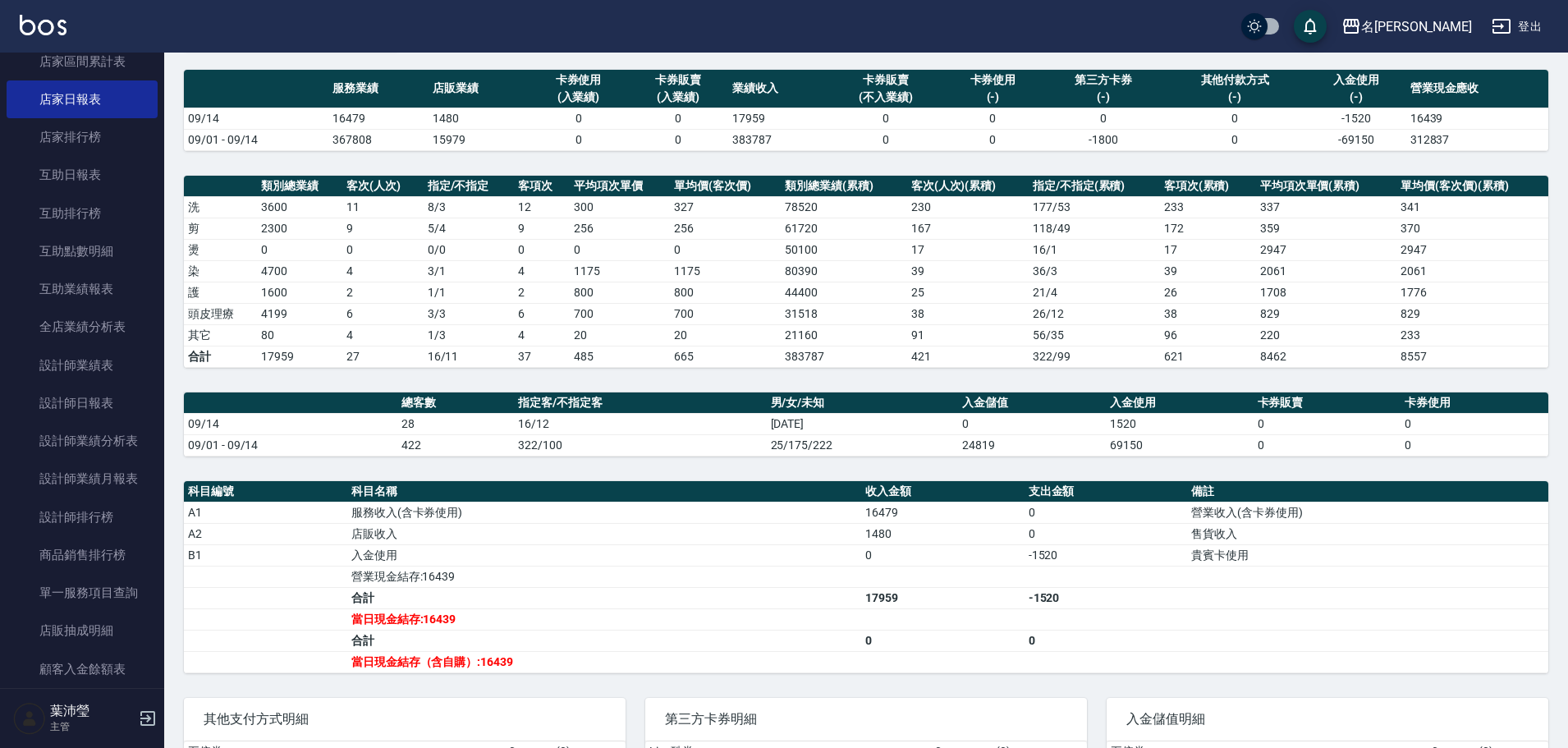
scroll to position [78, 0]
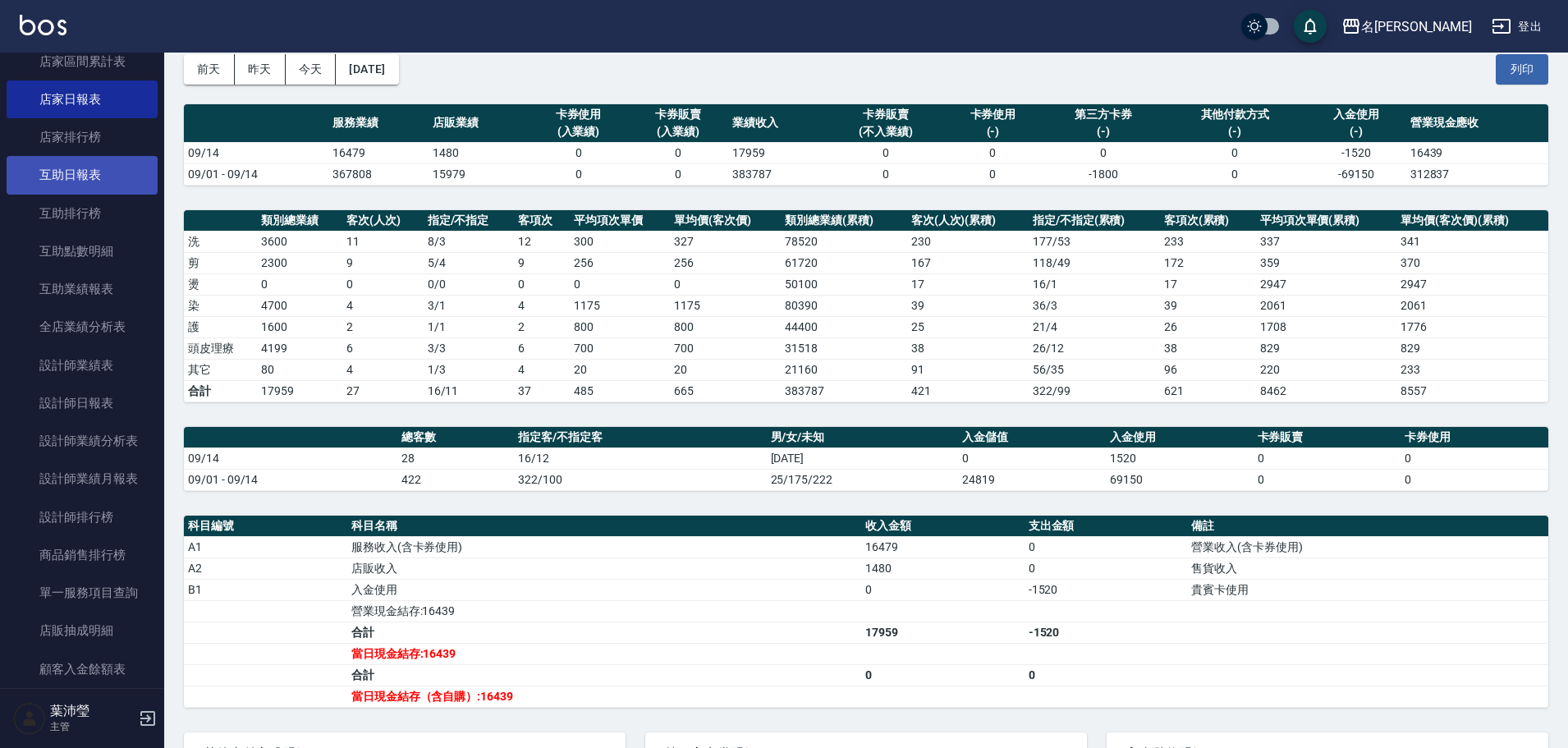
click at [123, 159] on link "互助日報表" at bounding box center [82, 175] width 151 height 38
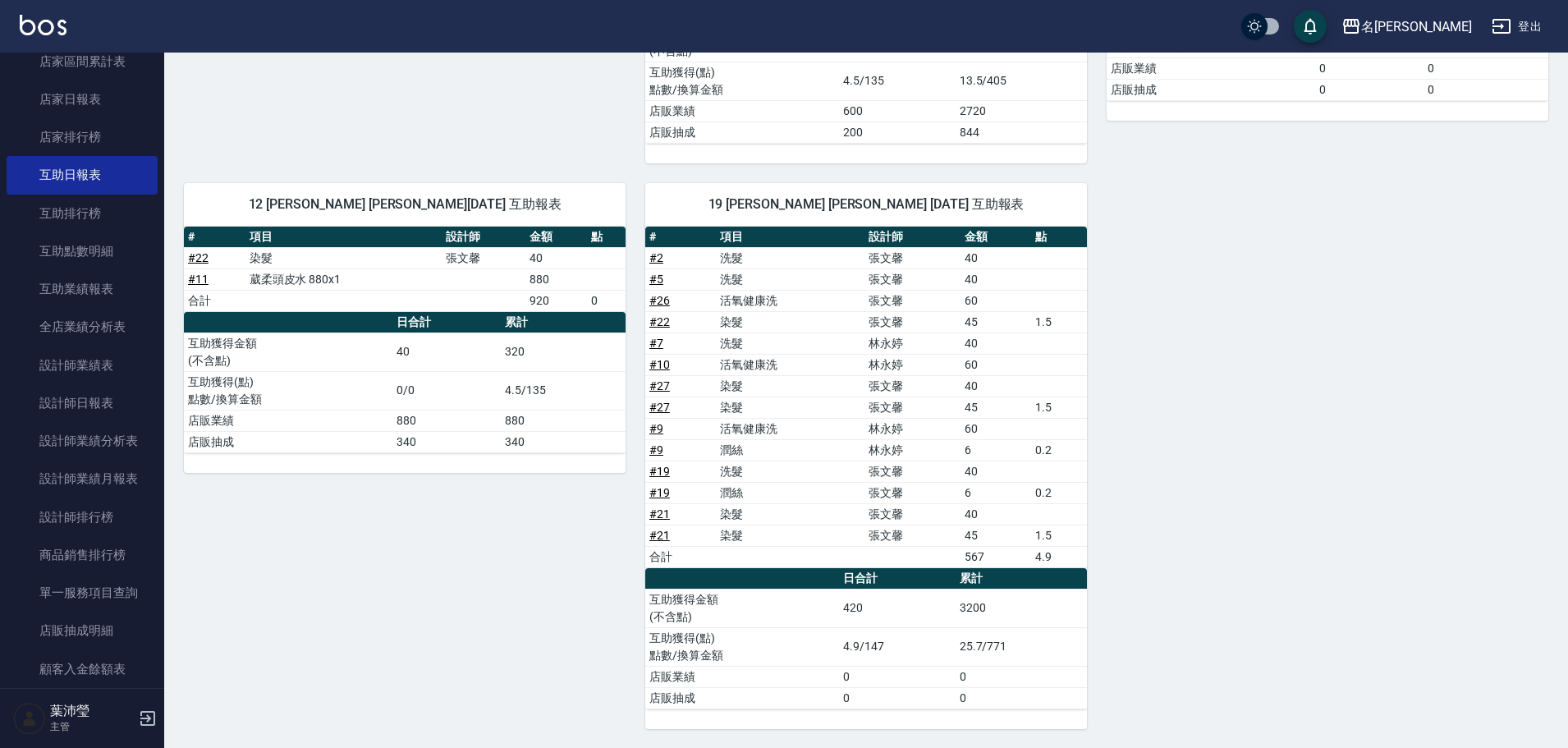
scroll to position [476, 0]
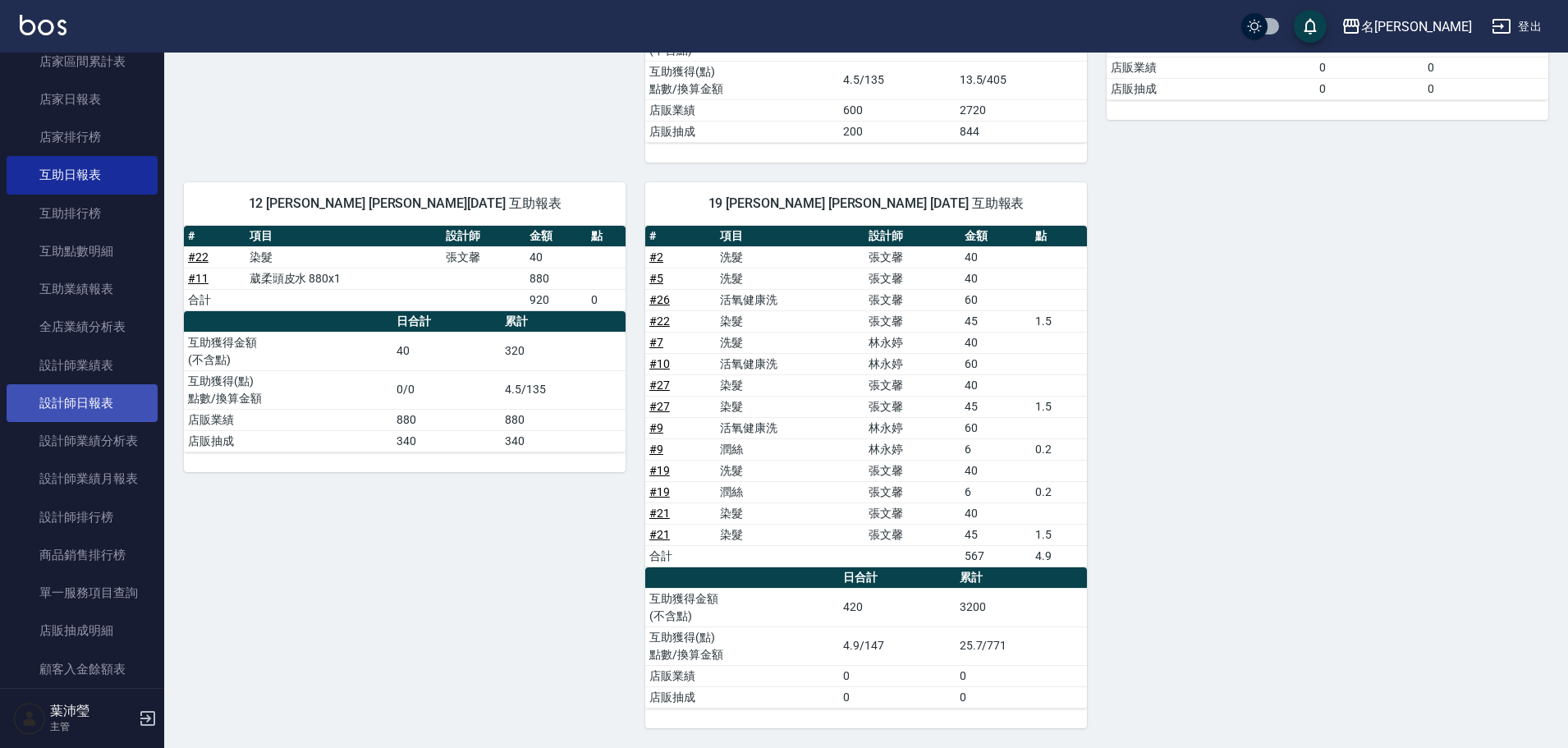
click at [109, 404] on link "設計師日報表" at bounding box center [82, 403] width 151 height 38
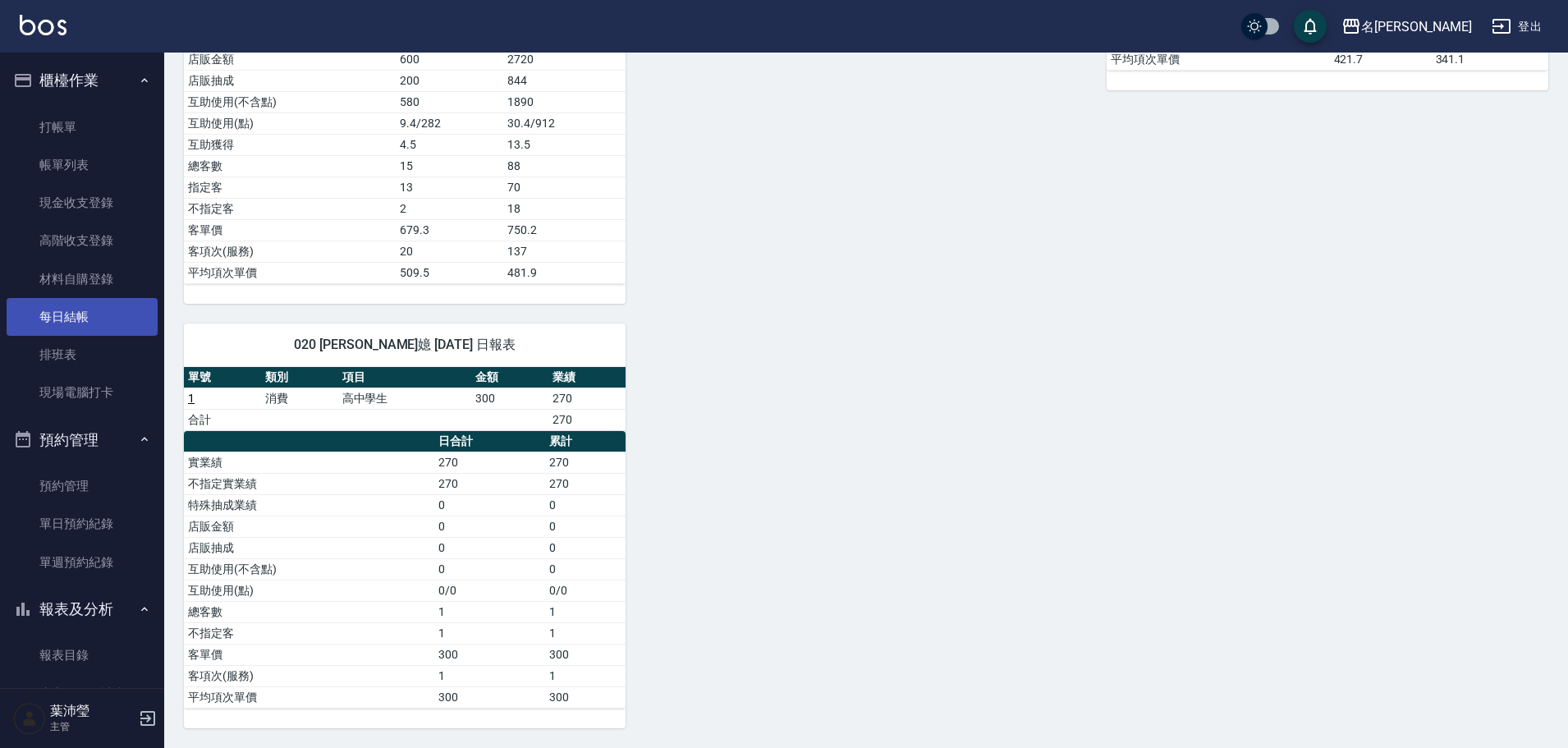
click at [106, 335] on link "每日結帳" at bounding box center [82, 316] width 151 height 38
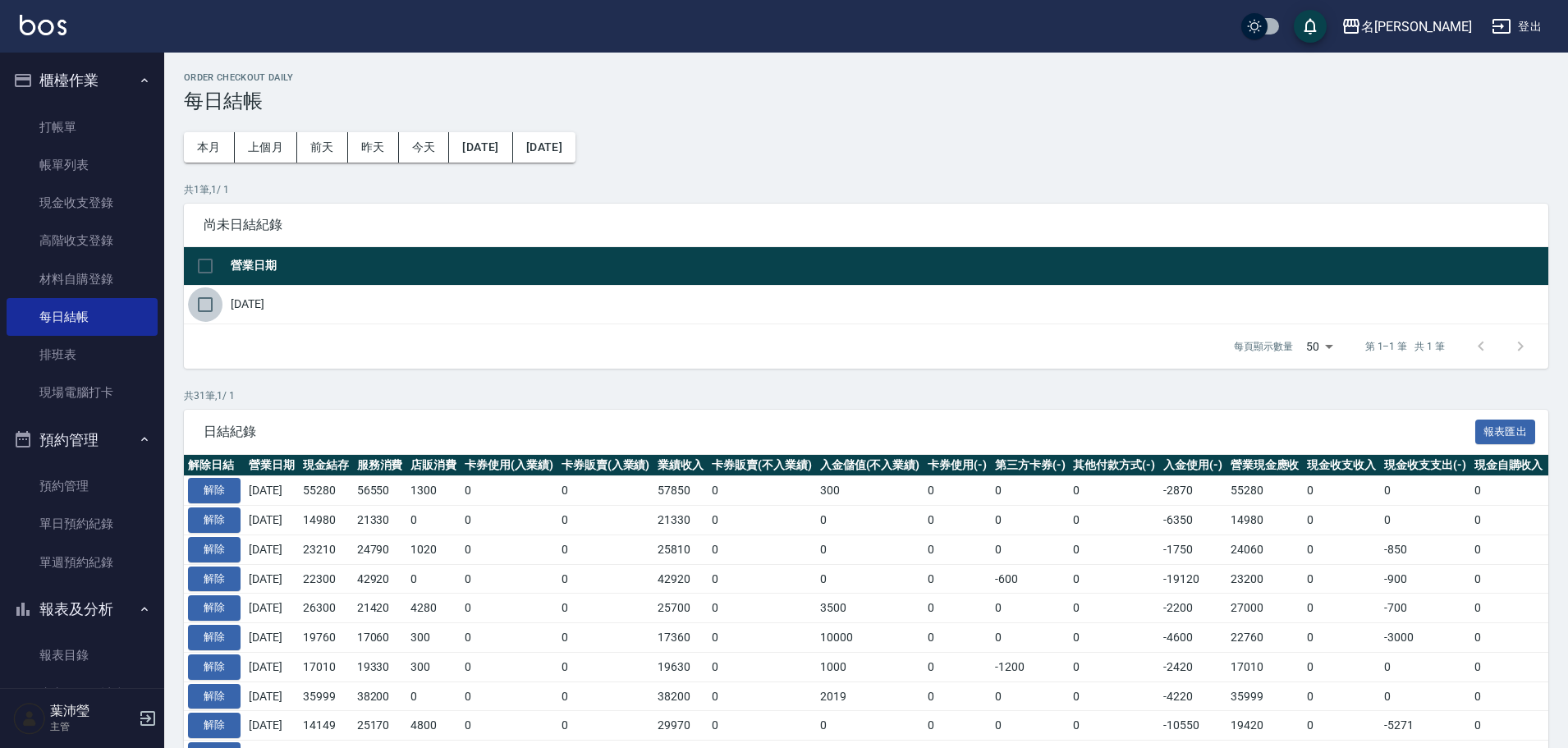
click at [210, 307] on input "checkbox" at bounding box center [205, 304] width 35 height 35
checkbox input "true"
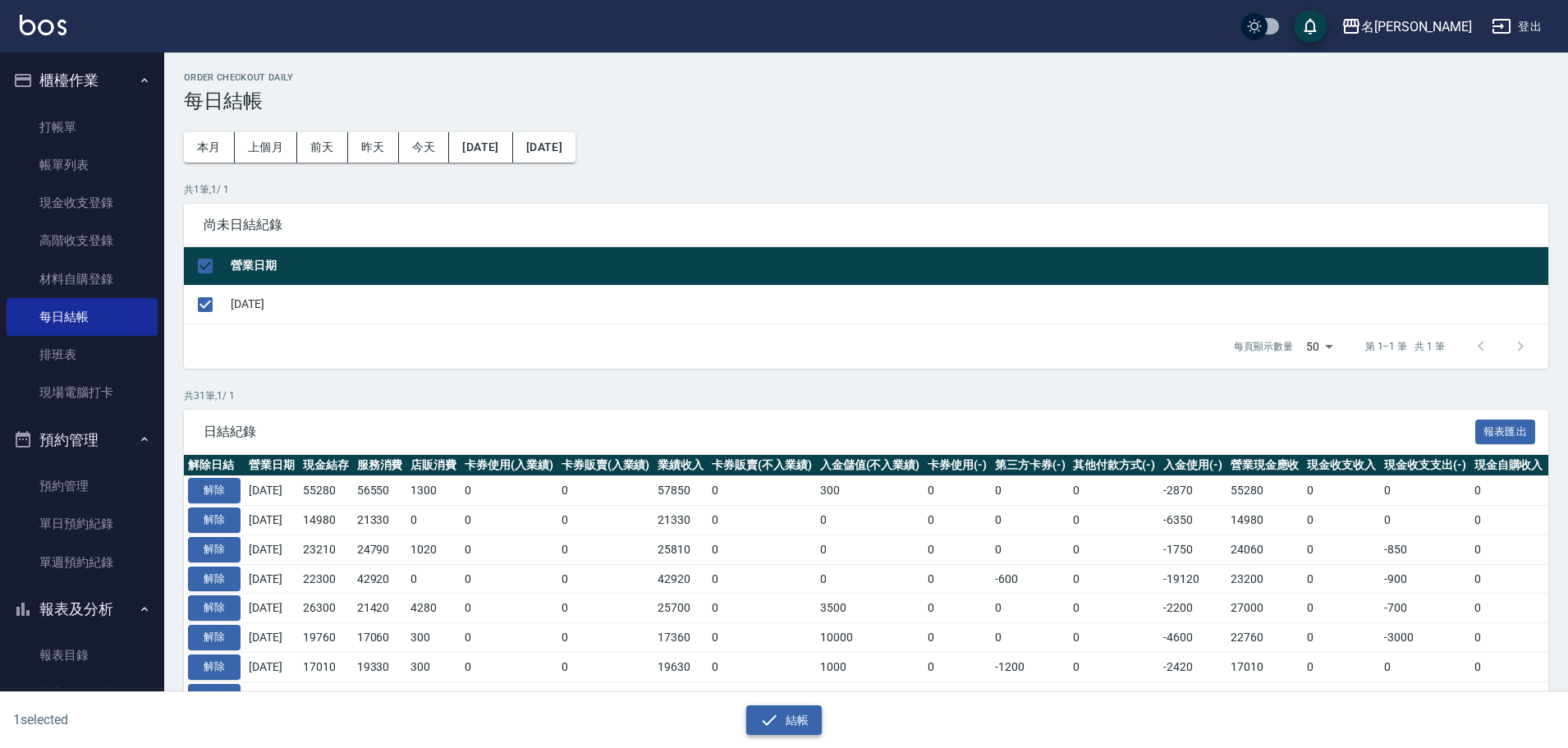
click at [785, 715] on button "結帳" at bounding box center [784, 719] width 76 height 31
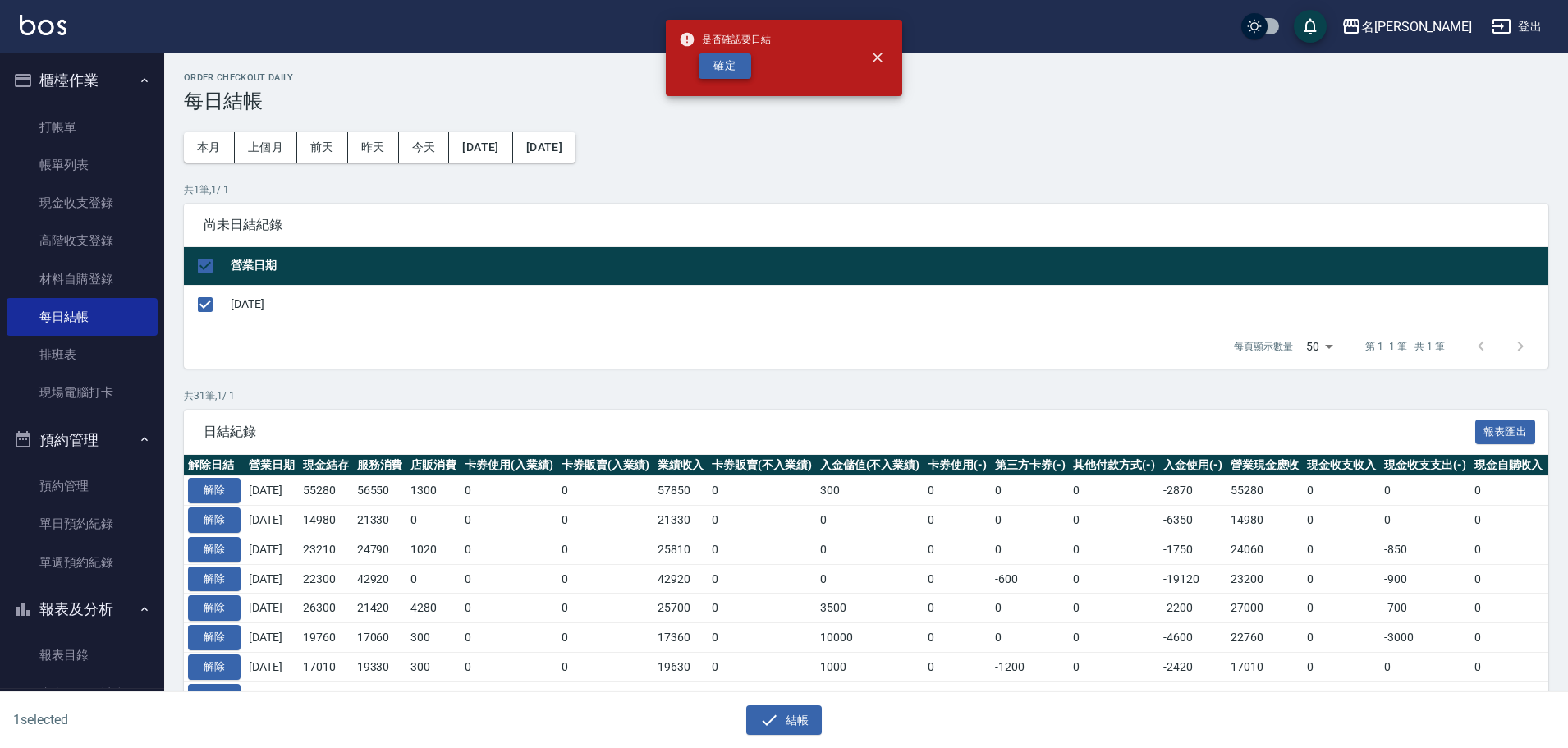
click at [723, 68] on button "確定" at bounding box center [725, 66] width 52 height 26
checkbox input "false"
